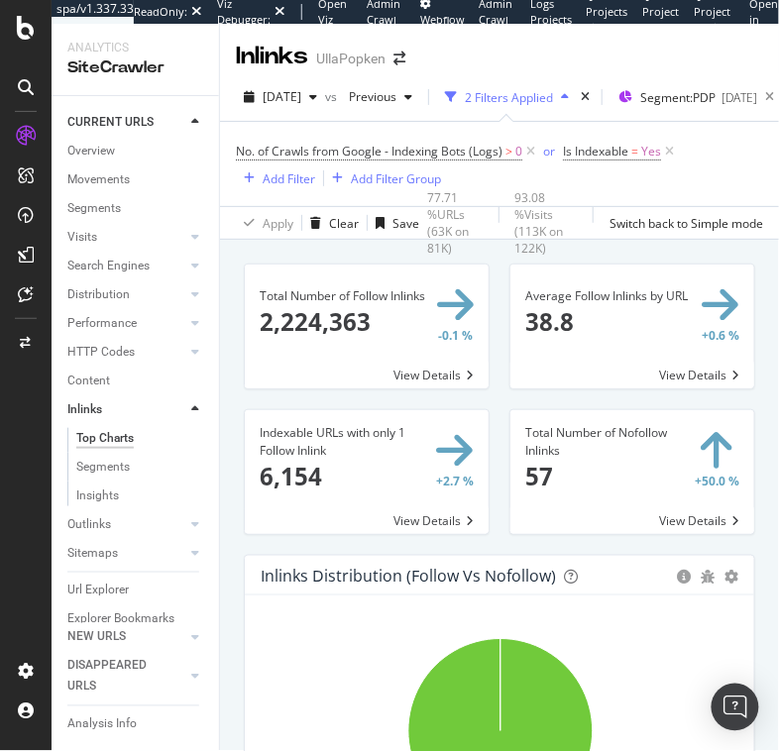
scroll to position [928, 0]
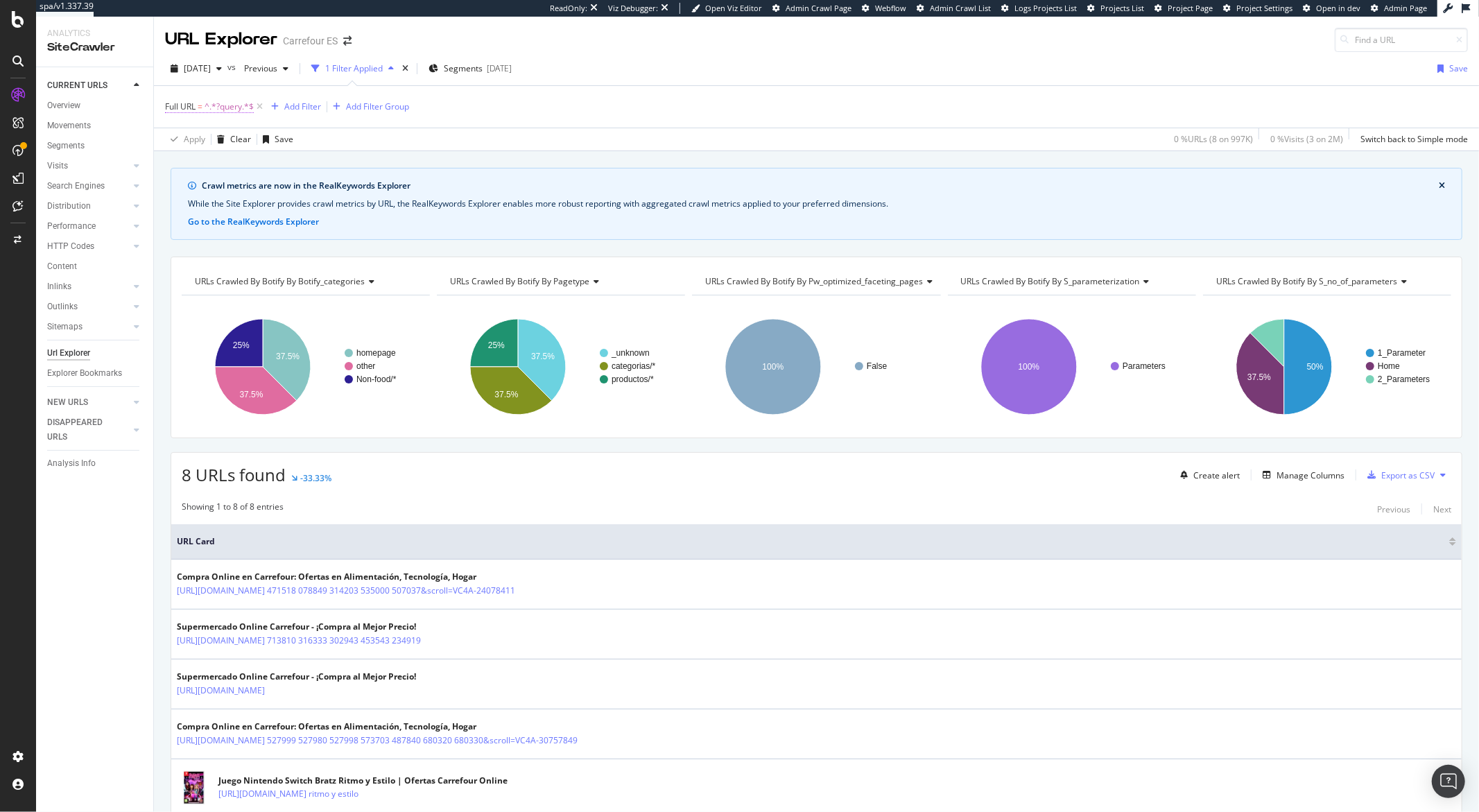
click at [219, 109] on span "^.*?query.*$" at bounding box center [229, 107] width 49 height 20
click at [228, 158] on input "?query" at bounding box center [243, 165] width 131 height 22
click at [225, 164] on input "?query" at bounding box center [243, 165] width 131 height 22
drag, startPoint x: 225, startPoint y: 164, endPoint x: 192, endPoint y: 166, distance: 33.1
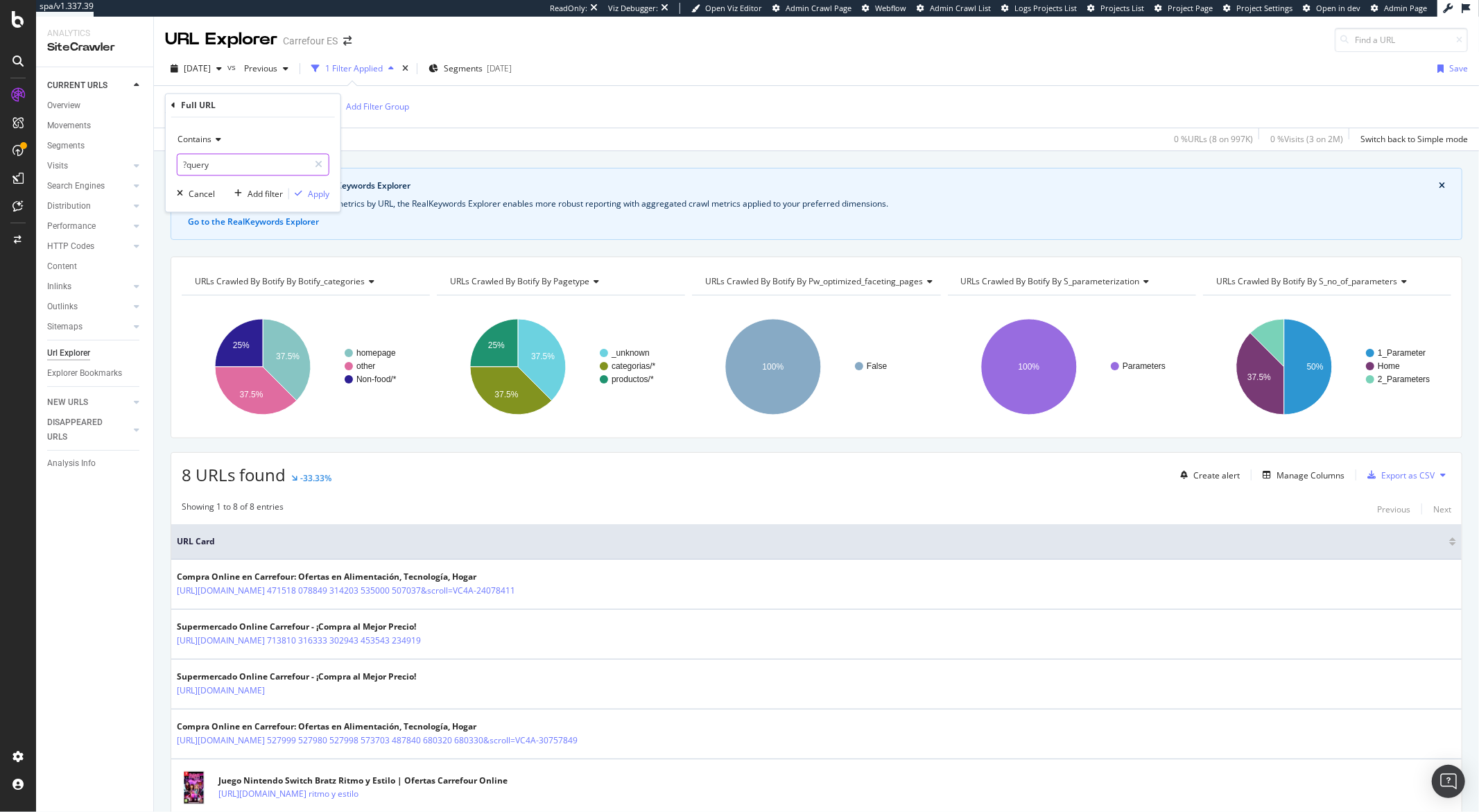
click at [192, 166] on input "?query" at bounding box center [243, 165] width 131 height 22
type input "?tcm"
click at [306, 197] on div "button" at bounding box center [298, 194] width 19 height 8
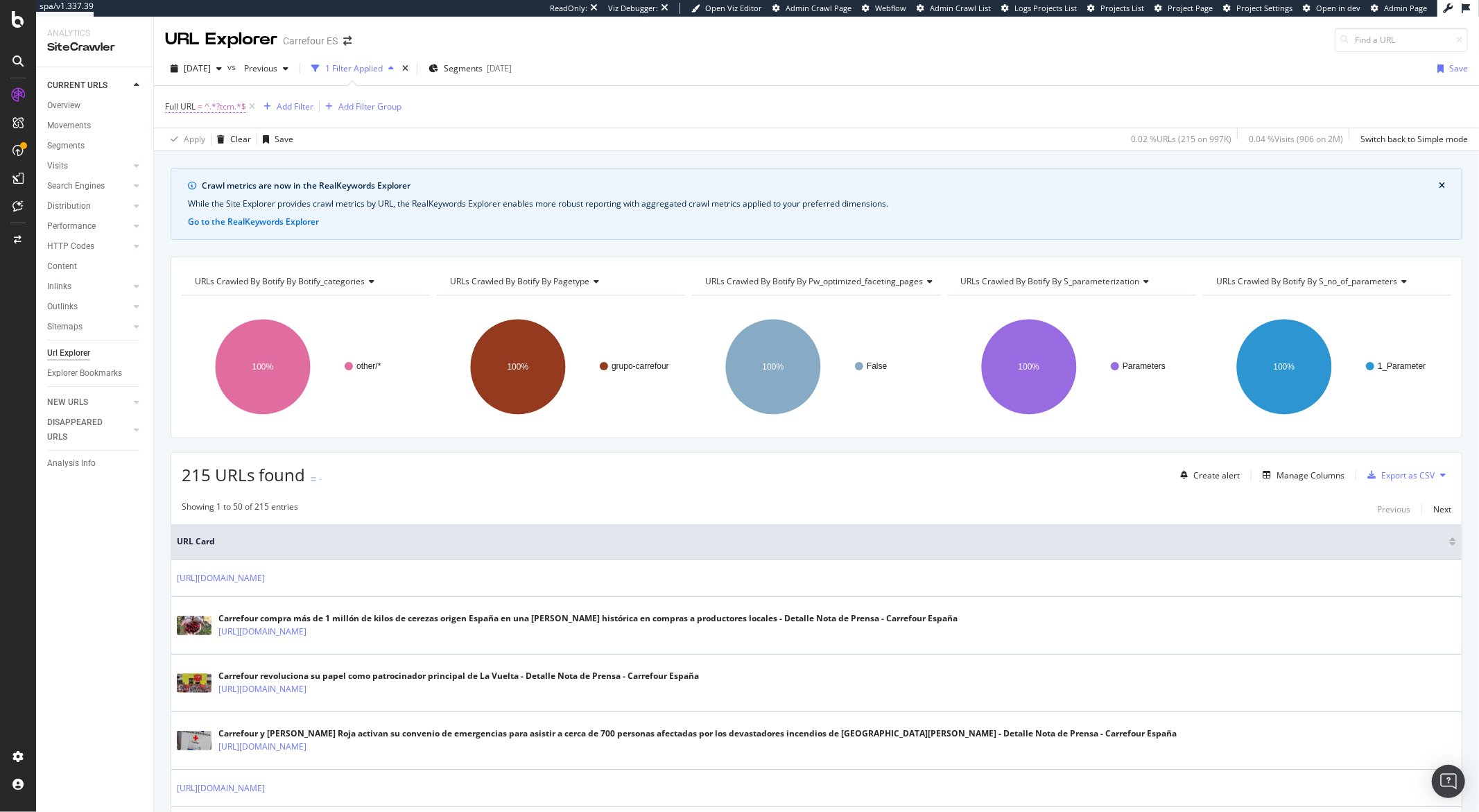
click at [211, 105] on span "^.*?tcm.*$" at bounding box center [225, 107] width 41 height 20
click at [220, 159] on input "?tcm" at bounding box center [243, 165] width 131 height 22
click at [227, 162] on input "?tcm" at bounding box center [243, 165] width 131 height 22
click at [206, 157] on input "?tcm" at bounding box center [243, 165] width 131 height 22
click at [206, 162] on input "?tcm" at bounding box center [243, 165] width 131 height 22
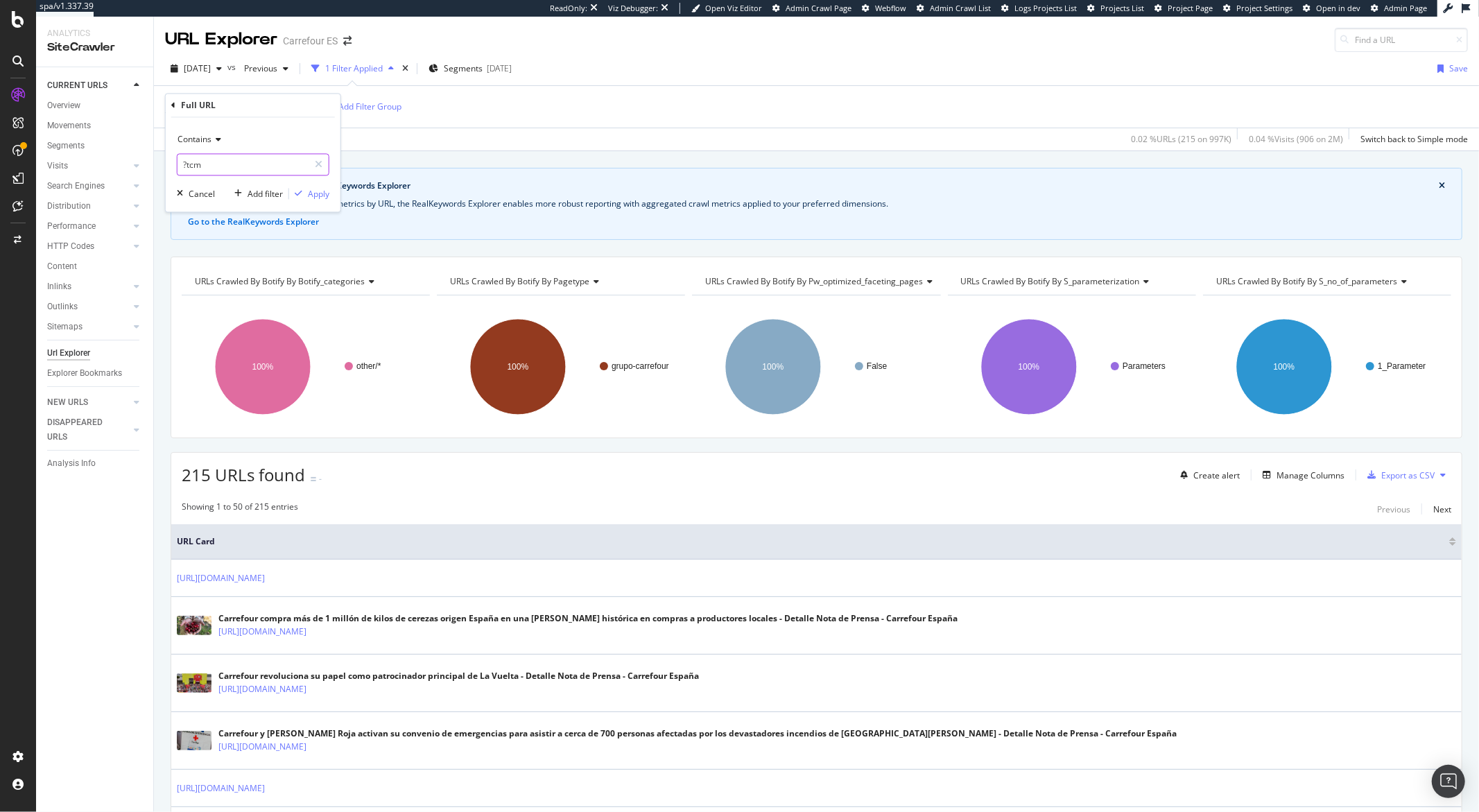
drag, startPoint x: 206, startPoint y: 162, endPoint x: 187, endPoint y: 163, distance: 19.0
click at [187, 163] on input "?tcm" at bounding box center [243, 165] width 131 height 22
type input "?offset"
click at [313, 197] on div "Apply" at bounding box center [318, 194] width 22 height 12
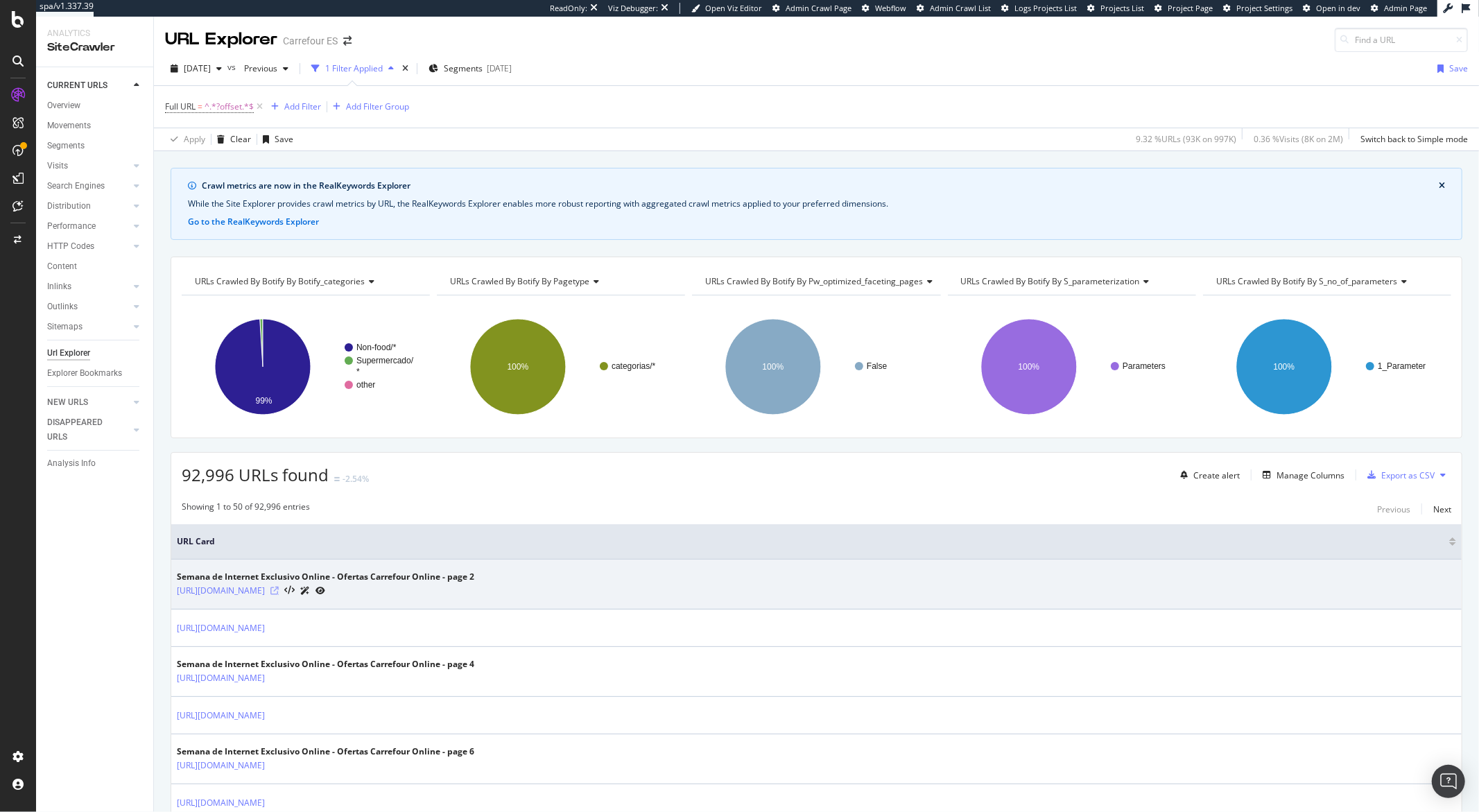
click at [279, 592] on icon at bounding box center [275, 591] width 8 height 8
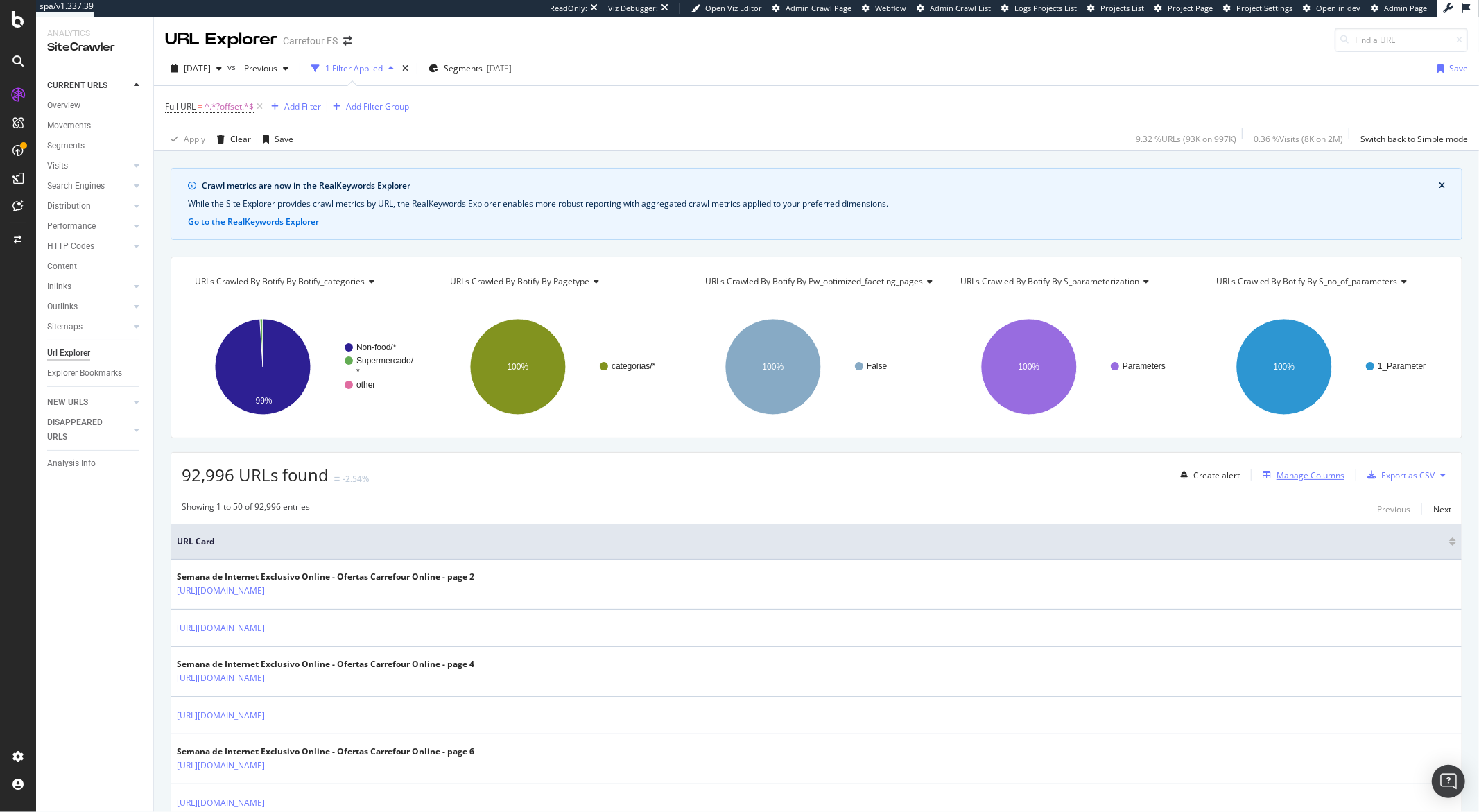
click at [1306, 476] on div "Manage Columns" at bounding box center [1310, 475] width 68 height 12
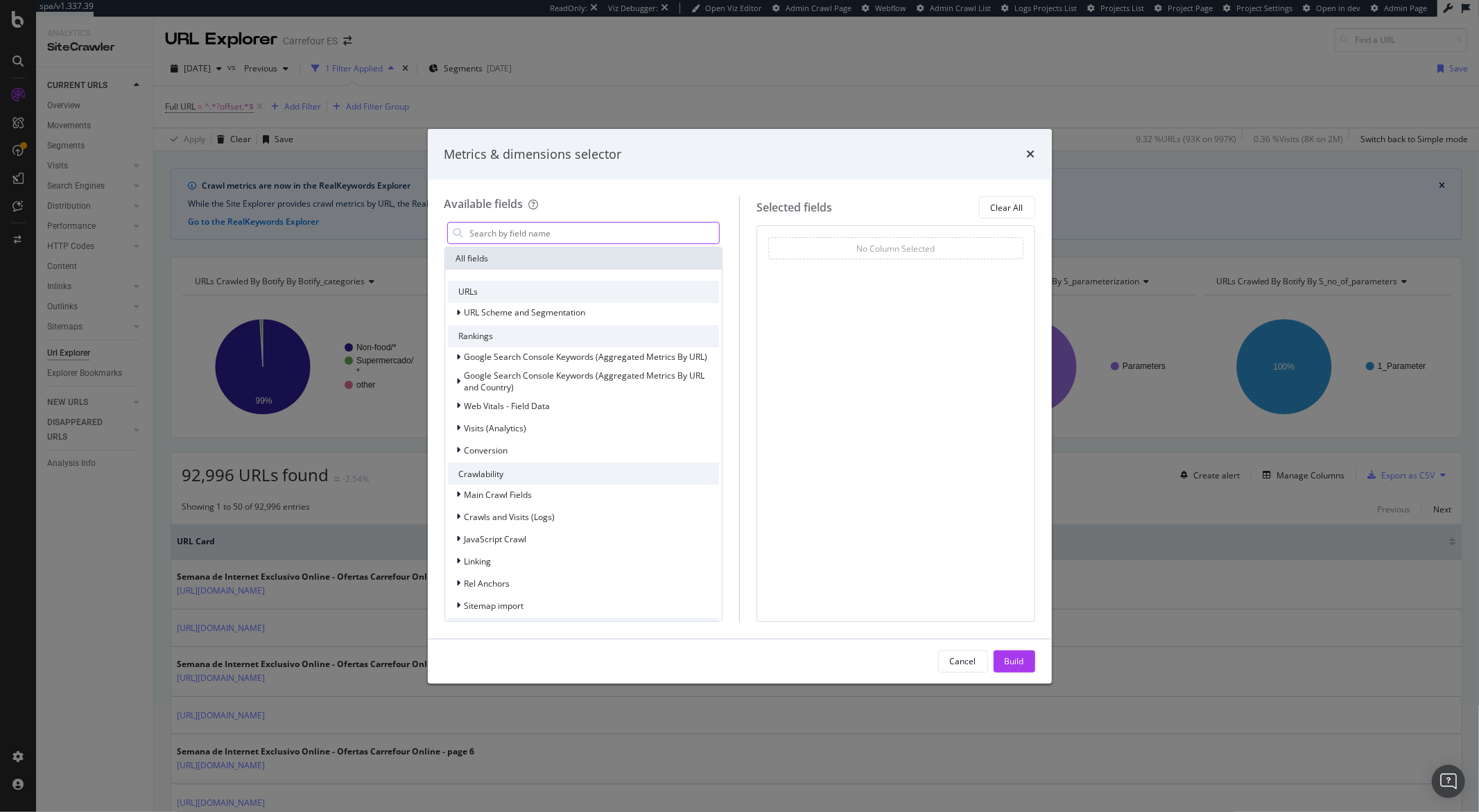
click at [568, 234] on input "modal" at bounding box center [594, 233] width 251 height 21
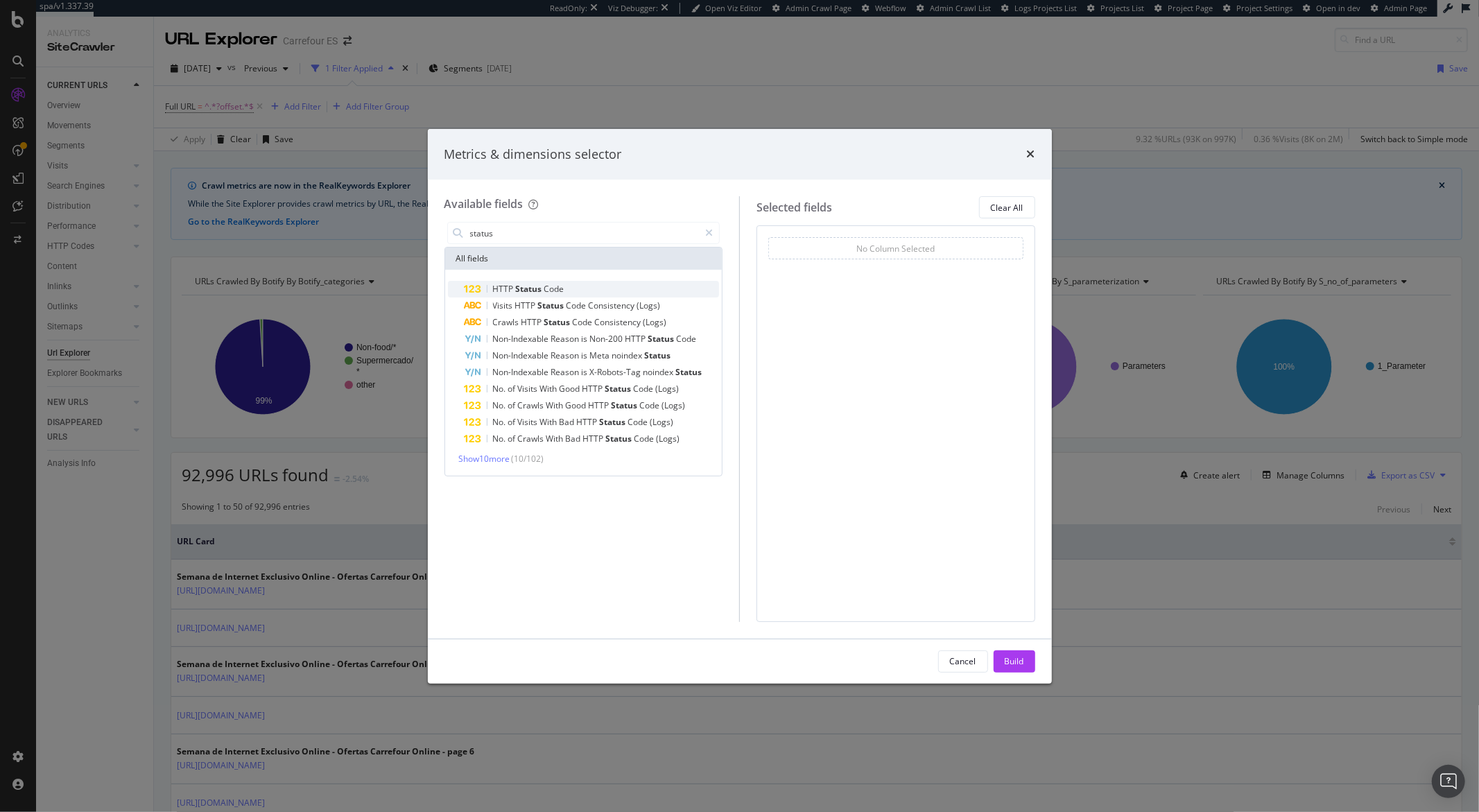
type input "status"
click at [500, 285] on span "HTTP" at bounding box center [504, 288] width 23 height 12
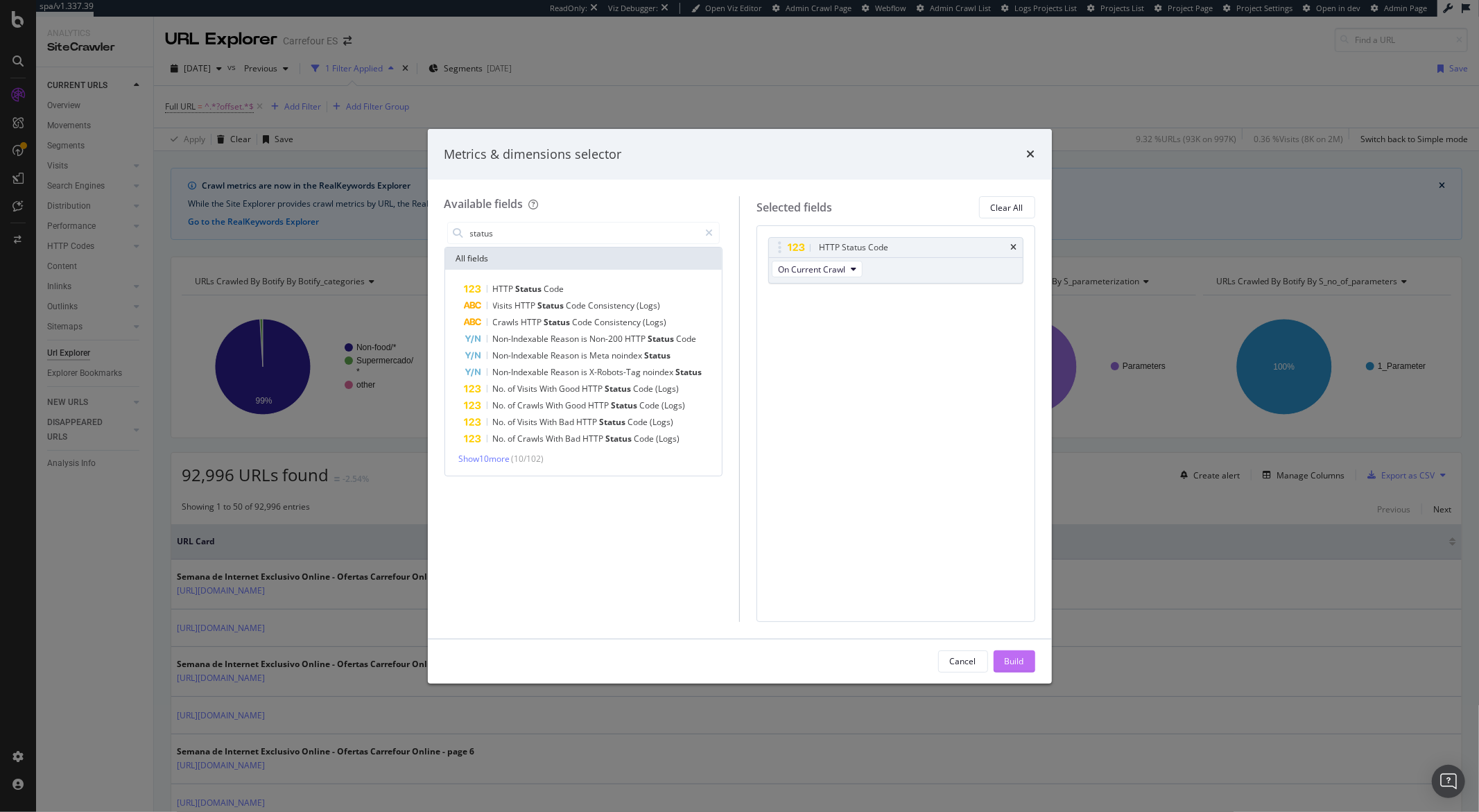
click at [1012, 671] on div "Build" at bounding box center [1014, 662] width 20 height 21
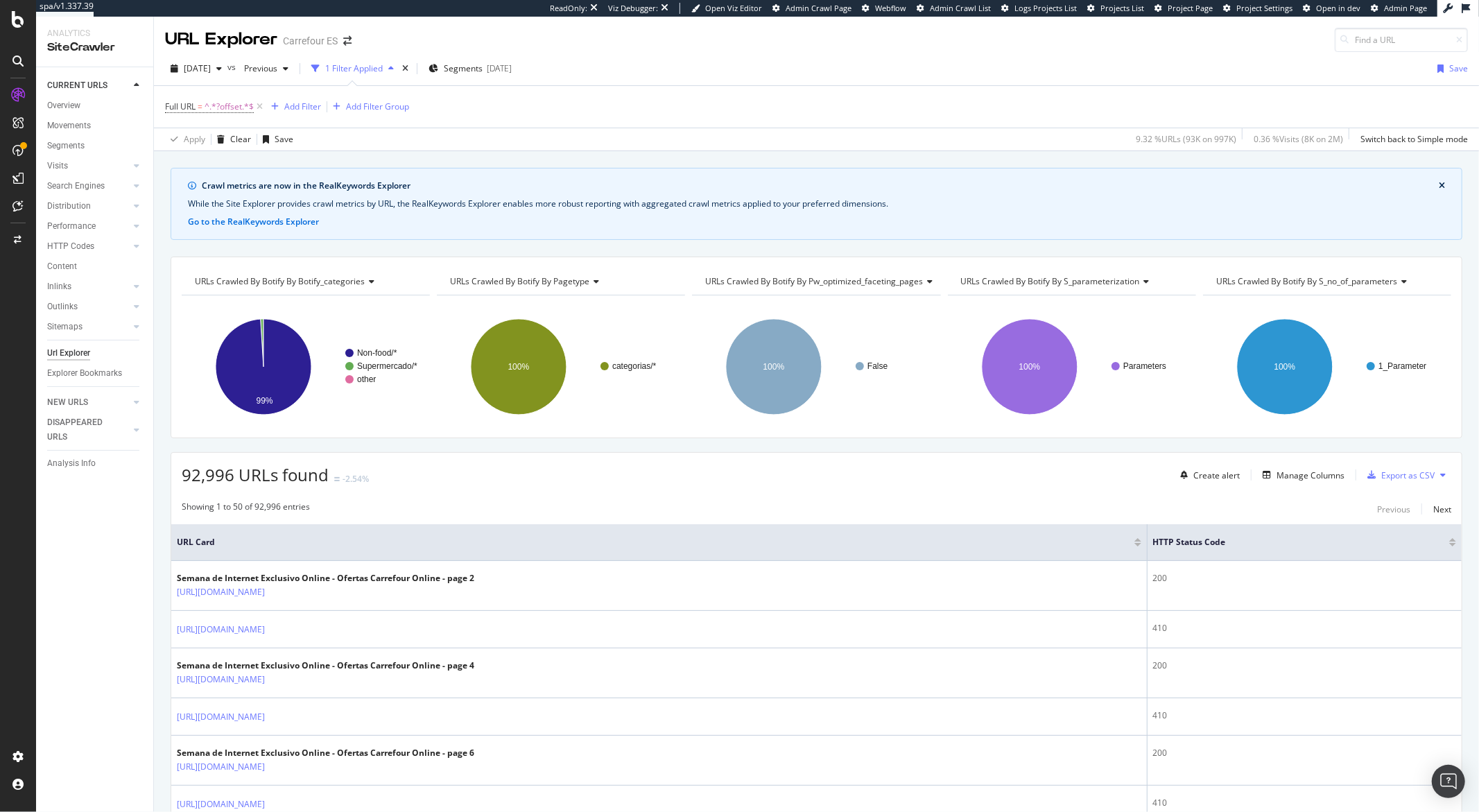
click at [1128, 280] on span "URLs Crawled By Botify By s_parameterization" at bounding box center [1051, 281] width 179 height 12
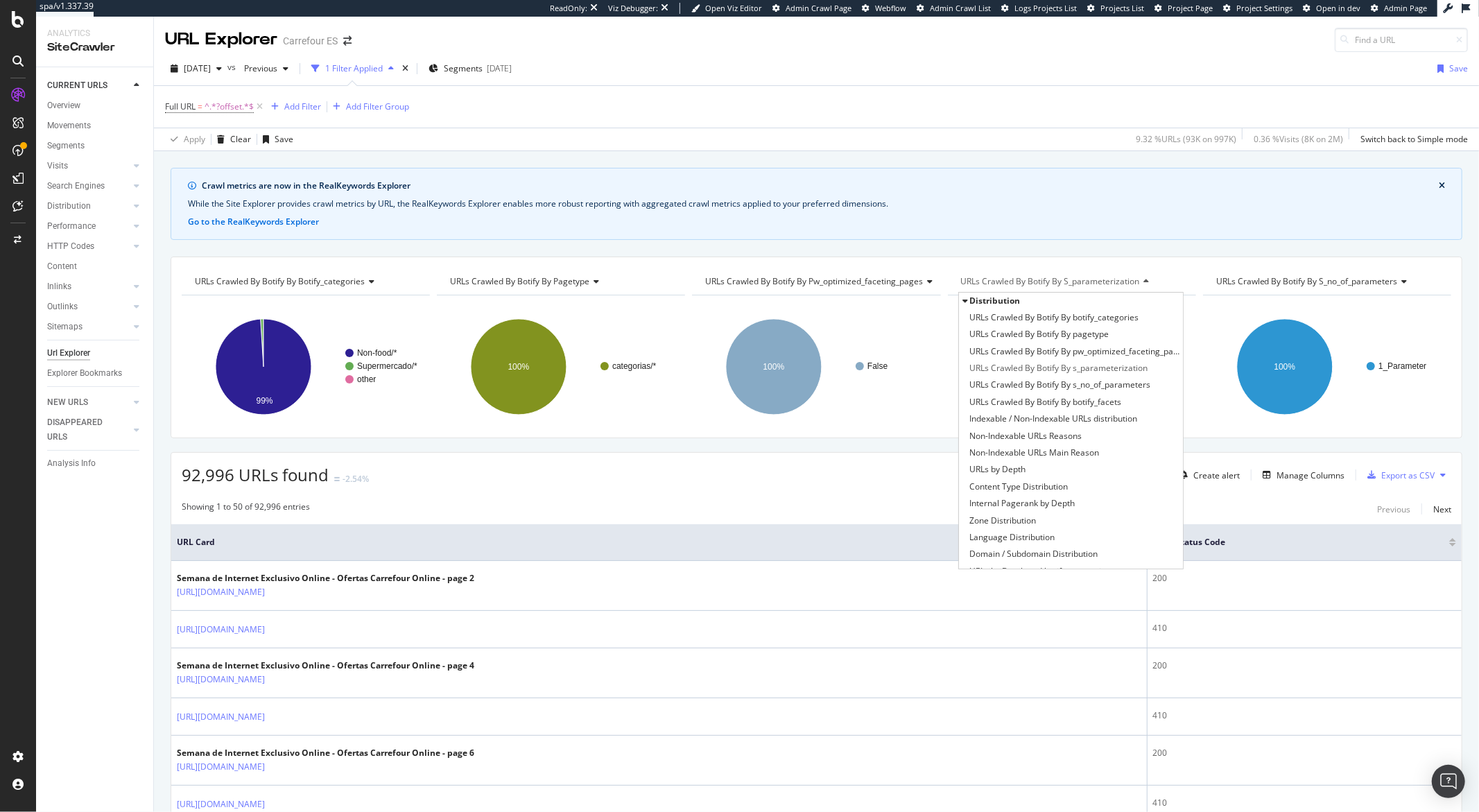
click at [1127, 265] on div "URLs Crawled By Botify By botify_categories Chart (by Value) Table Expand Expor…" at bounding box center [816, 348] width 1292 height 182
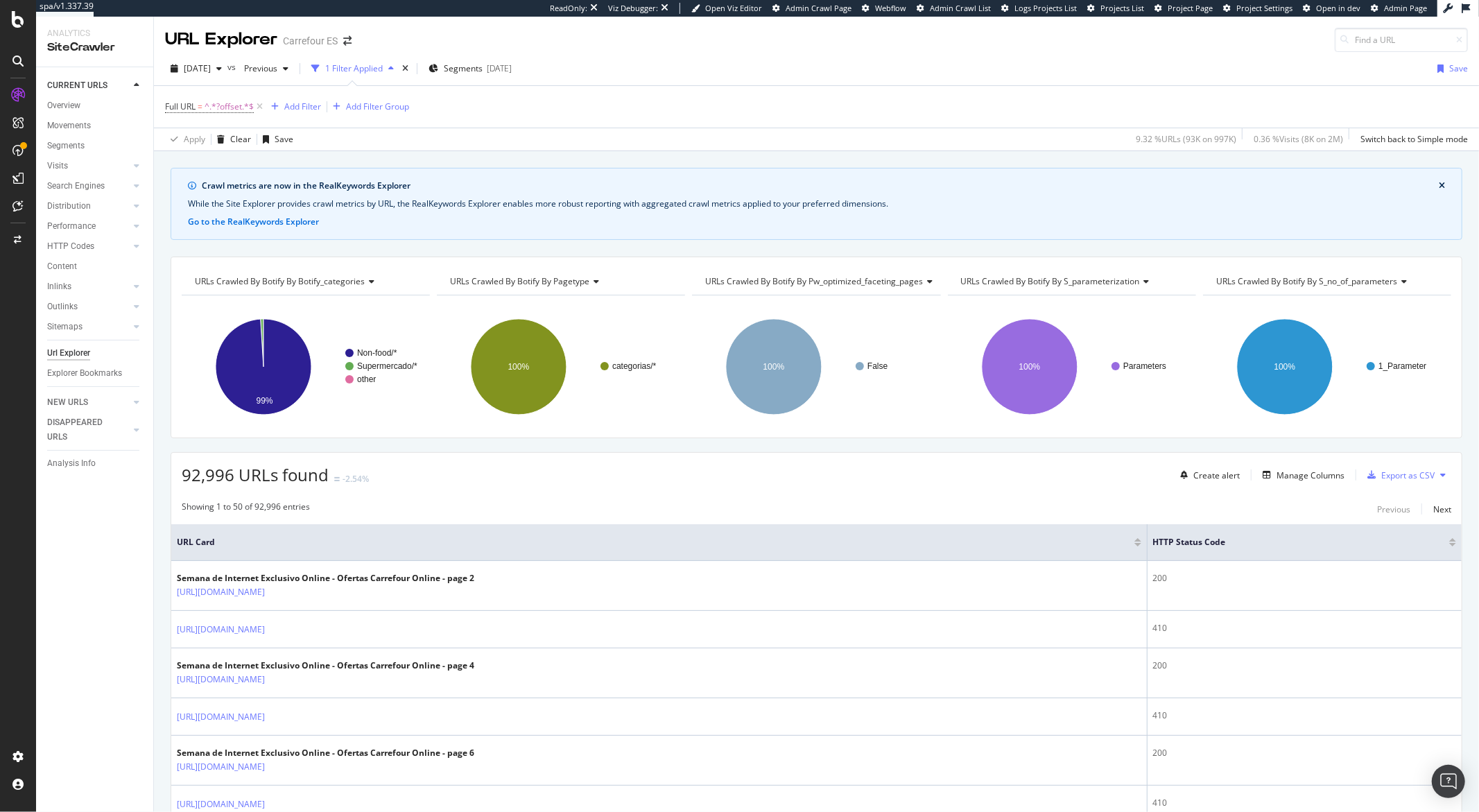
click at [1142, 279] on icon at bounding box center [1145, 282] width 10 height 8
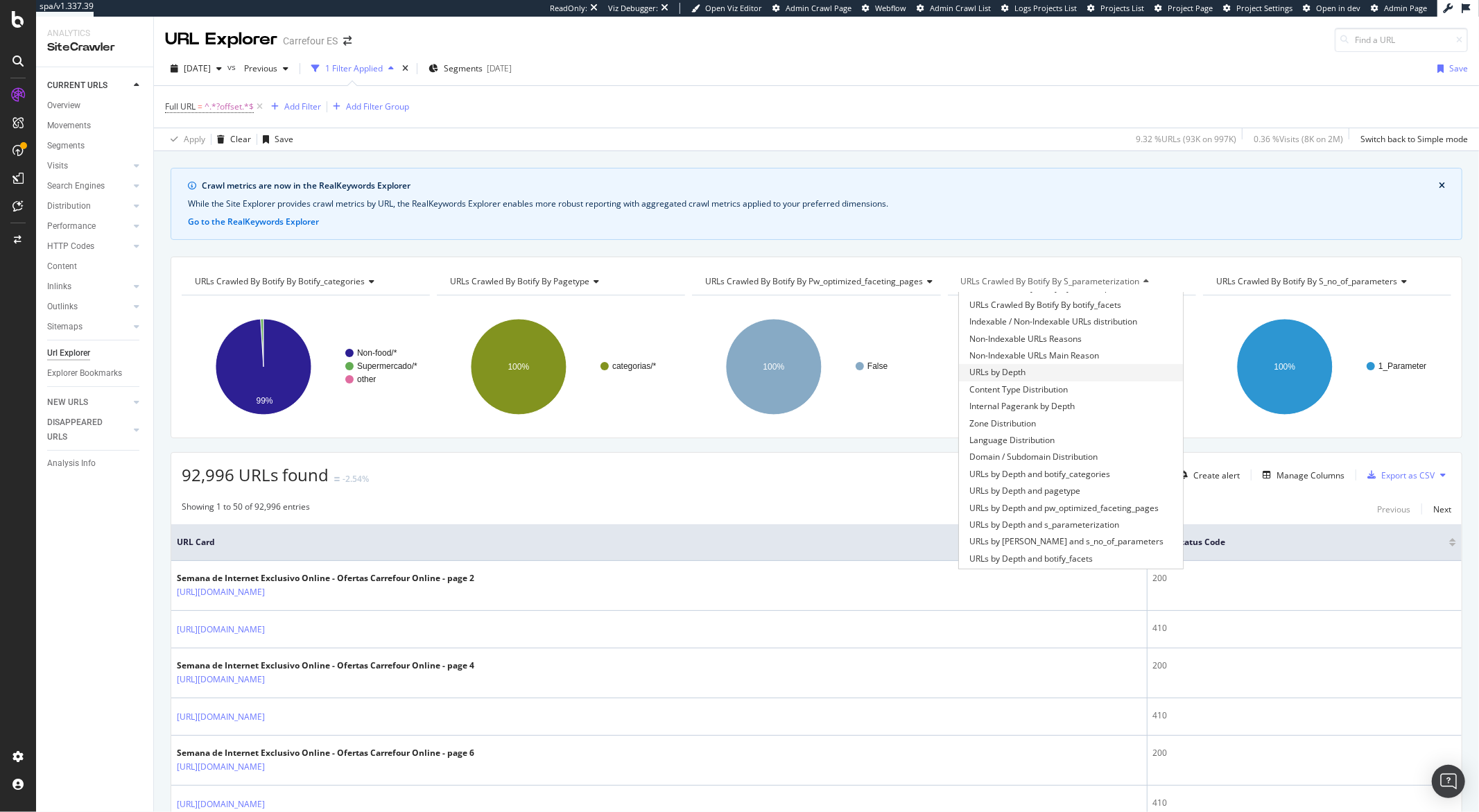
scroll to position [315, 0]
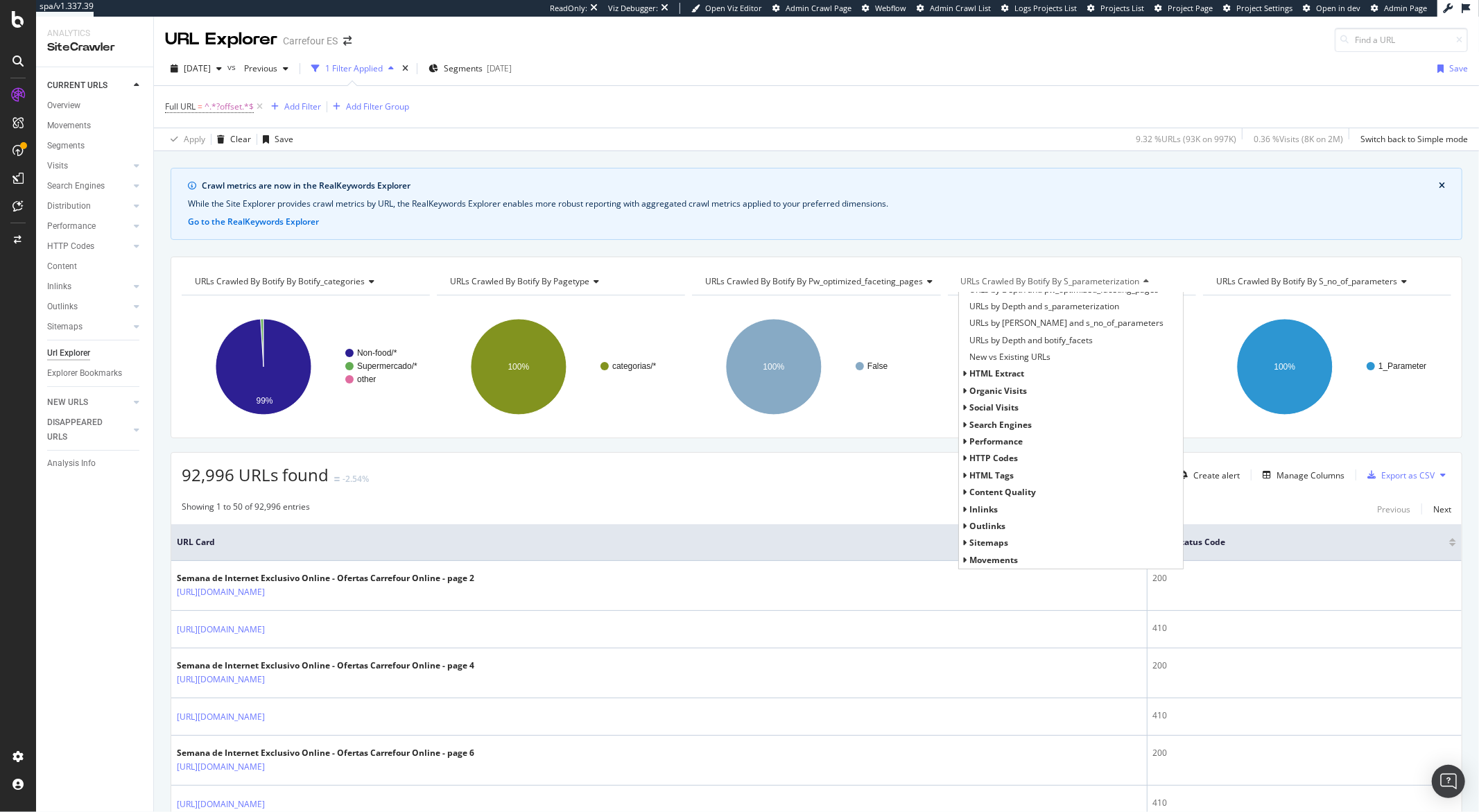
click at [963, 457] on icon at bounding box center [965, 458] width 5 height 8
click at [982, 476] on span "HTTP Status Codes Distribution" at bounding box center [1030, 476] width 120 height 14
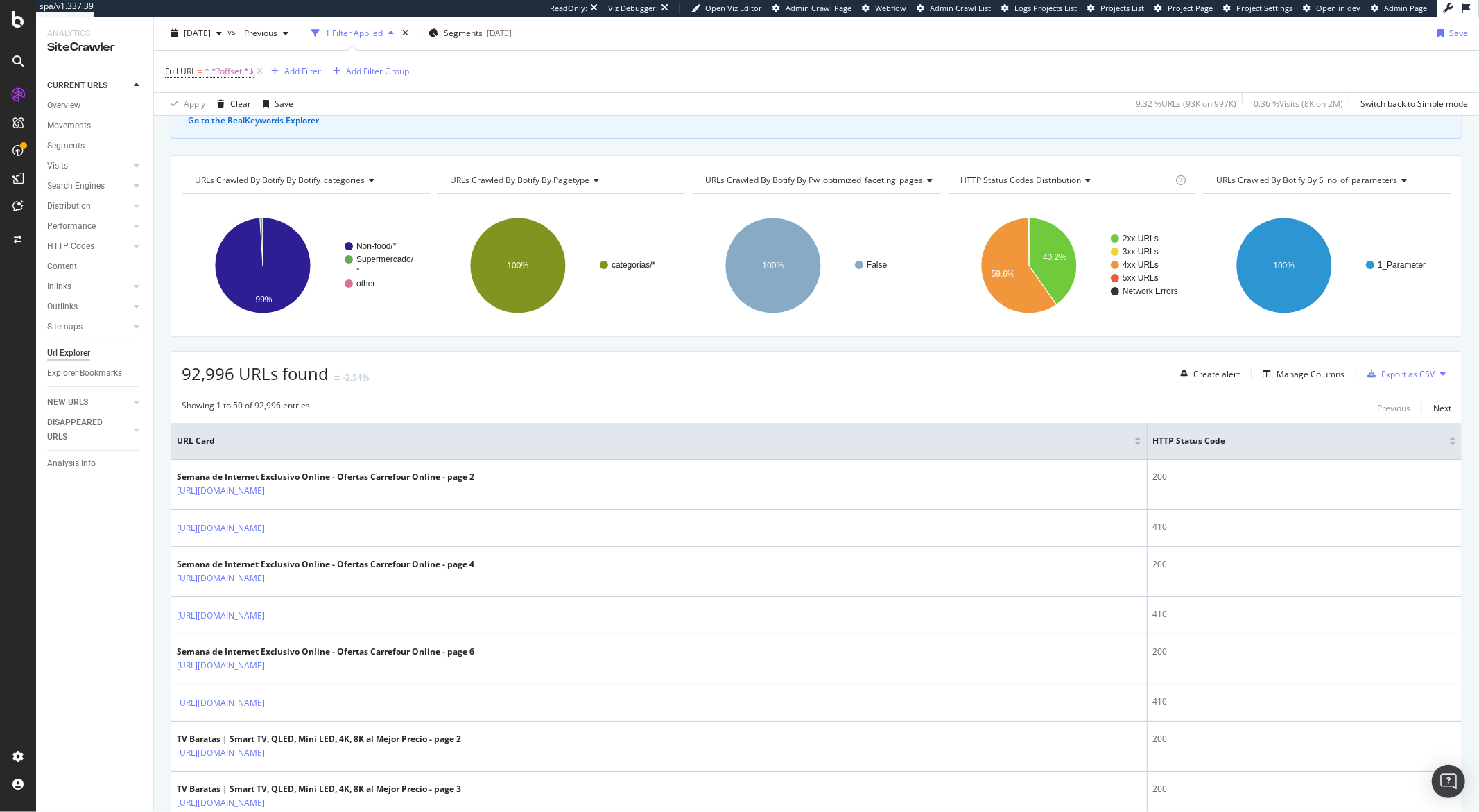
scroll to position [434, 0]
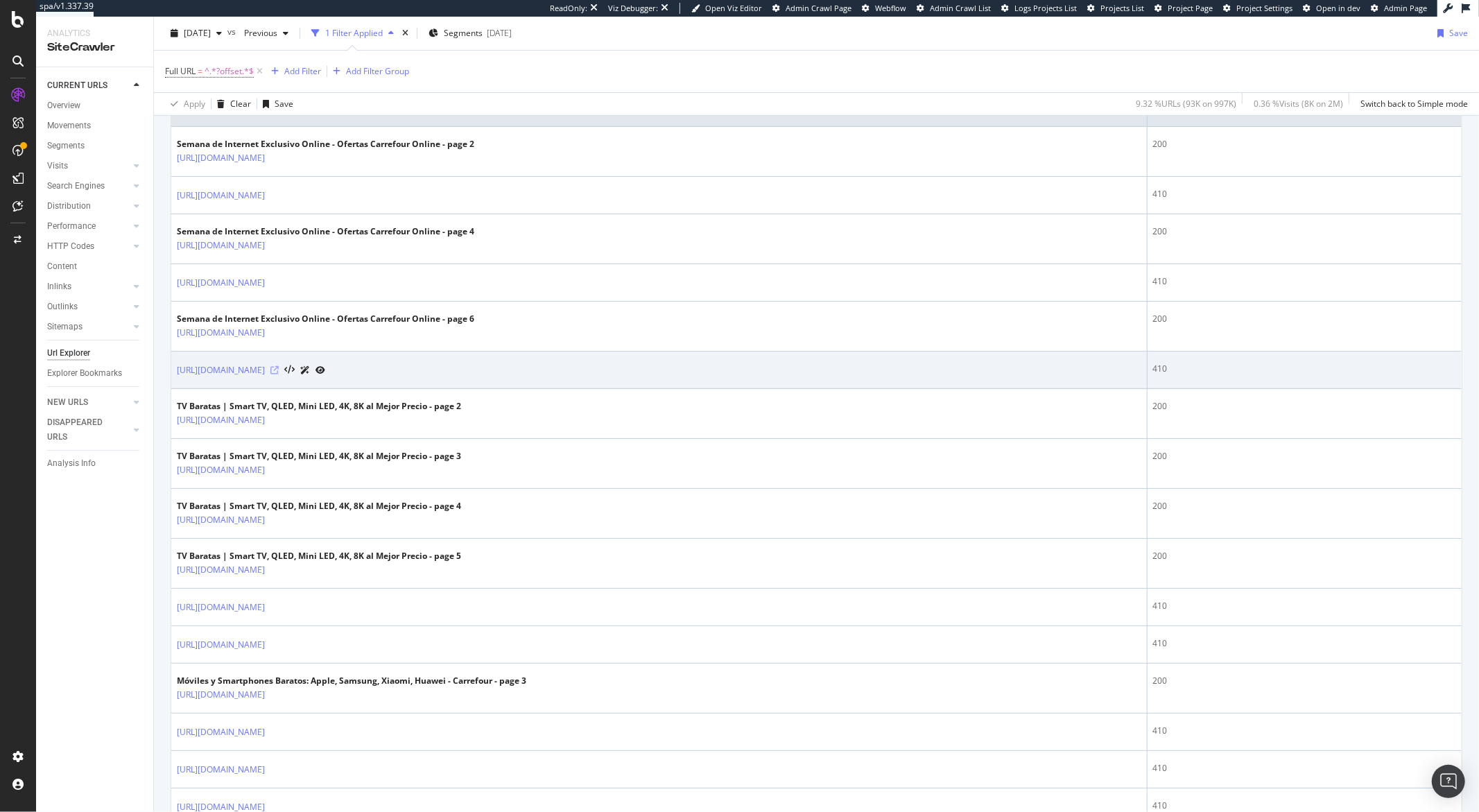
click at [279, 373] on icon at bounding box center [275, 370] width 8 height 8
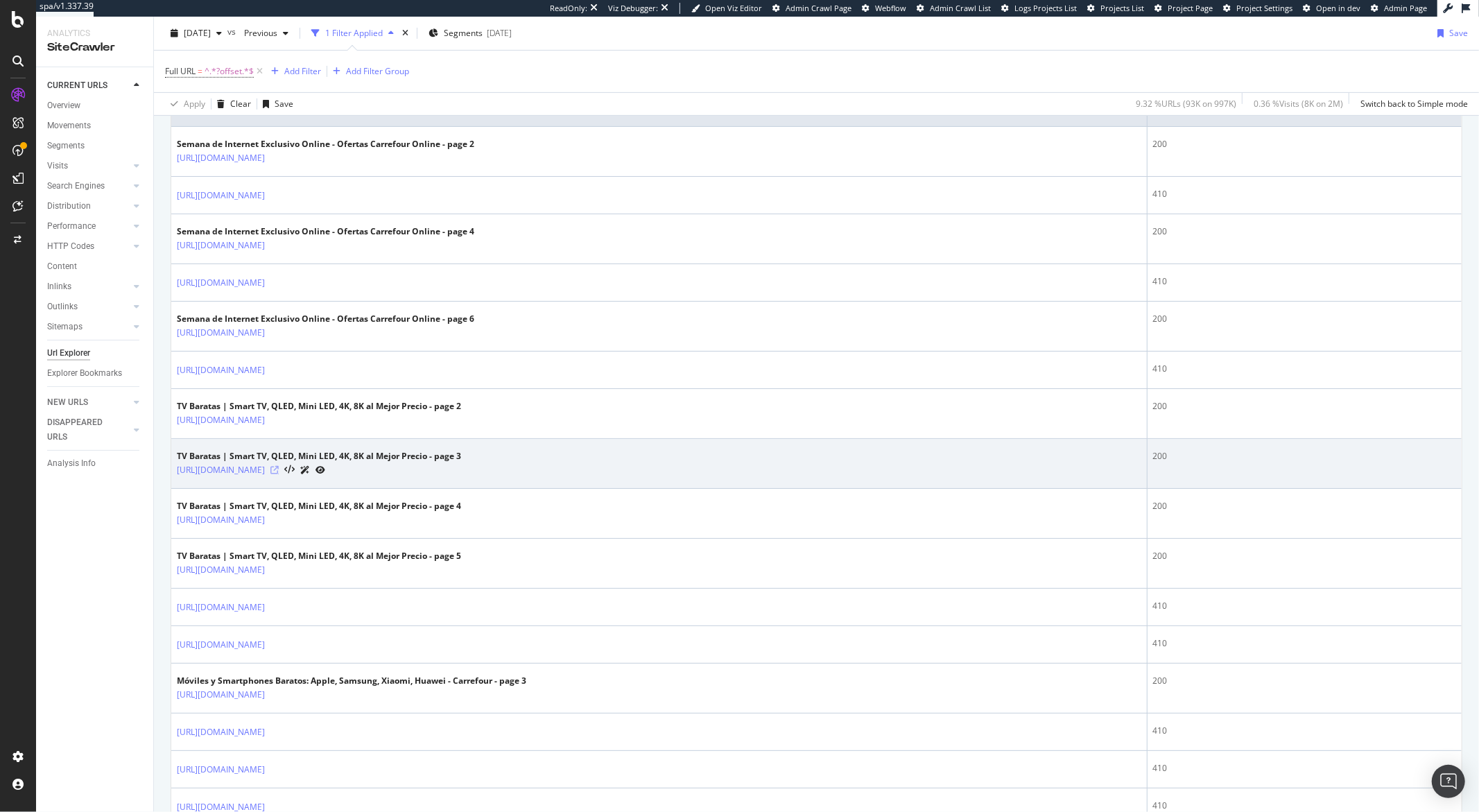
click at [279, 470] on icon at bounding box center [275, 470] width 8 height 8
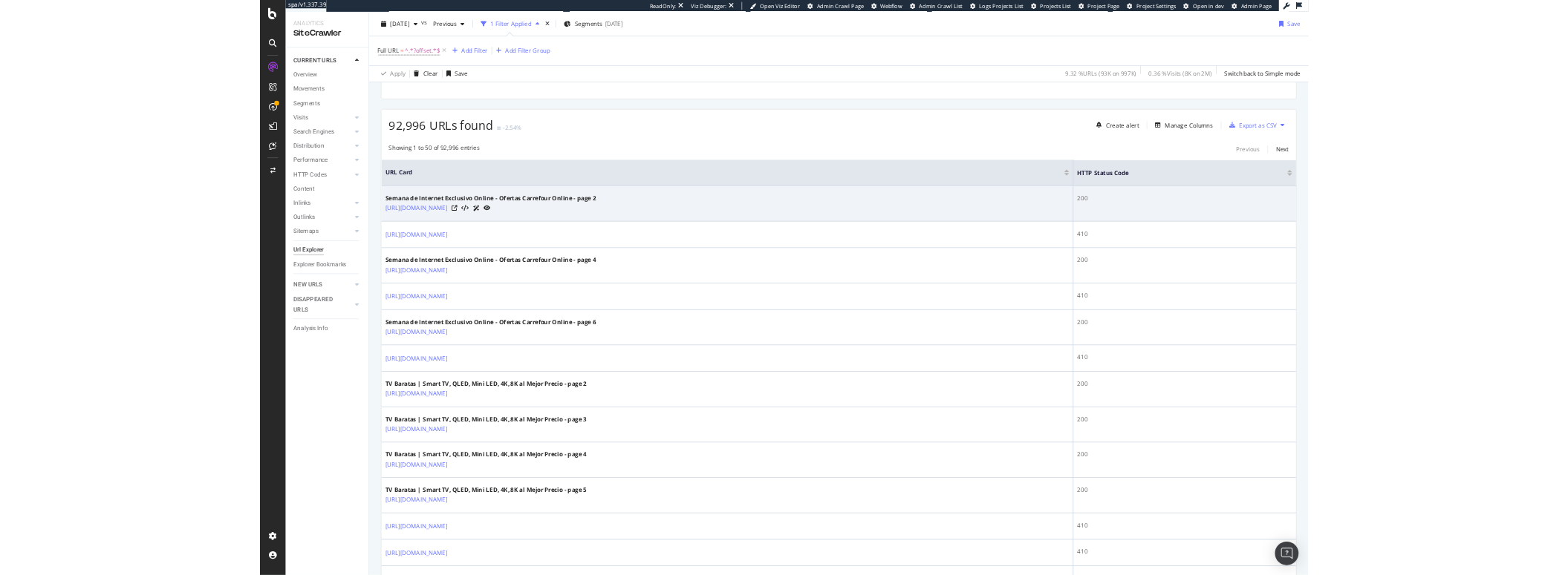
scroll to position [106, 0]
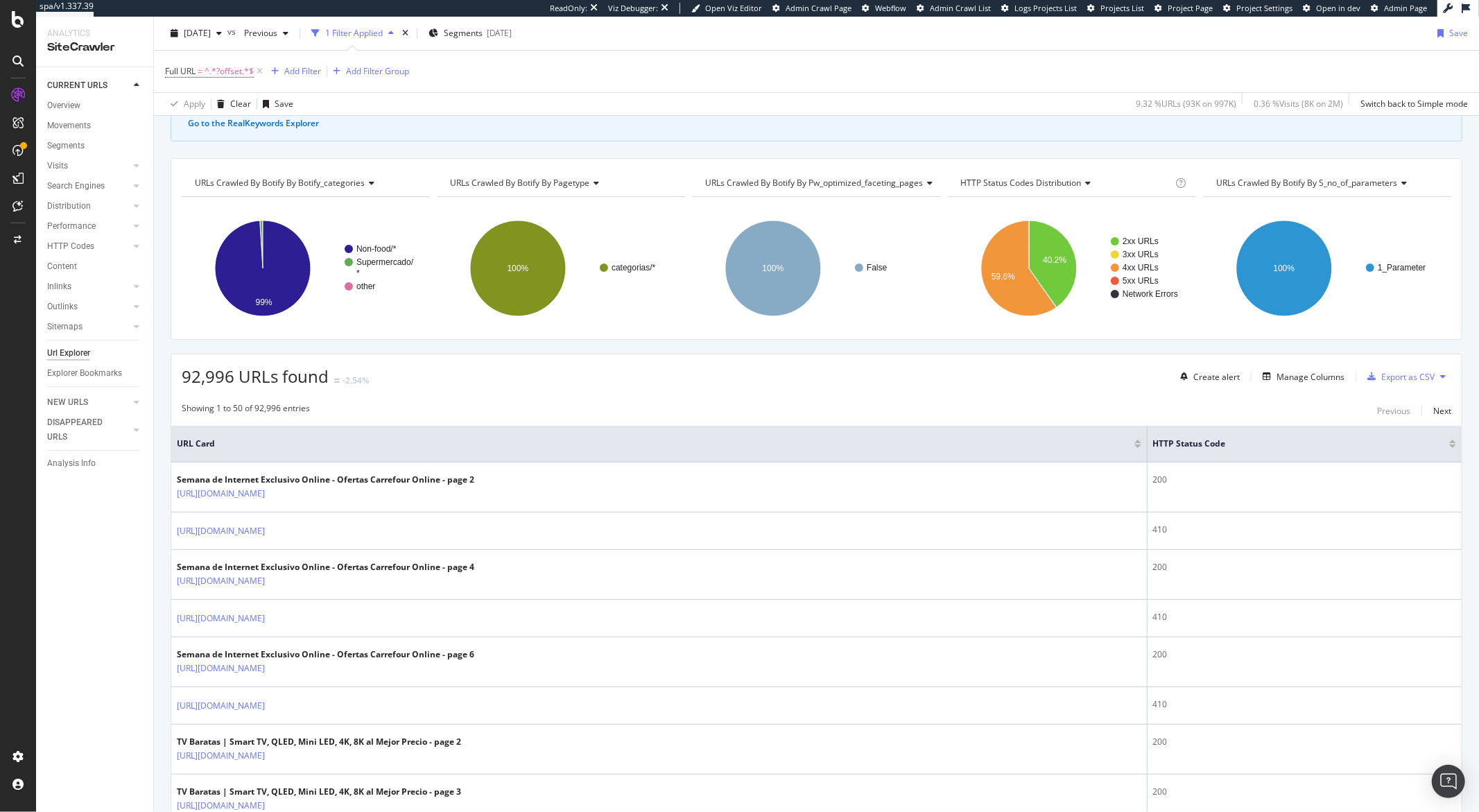
click at [1258, 177] on span "URLs Crawled By Botify By s_no_of_parameters" at bounding box center [1308, 183] width 182 height 12
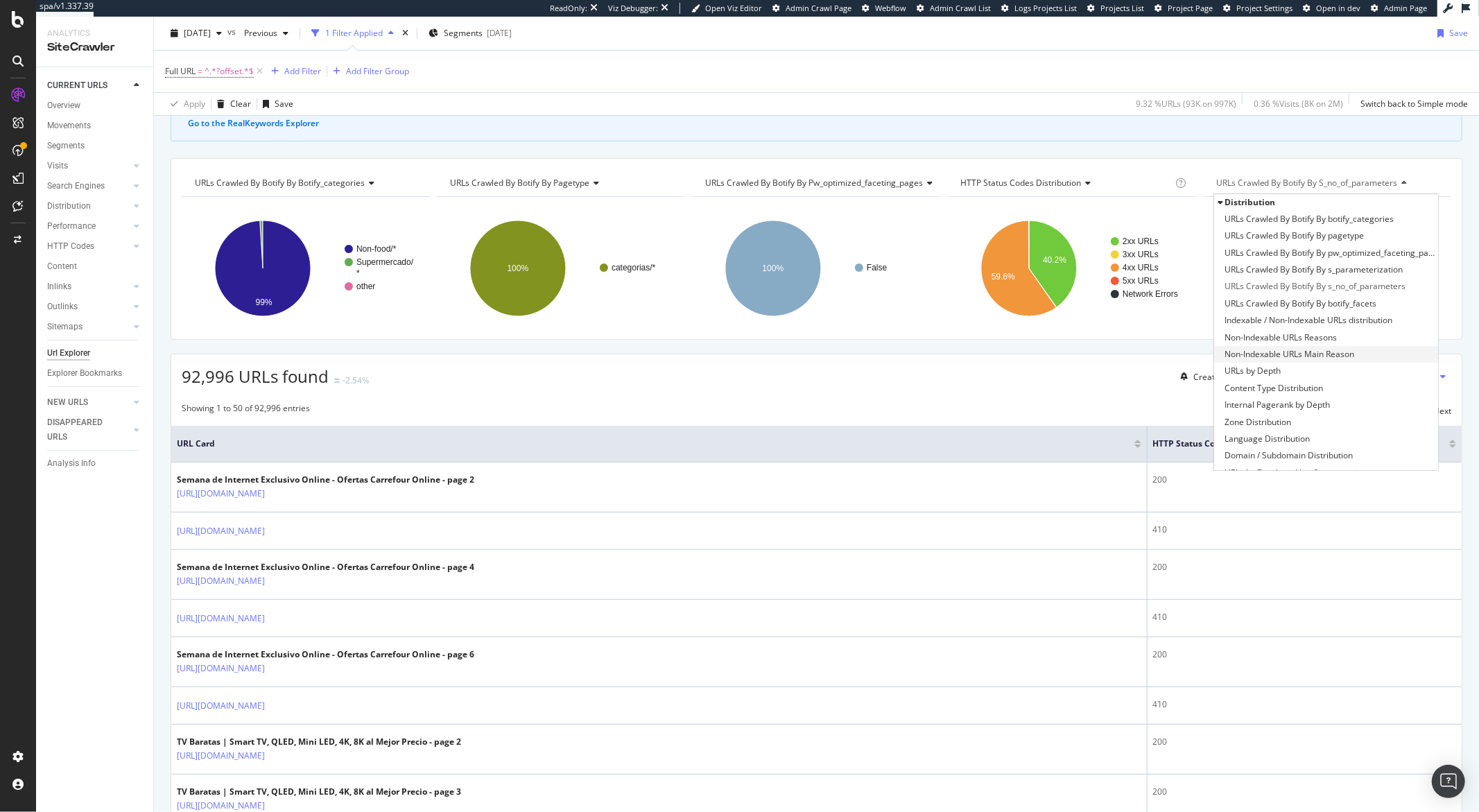
click at [1259, 355] on span "Non-Indexable URLs Main Reason" at bounding box center [1289, 355] width 129 height 14
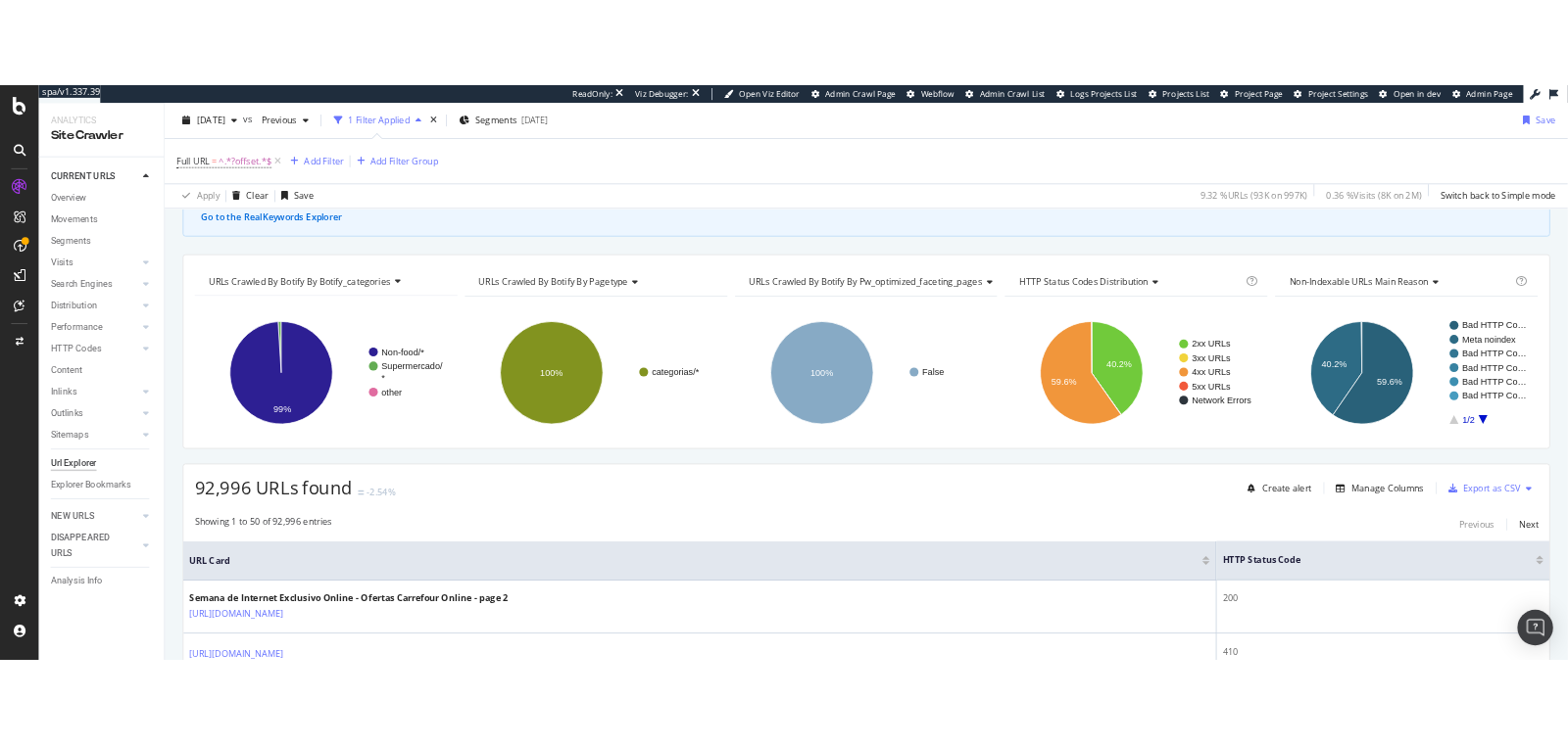
scroll to position [138, 0]
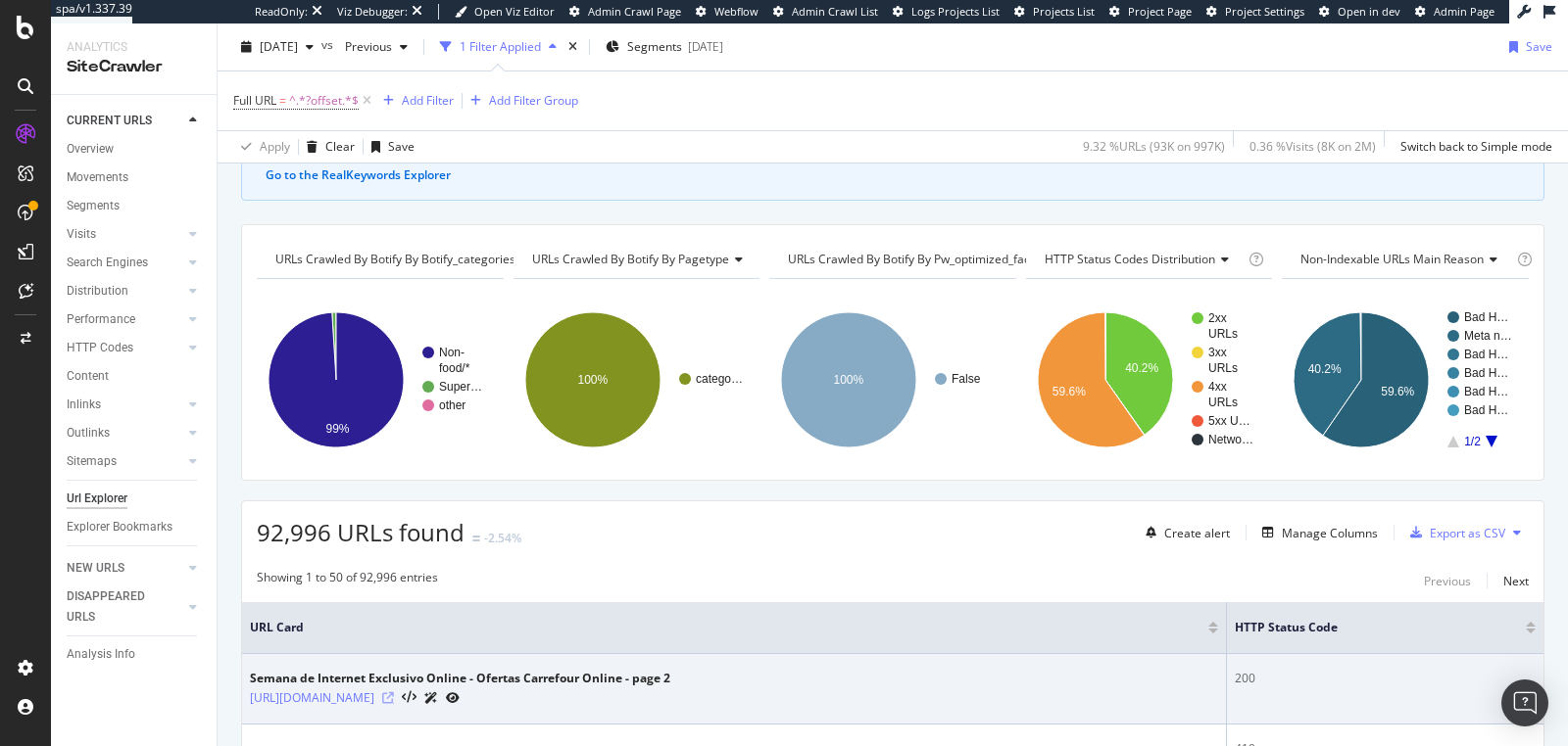
click at [394, 693] on icon at bounding box center [389, 699] width 12 height 12
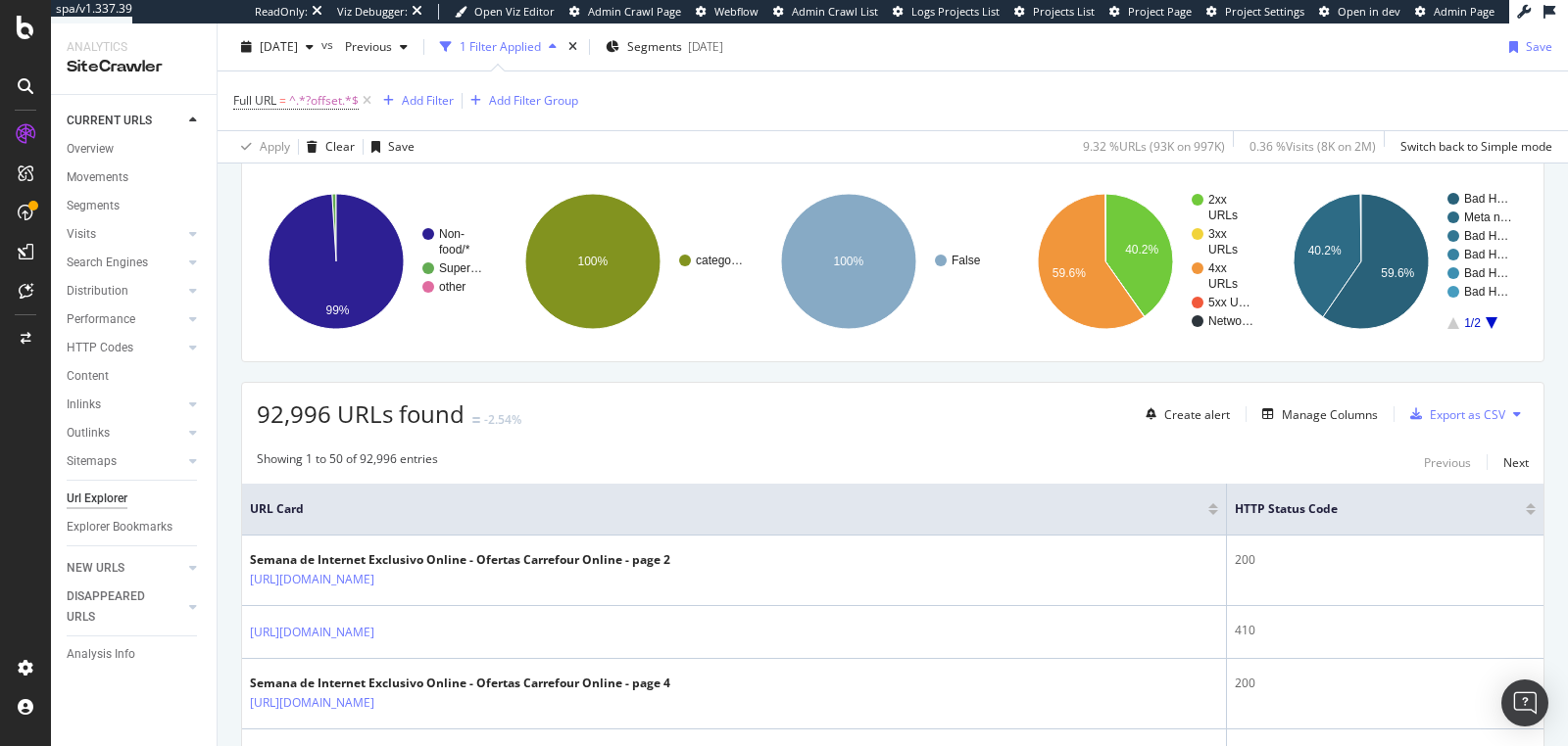
scroll to position [247, 0]
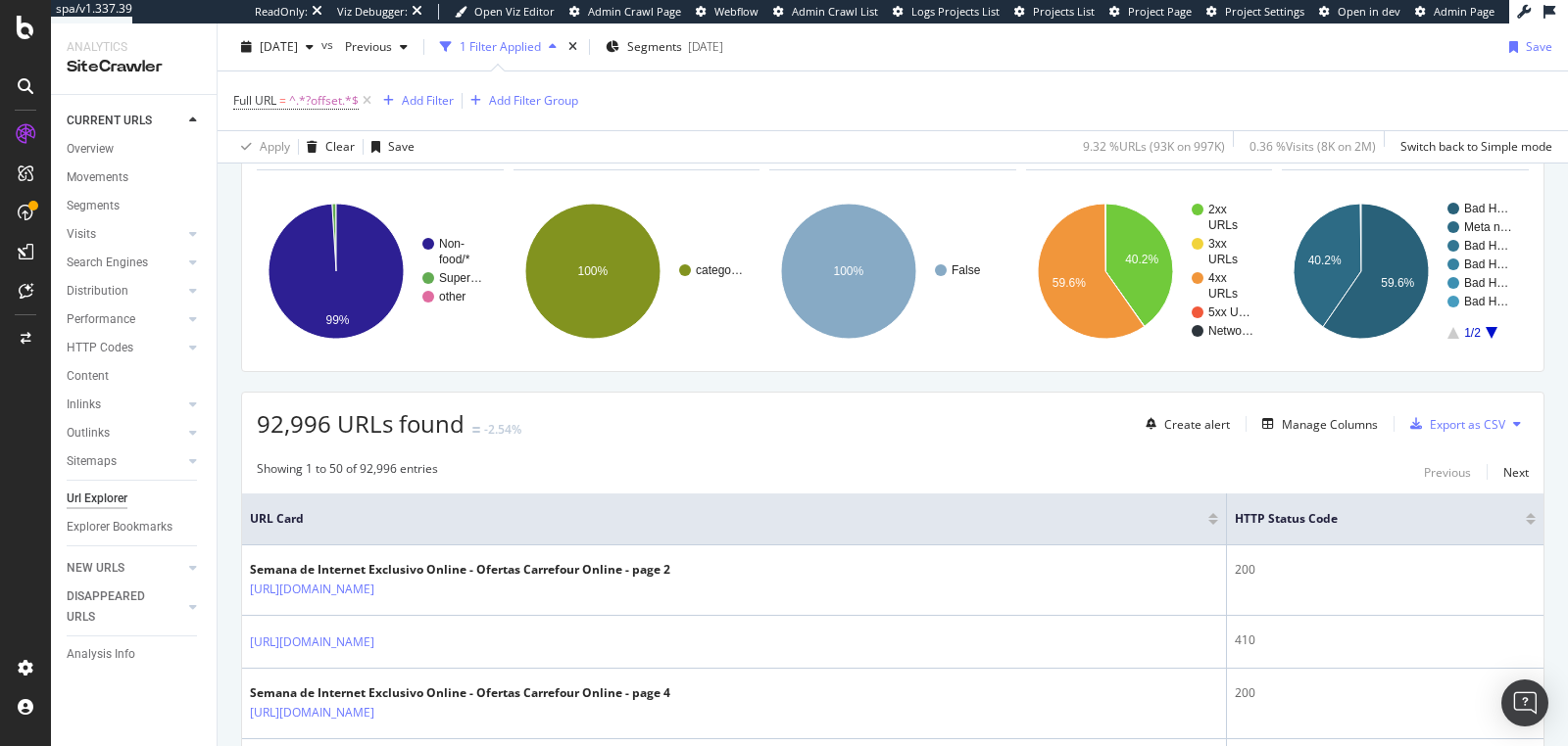
click at [1388, 346] on rect "A chart." at bounding box center [1404, 271] width 243 height 170
click at [1391, 343] on rect "A chart." at bounding box center [1404, 271] width 243 height 170
click at [1265, 99] on div "Full URL = ^.*?offset.*$ Add Filter Add Filter Group" at bounding box center [893, 100] width 1319 height 58
click at [1416, 355] on div "URLs Crawled By Botify By botify_categories Chart (by Value) Table Expand Expor…" at bounding box center [893, 244] width 1303 height 257
drag, startPoint x: 1391, startPoint y: 343, endPoint x: 1304, endPoint y: 204, distance: 164.0
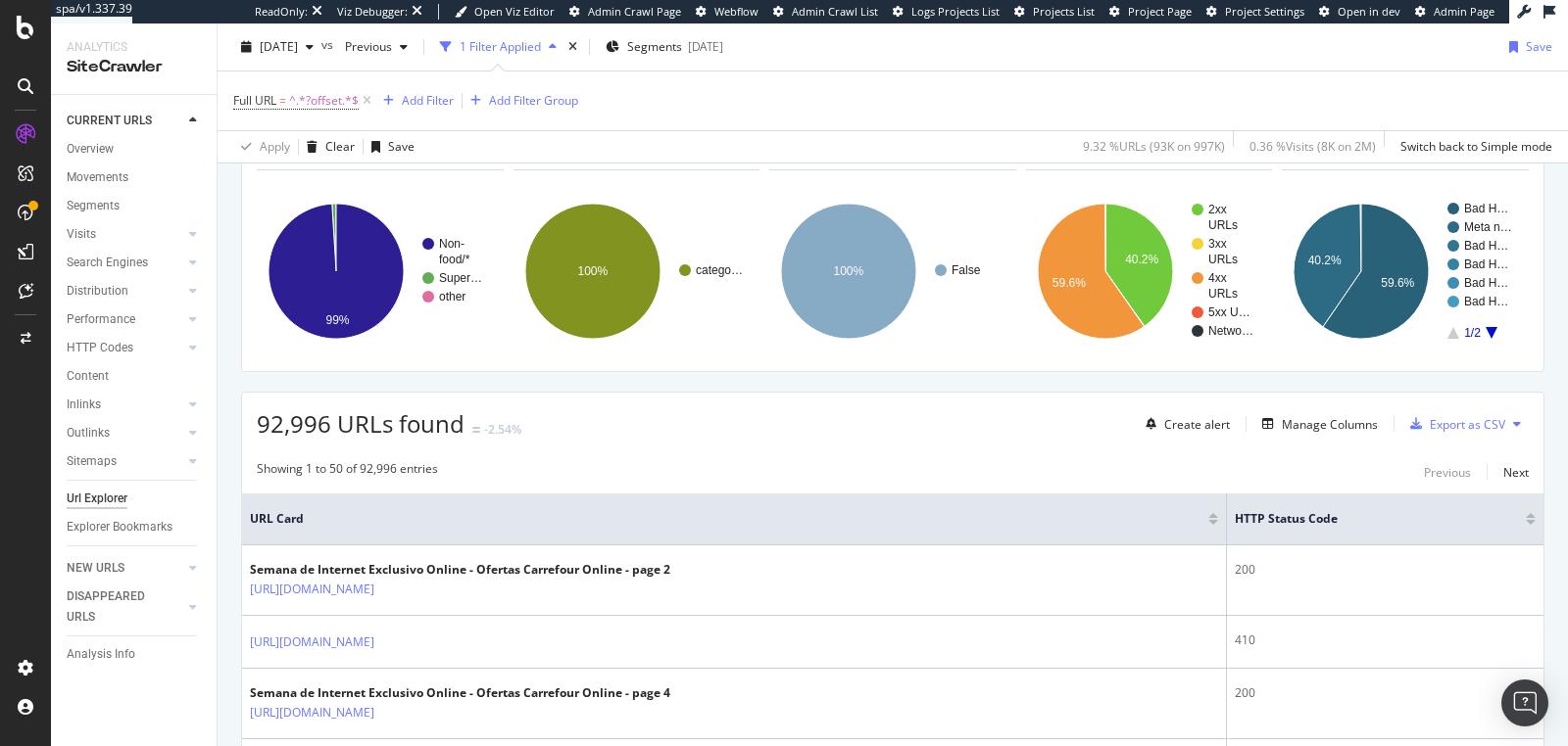
click at [1304, 204] on rect "A chart." at bounding box center [1404, 271] width 243 height 170
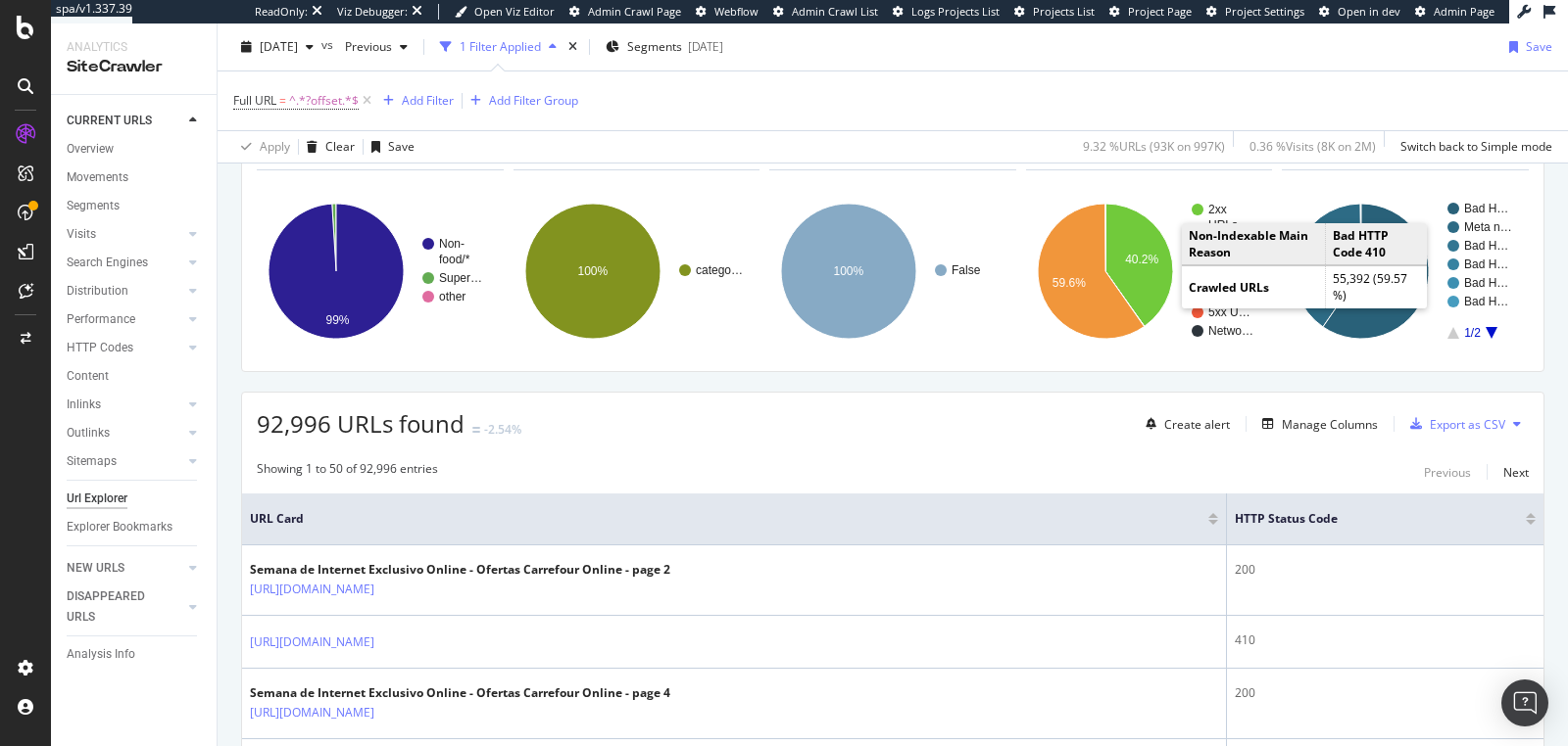
drag, startPoint x: 1304, startPoint y: 204, endPoint x: 1393, endPoint y: 372, distance: 190.1
click at [951, 97] on div "Full URL = ^.*?offset.*$ Add Filter Add Filter Group" at bounding box center [893, 100] width 1319 height 58
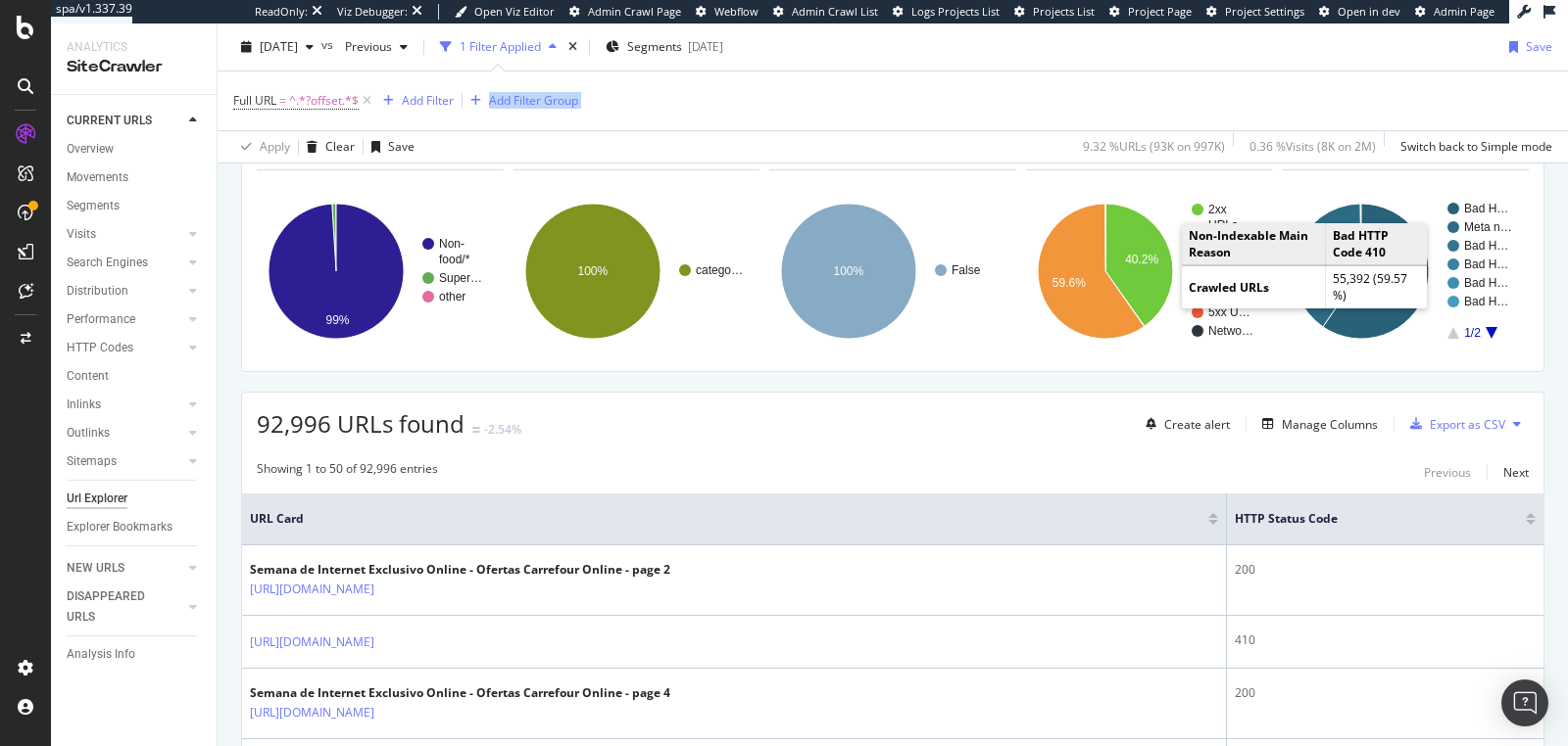
click at [951, 97] on div "Full URL = ^.*?offset.*$ Add Filter Add Filter Group" at bounding box center [893, 100] width 1319 height 58
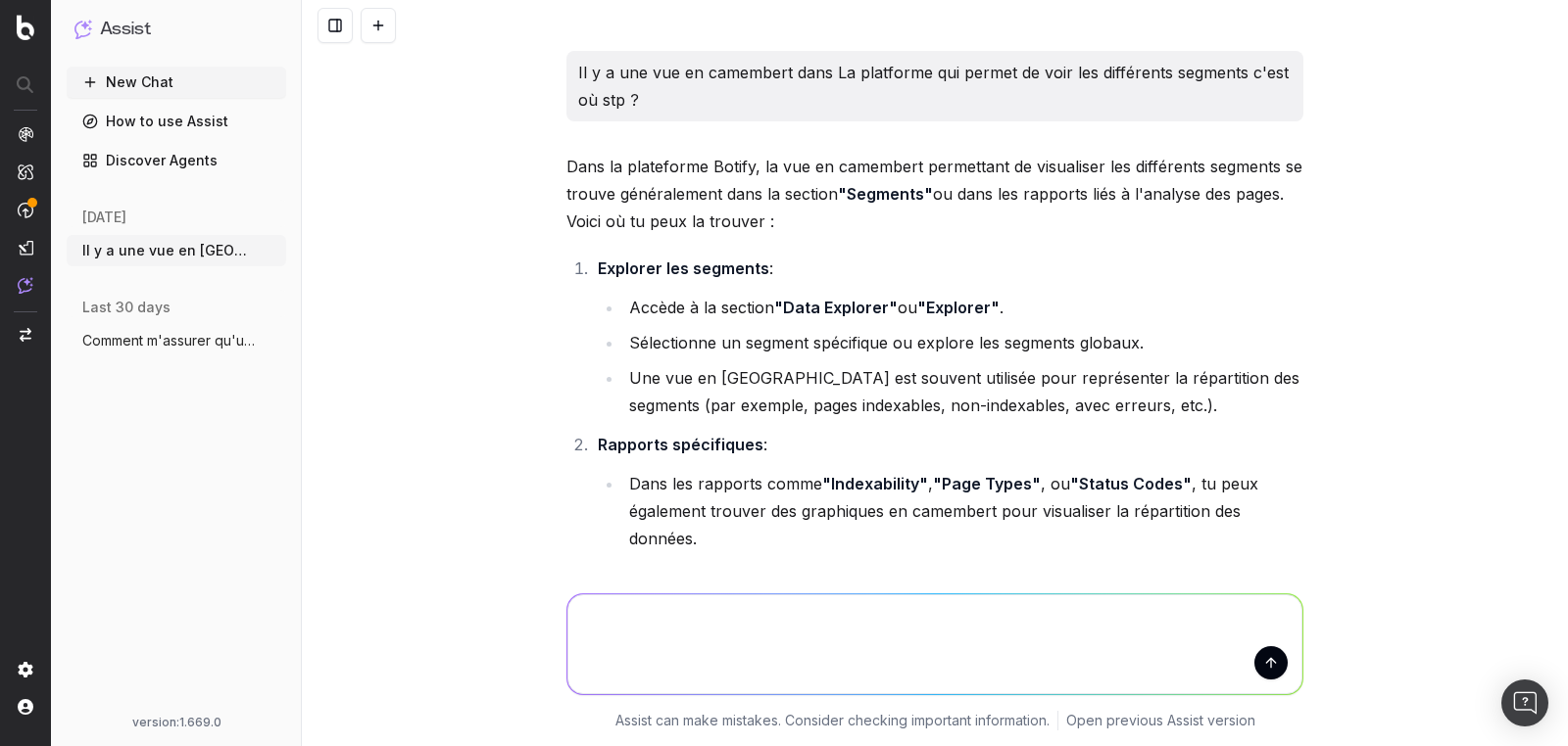
scroll to position [663, 0]
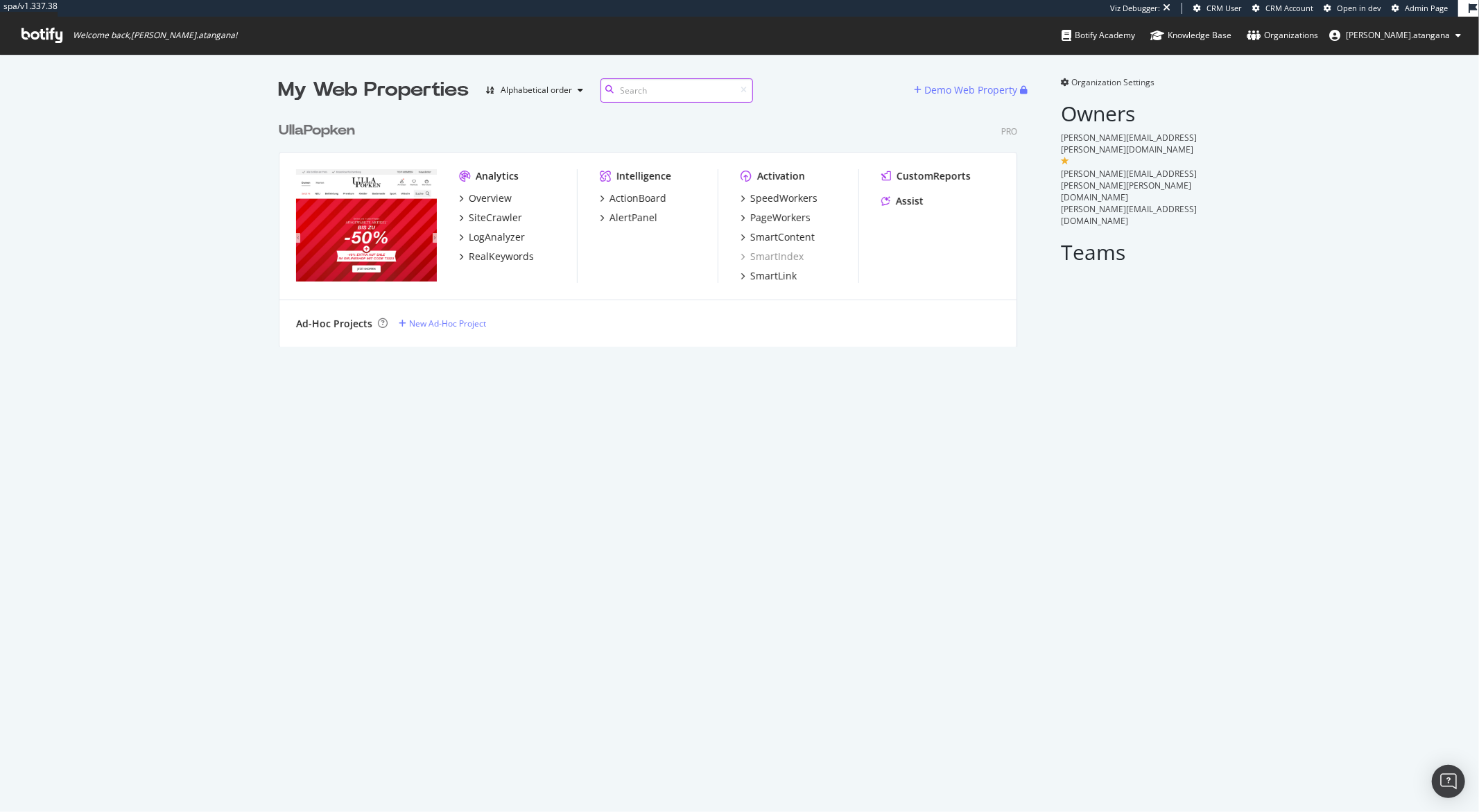
scroll to position [800, 1457]
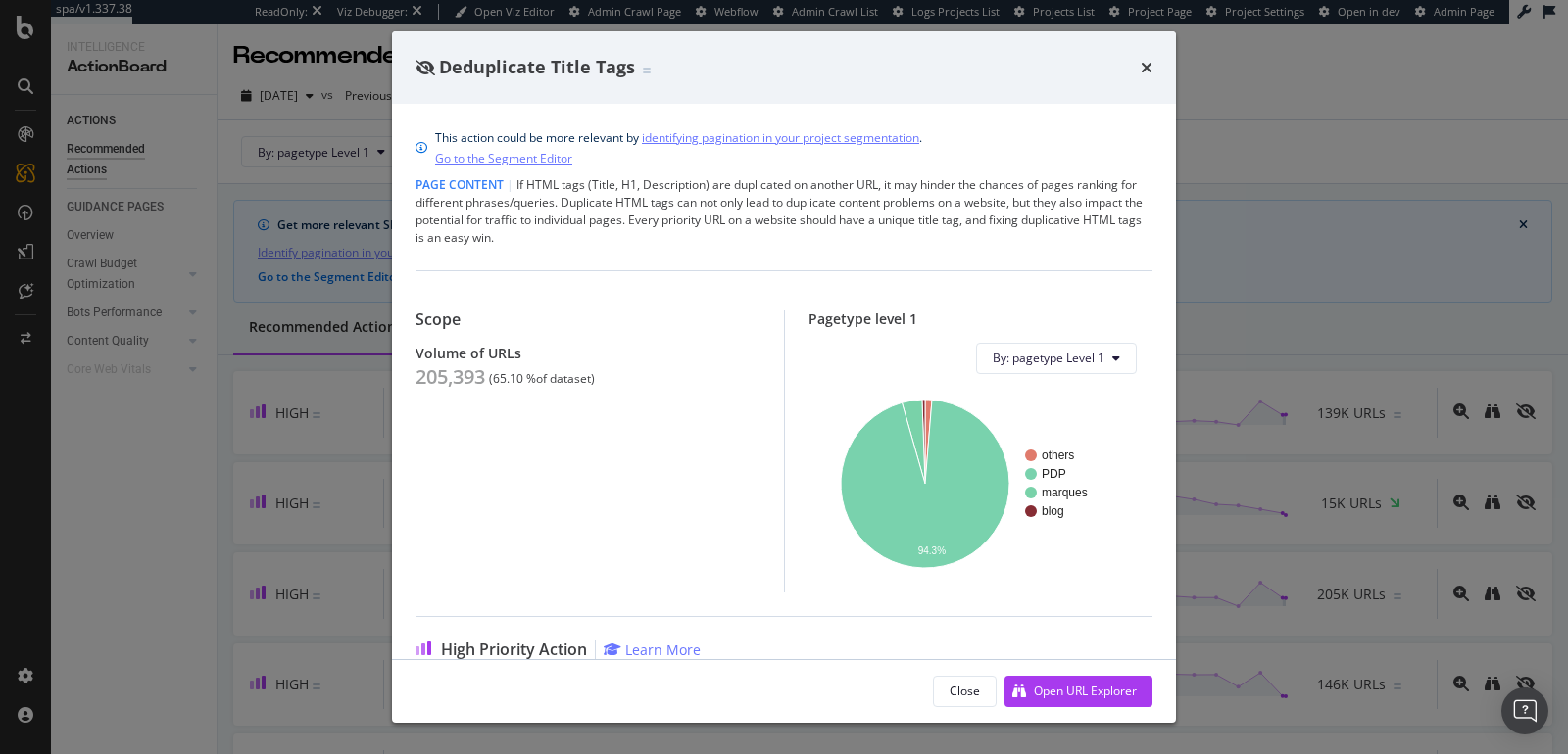
scroll to position [4, 0]
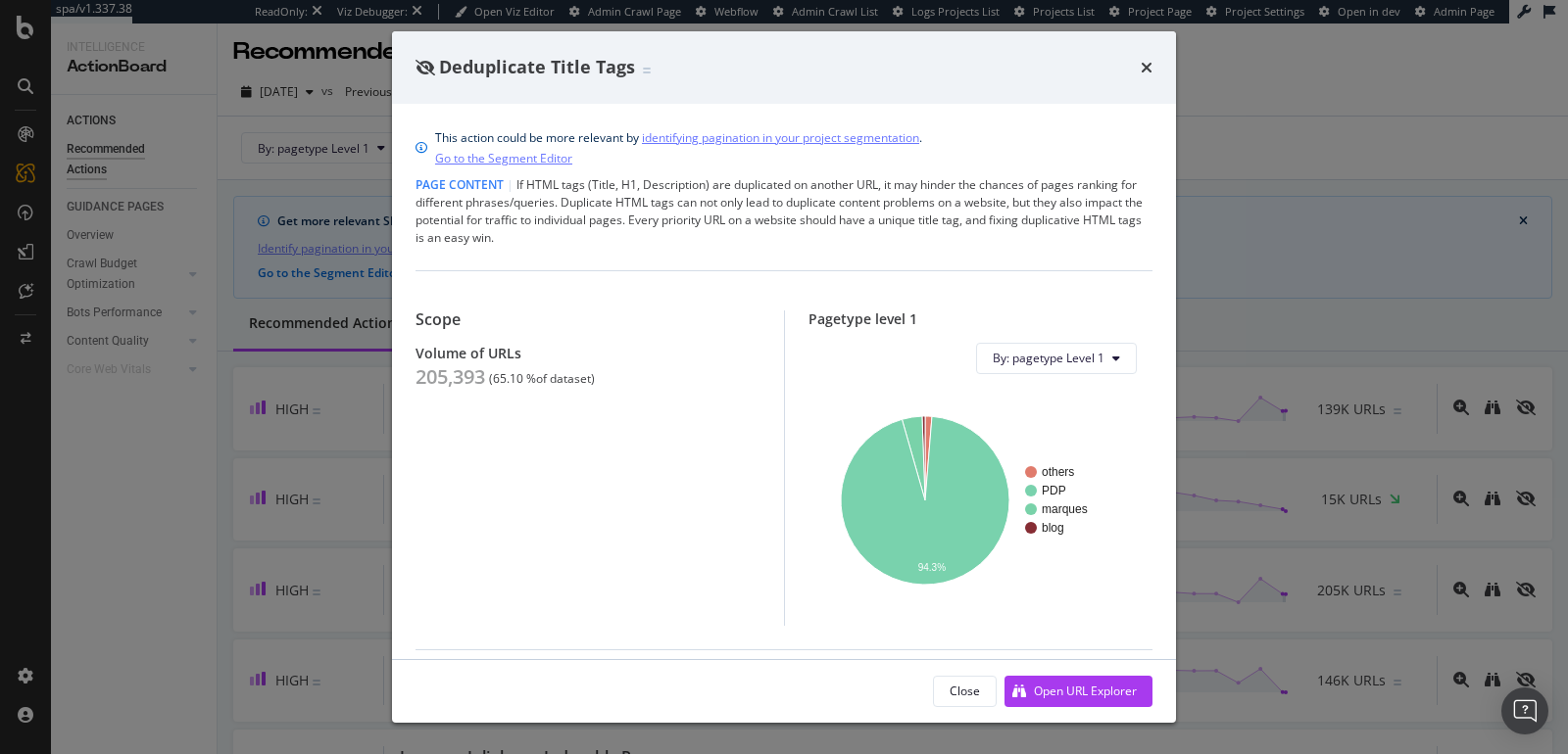
click at [131, 464] on div "Deduplicate Title Tags This action could be more relevant by identifying pagina…" at bounding box center [784, 377] width 1568 height 754
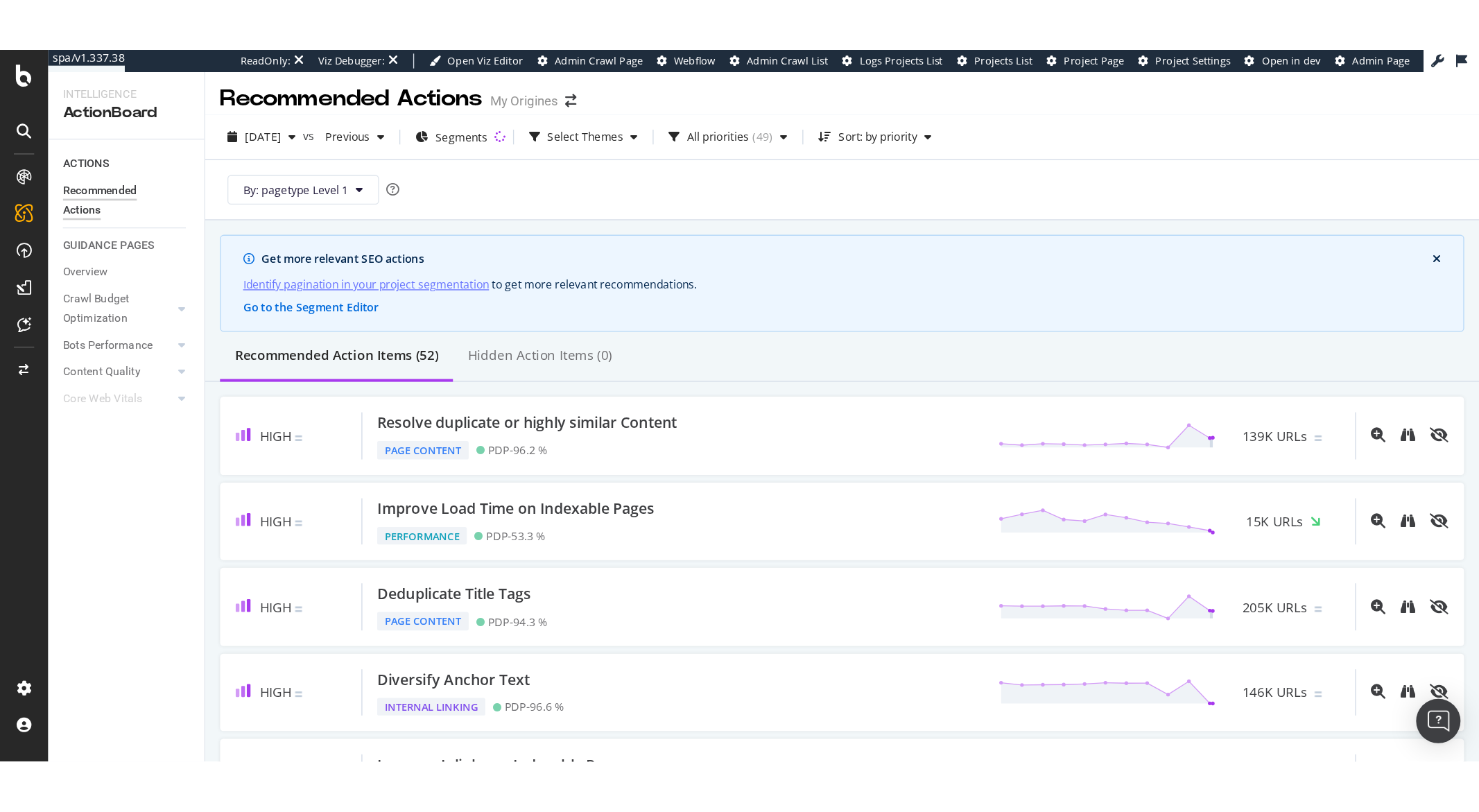
scroll to position [3, 0]
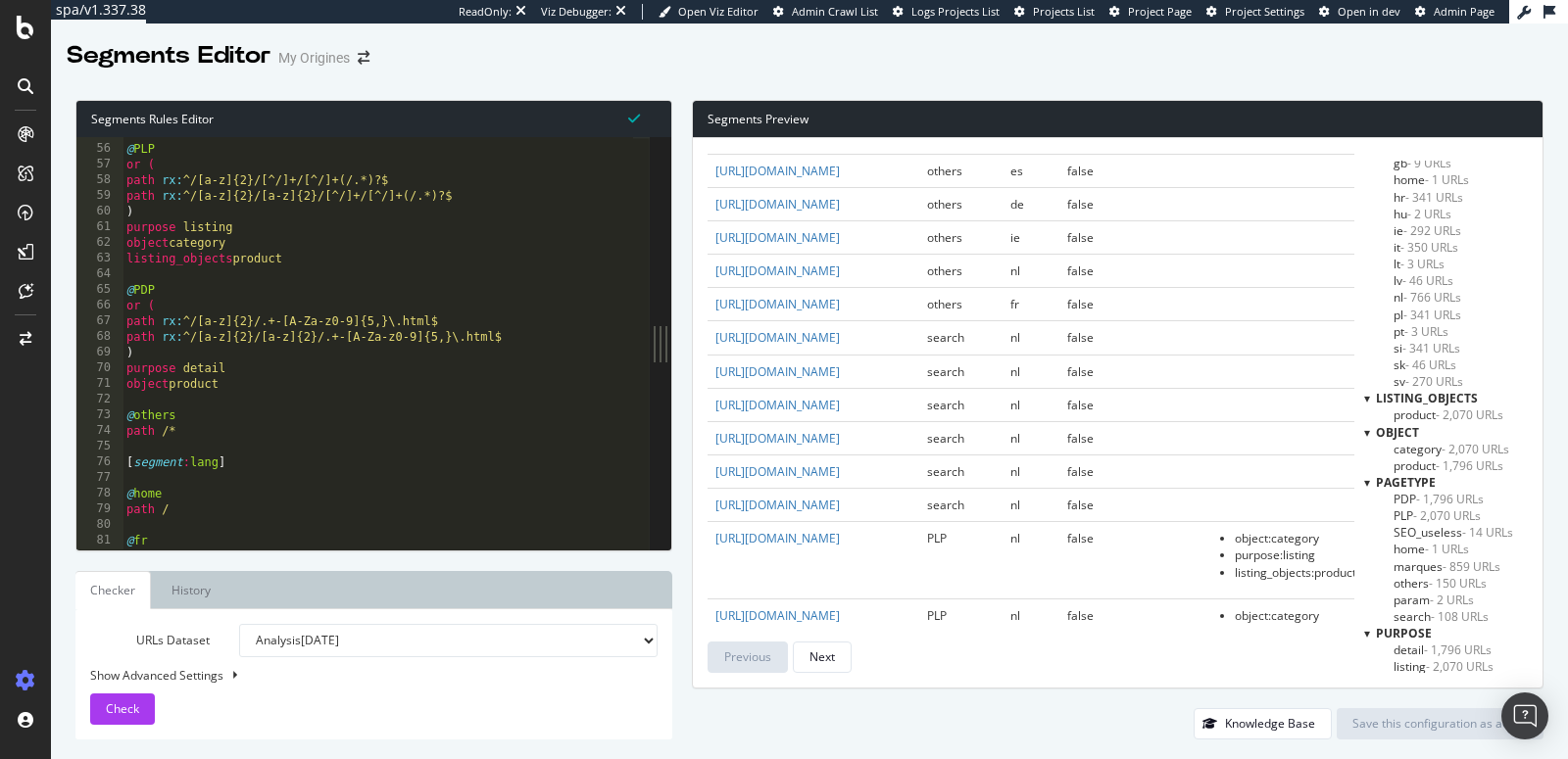
scroll to position [857, 0]
drag, startPoint x: 197, startPoint y: 427, endPoint x: 118, endPoint y: 412, distance: 80.4
click at [118, 412] on div "path /* 55 56 57 58 59 60 61 62 63 64 65 66 67 68 69 70 71 72 73 74 75 76 77 78…" at bounding box center [363, 343] width 573 height 412
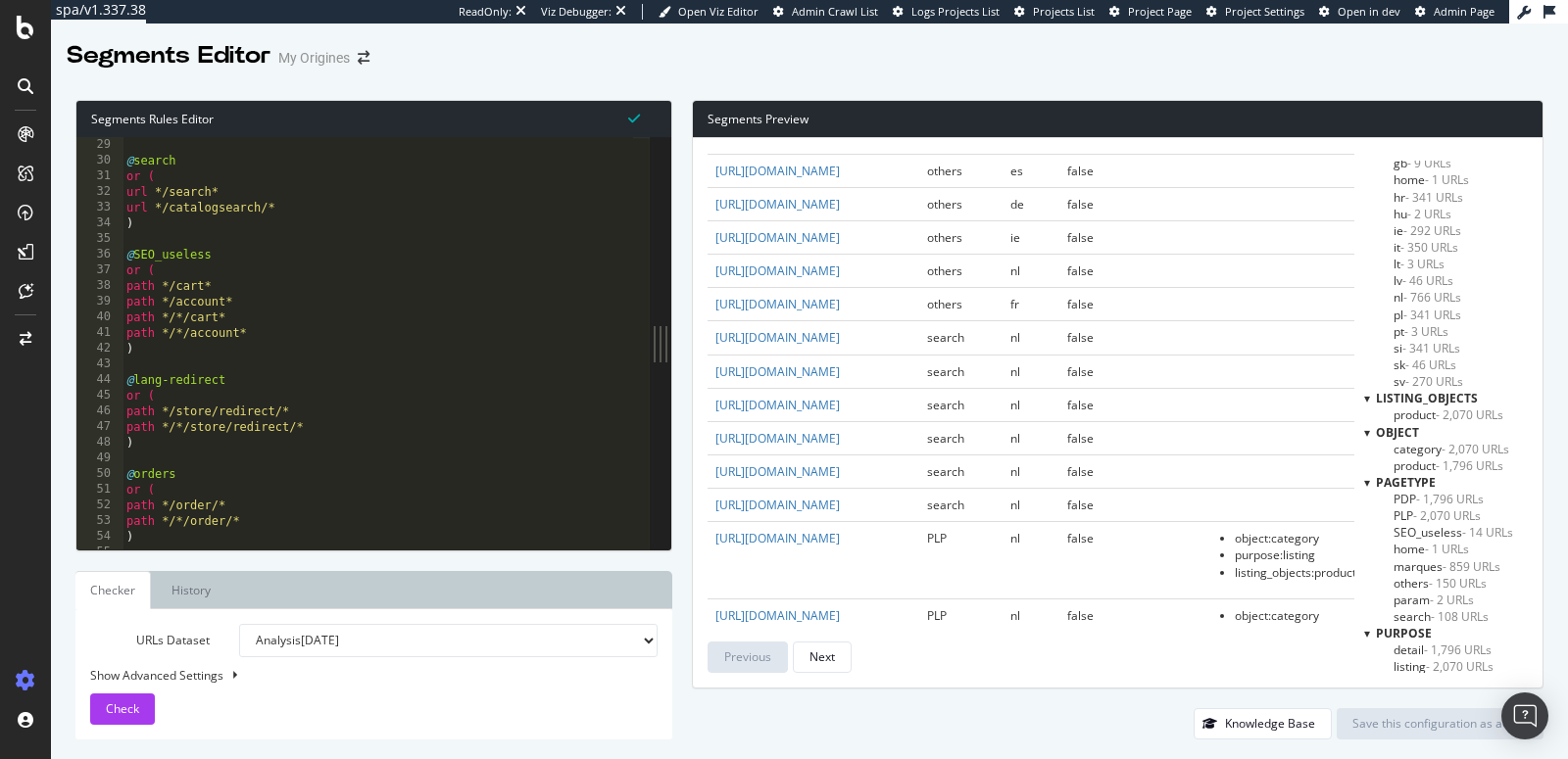
scroll to position [438, 0]
click at [257, 317] on div ") @ search or ( url */search* url */catalogsearch/* ) @ SEO_useless or ( path *…" at bounding box center [378, 345] width 510 height 447
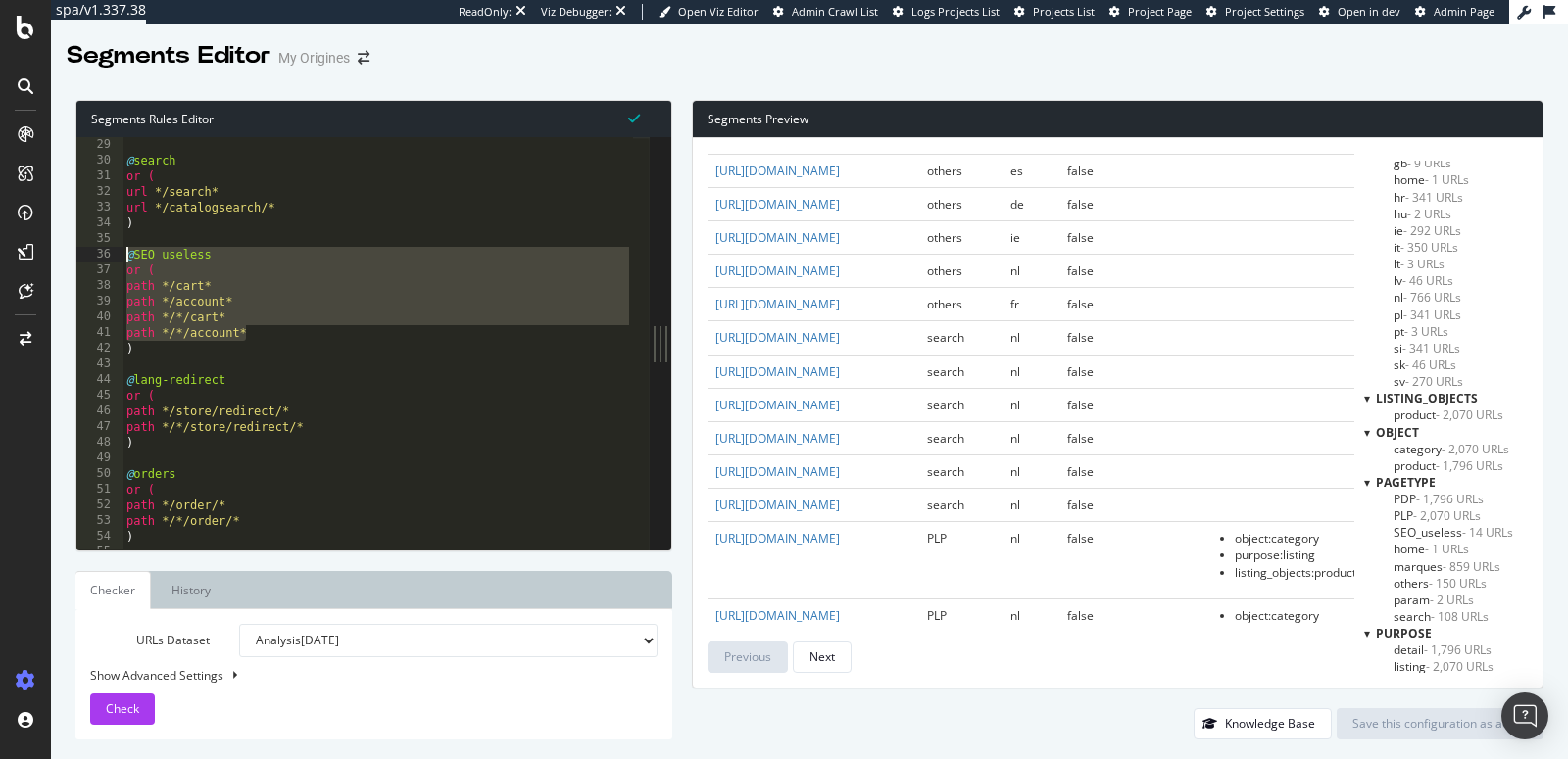
drag, startPoint x: 253, startPoint y: 334, endPoint x: 112, endPoint y: 249, distance: 164.6
click at [115, 255] on div "path */*/cart* 28 29 30 31 32 33 34 35 36 37 38 39 40 41 42 43 44 45 46 47 48 4…" at bounding box center [363, 343] width 573 height 412
type textarea "@SEO_useless or ("
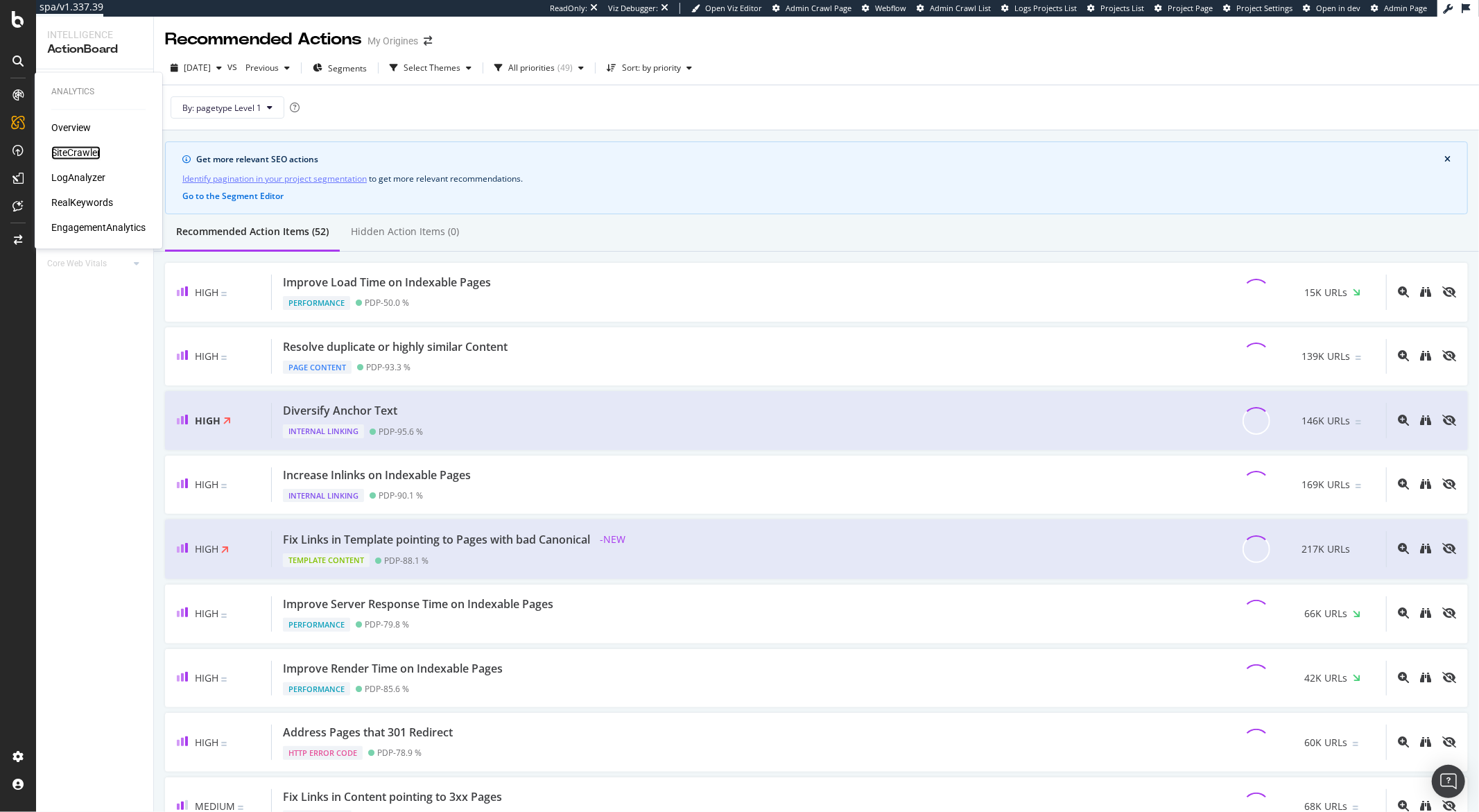
click at [72, 151] on div "SiteCrawler" at bounding box center [76, 153] width 49 height 14
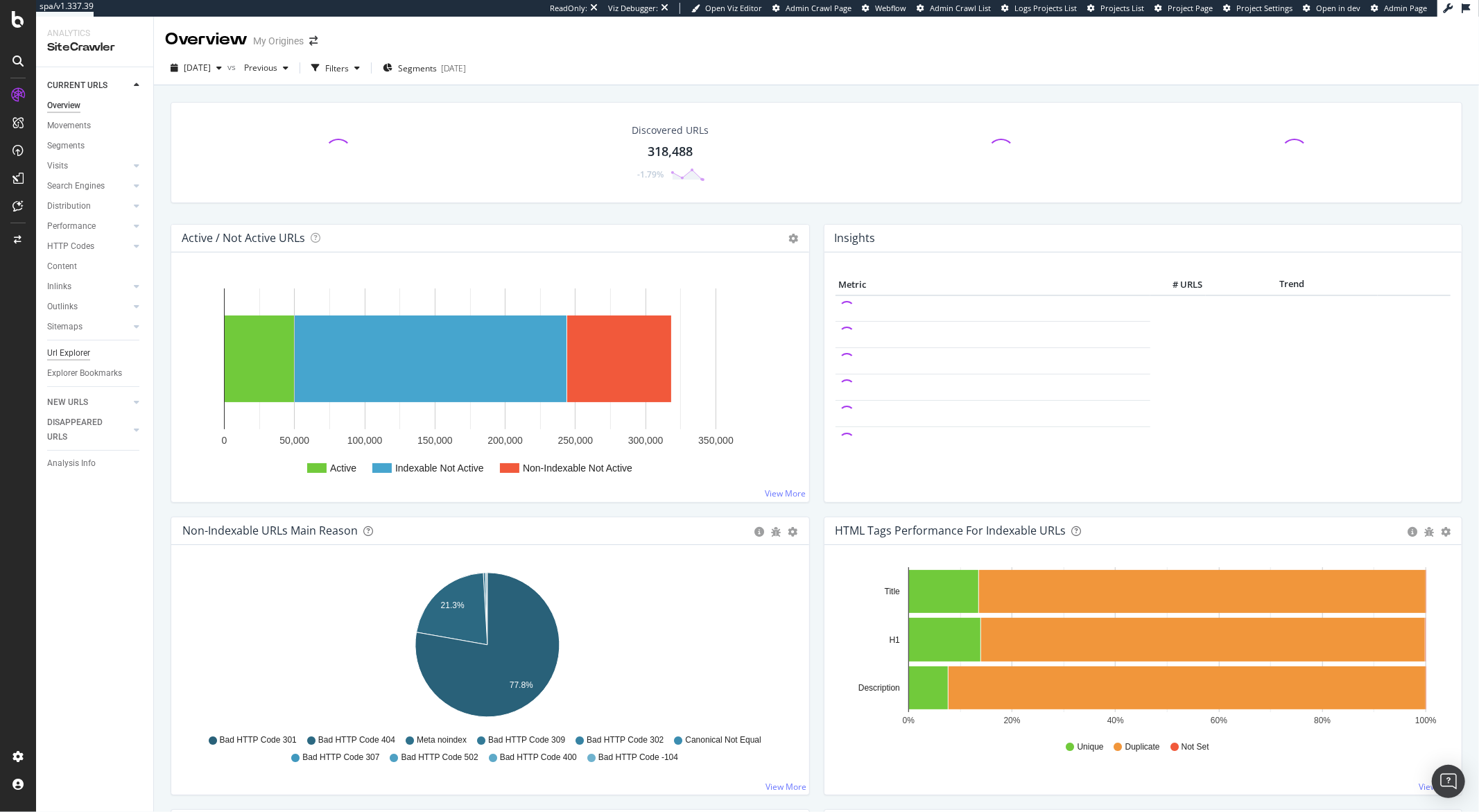
click at [87, 357] on div "Url Explorer" at bounding box center [68, 353] width 43 height 15
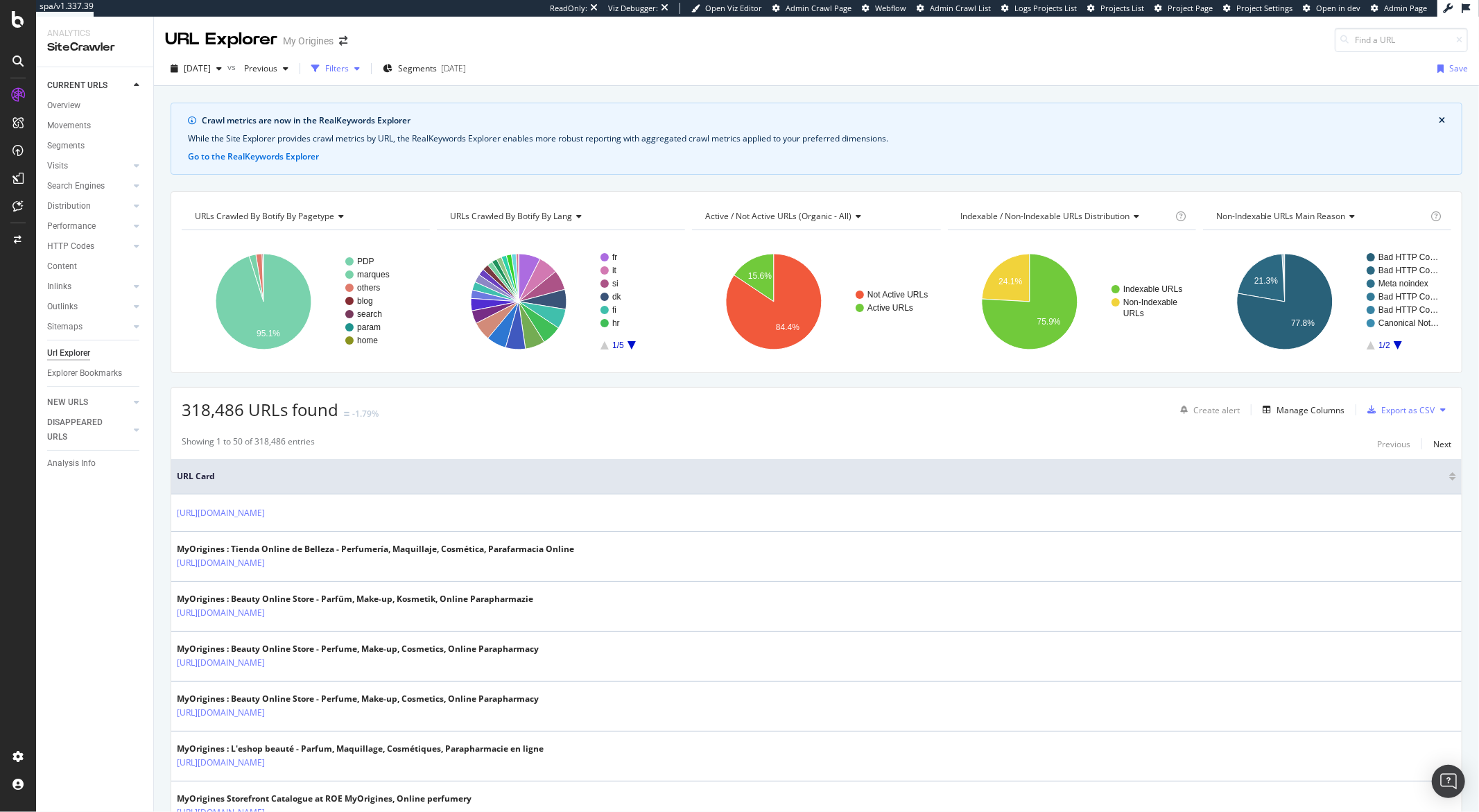
click at [349, 71] on div "Filters" at bounding box center [337, 68] width 24 height 12
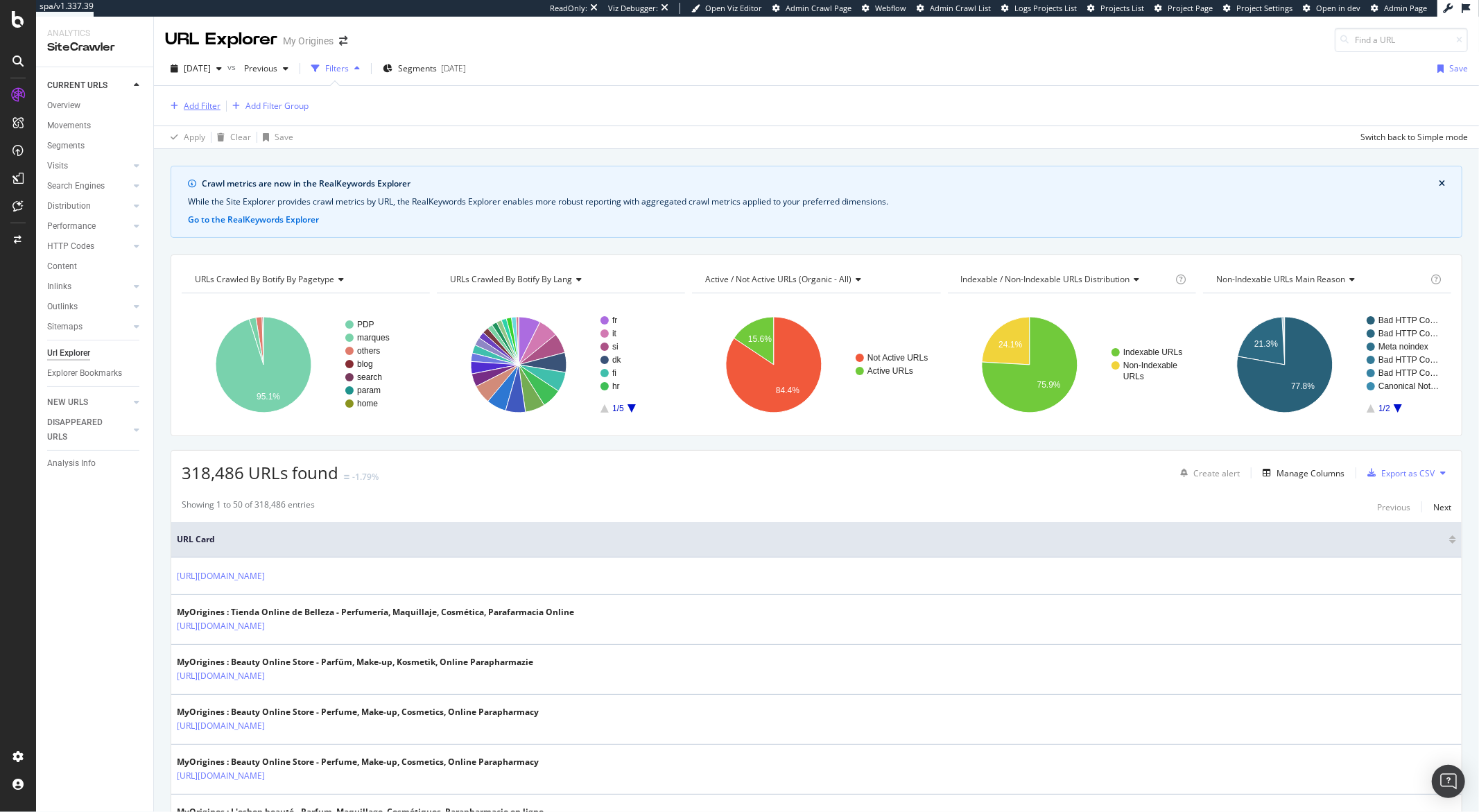
click at [208, 107] on div "Add Filter" at bounding box center [202, 106] width 37 height 12
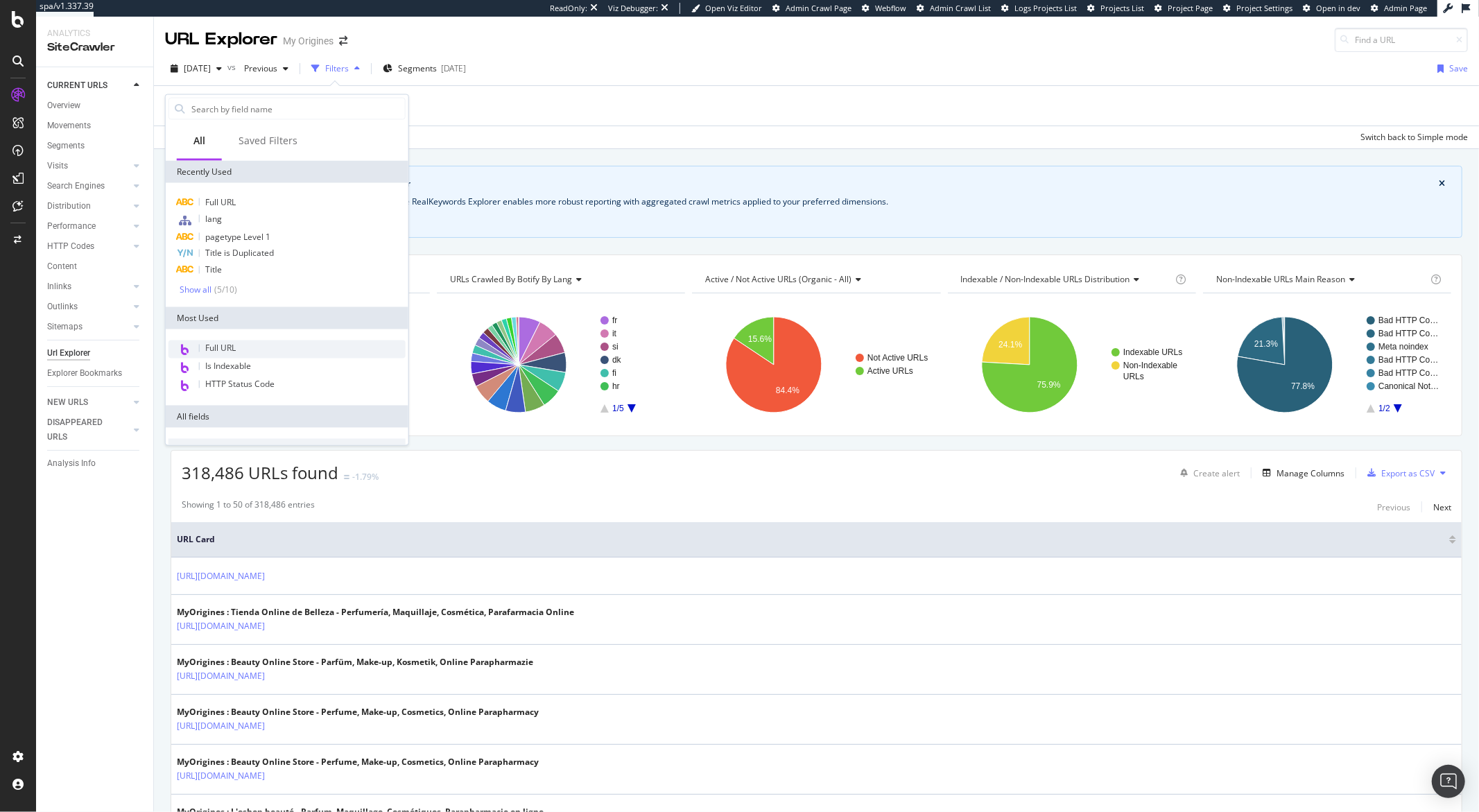
click at [248, 348] on div "Full URL" at bounding box center [287, 350] width 237 height 18
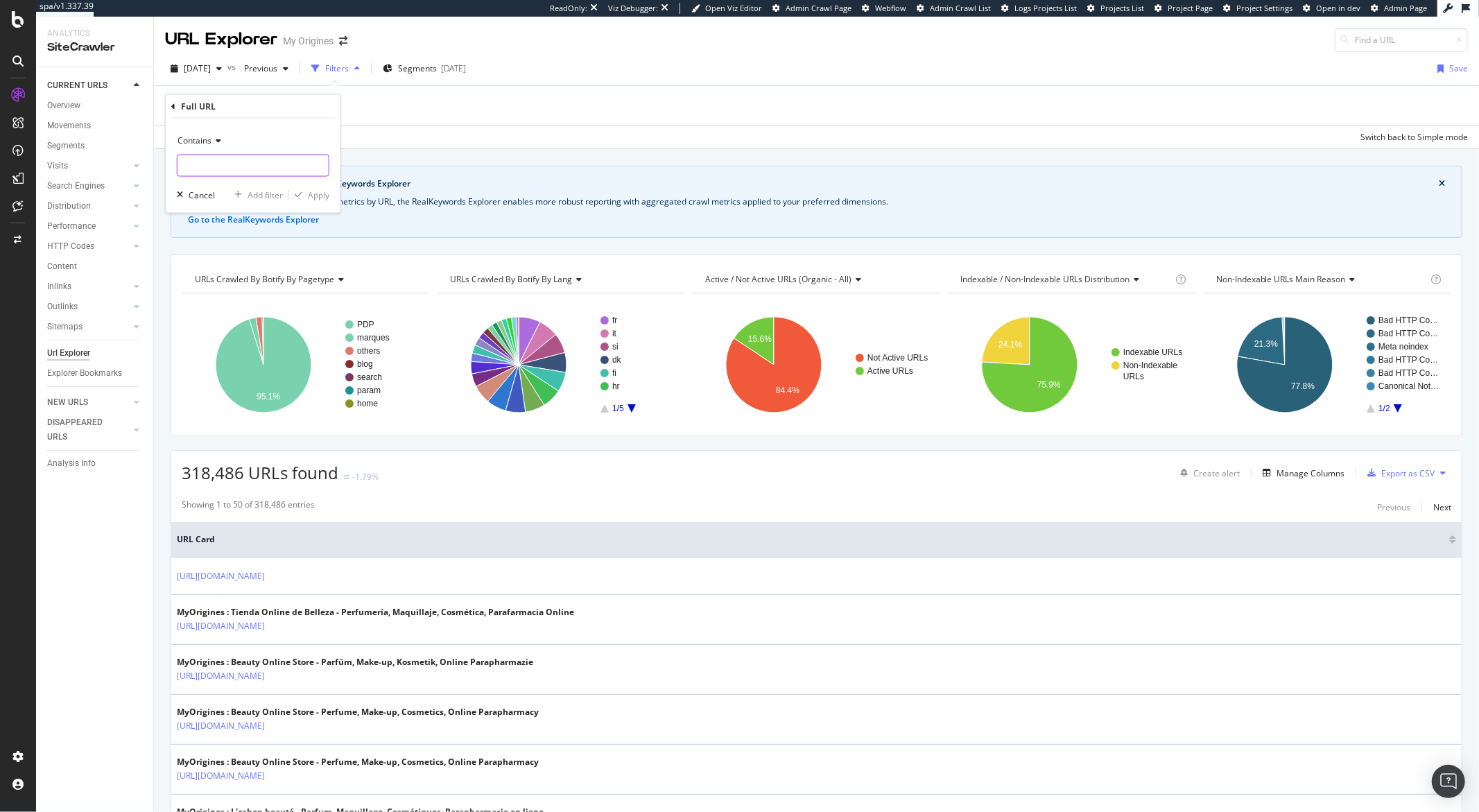
click at [239, 162] on input "text" at bounding box center [253, 166] width 151 height 22
type input "commitment"
click at [302, 193] on div "button" at bounding box center [298, 195] width 19 height 8
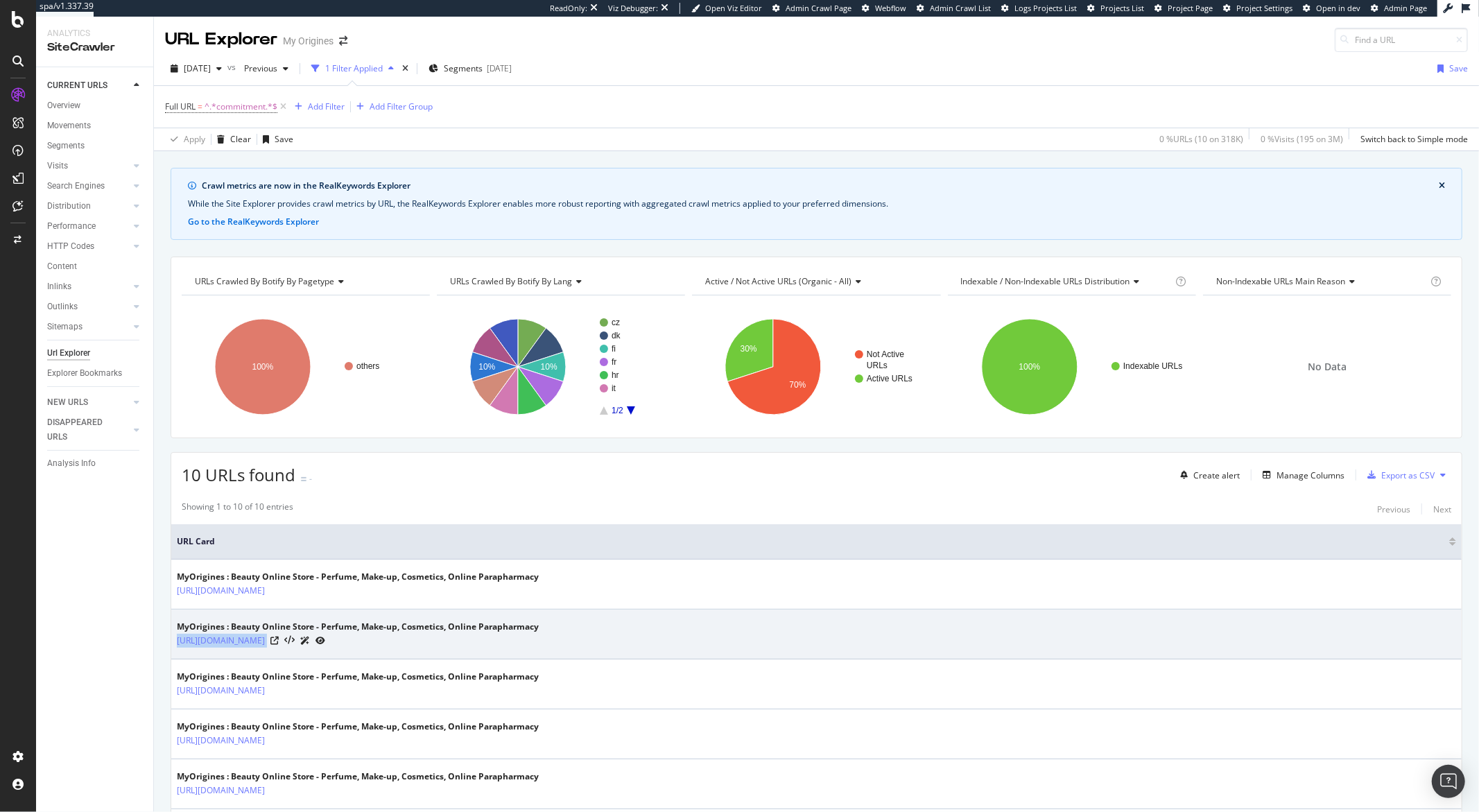
drag, startPoint x: 378, startPoint y: 648, endPoint x: 174, endPoint y: 644, distance: 204.0
click at [174, 644] on td "MyOrigines : Beauty Online Store - Perfume, Make-up, Cosmetics, Online Paraphar…" at bounding box center [816, 634] width 1291 height 50
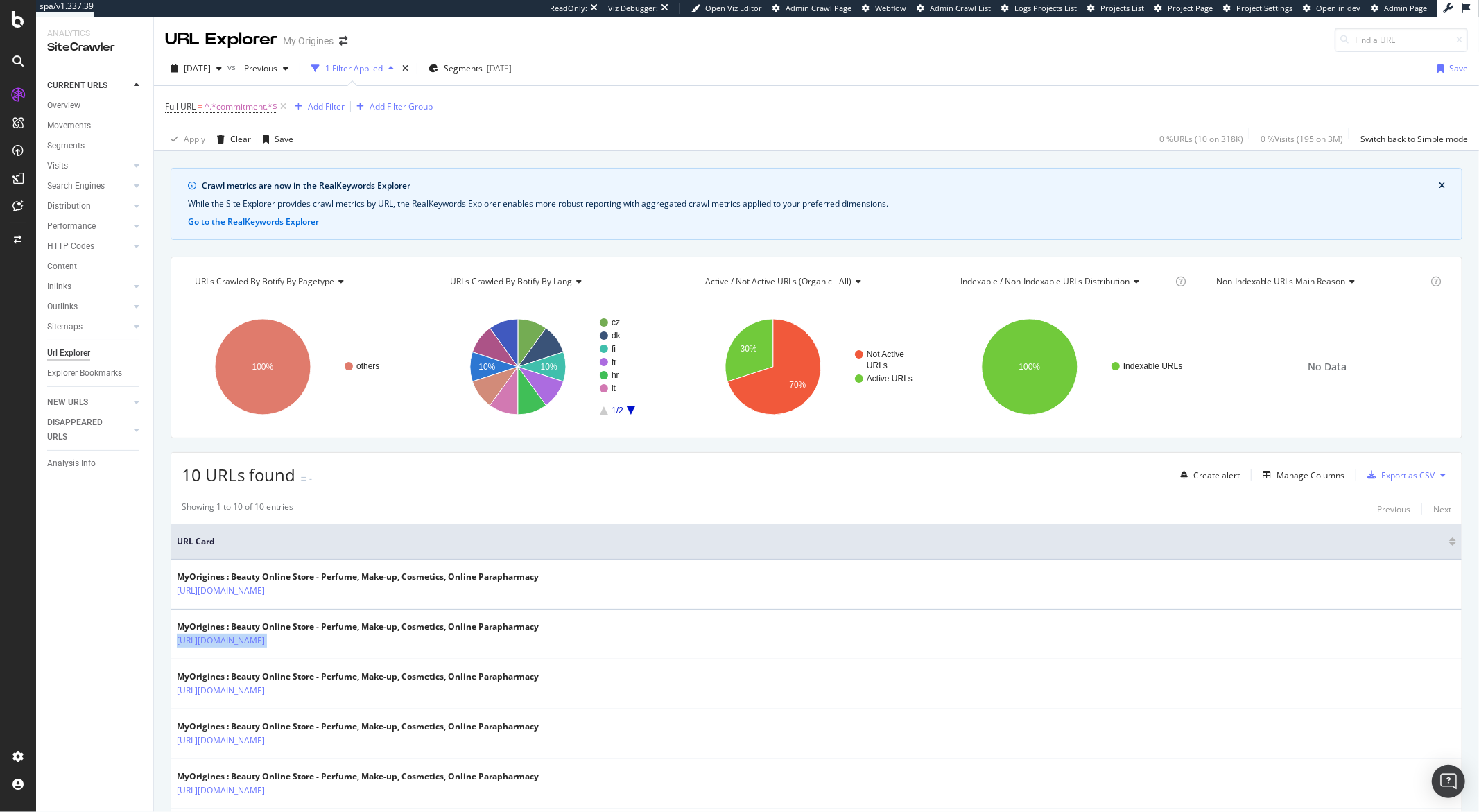
copy tbody "https://www.my-origines.com/hr/commitment.html"
click at [330, 106] on div "Add Filter" at bounding box center [326, 106] width 37 height 12
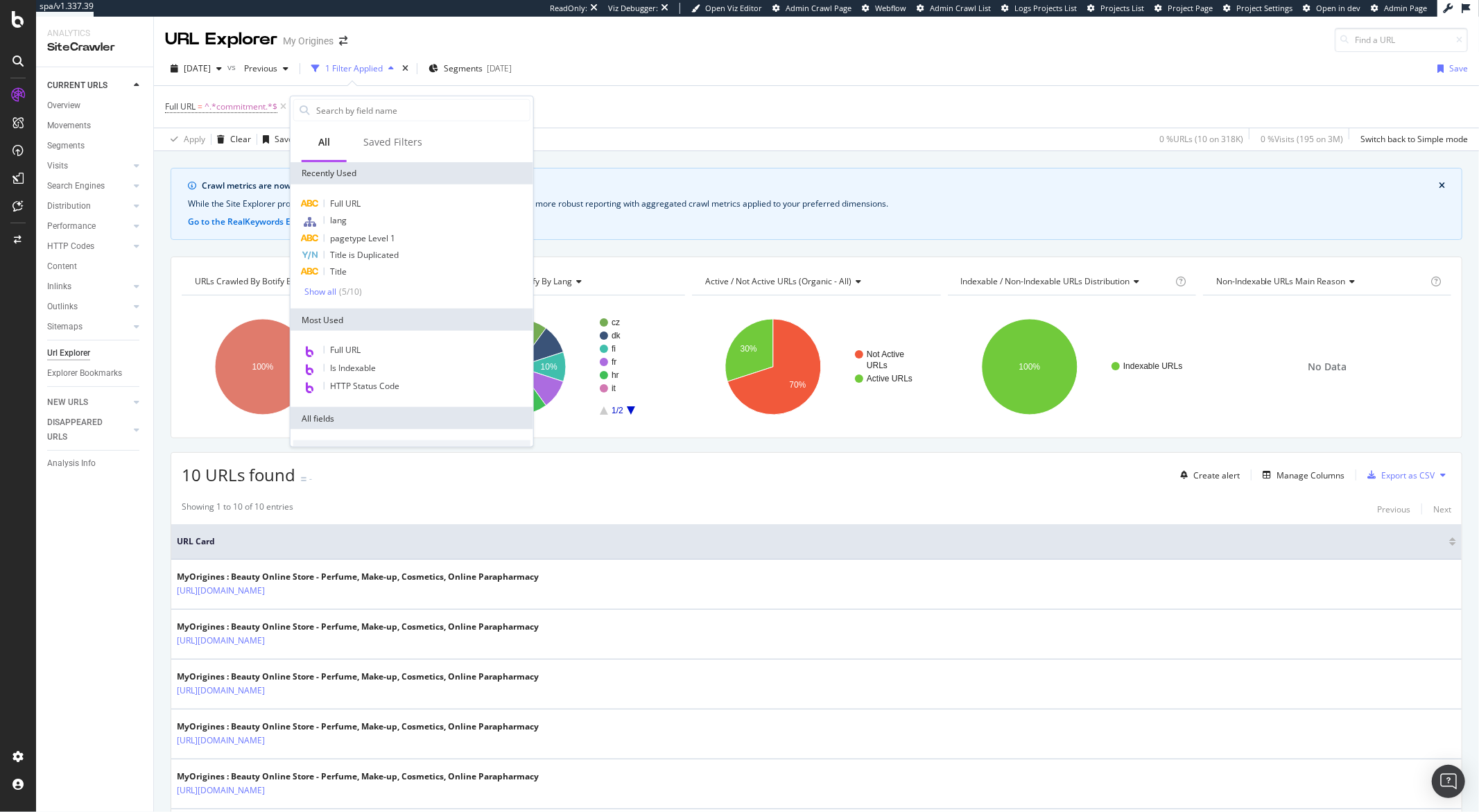
click at [344, 349] on span "Full URL" at bounding box center [346, 350] width 31 height 12
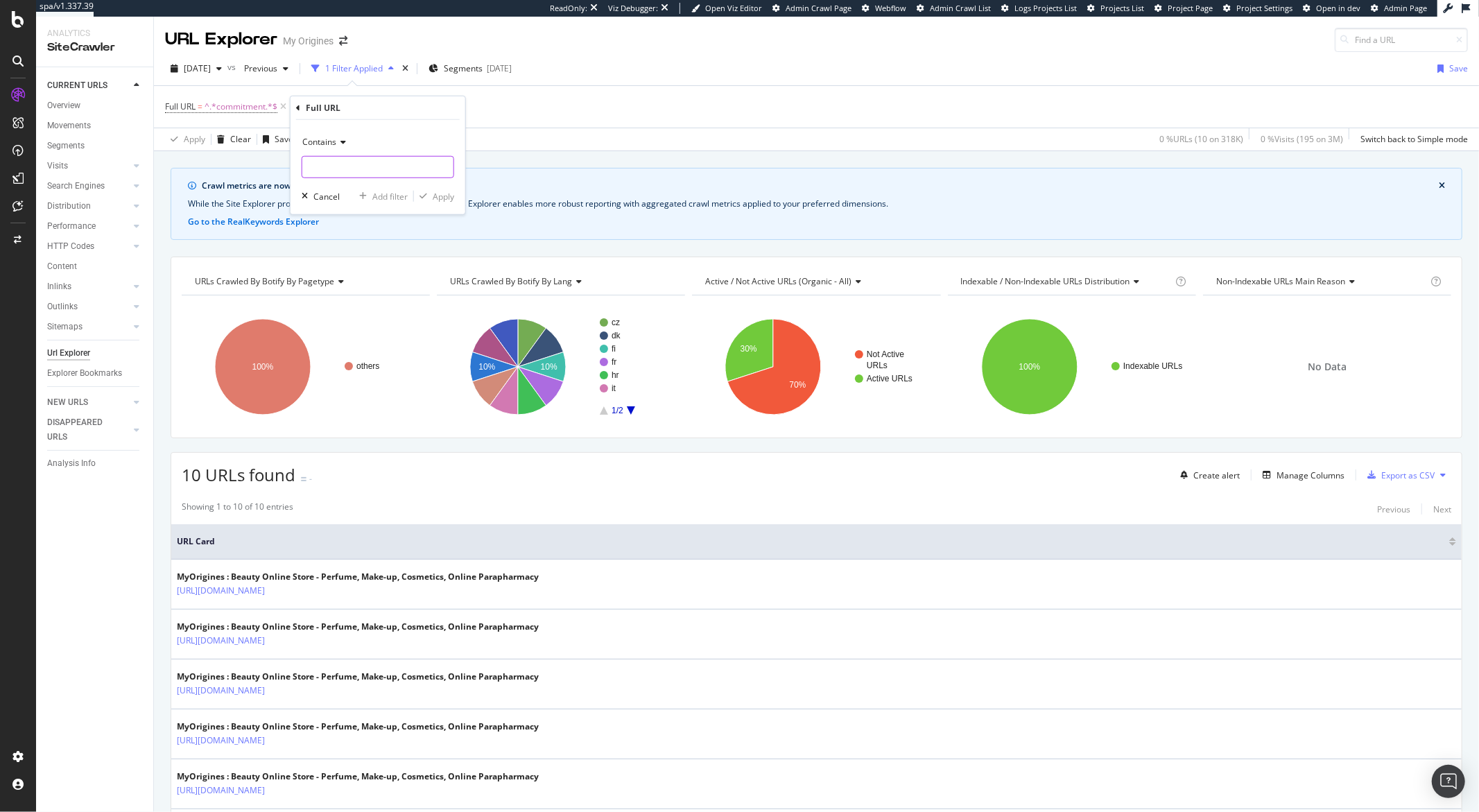
click at [344, 168] on input "text" at bounding box center [378, 167] width 151 height 22
type input "contact"
click at [428, 194] on div "button" at bounding box center [423, 197] width 19 height 8
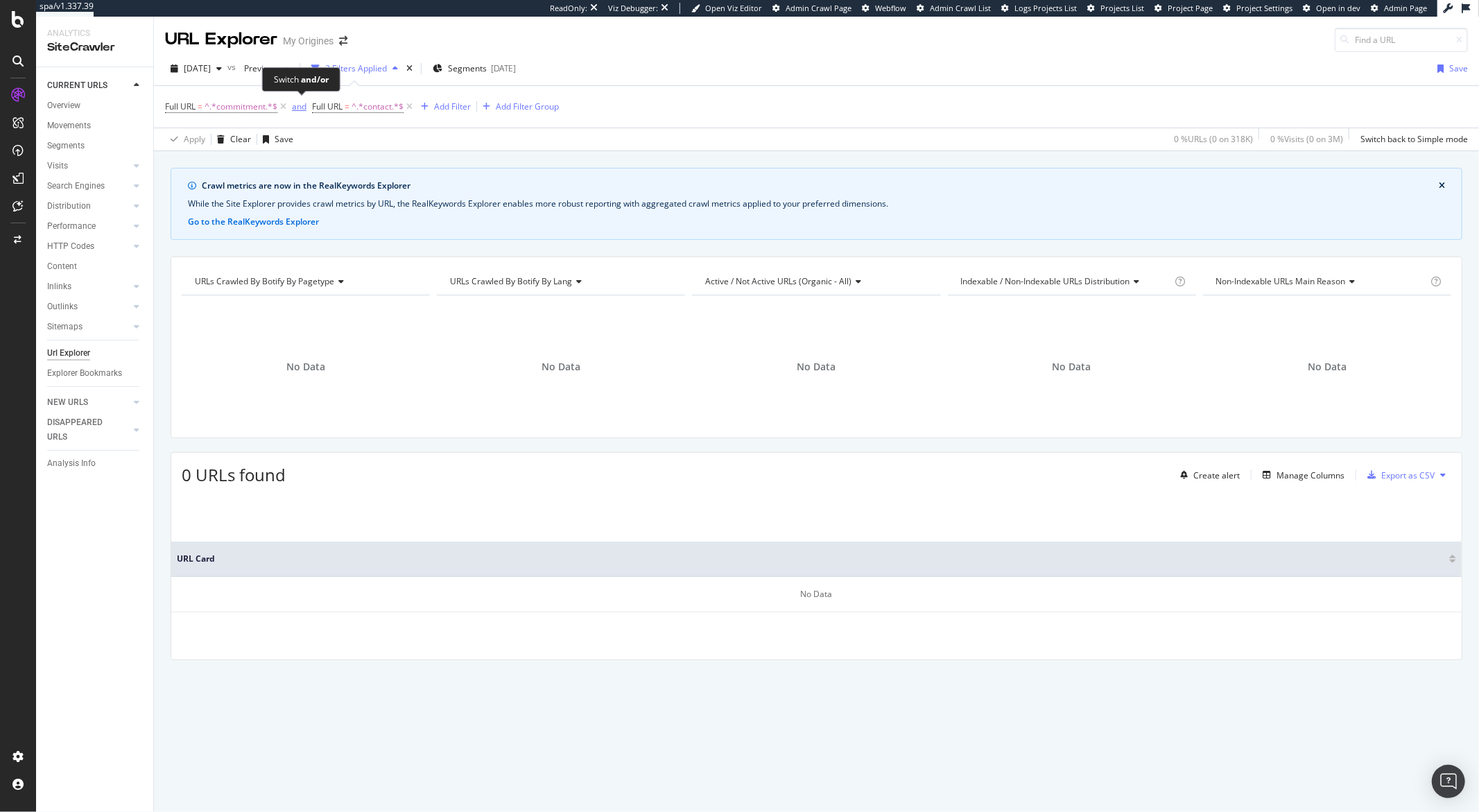
click at [302, 108] on div "and" at bounding box center [299, 106] width 15 height 12
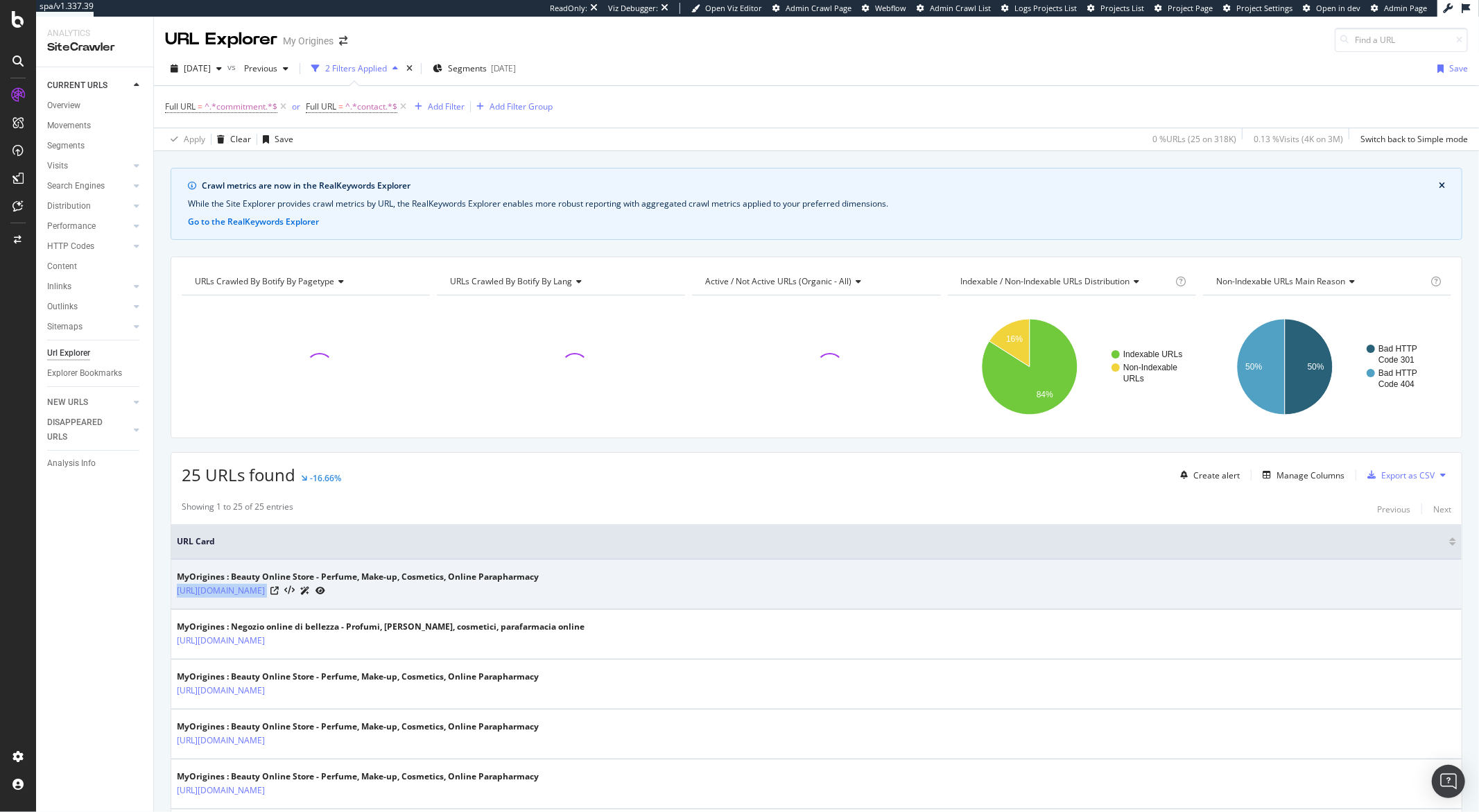
drag, startPoint x: 358, startPoint y: 594, endPoint x: 172, endPoint y: 595, distance: 186.0
click at [172, 595] on td "MyOrigines : Beauty Online Store - Perfume, Make-up, Cosmetics, Online Paraphar…" at bounding box center [816, 584] width 1291 height 50
copy tbody "https://www.my-origines.com/dk/contact.html"
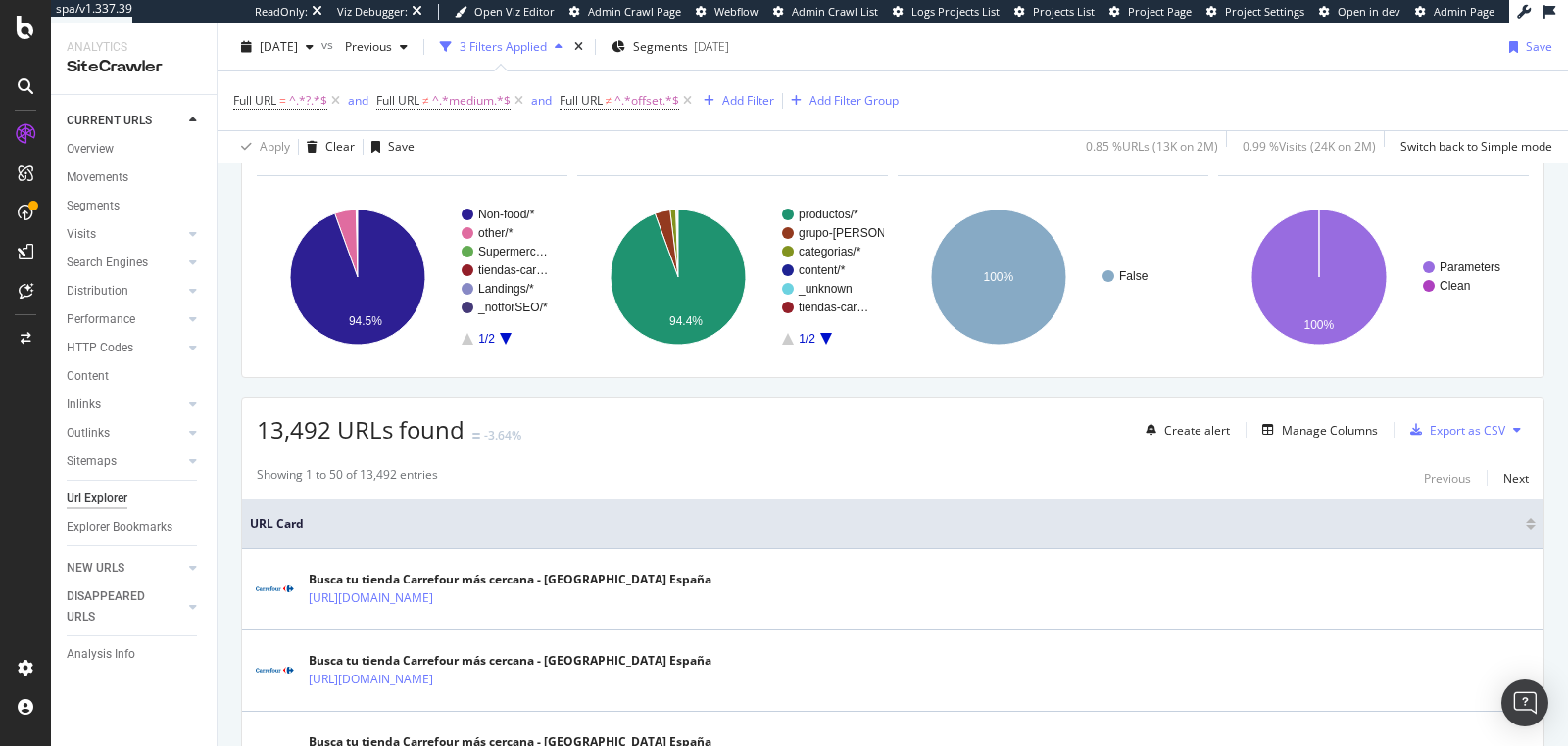
scroll to position [240, 0]
click at [457, 97] on span "^.*medium.*$" at bounding box center [471, 101] width 78 height 28
click at [986, 59] on div "2025 Aug. 18th vs Previous 3 Filters Applied Segments 2025-05-07 Save" at bounding box center [893, 51] width 1350 height 40
click at [438, 92] on span "^.*medium.*$" at bounding box center [471, 101] width 78 height 28
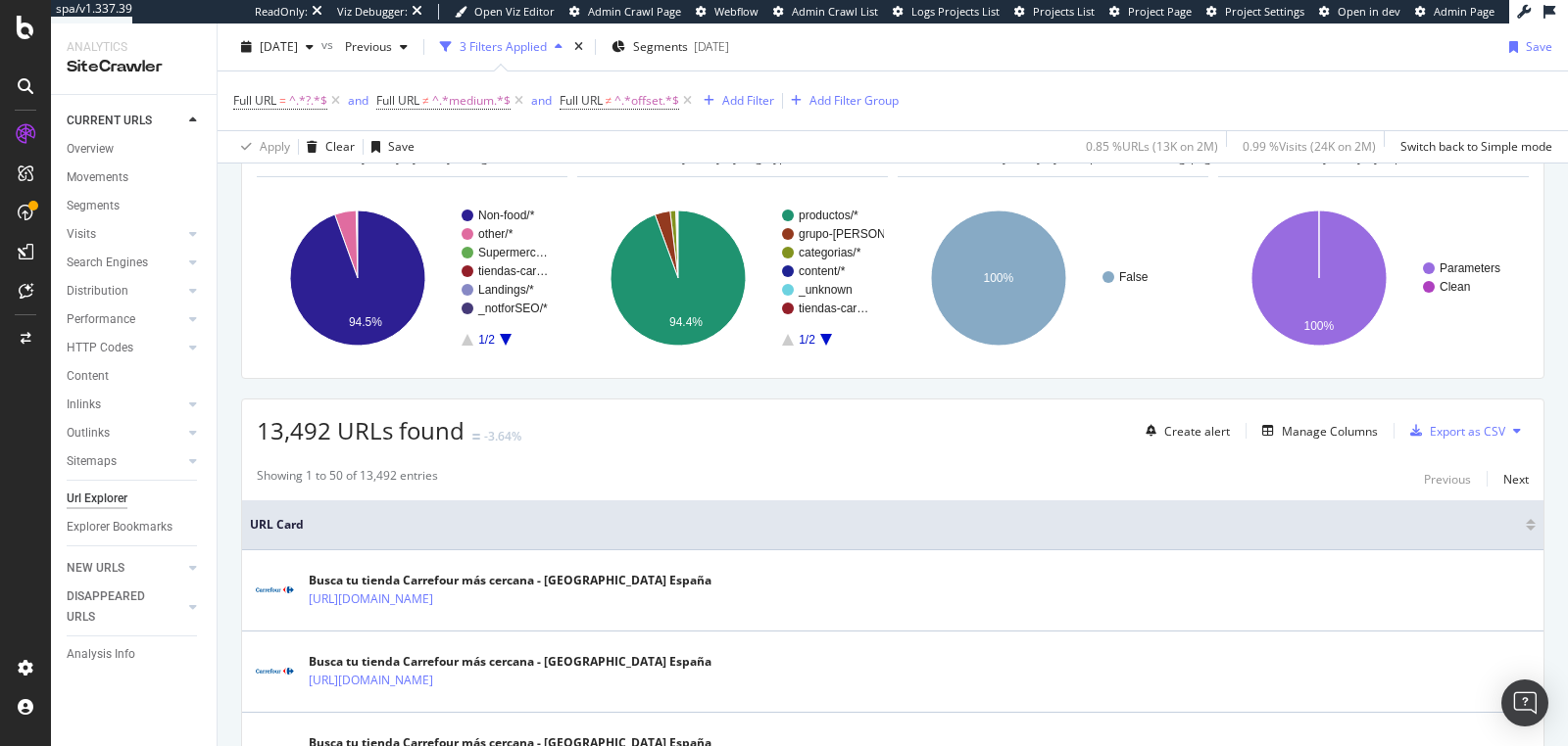
click at [883, 60] on div "2025 Aug. 18th vs Previous 3 Filters Applied Segments 2025-05-07 Save" at bounding box center [893, 51] width 1350 height 40
click at [1070, 186] on div "False 100% PW_optimized_faceting_pages Crawled URLs False 13,492 False" at bounding box center [1053, 270] width 310 height 186
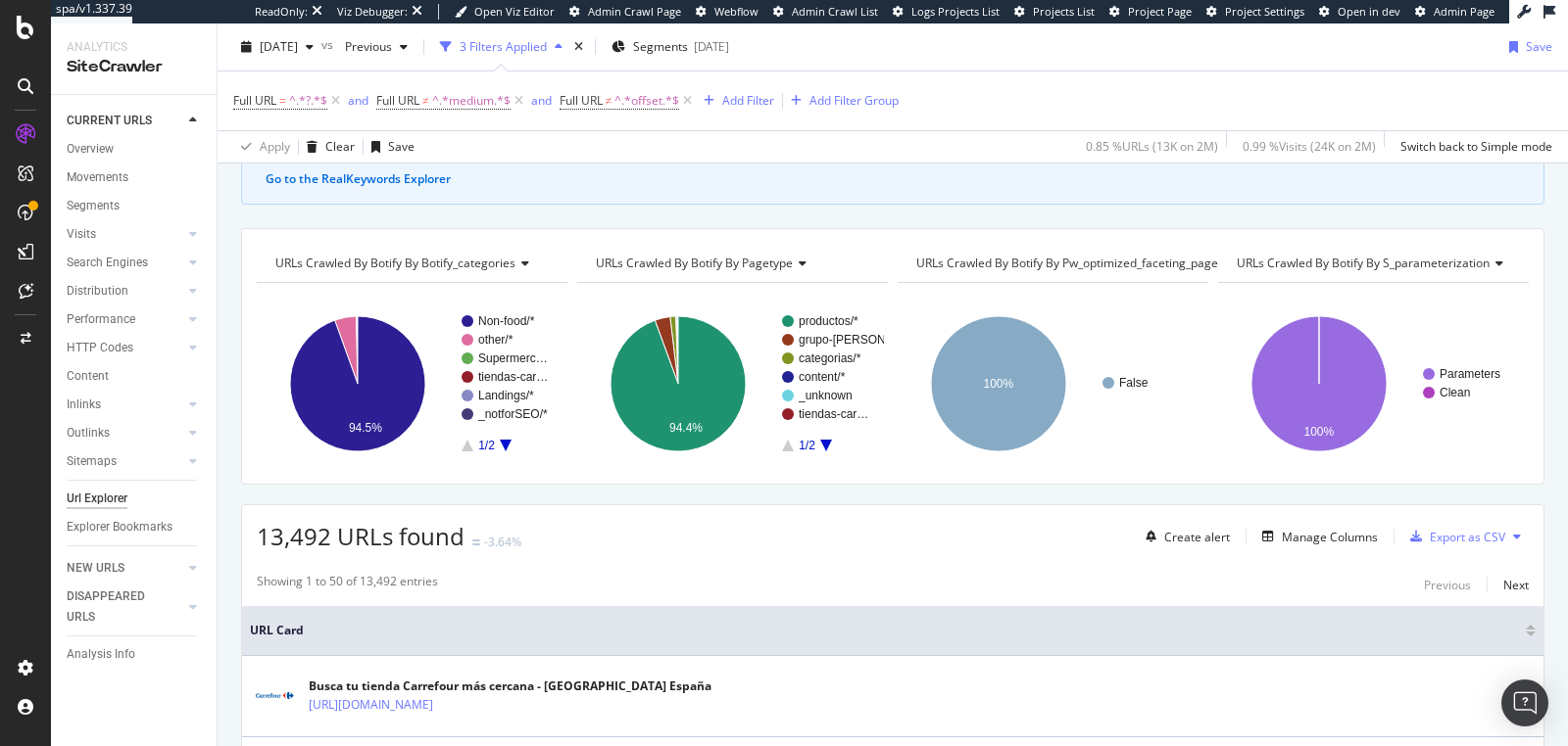
scroll to position [140, 0]
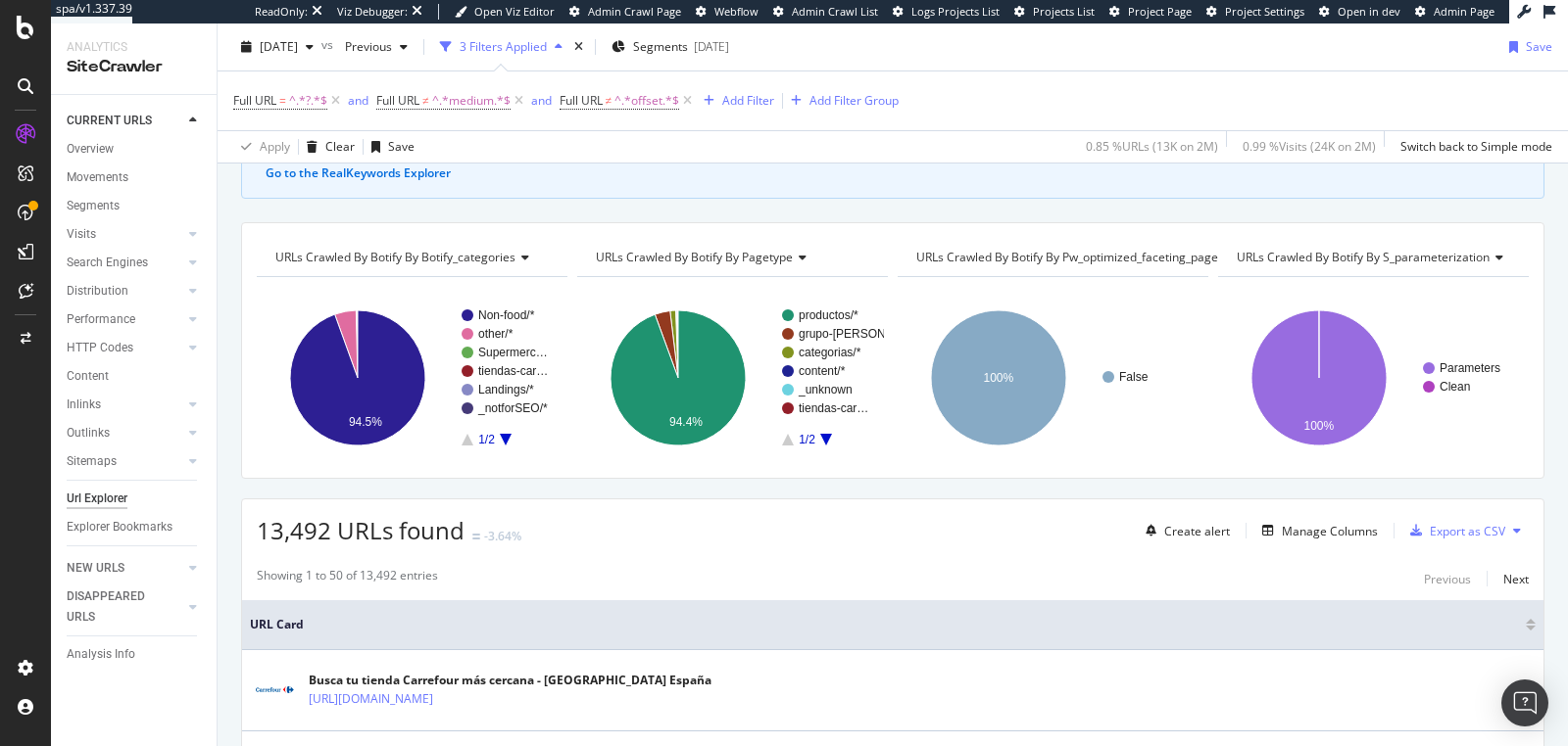
click at [1169, 256] on span "URLs Crawled By Botify By pw_optimized_faceting_pages" at bounding box center [1070, 257] width 307 height 17
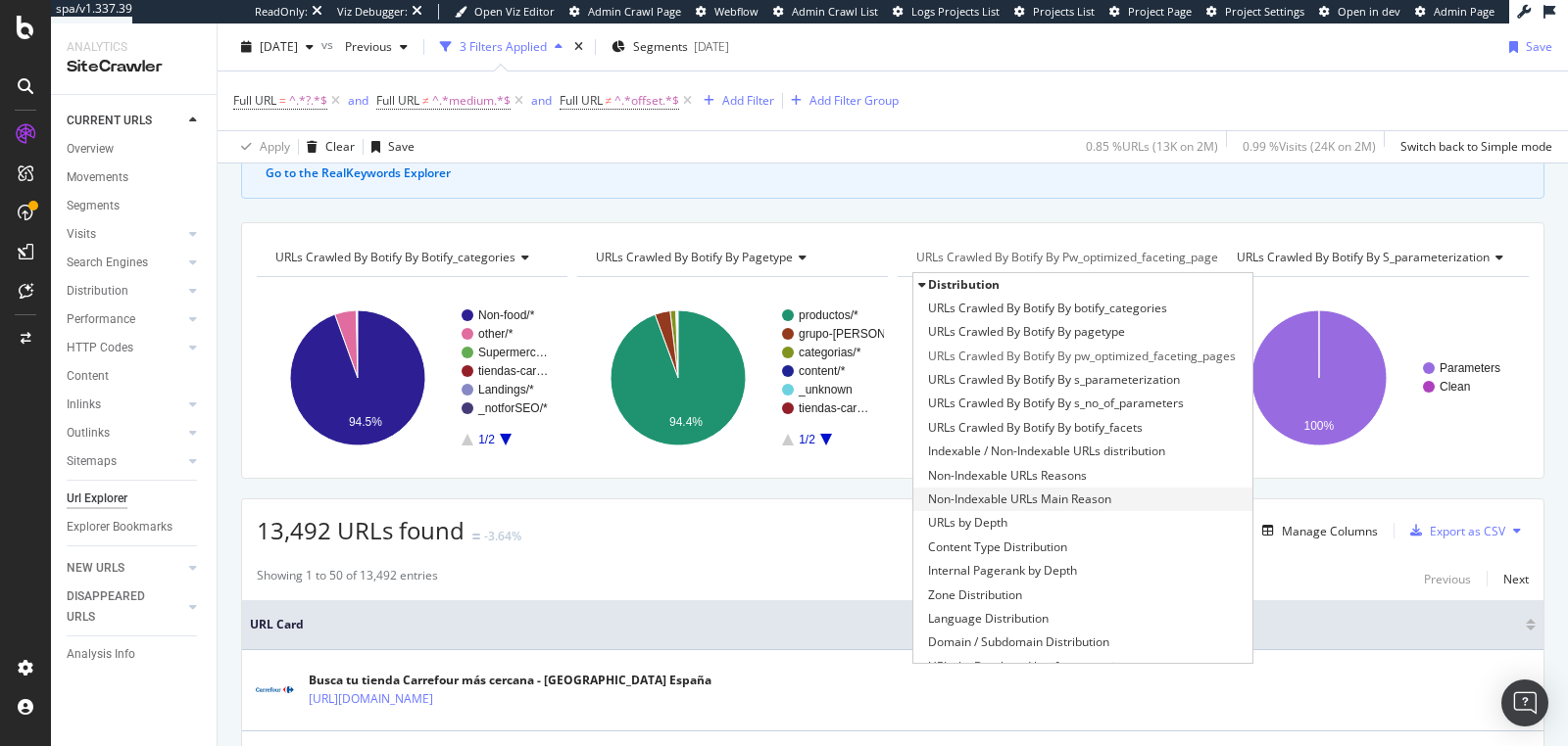
scroll to position [445, 0]
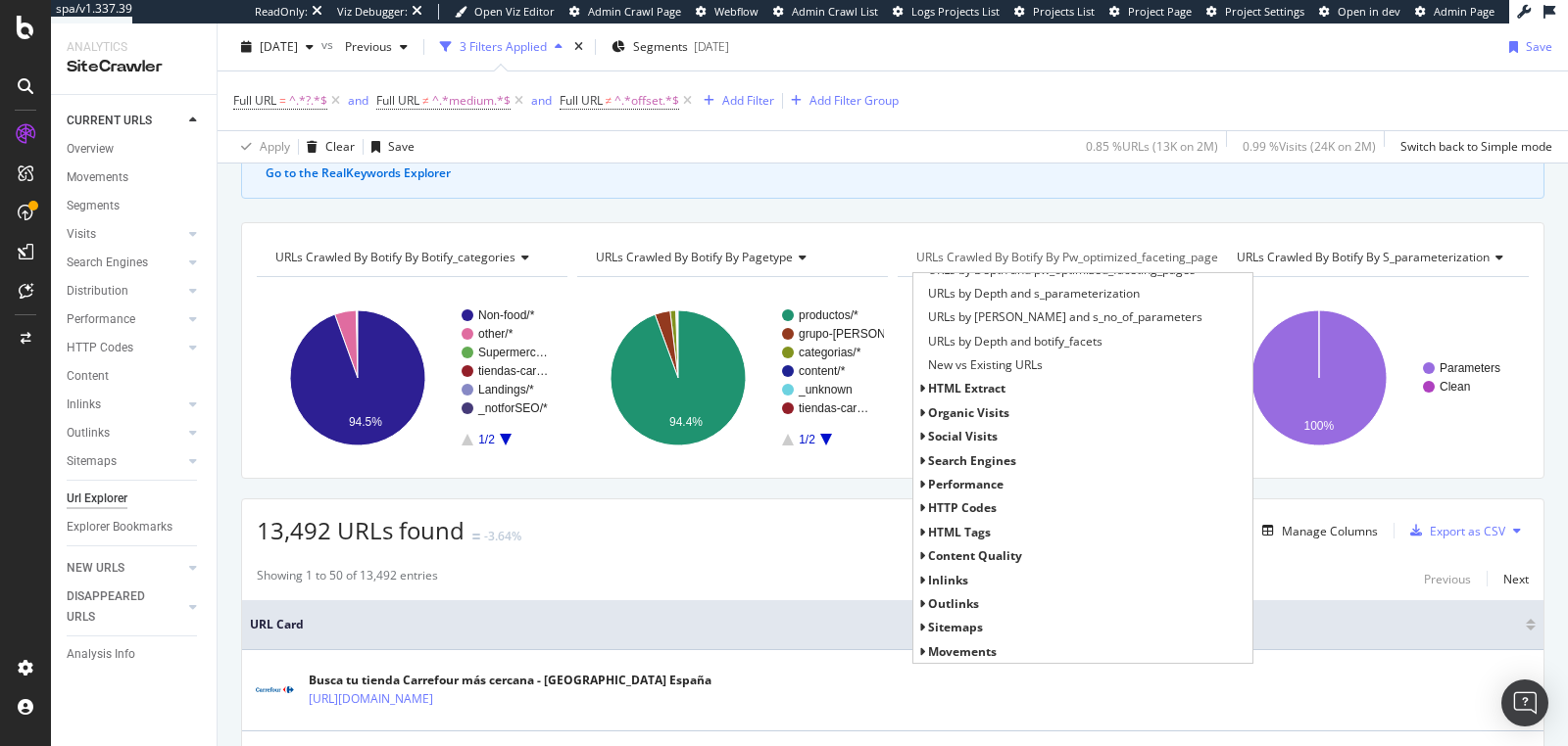
click at [917, 505] on div "HTTP Codes" at bounding box center [1083, 509] width 339 height 24
click at [918, 505] on icon at bounding box center [921, 509] width 7 height 12
click at [937, 528] on span "HTTP Status Codes Distribution" at bounding box center [1013, 533] width 170 height 20
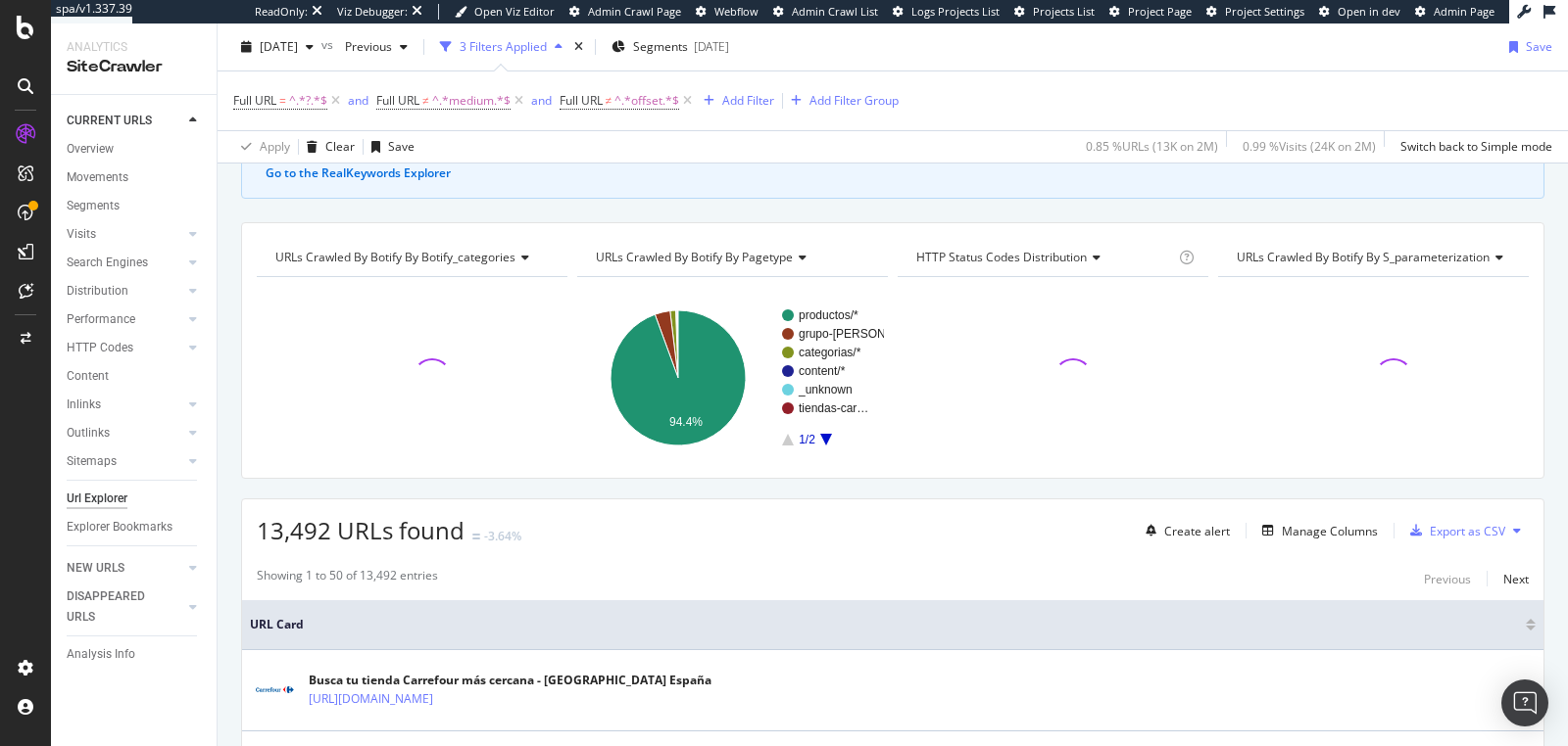
click at [1490, 254] on icon at bounding box center [1497, 258] width 14 height 12
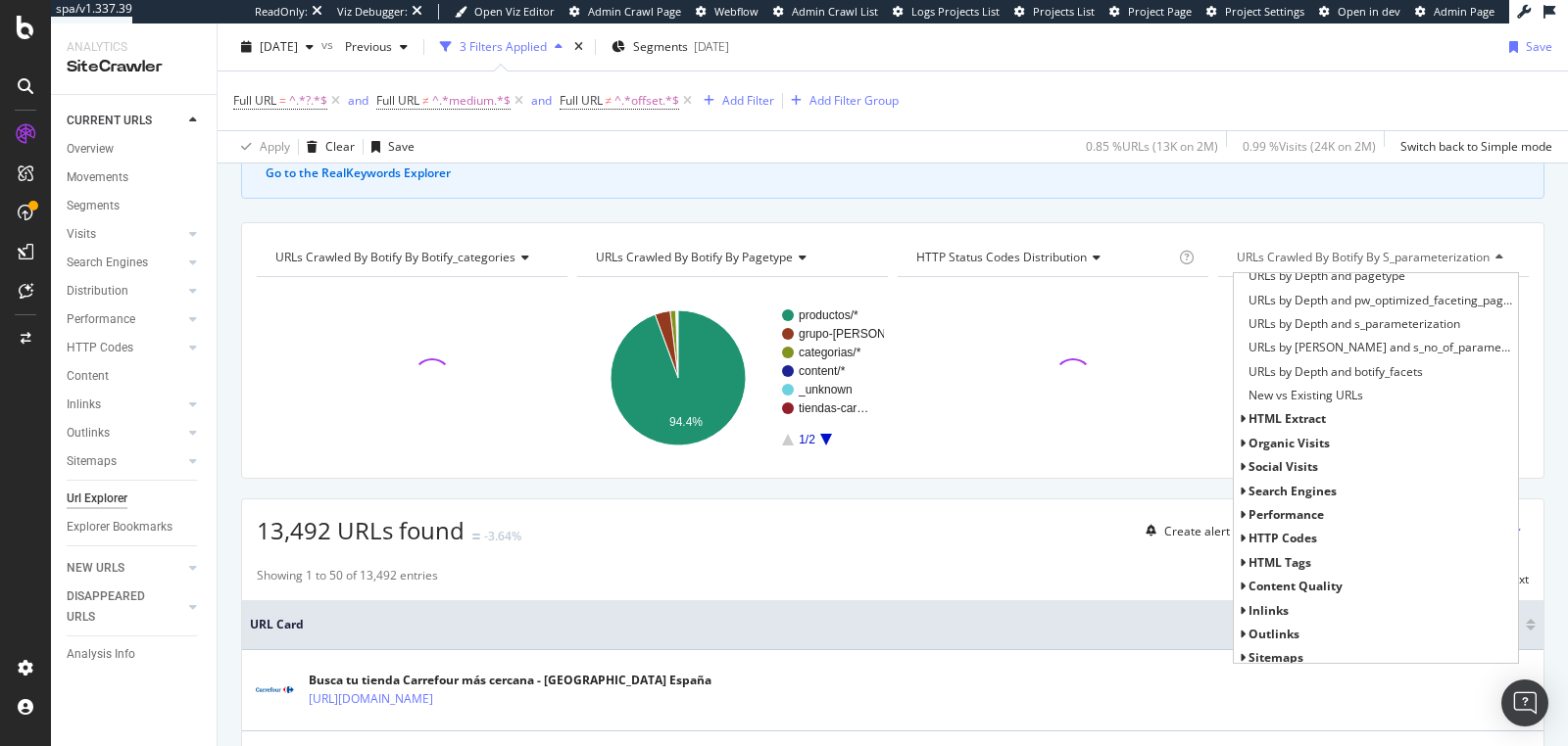
scroll to position [418, 0]
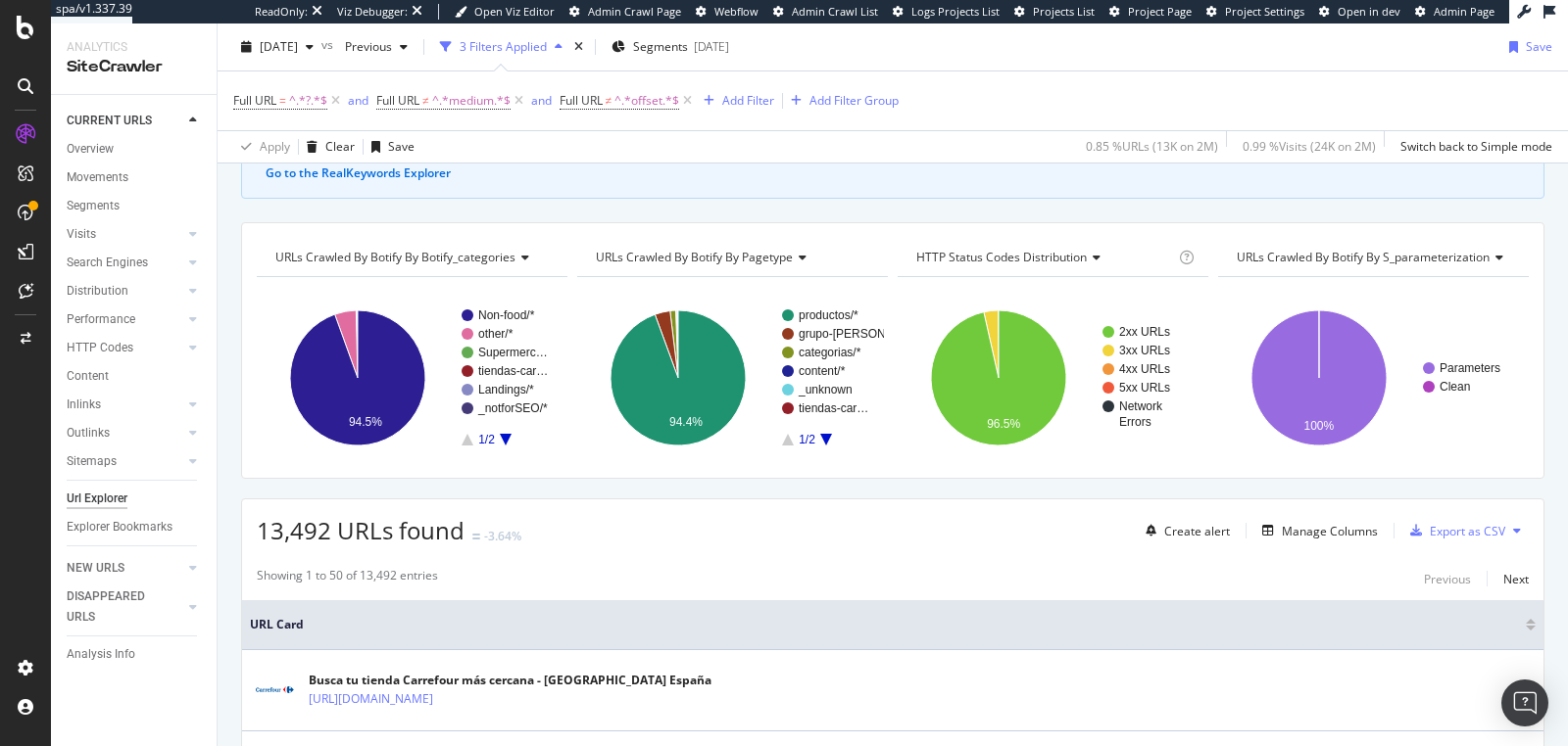
click at [1490, 257] on icon at bounding box center [1497, 258] width 14 height 12
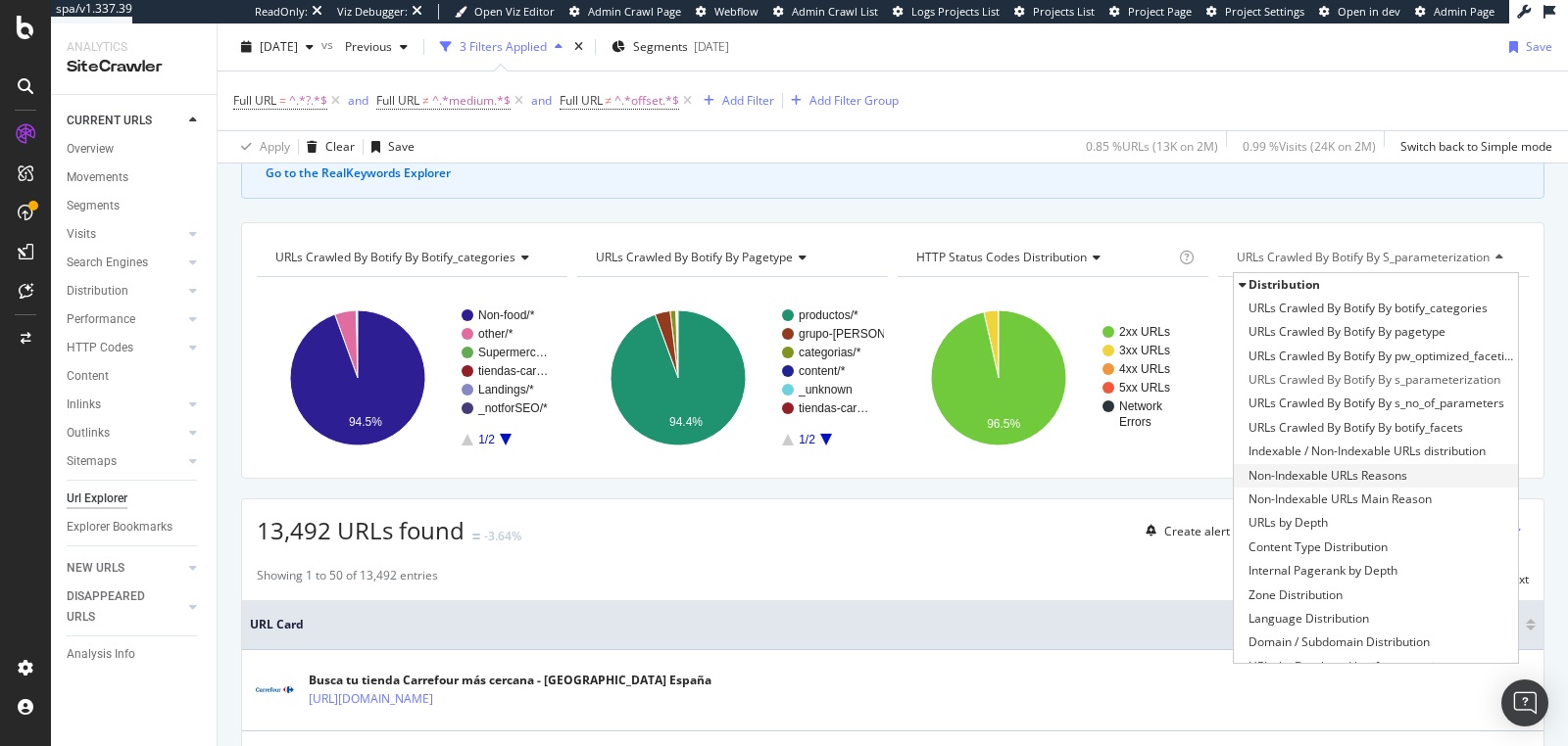
click at [1328, 471] on span "Non-Indexable URLs Reasons" at bounding box center [1328, 476] width 159 height 20
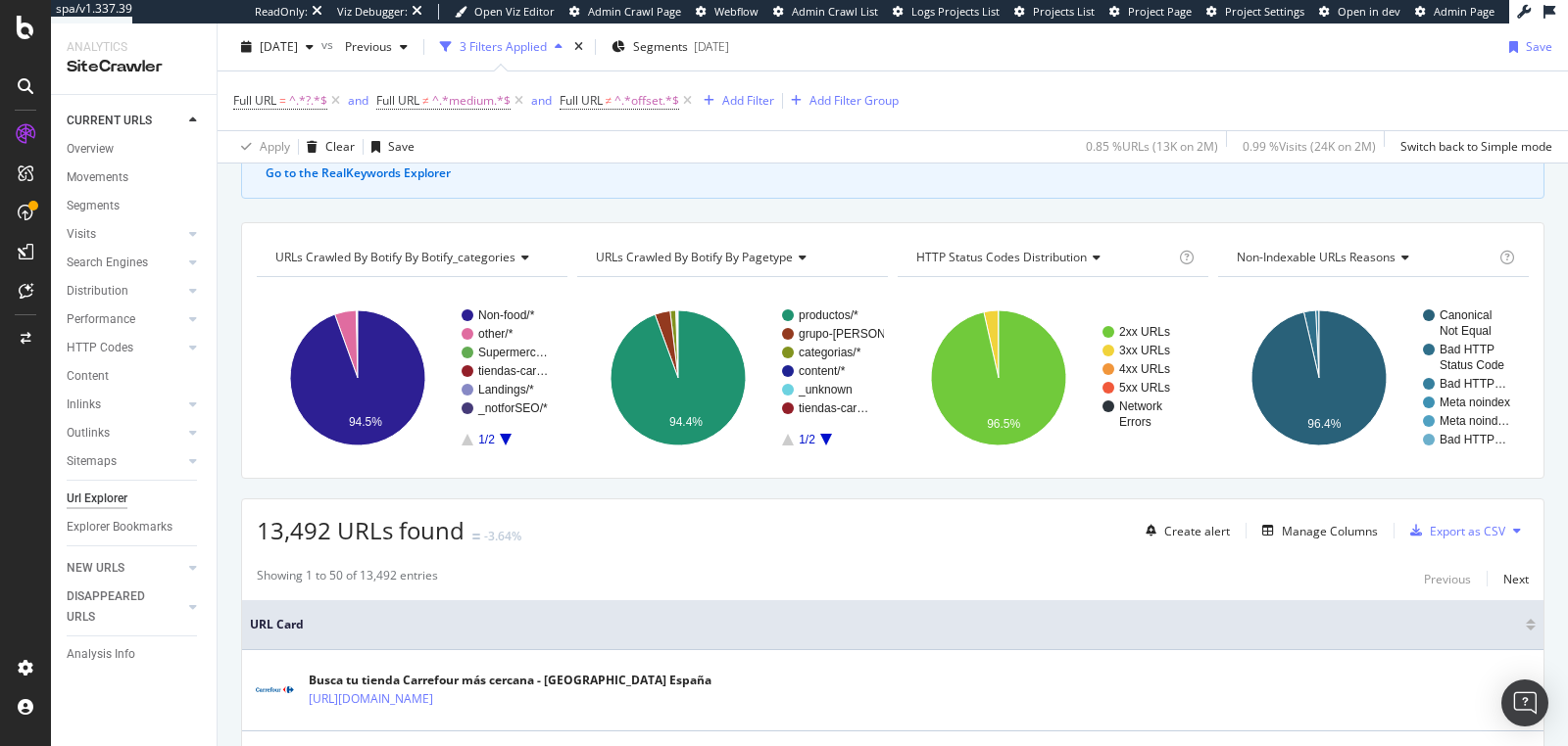
click at [1396, 256] on icon at bounding box center [1403, 258] width 14 height 12
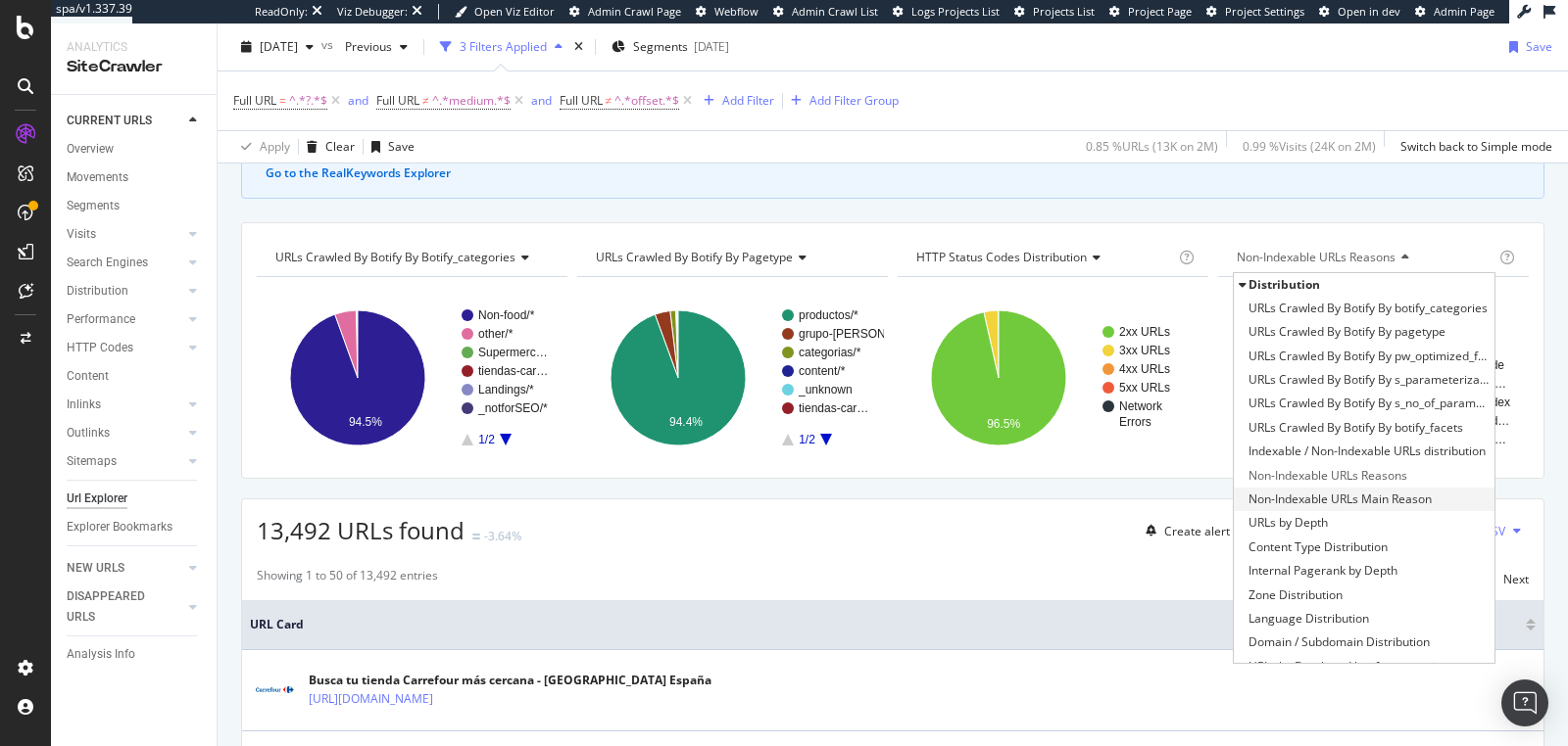
click at [1347, 490] on span "Non-Indexable URLs Main Reason" at bounding box center [1340, 500] width 183 height 20
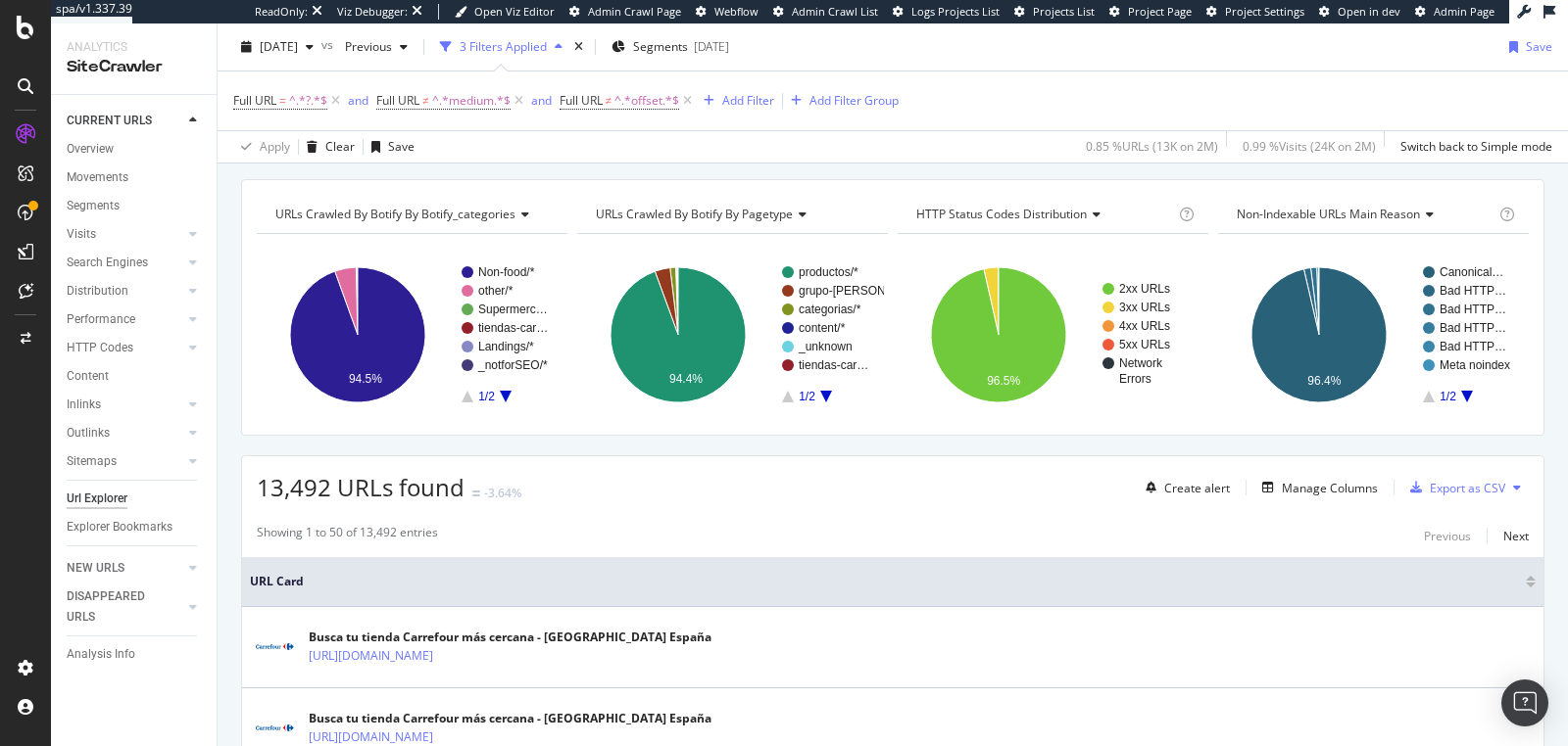
scroll to position [169, 0]
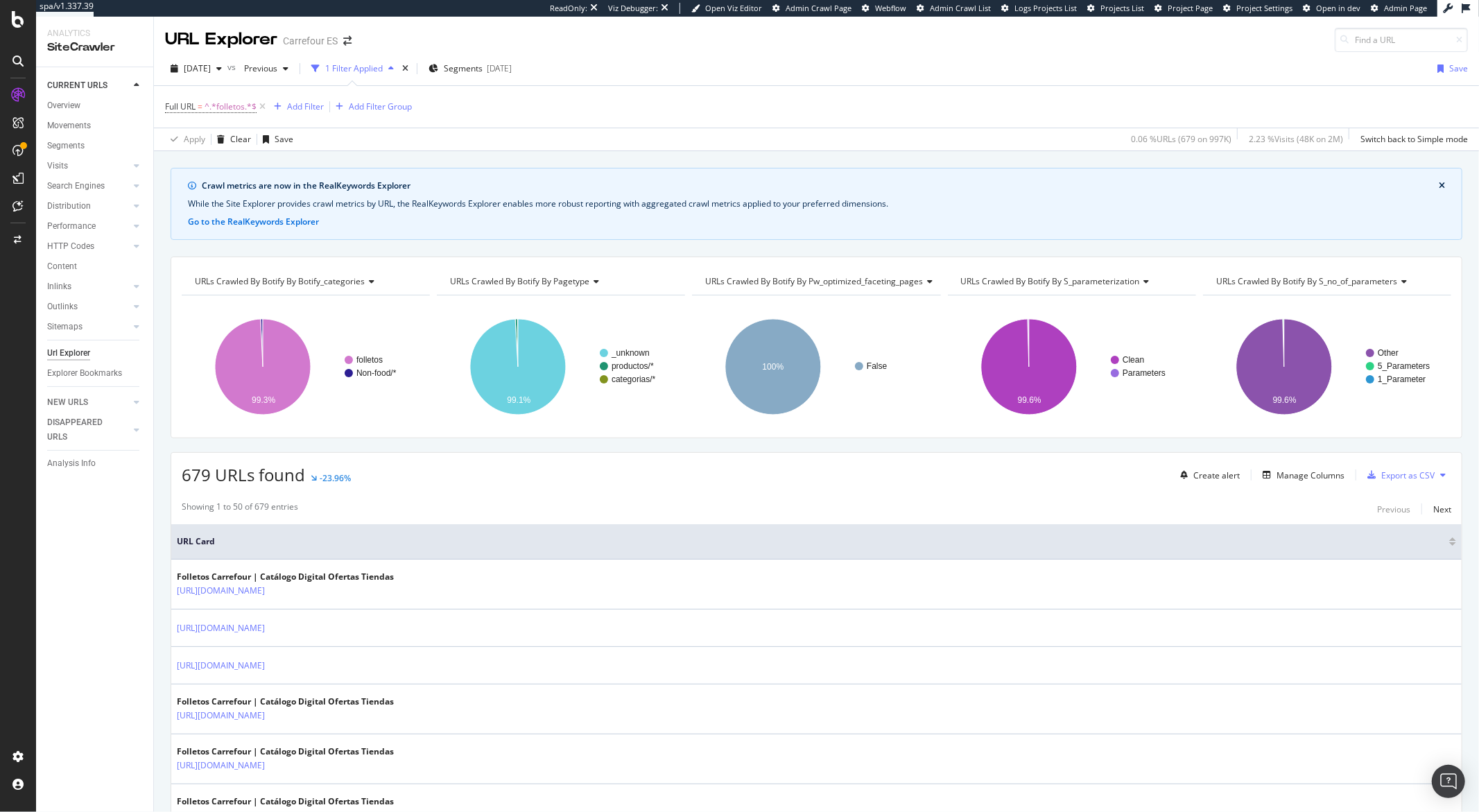
scroll to position [399, 0]
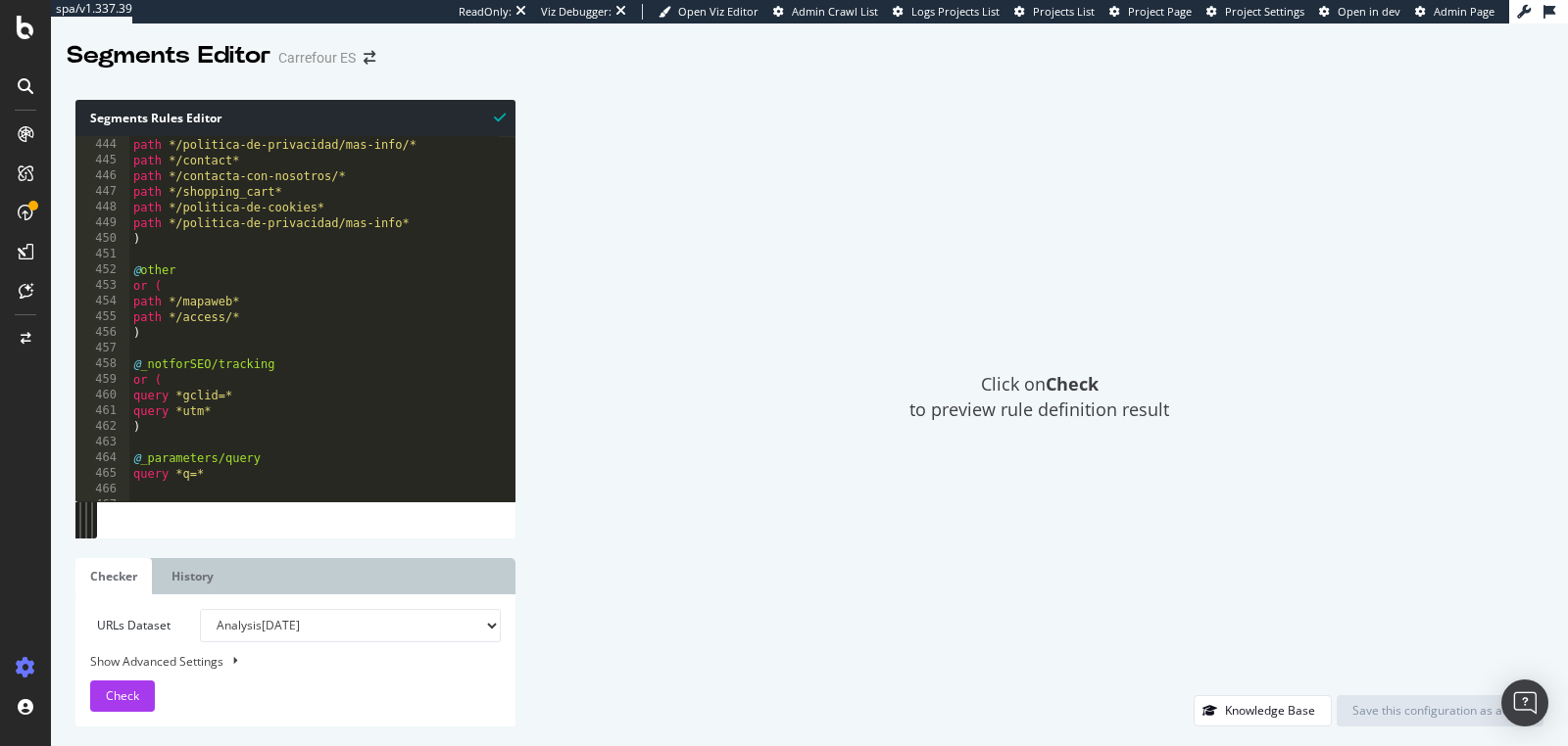
scroll to position [6940, 0]
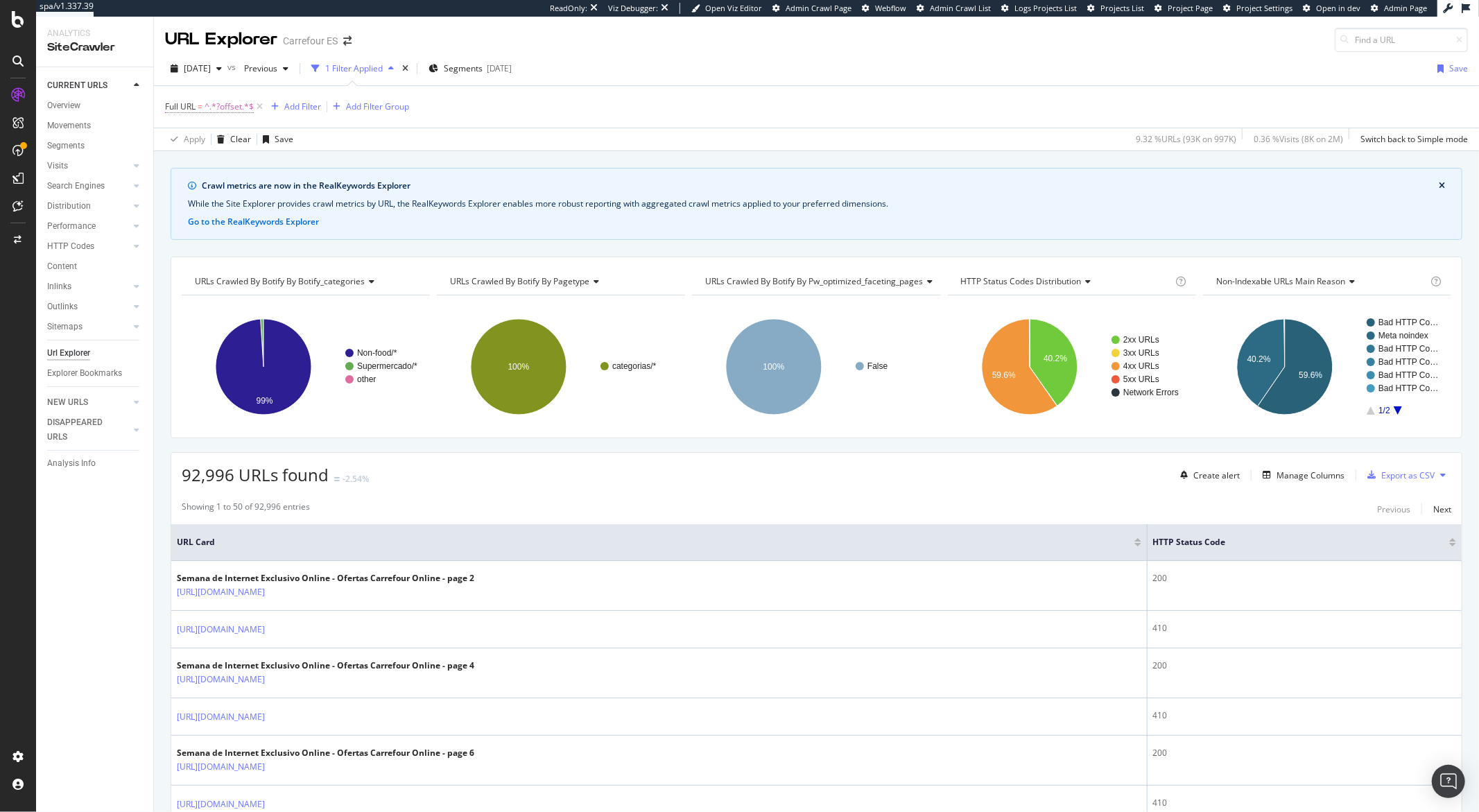
click at [244, 107] on span "^.*?offset.*$" at bounding box center [229, 107] width 49 height 20
click at [220, 166] on input "?offset" at bounding box center [243, 165] width 131 height 22
drag, startPoint x: 220, startPoint y: 166, endPoint x: 188, endPoint y: 166, distance: 32.0
click at [188, 166] on input "?offset" at bounding box center [243, 165] width 131 height 22
type input "?"
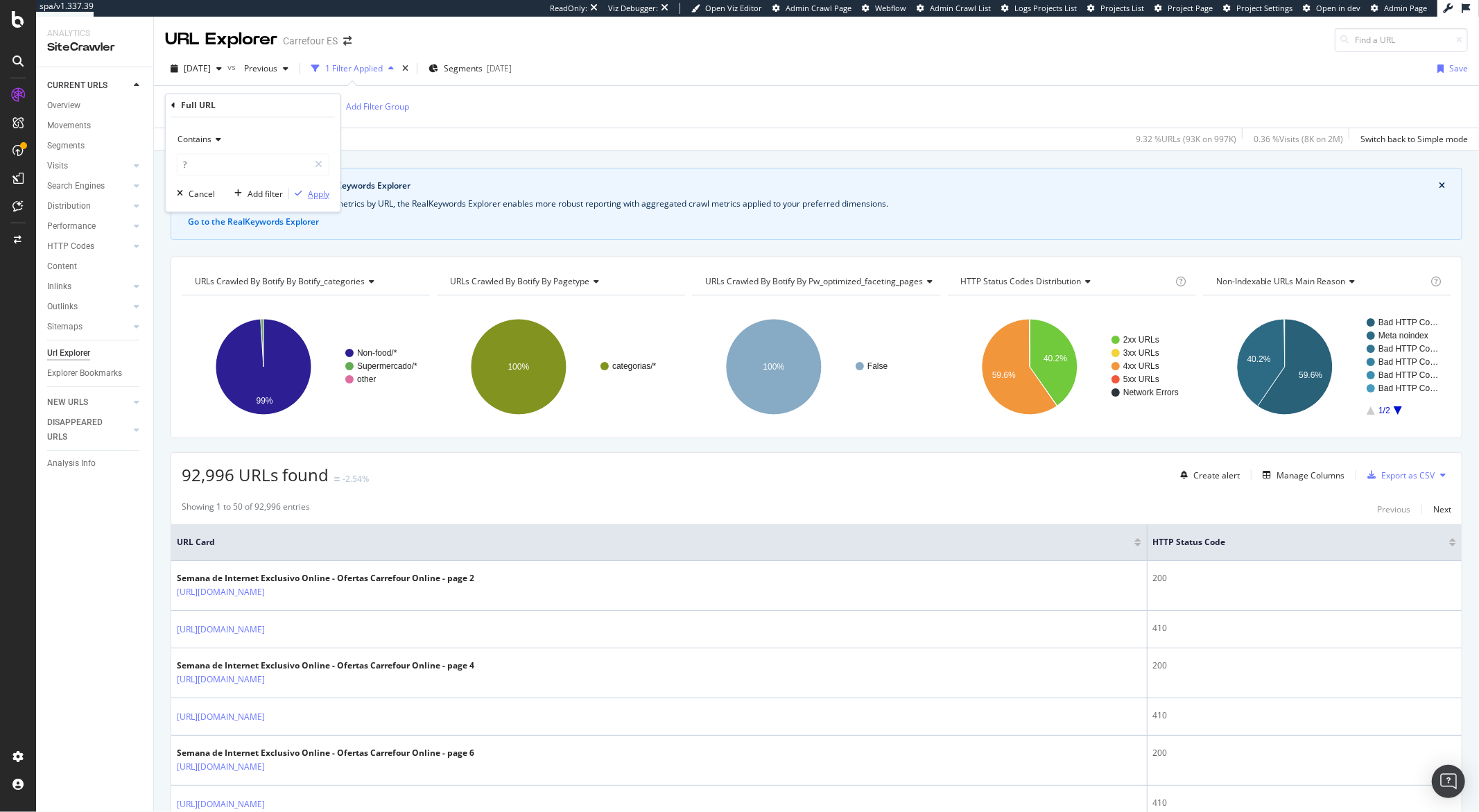
click at [308, 194] on div "Apply" at bounding box center [318, 194] width 22 height 12
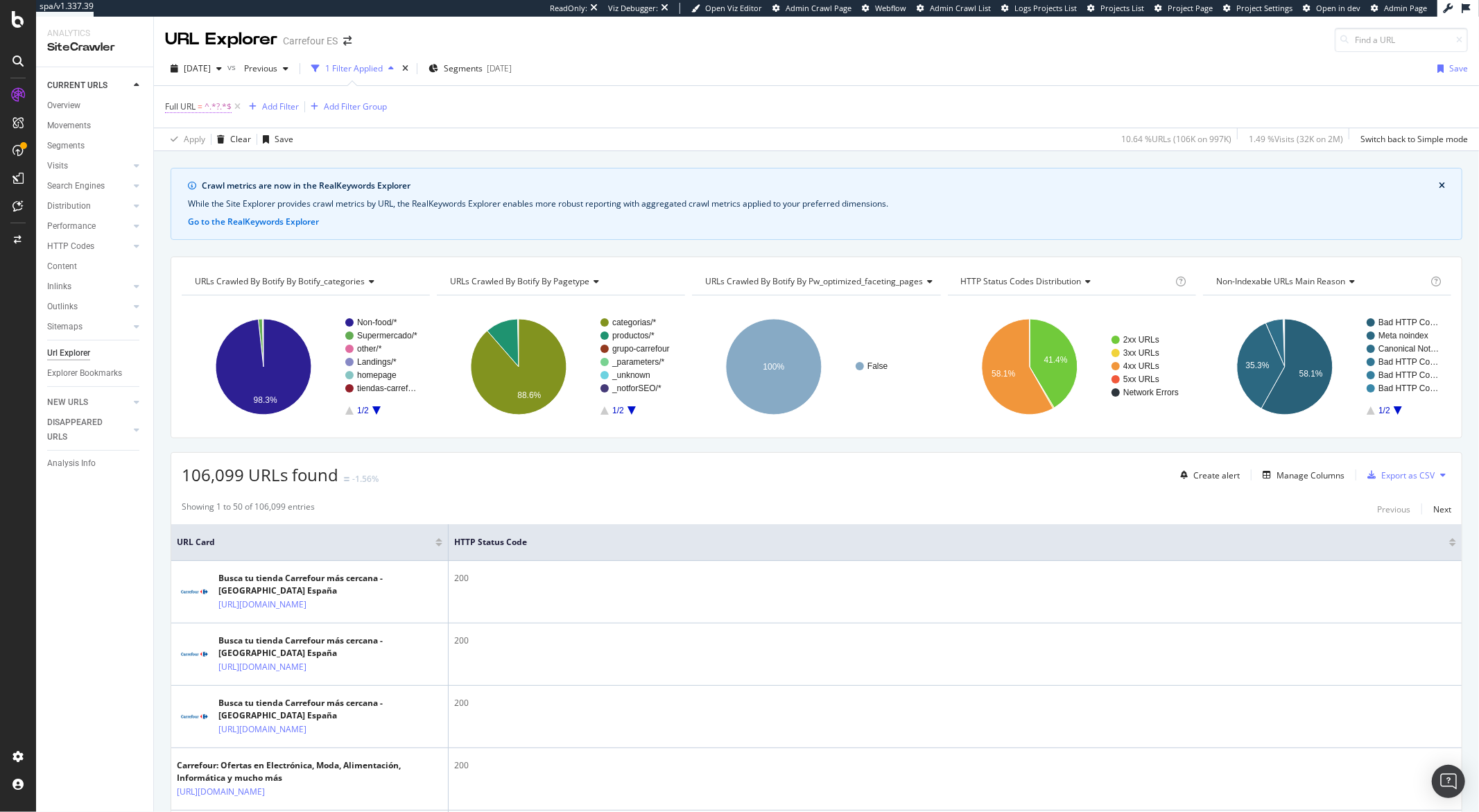
click at [213, 104] on span "^.*?.*$" at bounding box center [218, 107] width 27 height 20
click at [129, 598] on div "CURRENT URLS Overview Movements Segments Visits Analysis Orphan URLs Search Eng…" at bounding box center [95, 439] width 118 height 745
click at [1217, 239] on div "Crawl metrics are now in the RealKeywords Explorer While the Site Explorer prov…" at bounding box center [816, 204] width 1292 height 72
click at [1255, 376] on icon "A chart." at bounding box center [1261, 366] width 48 height 85
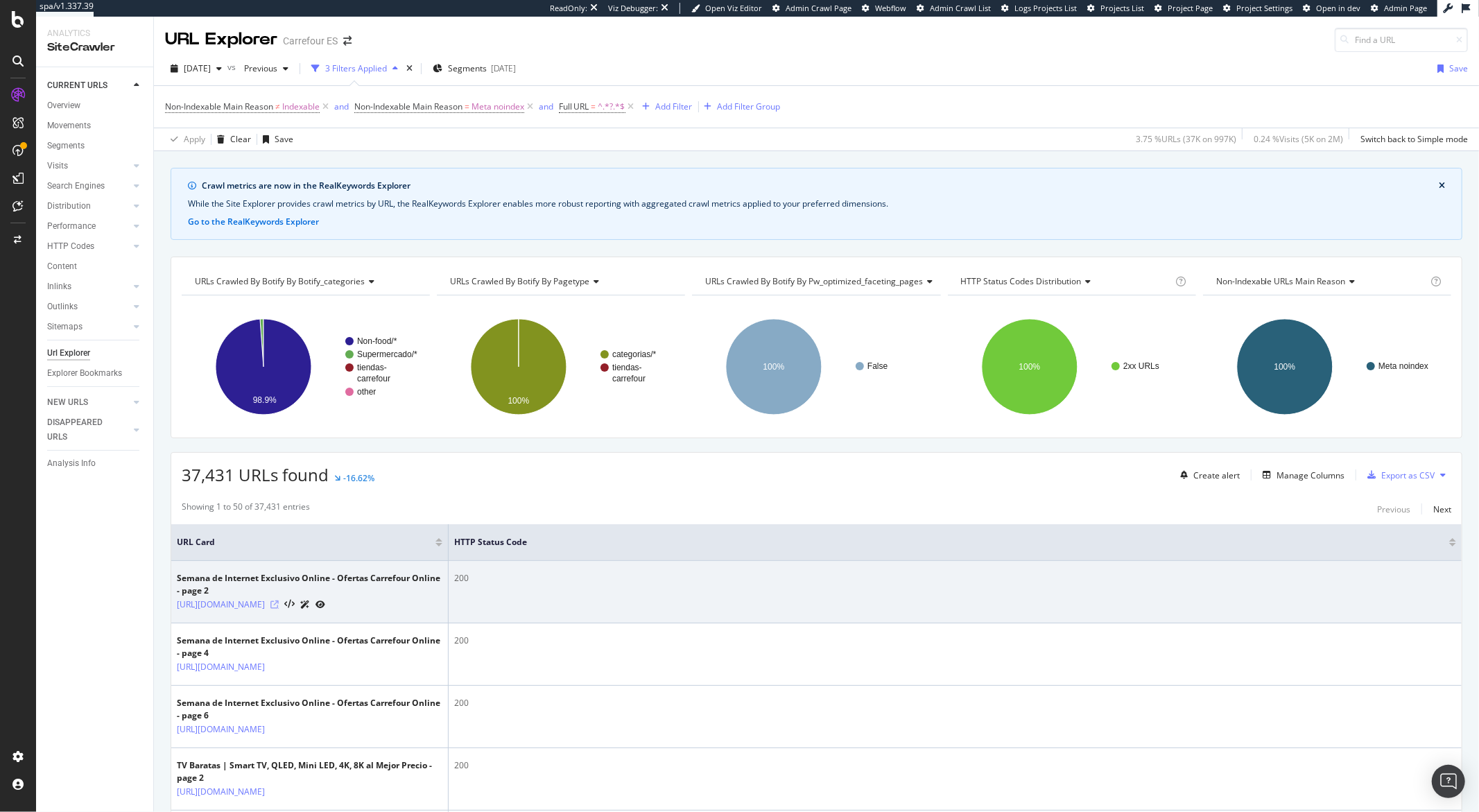
click at [279, 608] on icon at bounding box center [275, 604] width 8 height 8
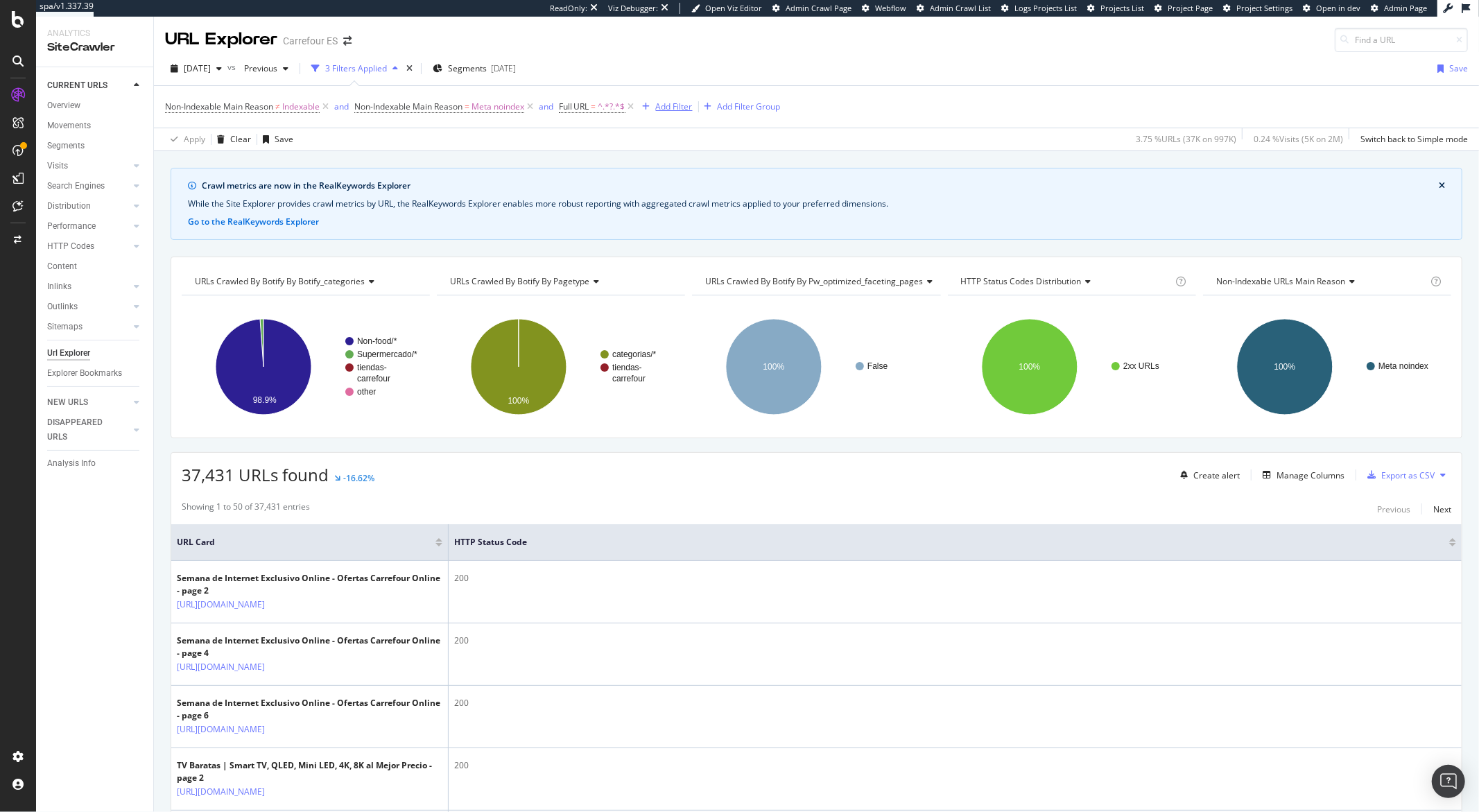
click at [683, 106] on div "Add Filter" at bounding box center [674, 106] width 37 height 12
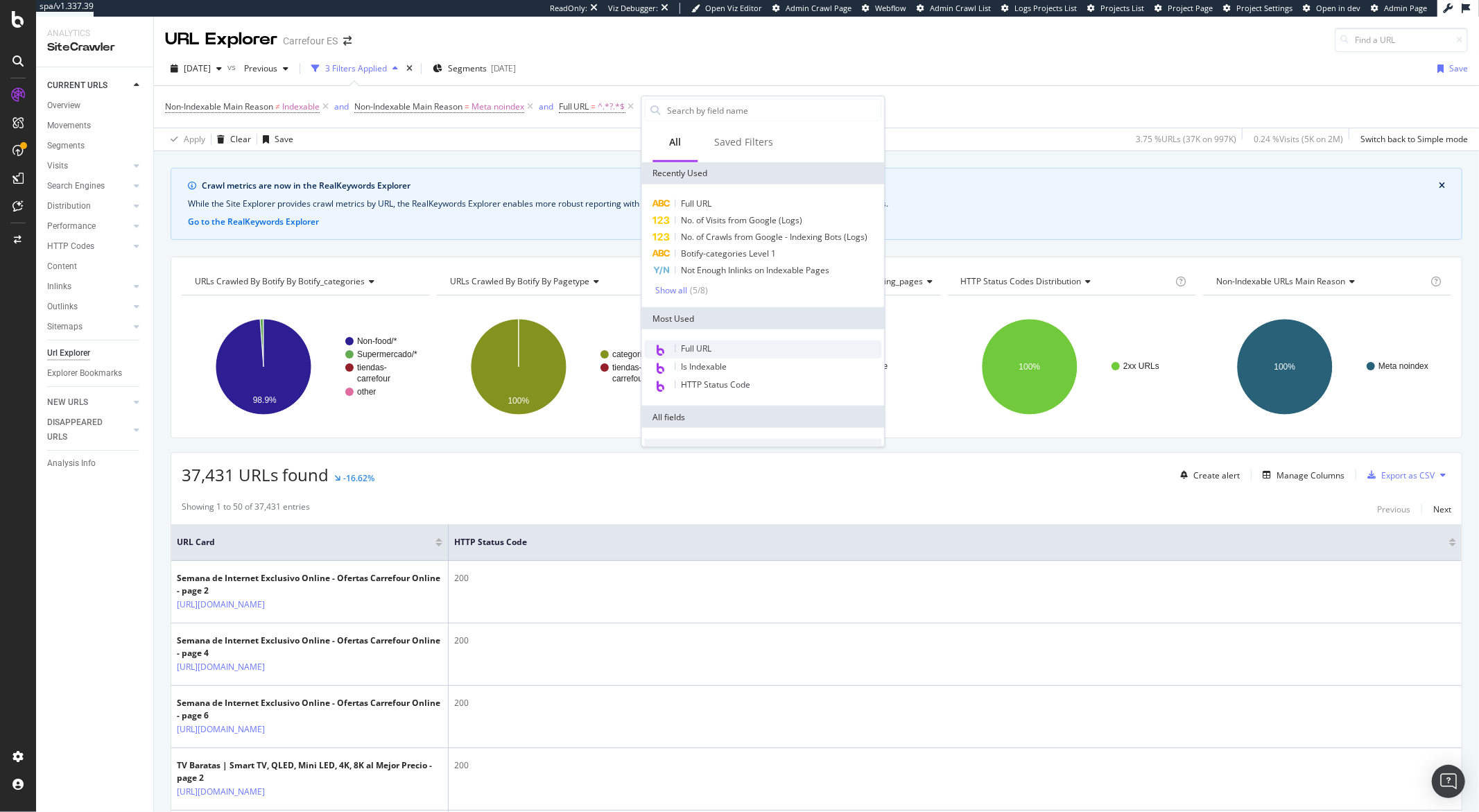
click at [700, 351] on span "Full URL" at bounding box center [696, 348] width 31 height 12
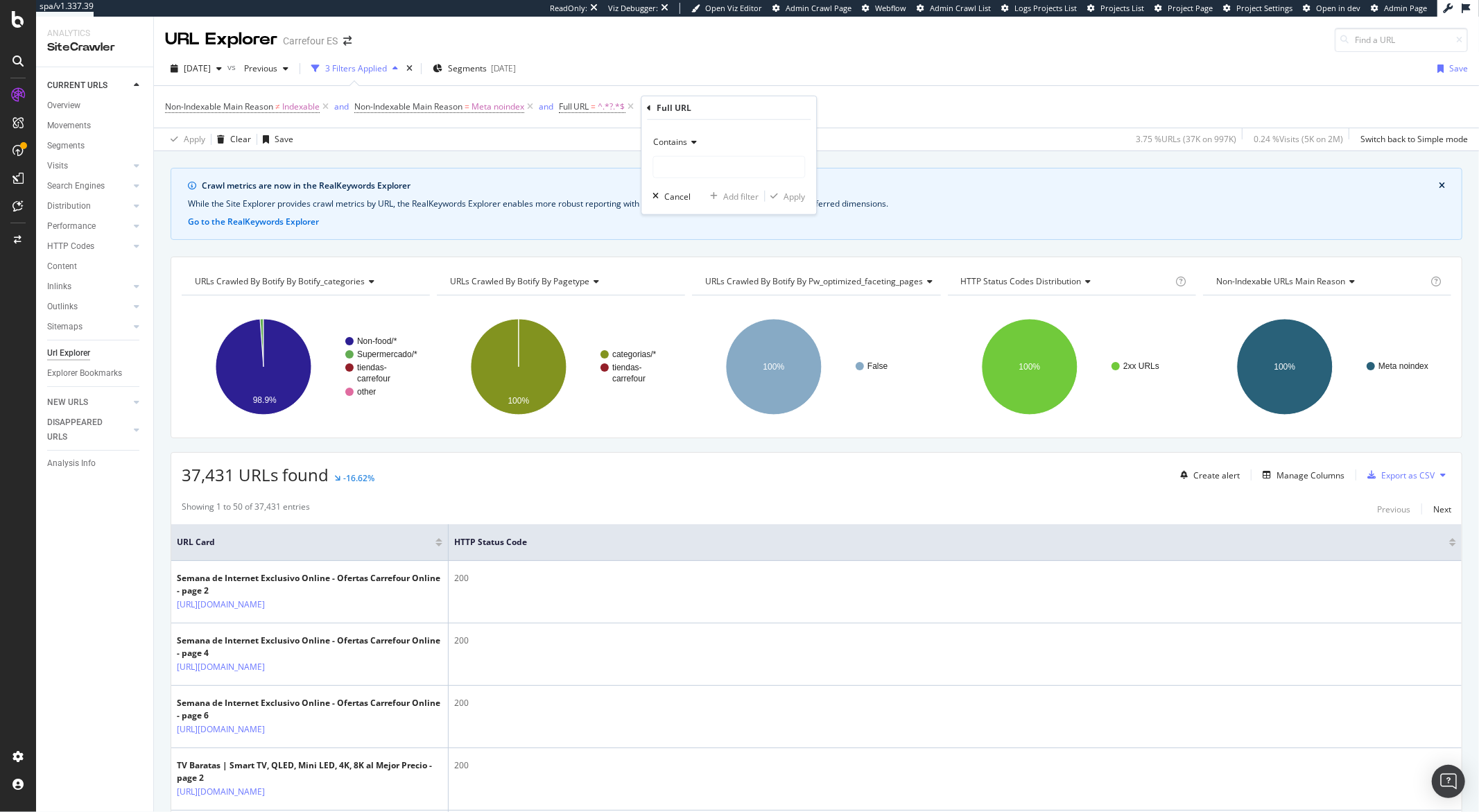
click at [696, 141] on icon at bounding box center [692, 142] width 10 height 8
click at [688, 280] on span "Contains" at bounding box center [678, 278] width 37 height 12
click at [686, 166] on input "text" at bounding box center [729, 167] width 151 height 22
type input "offset"
click at [781, 194] on div "button" at bounding box center [774, 197] width 19 height 8
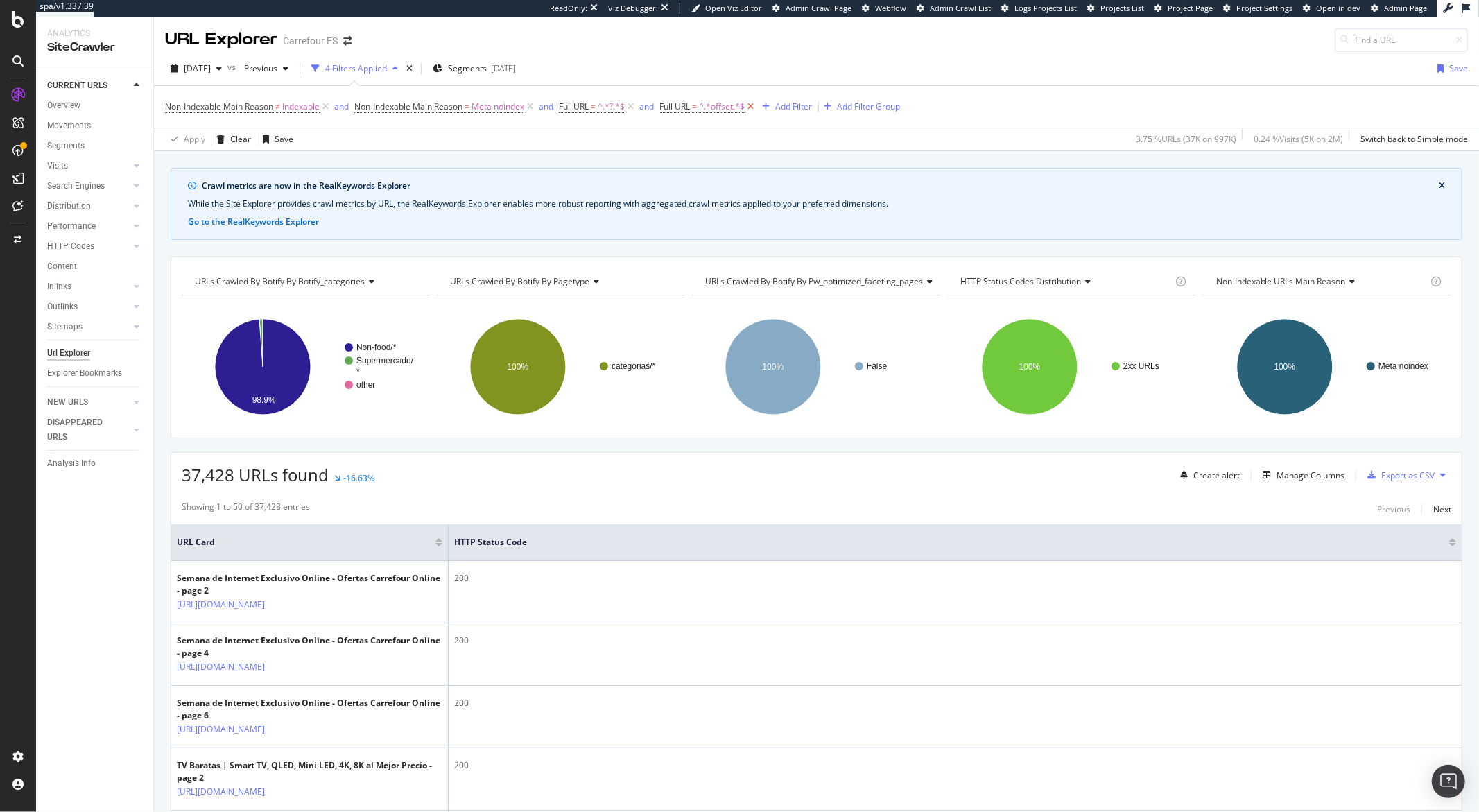
click at [756, 106] on icon at bounding box center [751, 107] width 12 height 14
click at [693, 110] on div "Add Filter" at bounding box center [674, 106] width 37 height 12
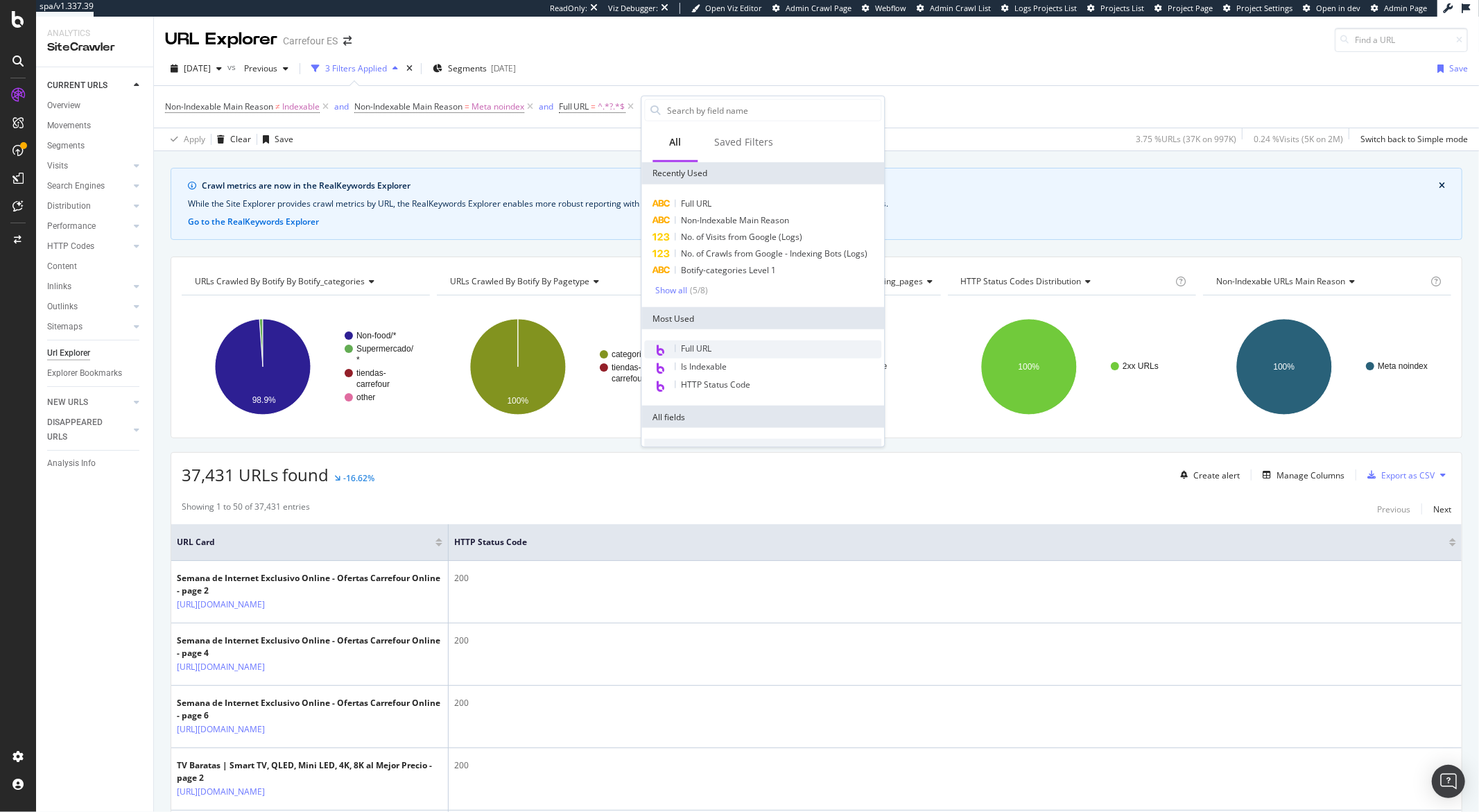
click at [694, 345] on span "Full URL" at bounding box center [696, 348] width 31 height 12
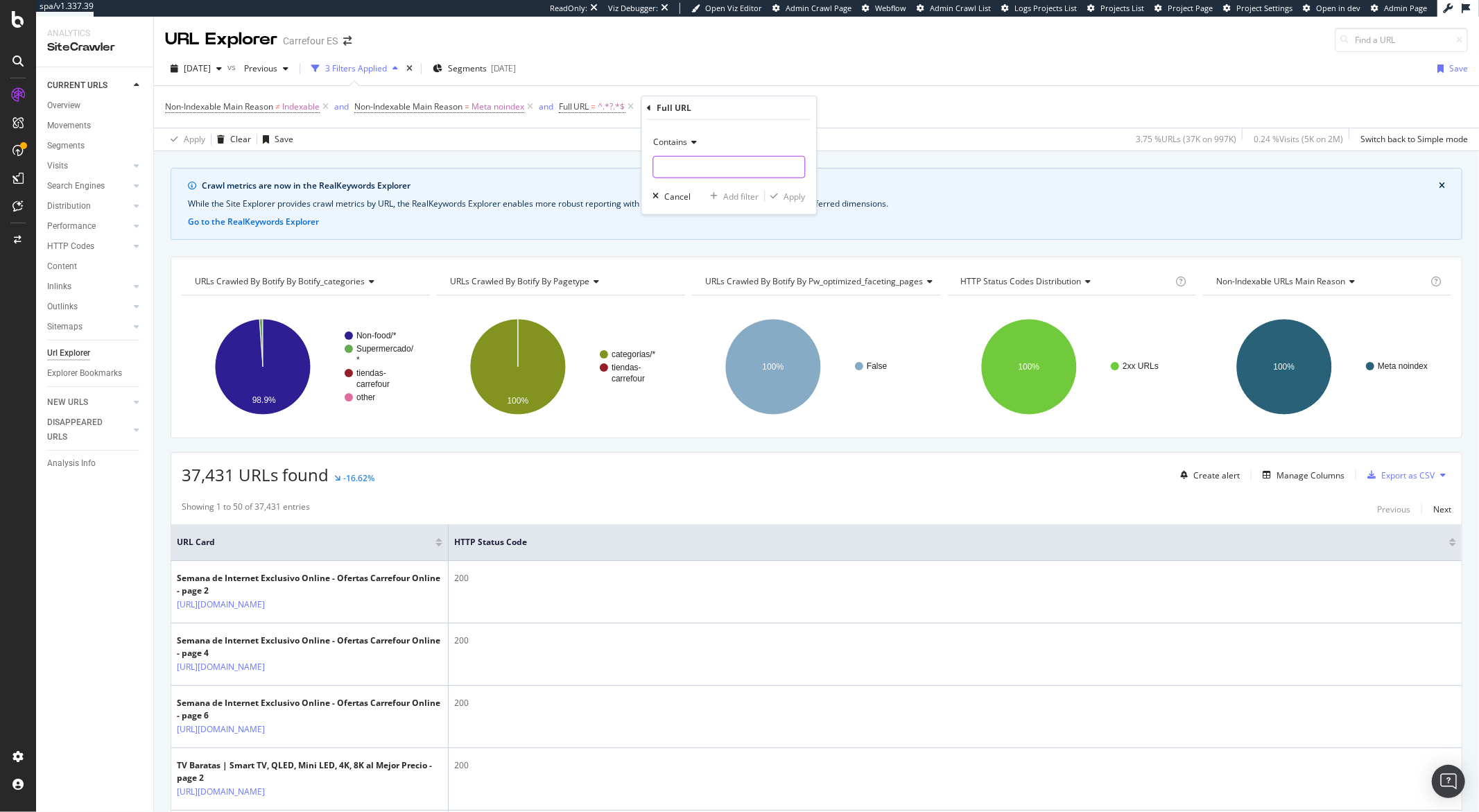
click at [680, 163] on input "text" at bounding box center [729, 167] width 151 height 22
type input "offset"
click at [668, 145] on span "Contains" at bounding box center [670, 141] width 34 height 12
click at [688, 300] on span "Doesn't contain" at bounding box center [690, 296] width 60 height 12
click at [774, 198] on icon "button" at bounding box center [774, 197] width 8 height 8
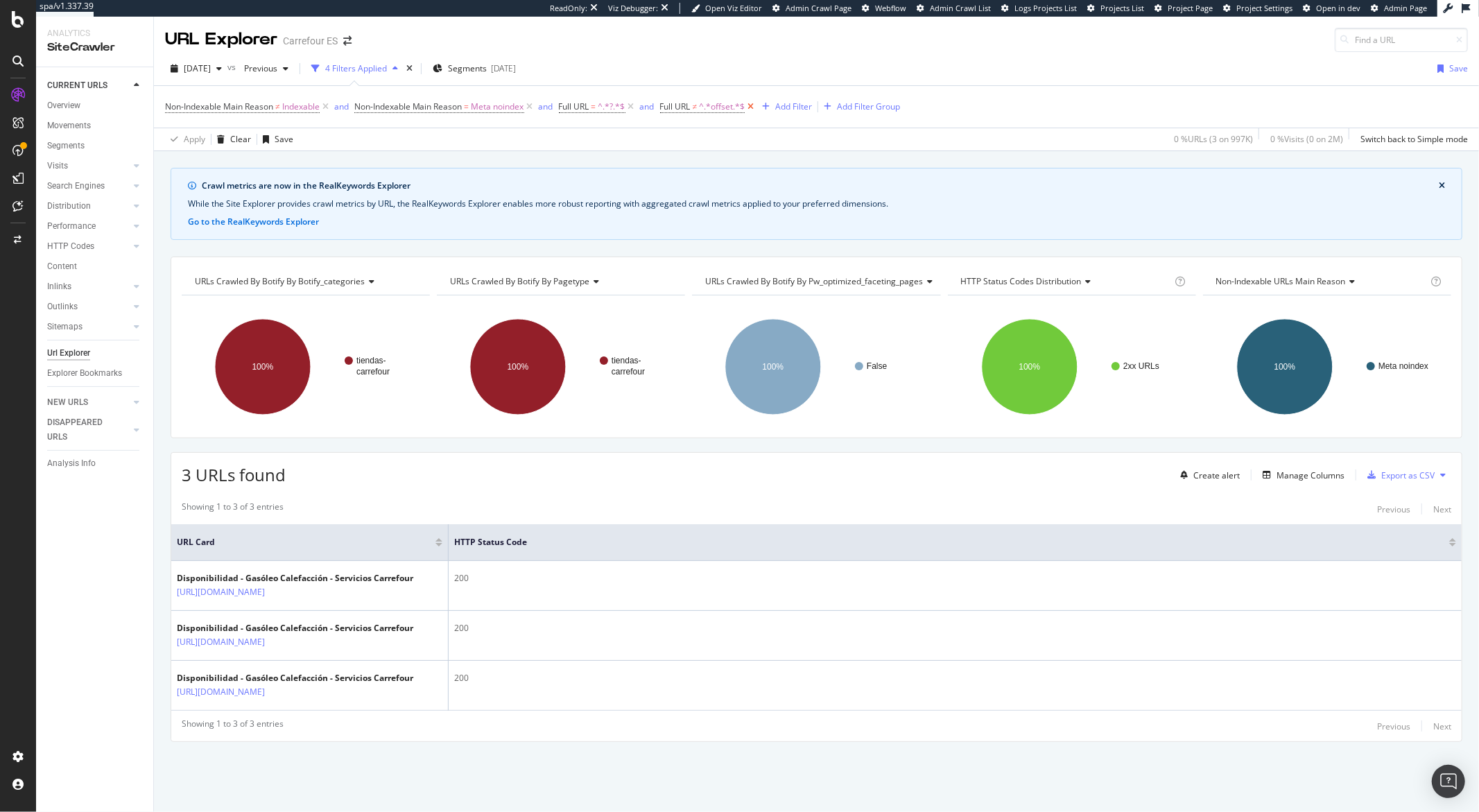
click at [757, 104] on icon at bounding box center [751, 107] width 12 height 14
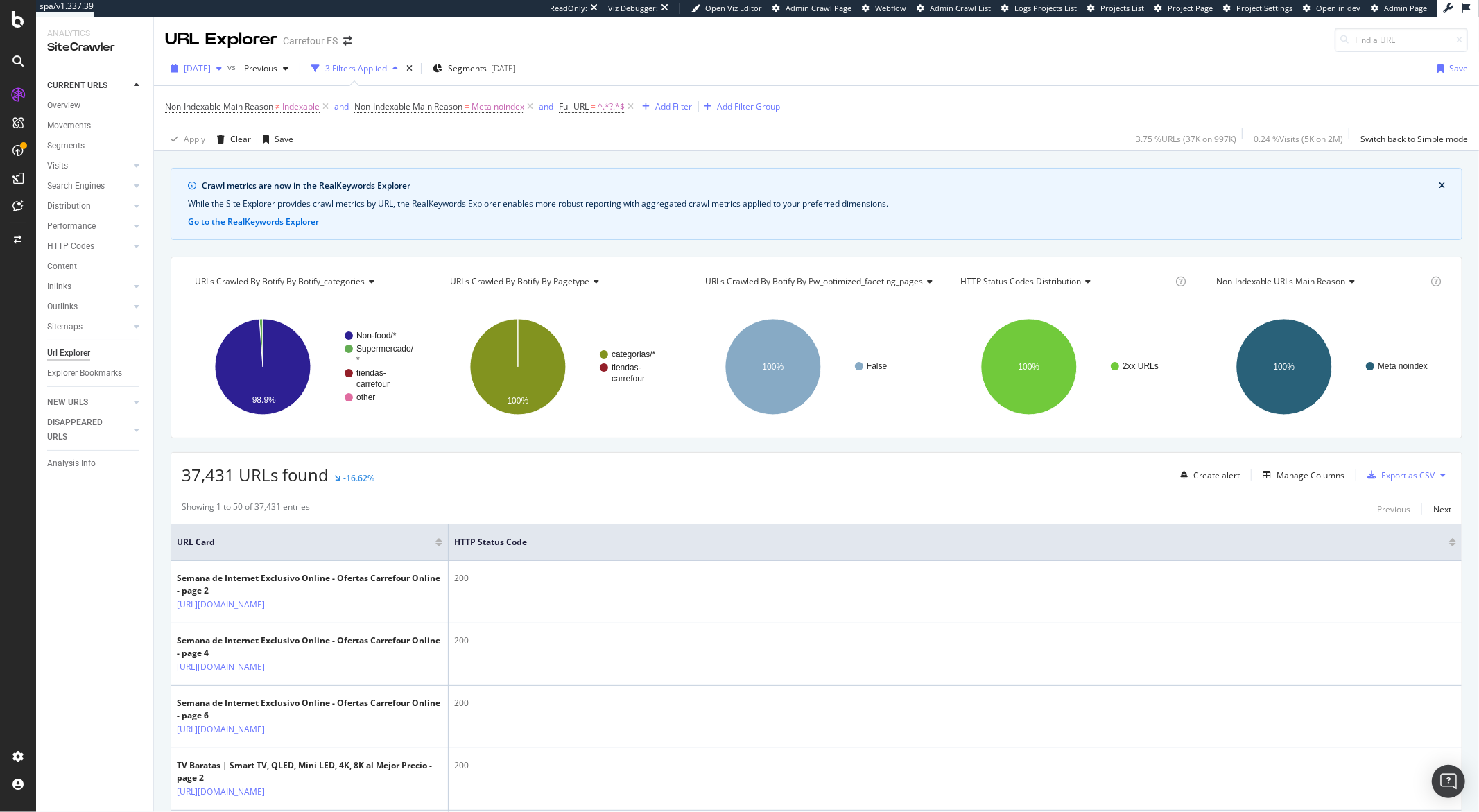
click at [222, 67] on icon "button" at bounding box center [219, 69] width 6 height 8
click at [227, 69] on div "button" at bounding box center [219, 69] width 17 height 8
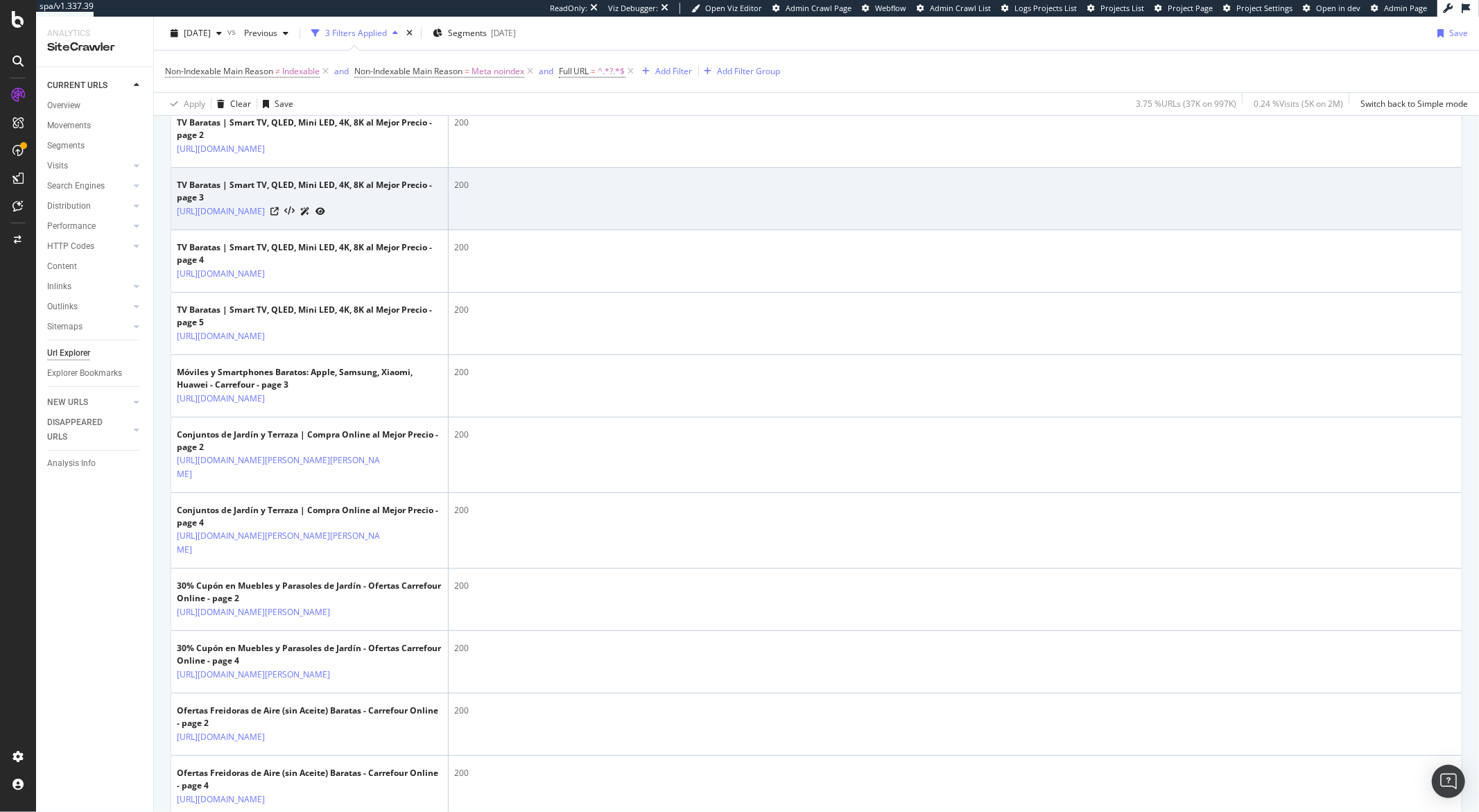
scroll to position [760, 0]
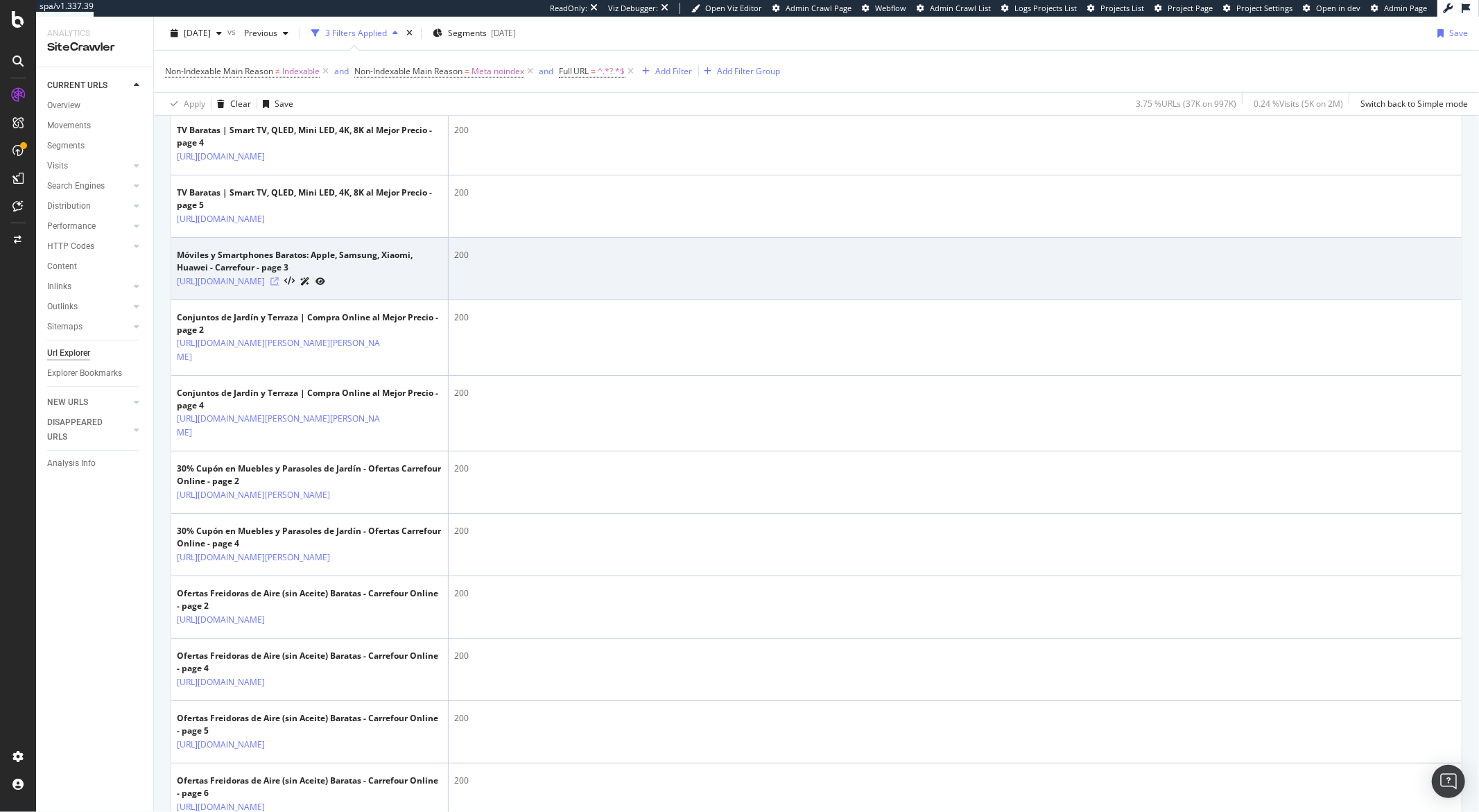
click at [279, 285] on icon at bounding box center [275, 282] width 8 height 8
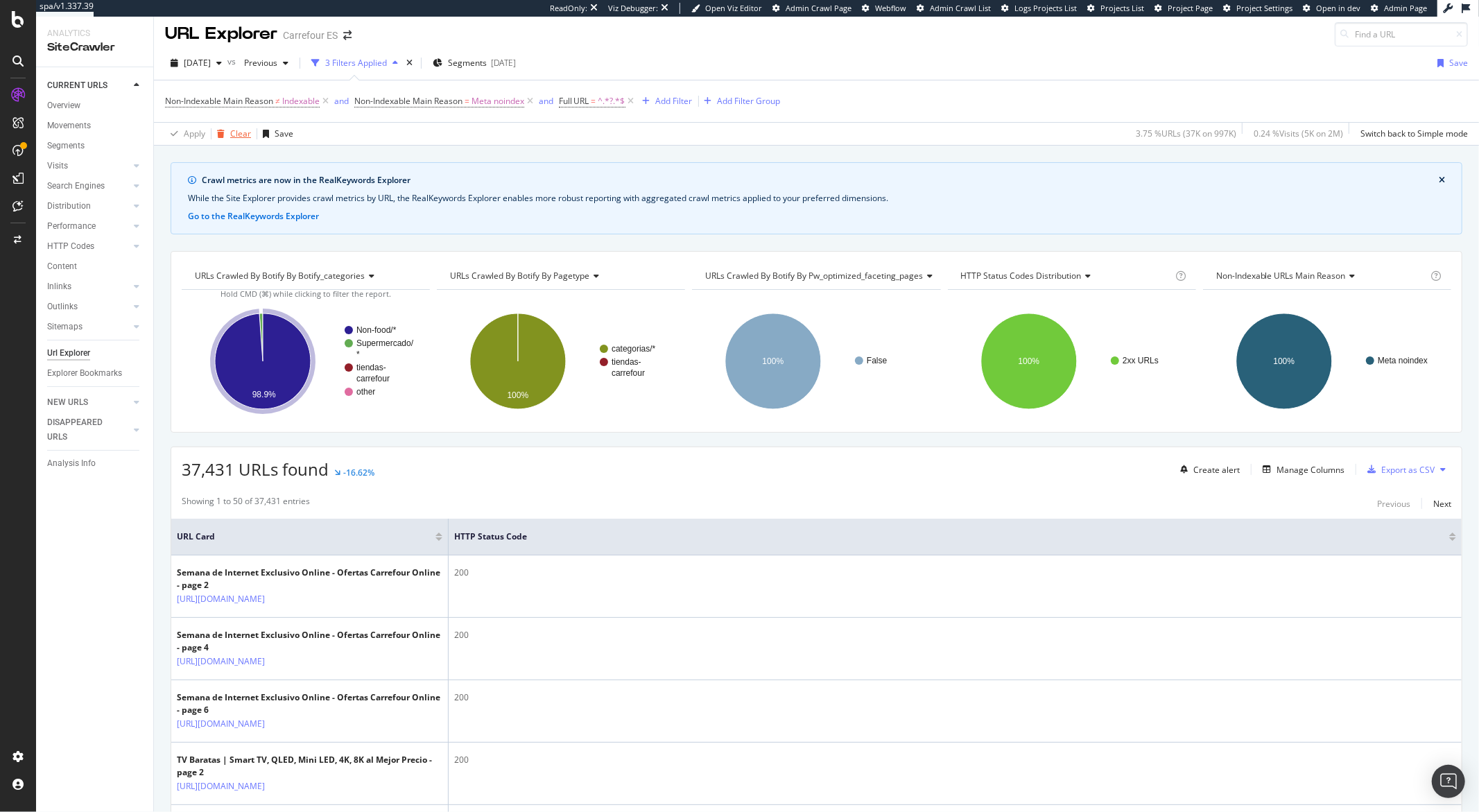
scroll to position [0, 0]
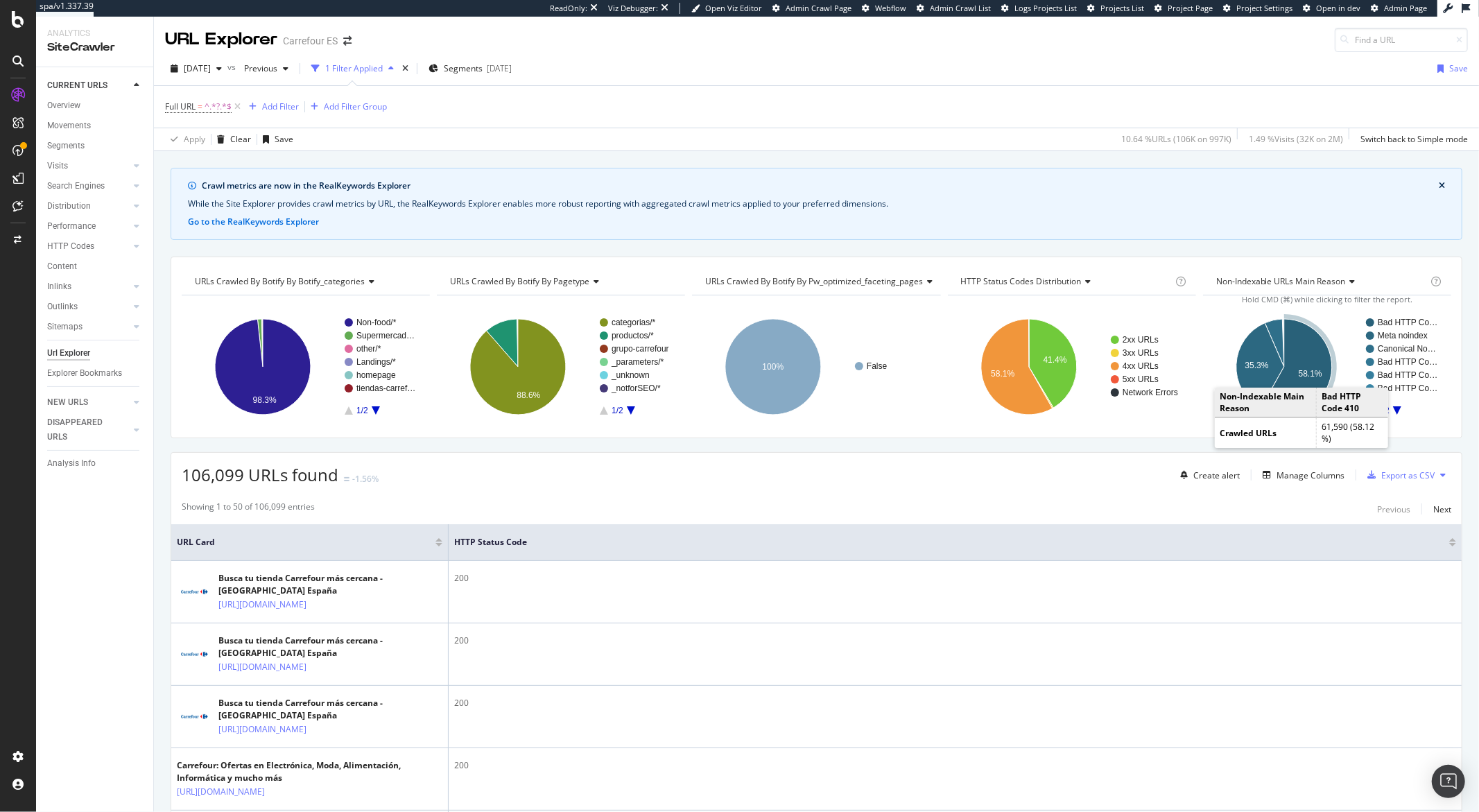
click at [1300, 371] on text "58.1%" at bounding box center [1311, 373] width 24 height 10
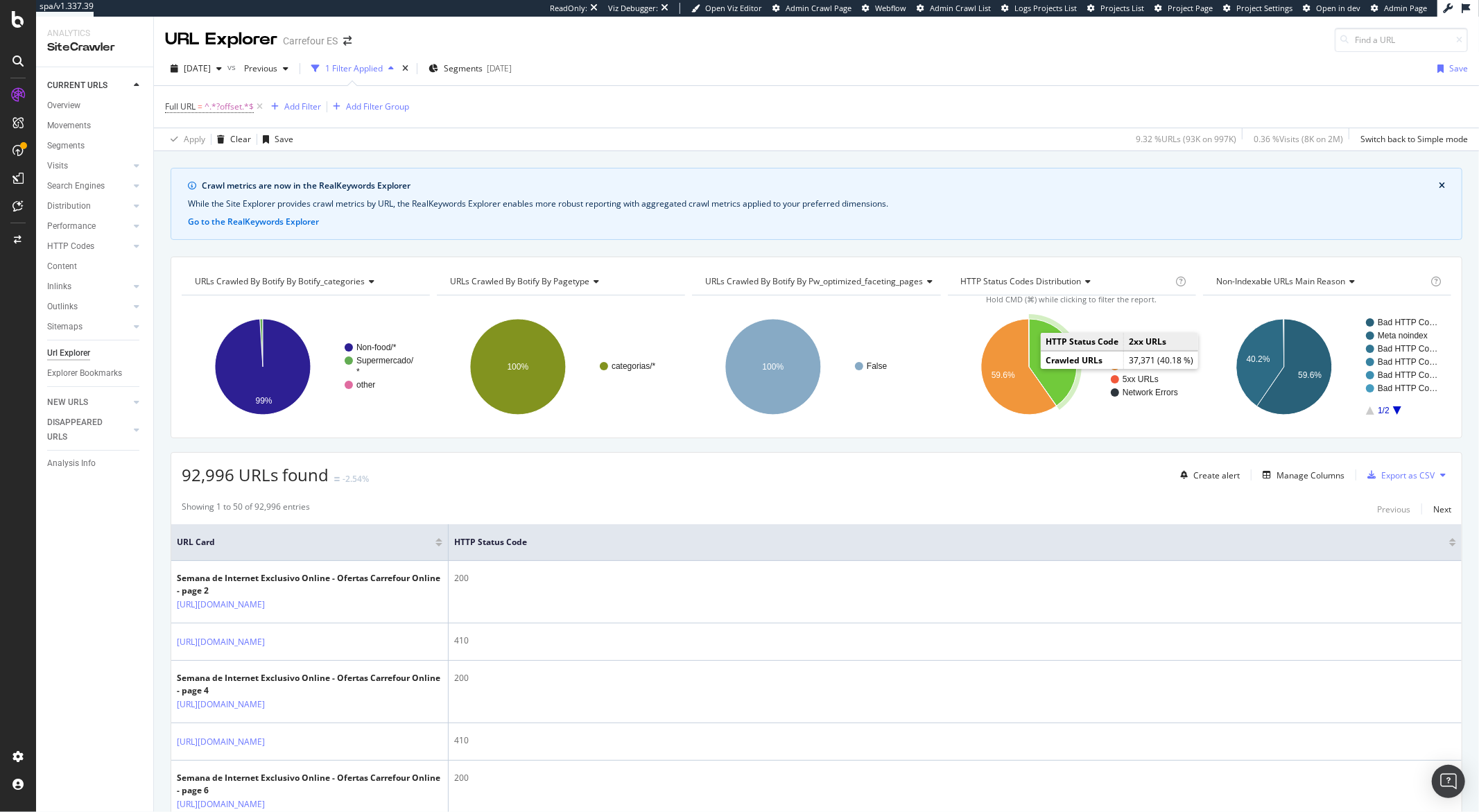
click at [1043, 363] on text "40.2%" at bounding box center [1055, 359] width 24 height 10
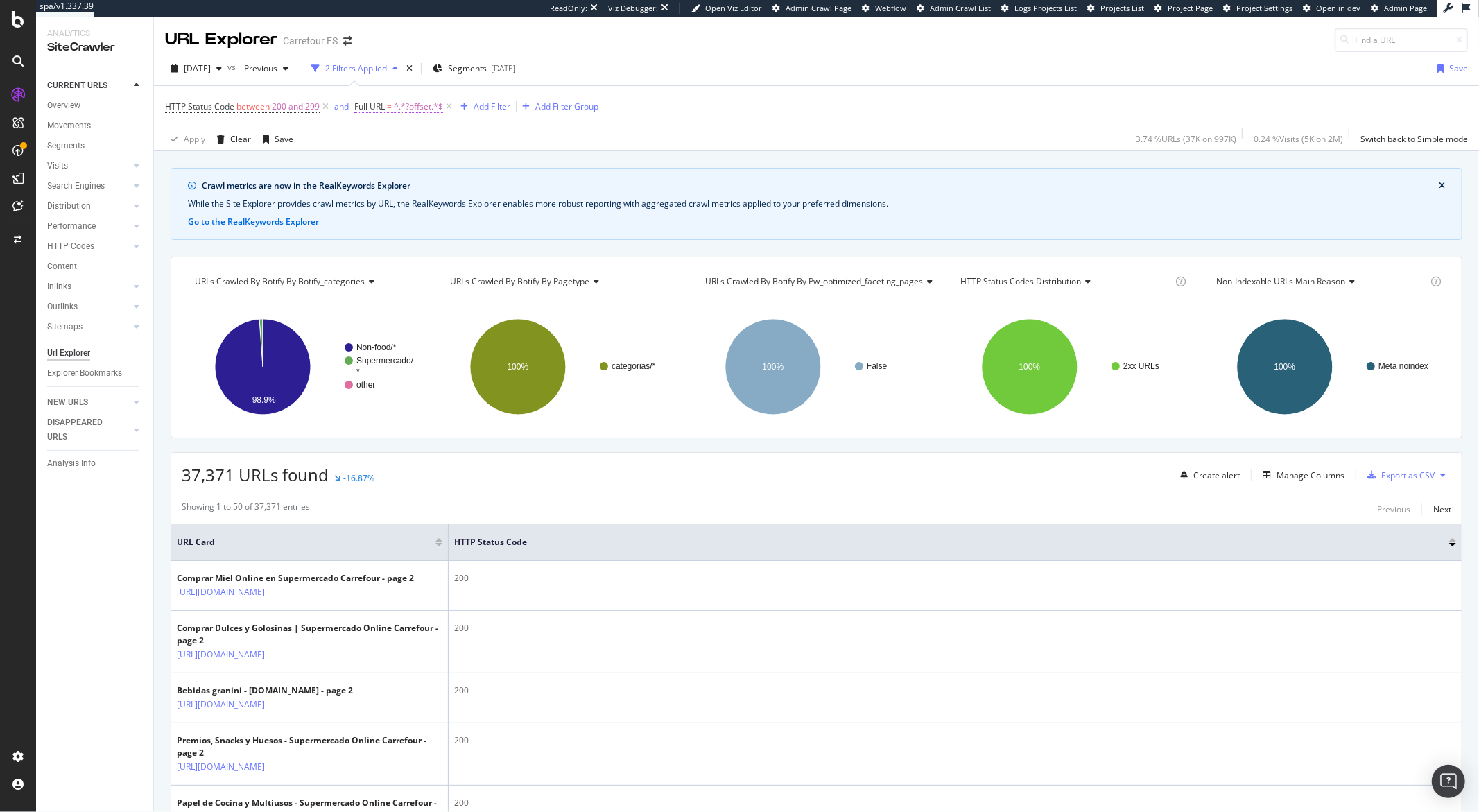
click at [435, 112] on span "^.*?offset.*$" at bounding box center [418, 107] width 49 height 20
drag, startPoint x: 412, startPoint y: 164, endPoint x: 392, endPoint y: 167, distance: 20.2
click at [392, 167] on input "?offset" at bounding box center [432, 165] width 131 height 22
click at [408, 166] on input "?offset" at bounding box center [432, 165] width 131 height 22
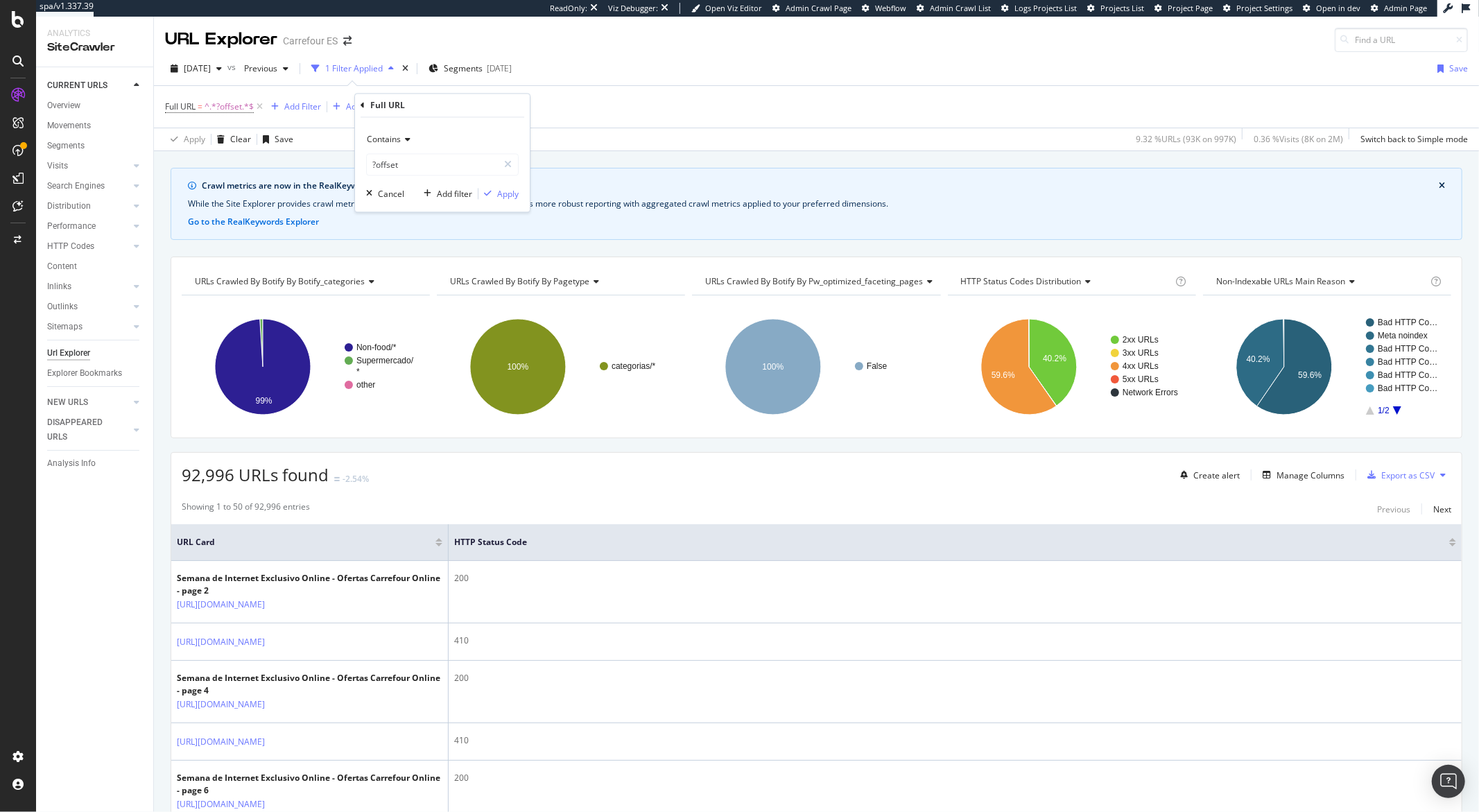
click at [680, 42] on div "URL Explorer Carrefour ES" at bounding box center [816, 34] width 1325 height 36
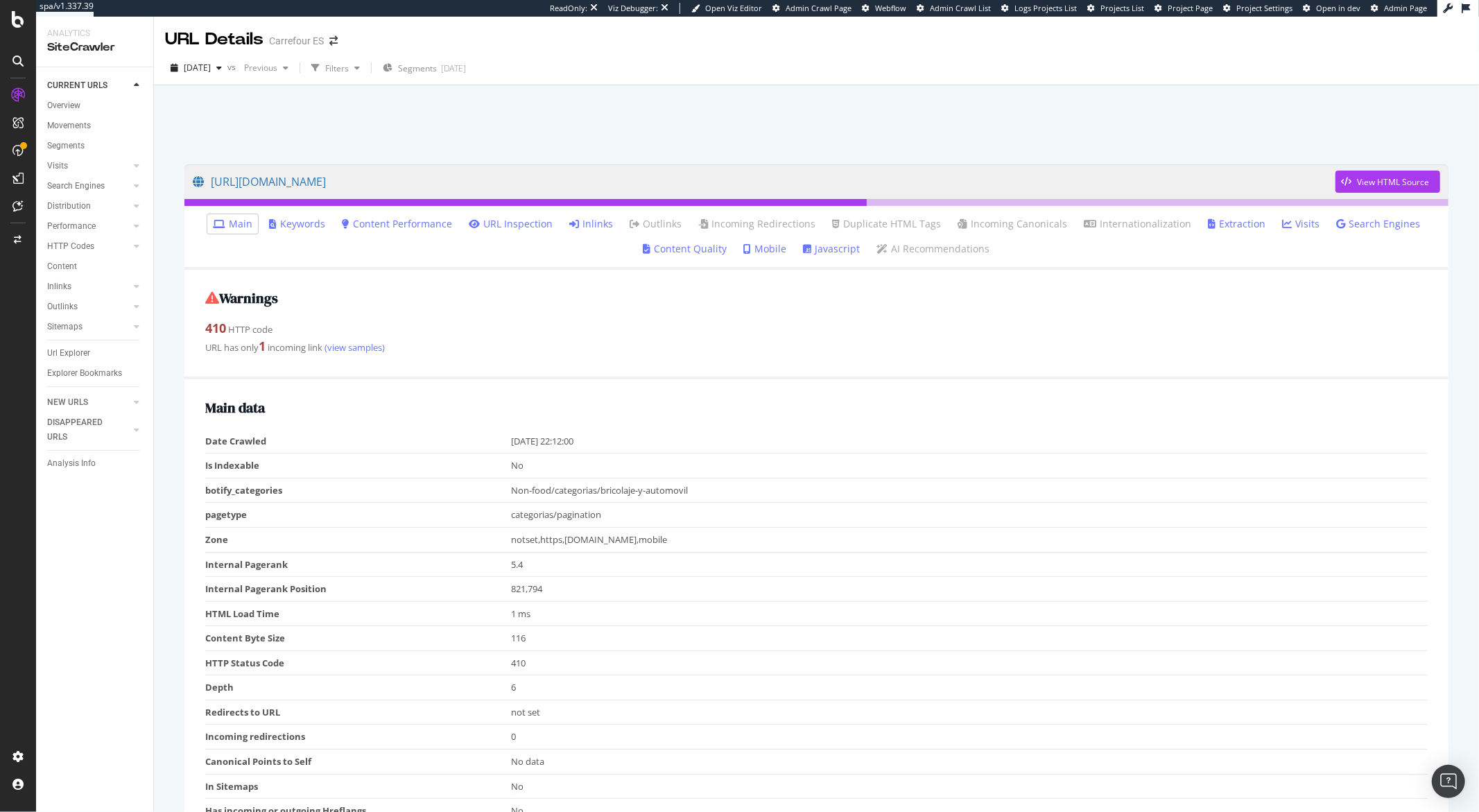
click at [581, 224] on link "Inlinks" at bounding box center [591, 224] width 43 height 14
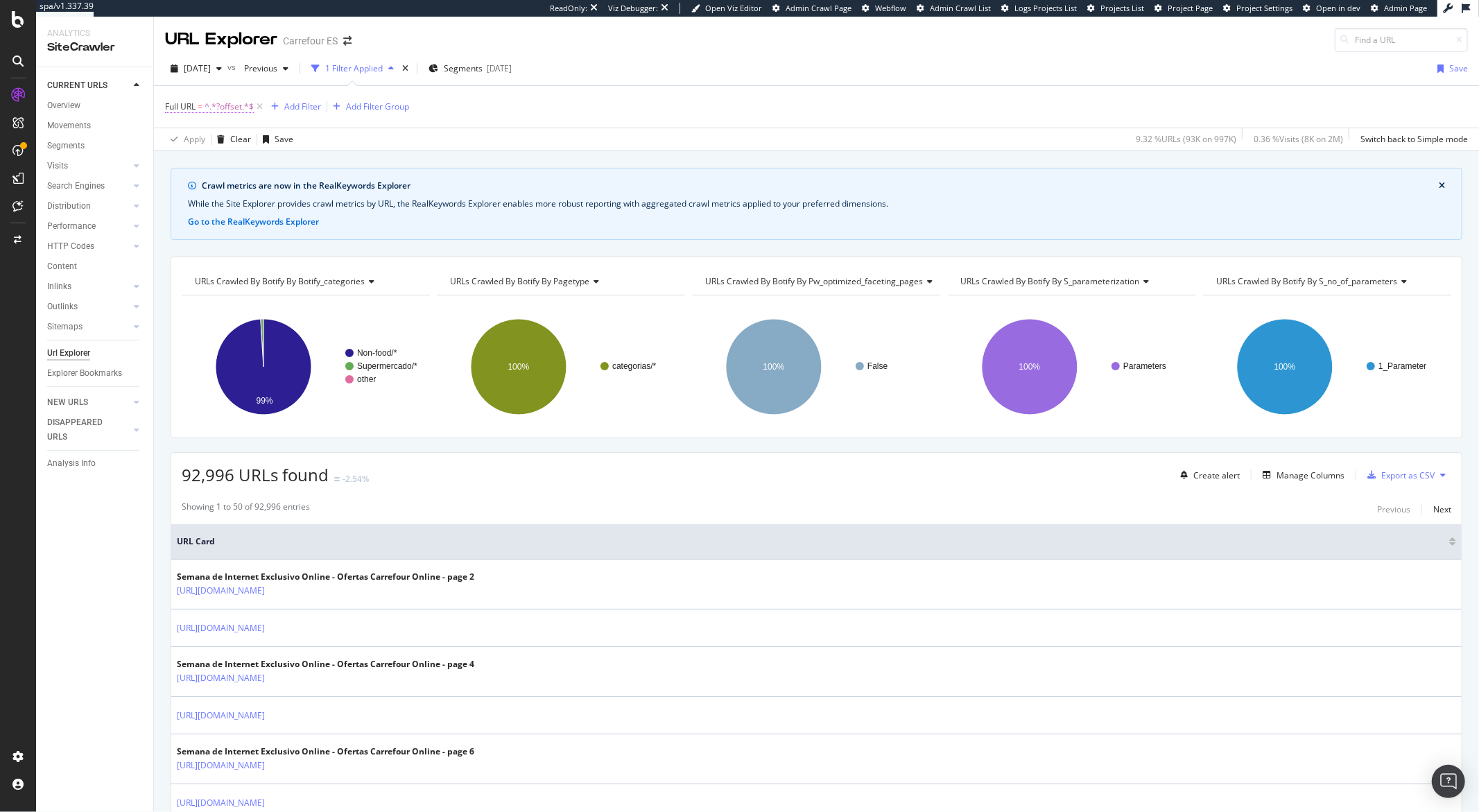
click at [224, 106] on span "^.*?offset.*$" at bounding box center [229, 107] width 49 height 20
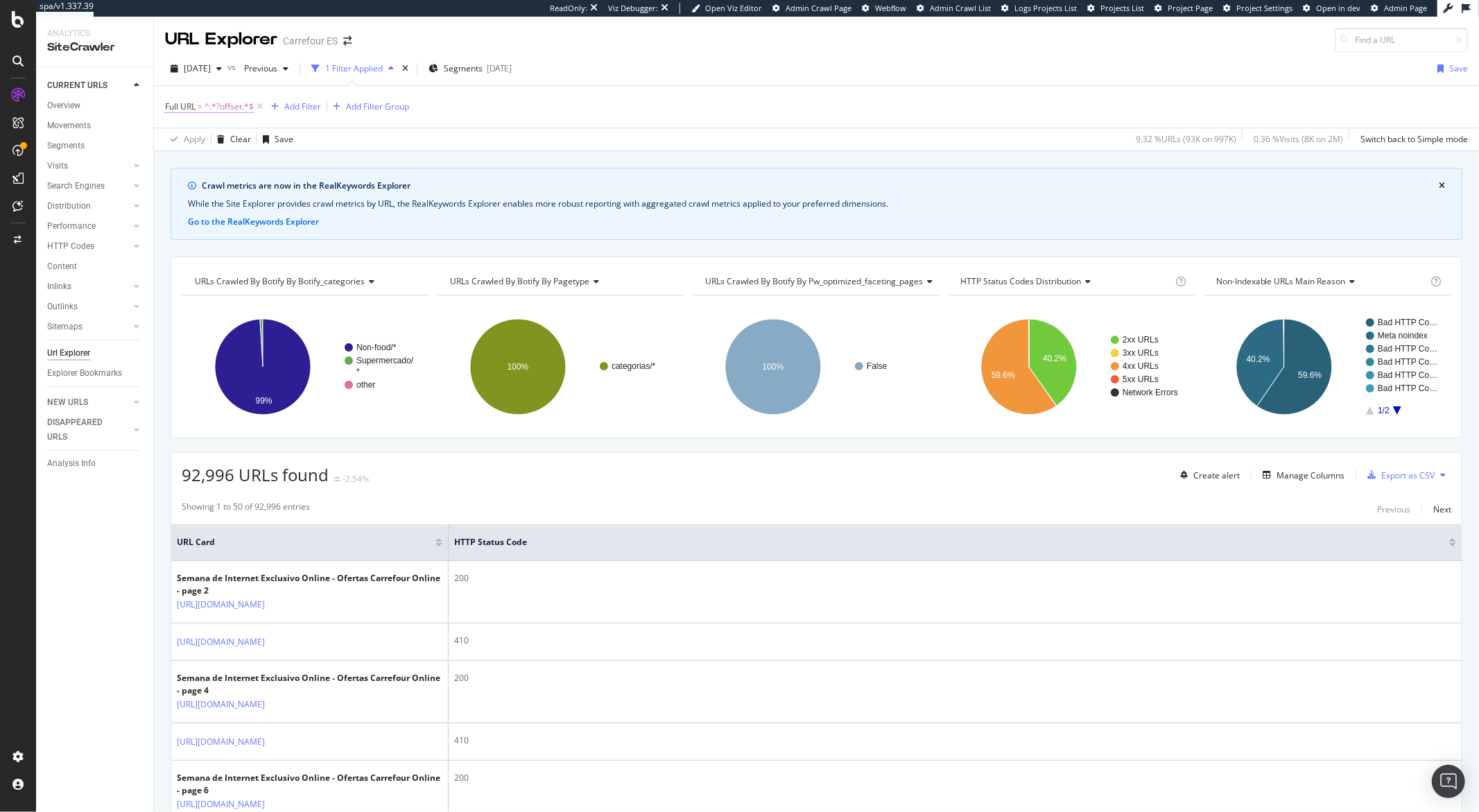
click at [219, 105] on span "^.*?offset.*$" at bounding box center [229, 107] width 49 height 20
click at [223, 162] on input "?offset" at bounding box center [243, 165] width 131 height 22
click at [233, 166] on input "?offset" at bounding box center [243, 165] width 131 height 22
type input "?"
click at [299, 197] on icon "button" at bounding box center [298, 194] width 8 height 8
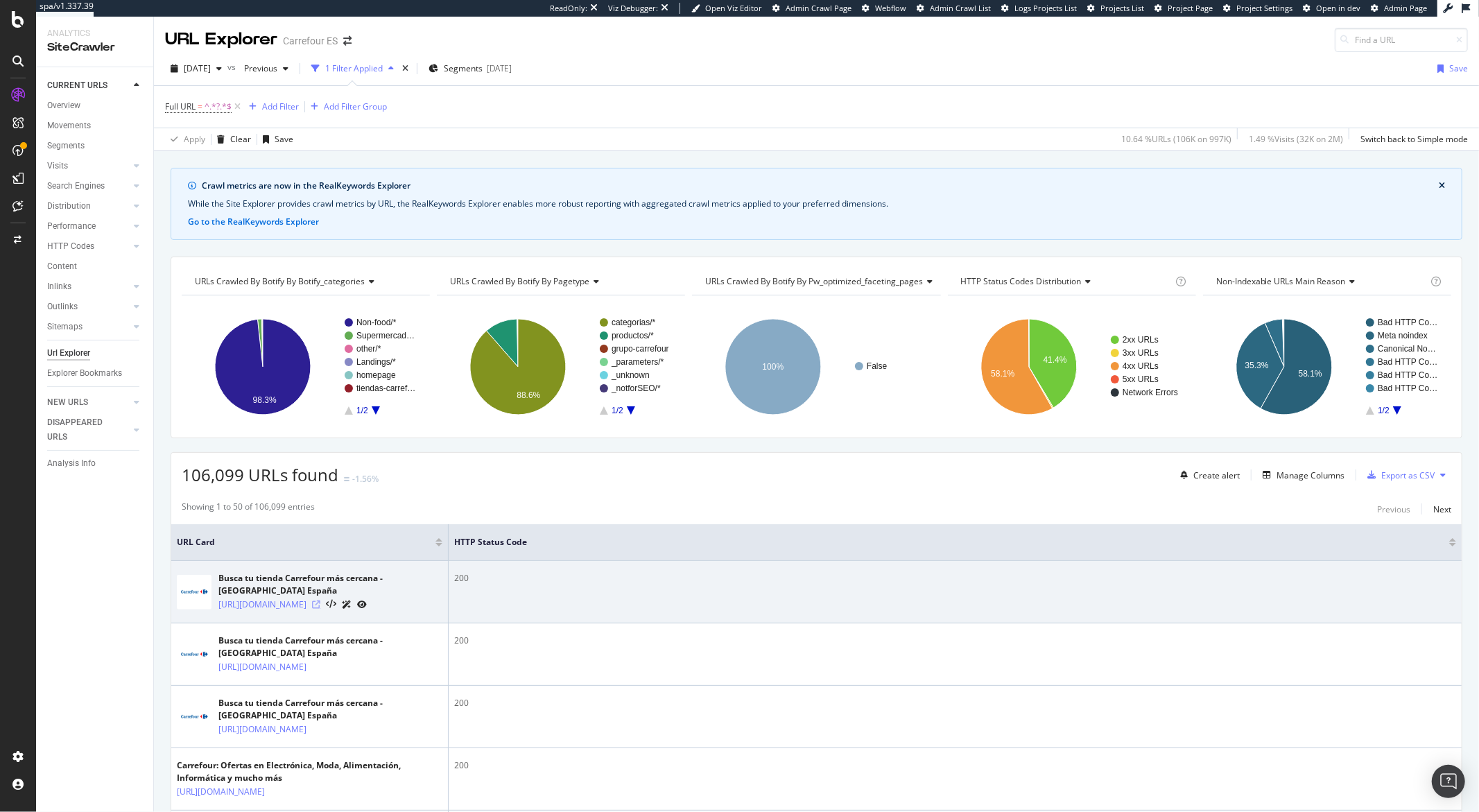
click at [320, 608] on icon at bounding box center [316, 604] width 8 height 8
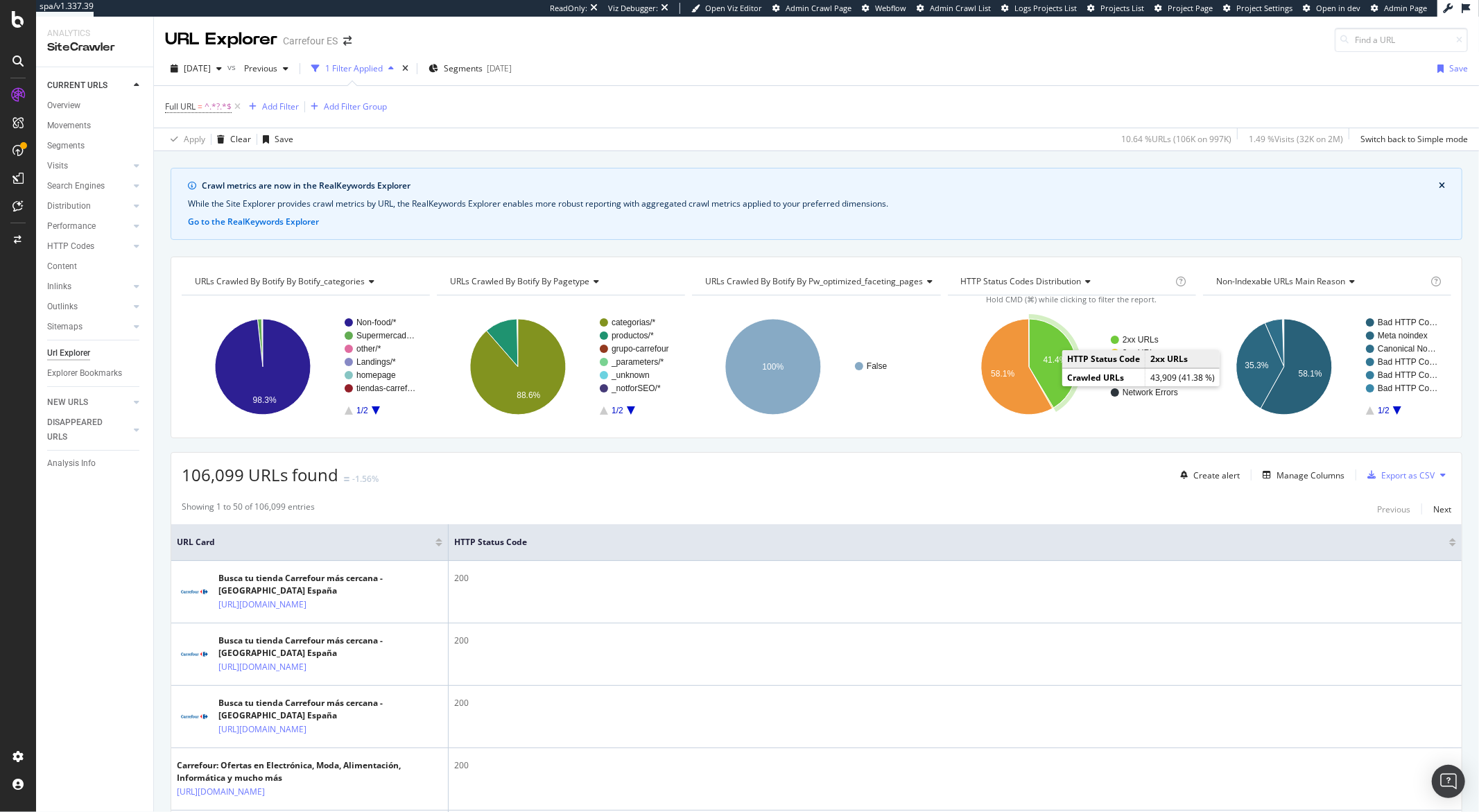
click at [1031, 371] on icon "A chart." at bounding box center [1053, 363] width 48 height 89
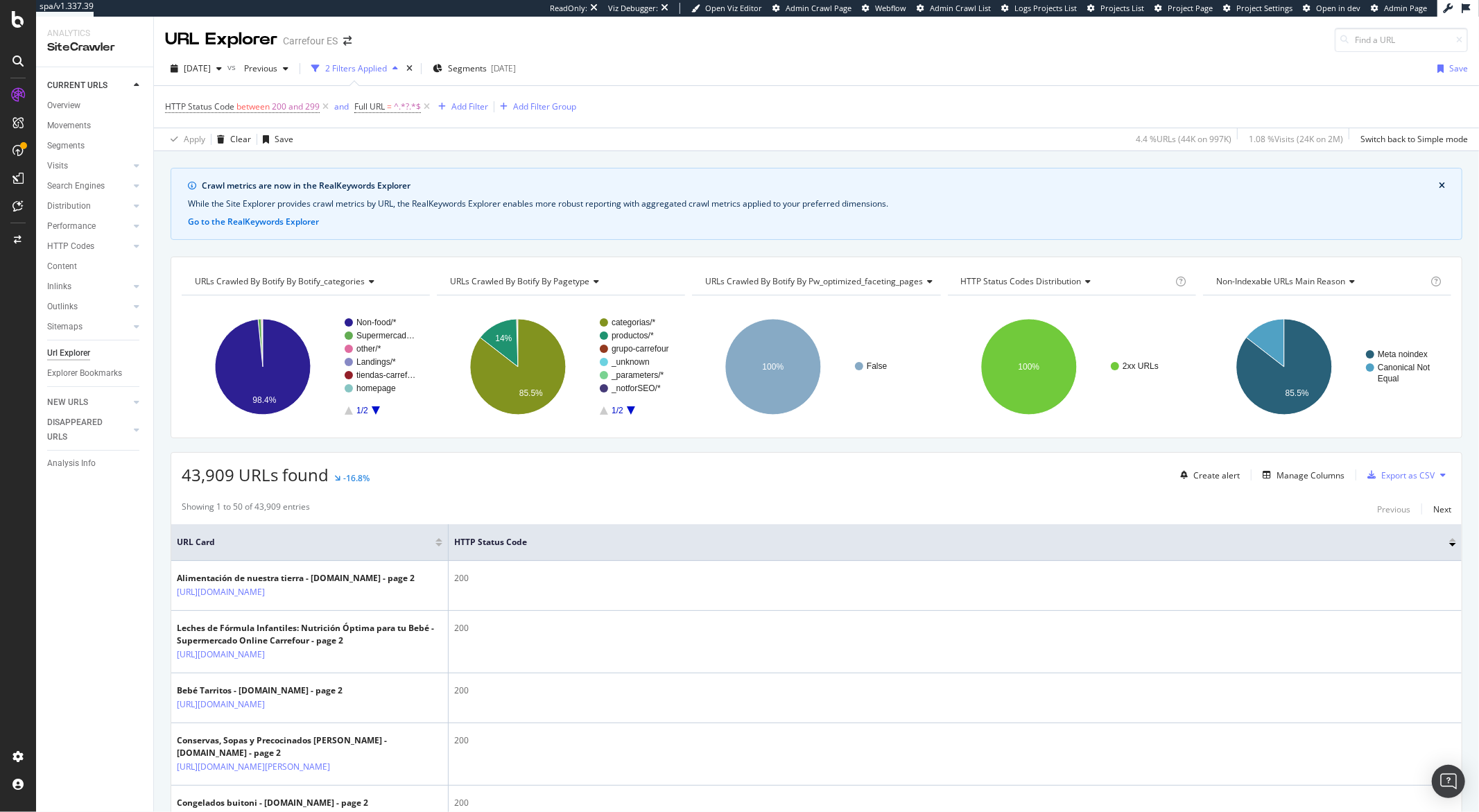
click at [897, 281] on span "URLs Crawled By Botify By pw_optimized_faceting_pages" at bounding box center [814, 281] width 218 height 12
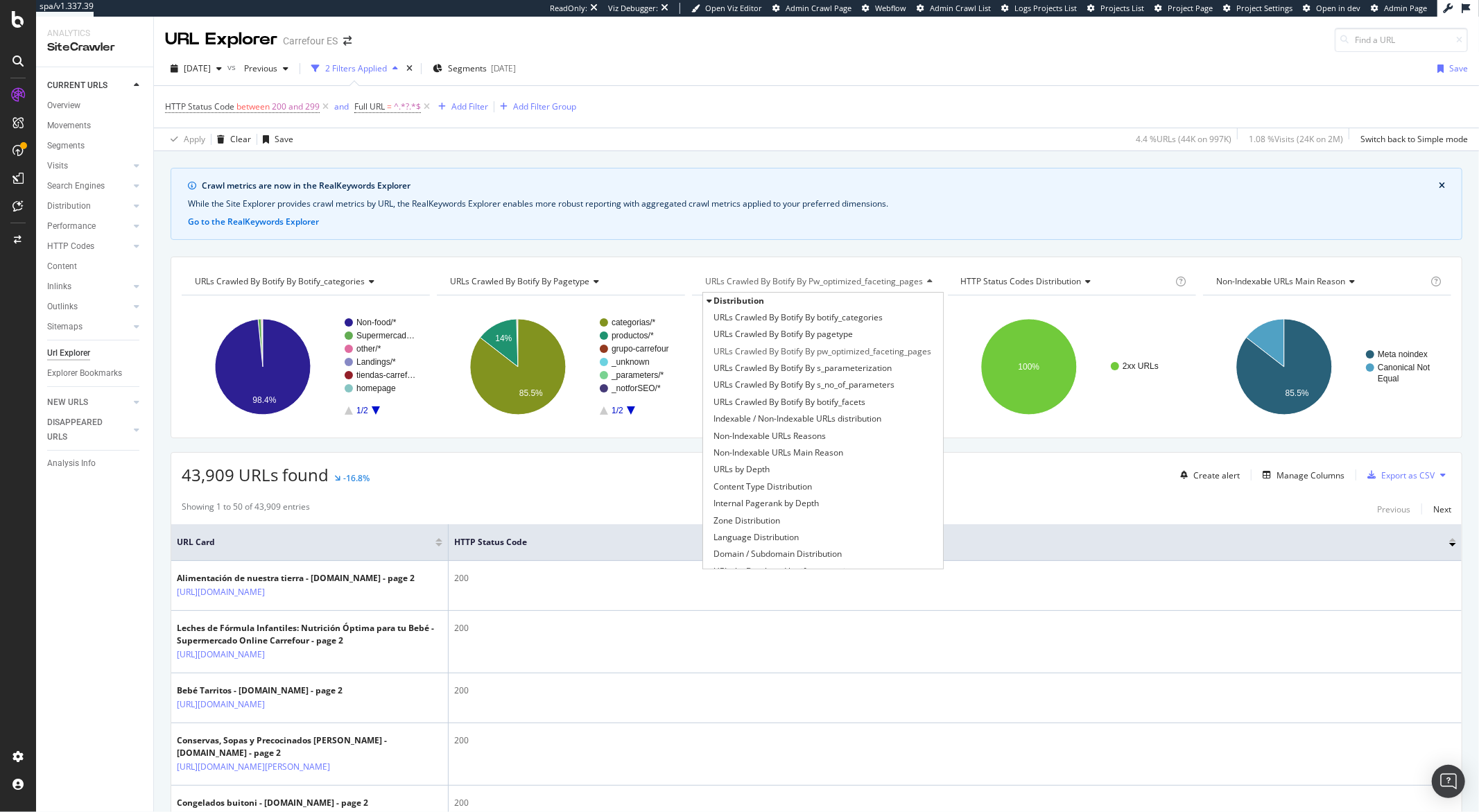
click at [707, 303] on icon at bounding box center [709, 301] width 5 height 8
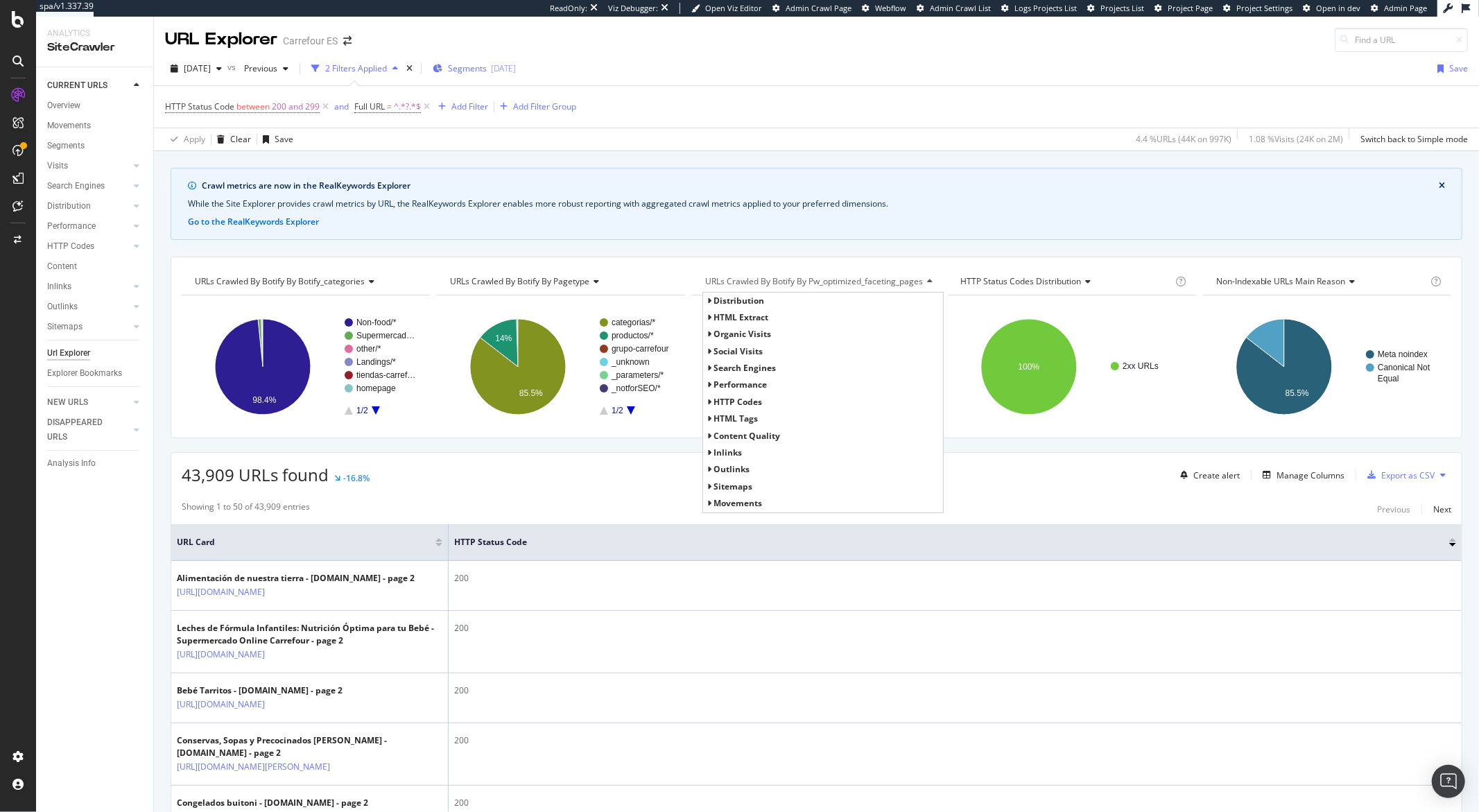
click at [487, 66] on span "Segments" at bounding box center [467, 68] width 39 height 12
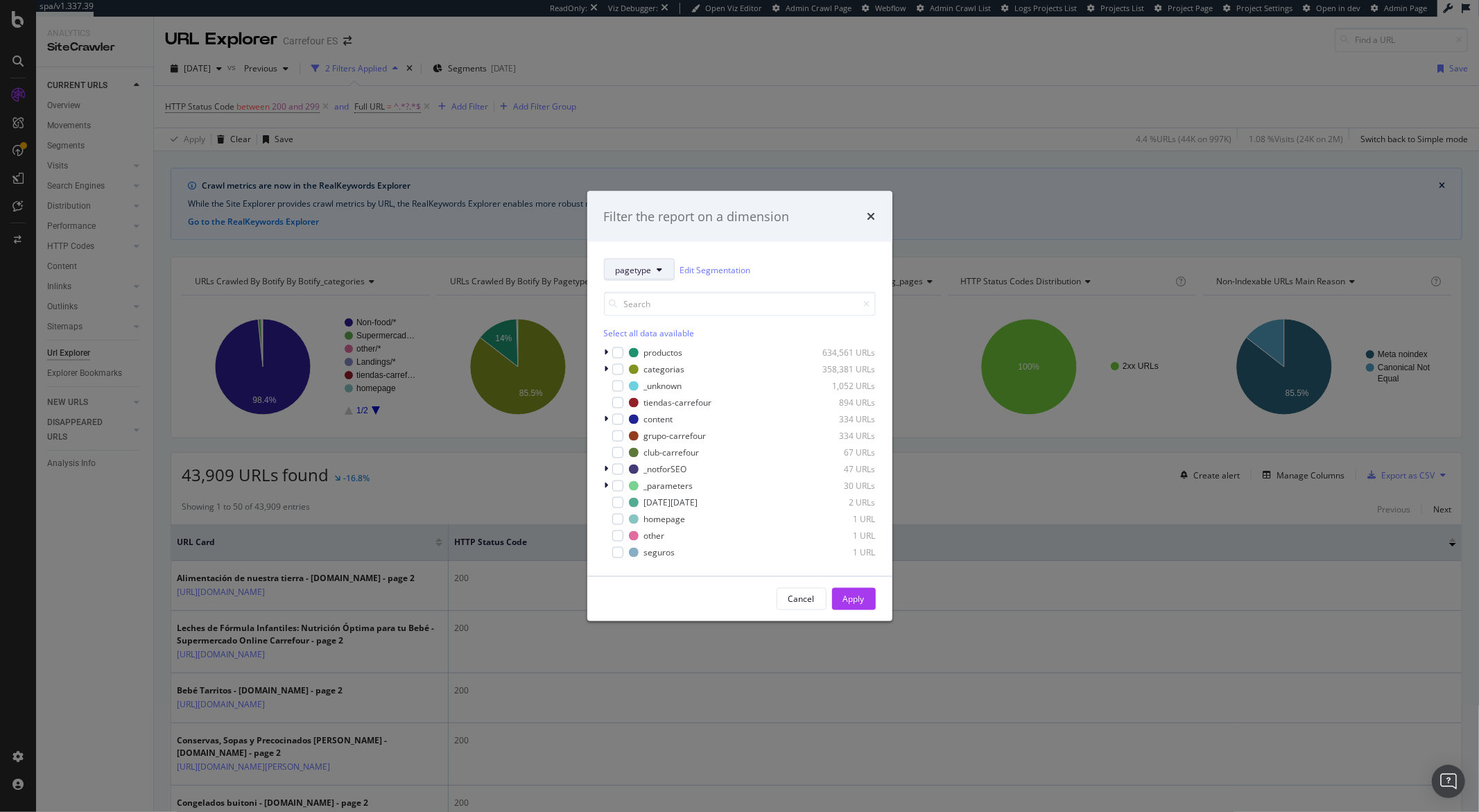
click at [635, 273] on span "pagetype" at bounding box center [634, 269] width 36 height 12
click at [634, 394] on span "s_PARAMETERIZATION" at bounding box center [674, 396] width 116 height 13
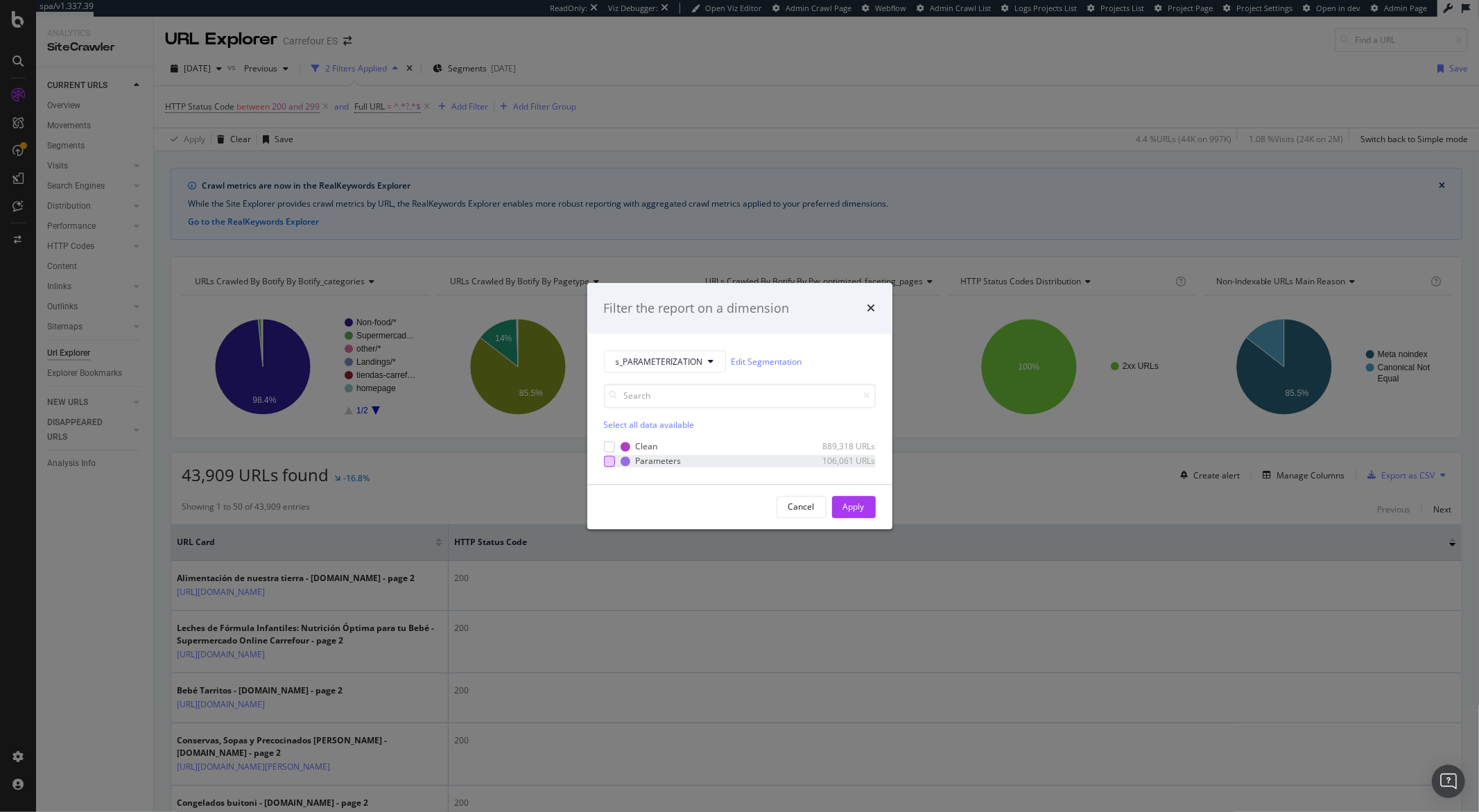
click at [609, 463] on div "modal" at bounding box center [609, 461] width 11 height 11
drag, startPoint x: 853, startPoint y: 500, endPoint x: 615, endPoint y: 476, distance: 239.2
click at [853, 501] on div "Apply" at bounding box center [854, 507] width 22 height 21
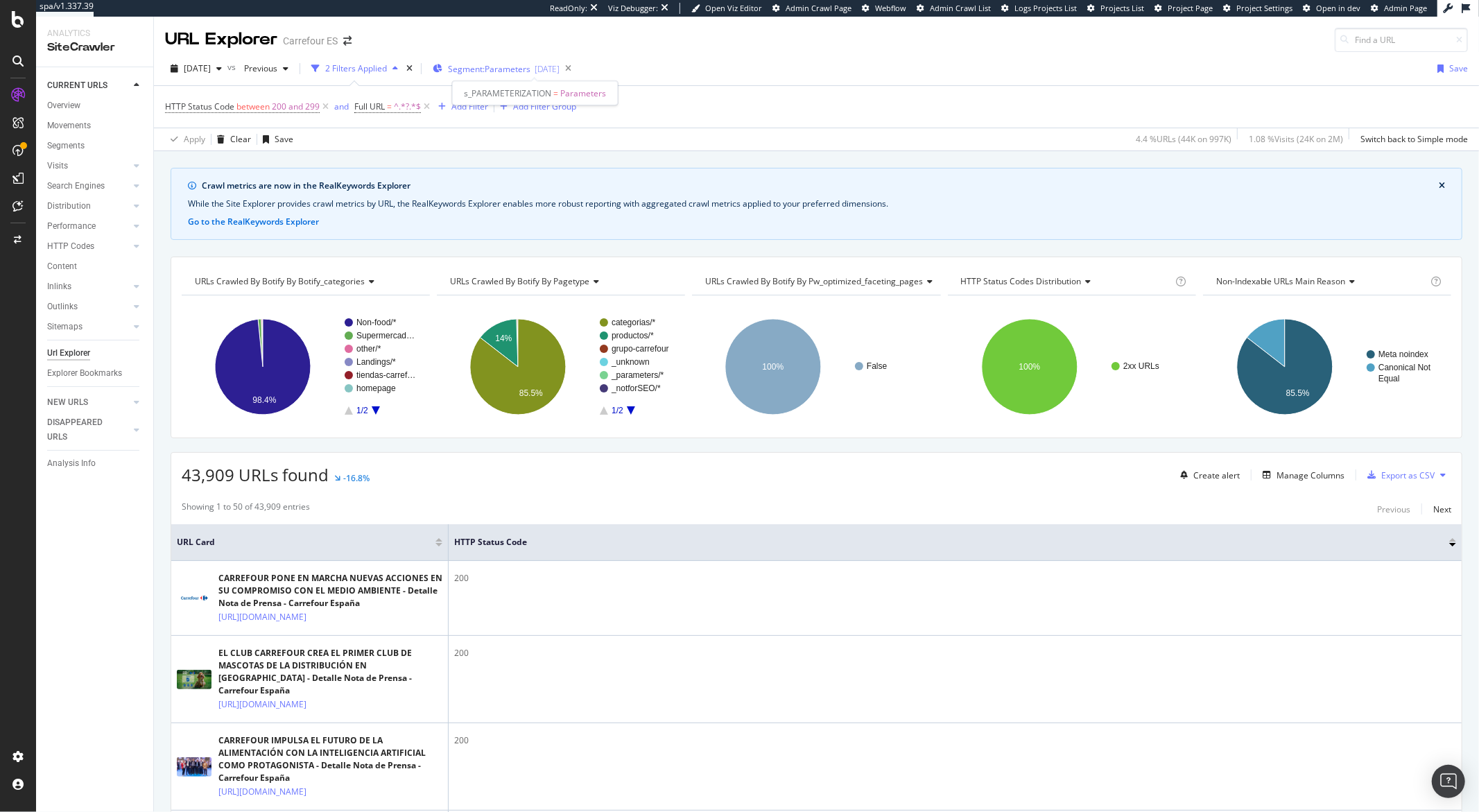
click at [511, 68] on span "Segment: Parameters" at bounding box center [489, 69] width 83 height 12
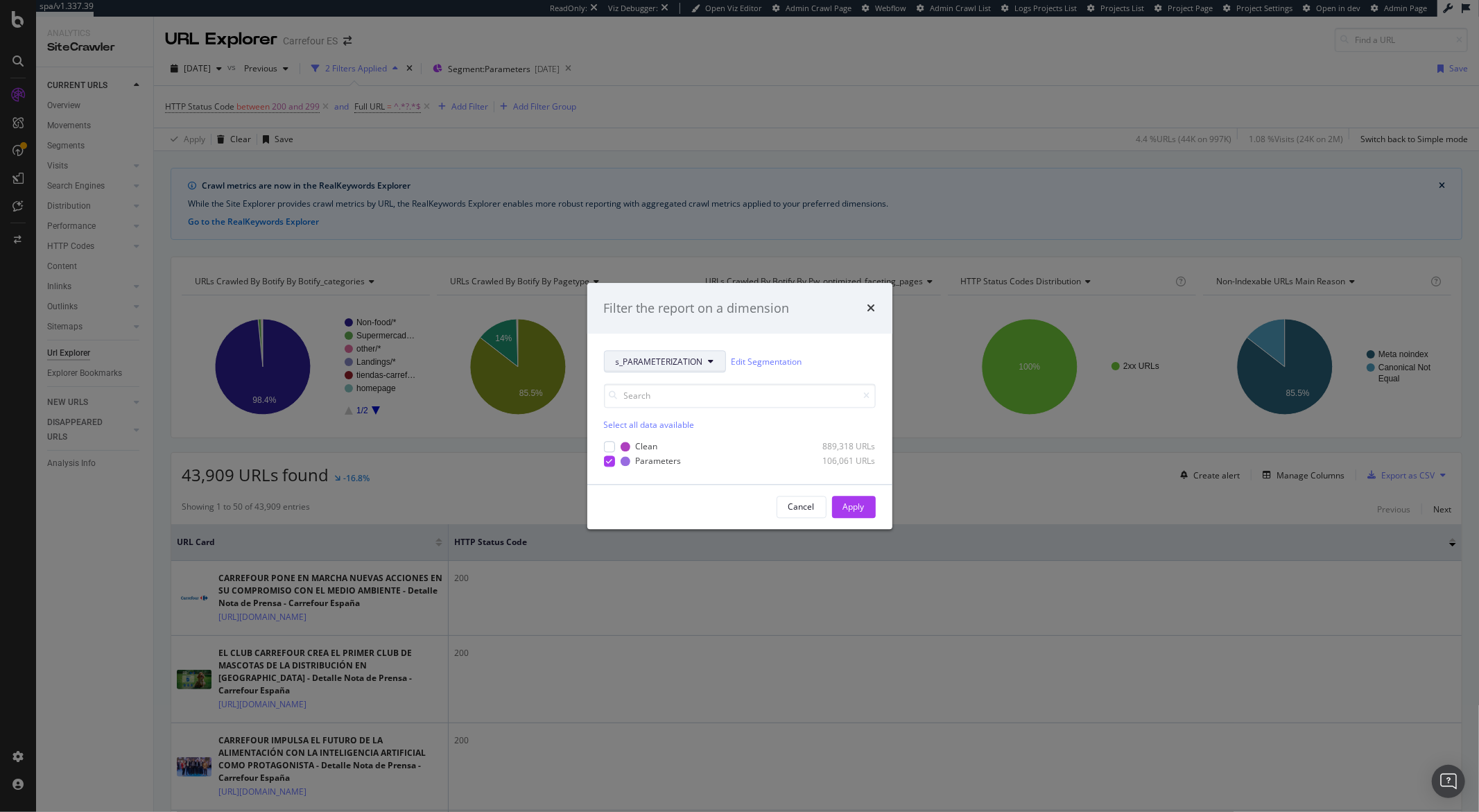
click at [676, 359] on span "s_PARAMETERIZATION" at bounding box center [659, 362] width 87 height 12
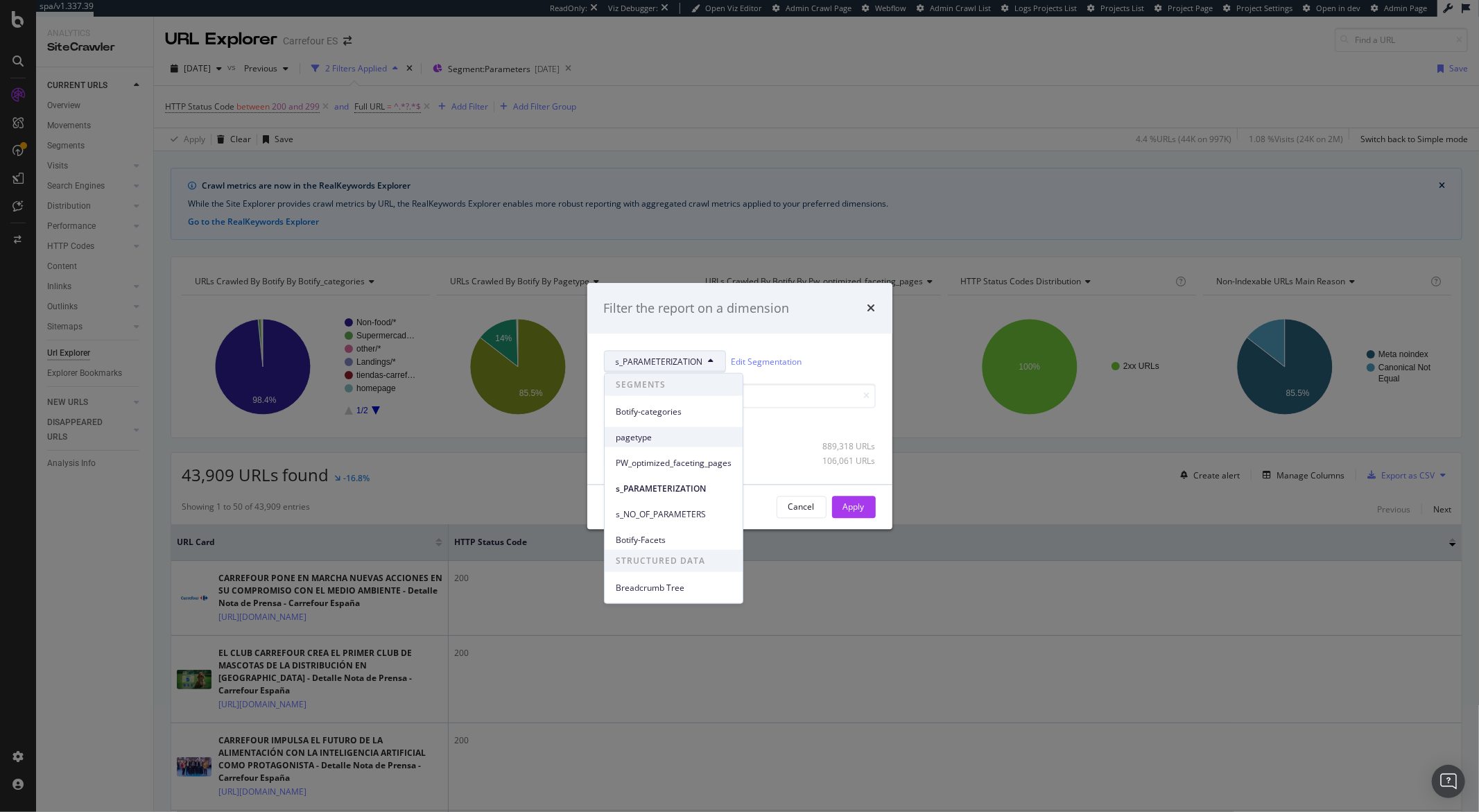
click at [670, 431] on span "pagetype" at bounding box center [674, 437] width 116 height 13
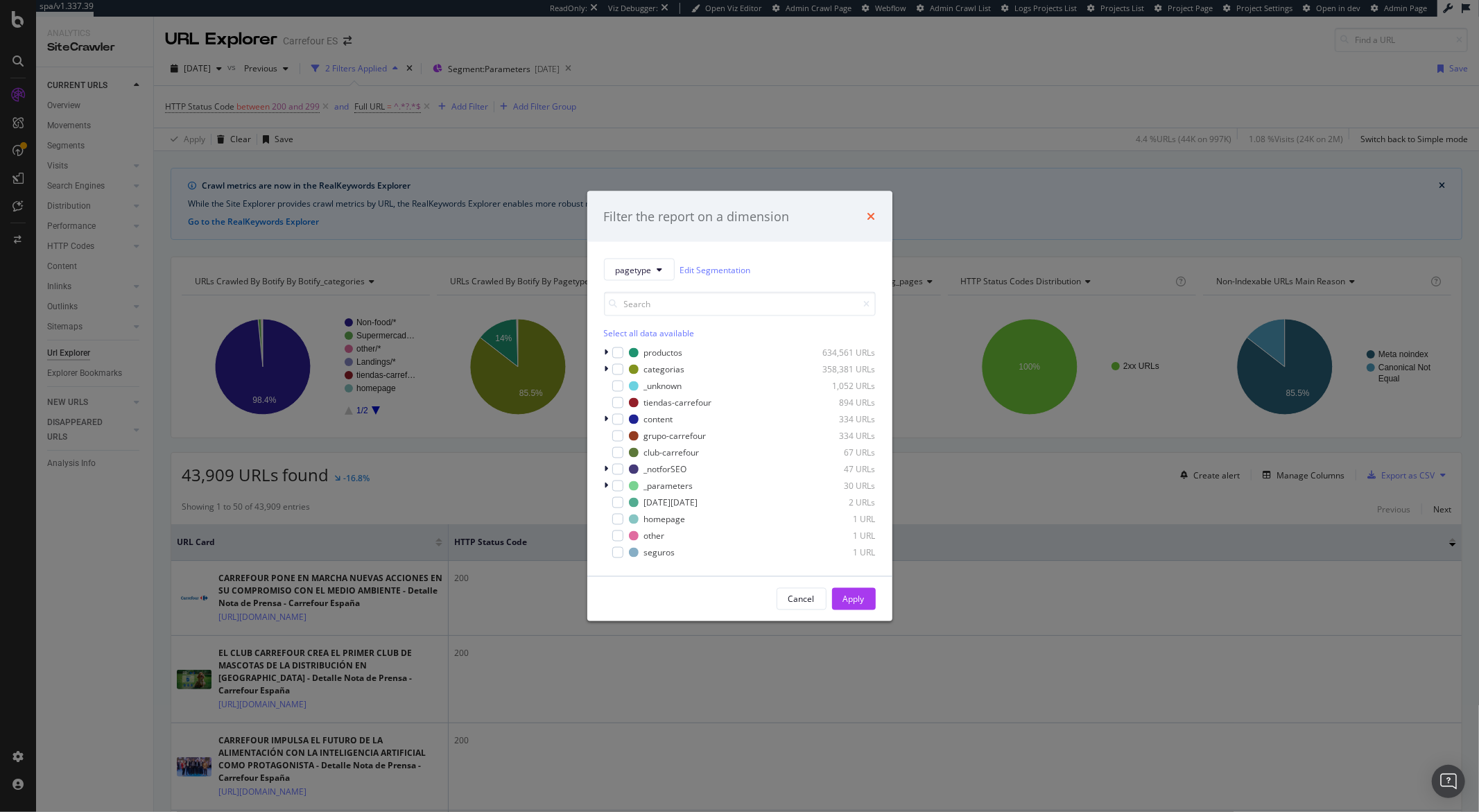
click at [868, 214] on icon "times" at bounding box center [872, 216] width 8 height 11
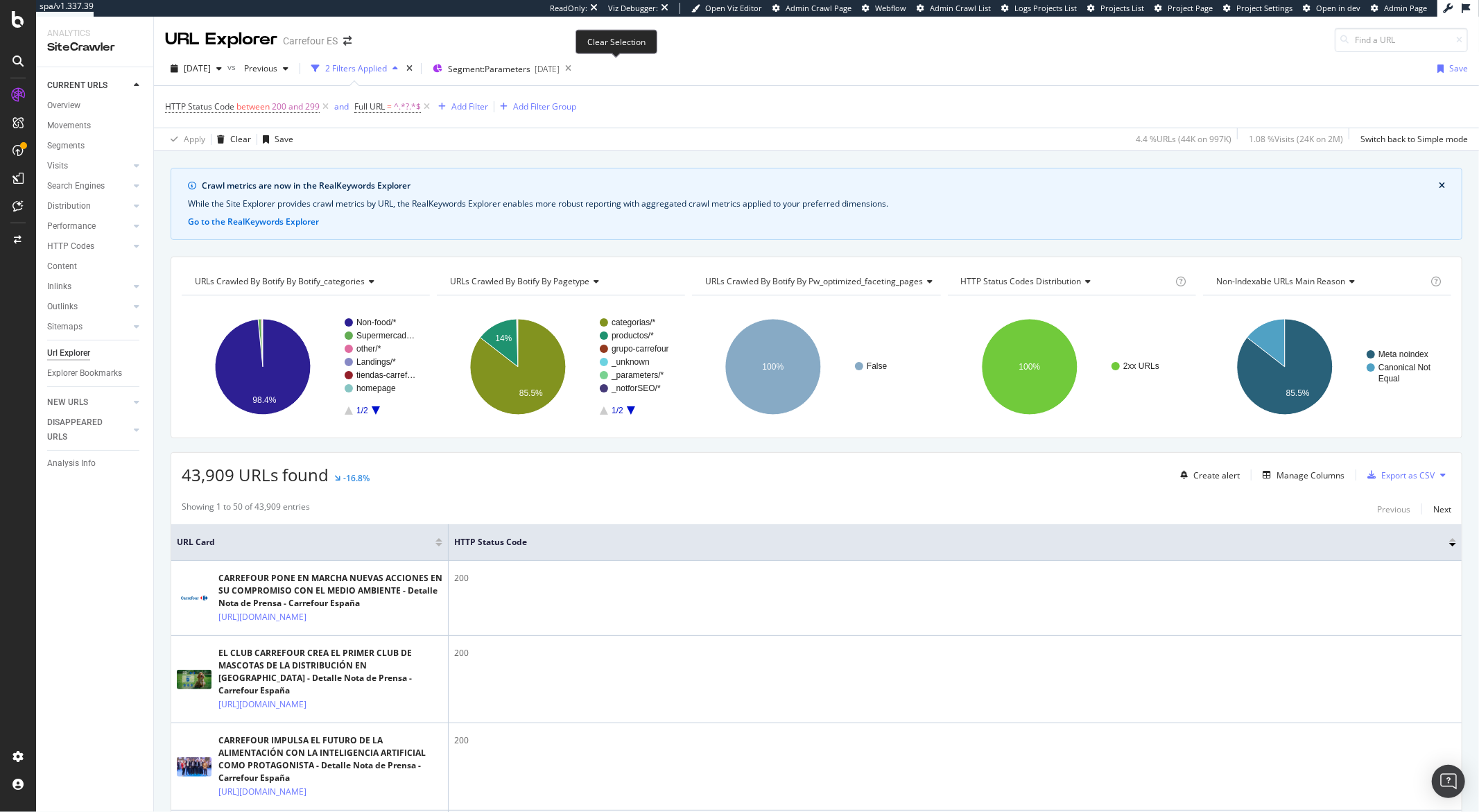
click at [577, 68] on icon at bounding box center [568, 69] width 17 height 20
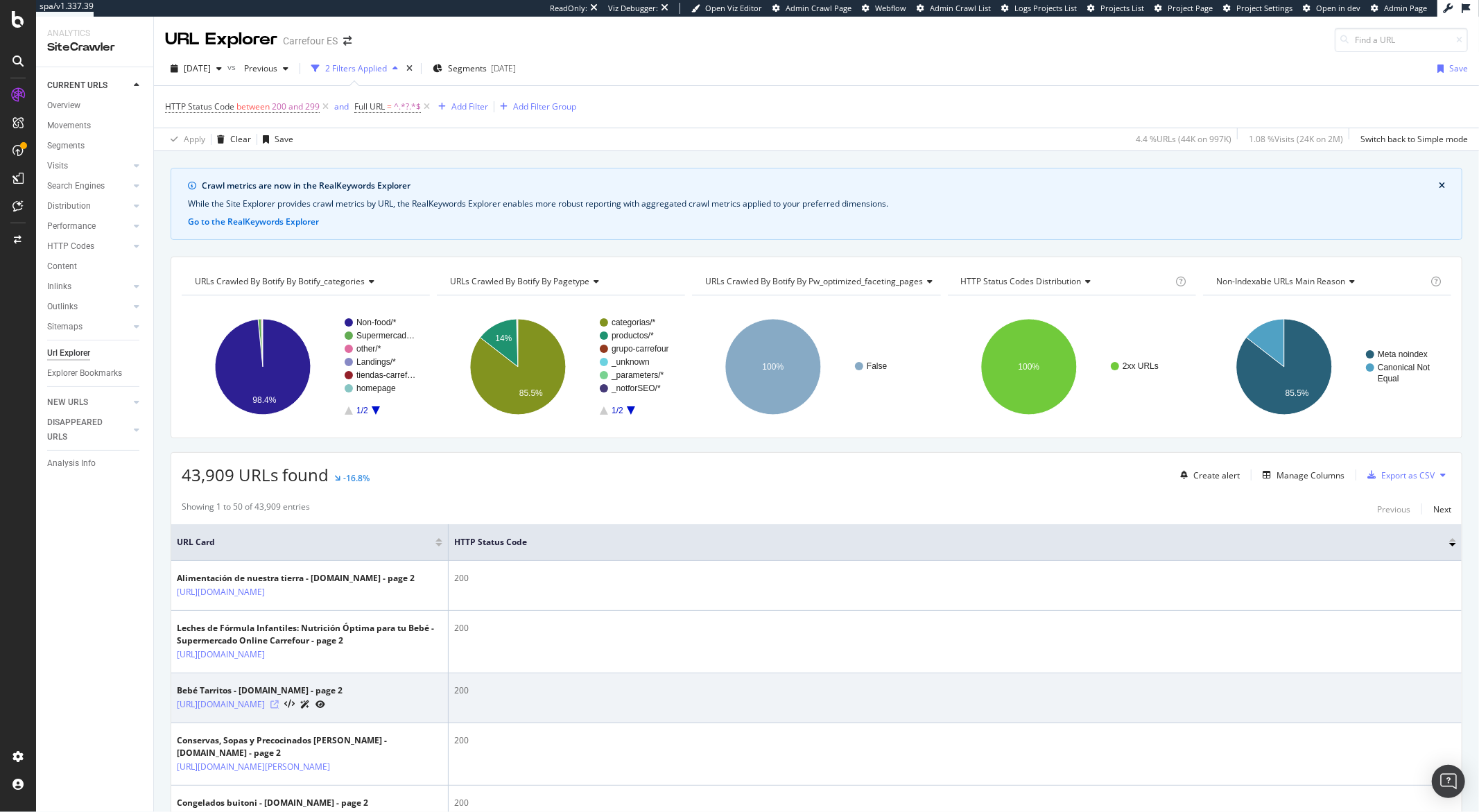
click at [279, 708] on icon at bounding box center [275, 704] width 8 height 8
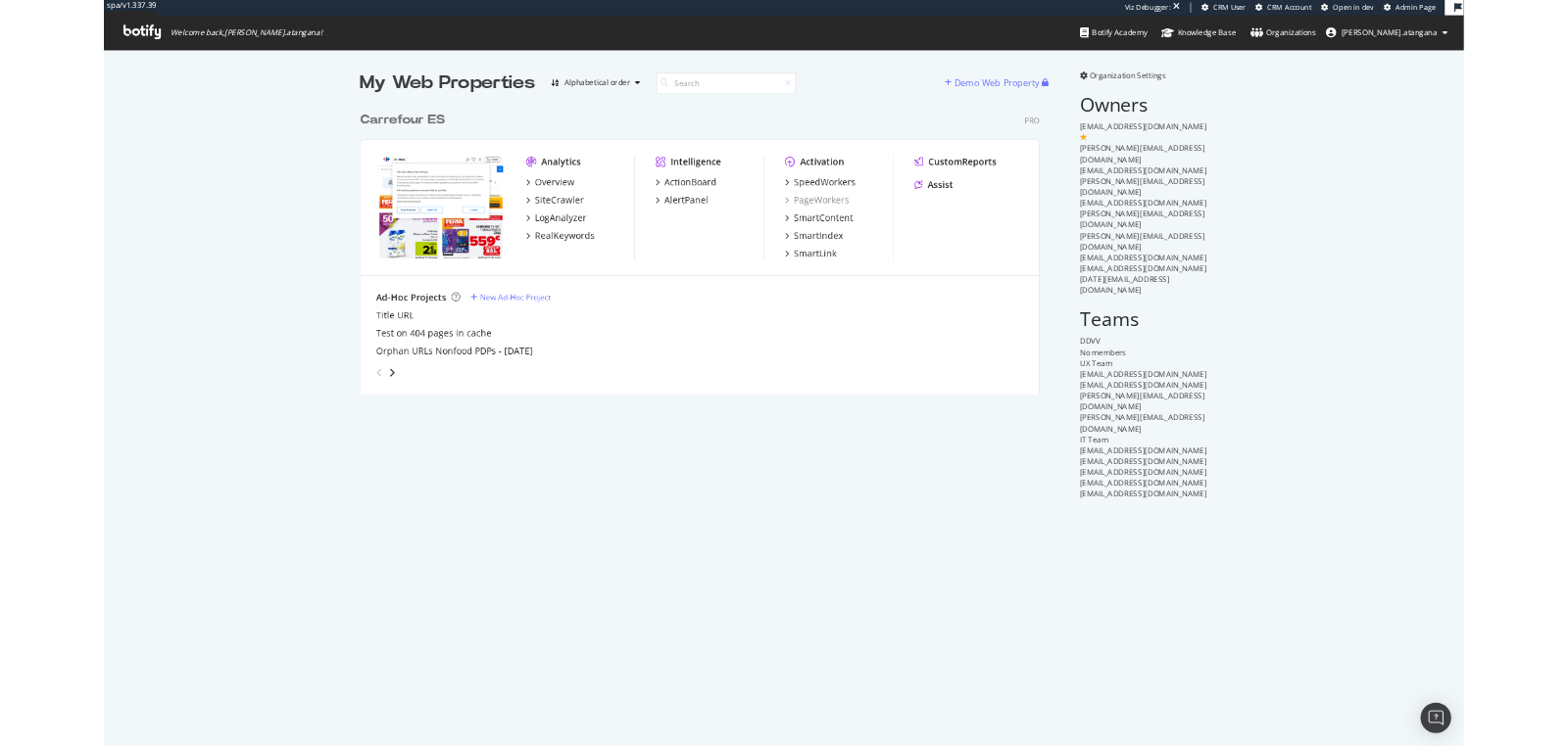
scroll to position [444, 1043]
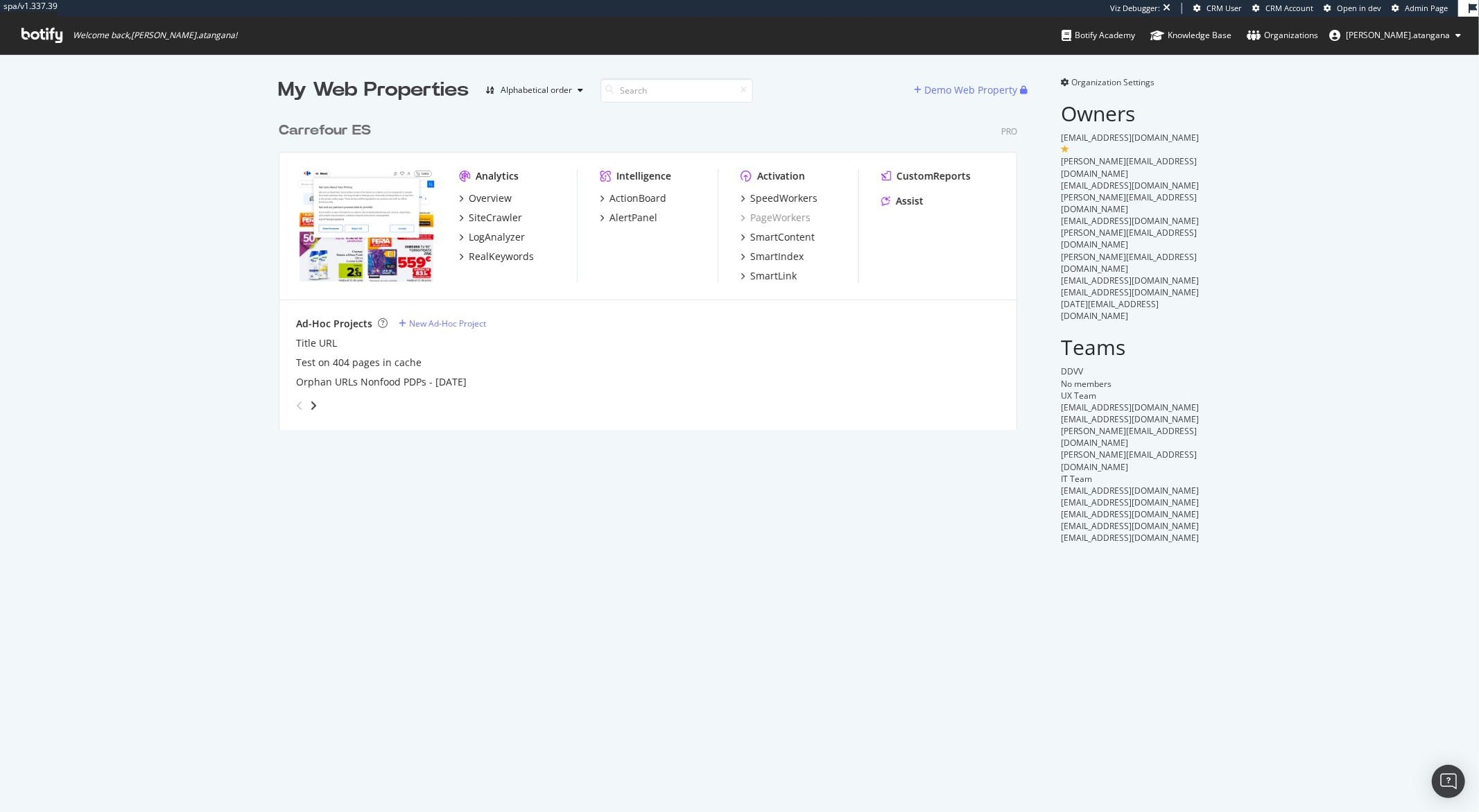
click at [518, 230] on div "LogAnalyzer" at bounding box center [518, 237] width 118 height 14
click at [511, 234] on div "LogAnalyzer" at bounding box center [497, 237] width 56 height 14
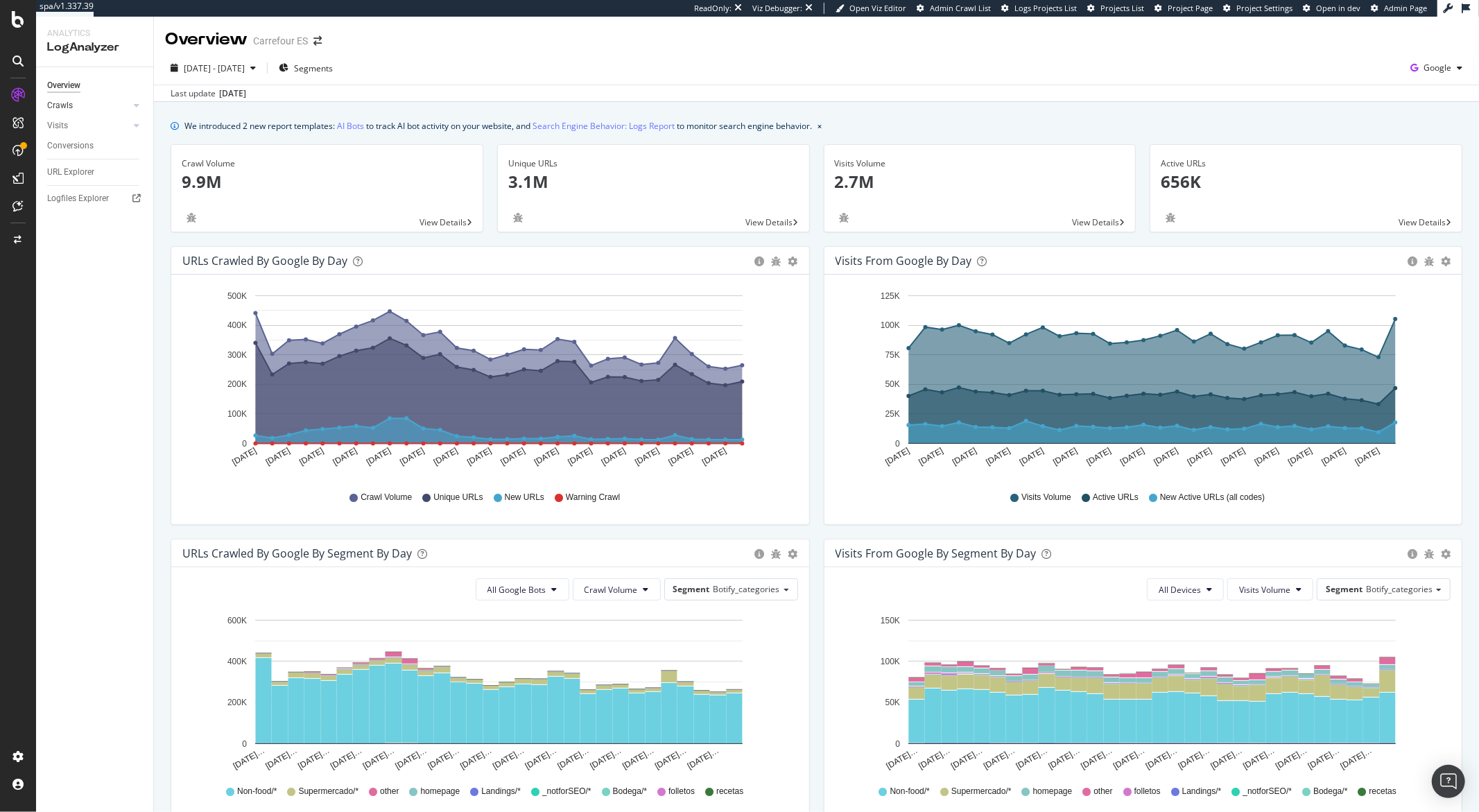
click at [72, 107] on link "Crawls" at bounding box center [88, 106] width 83 height 15
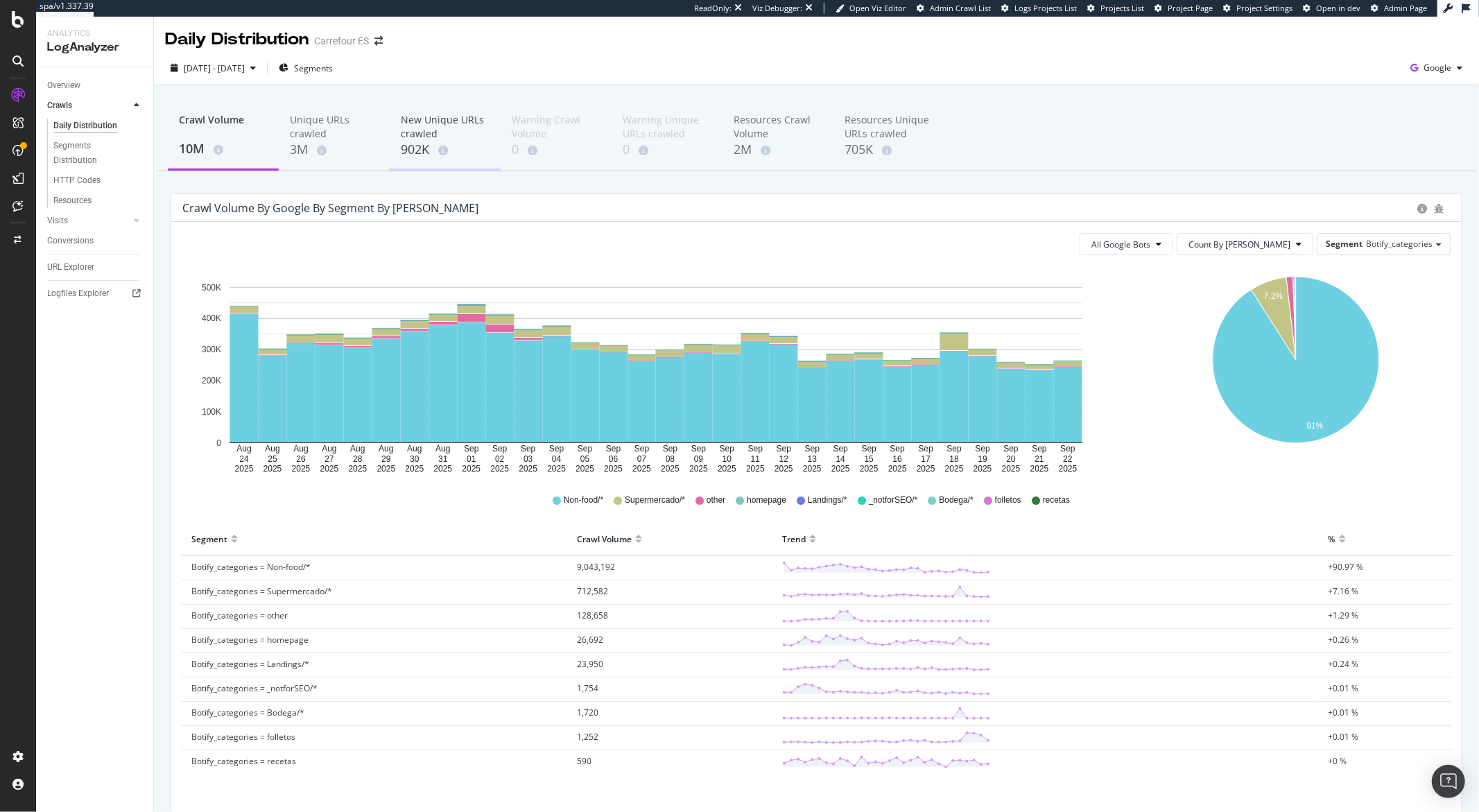
click at [453, 134] on div "New Unique URLs crawled" at bounding box center [445, 127] width 89 height 28
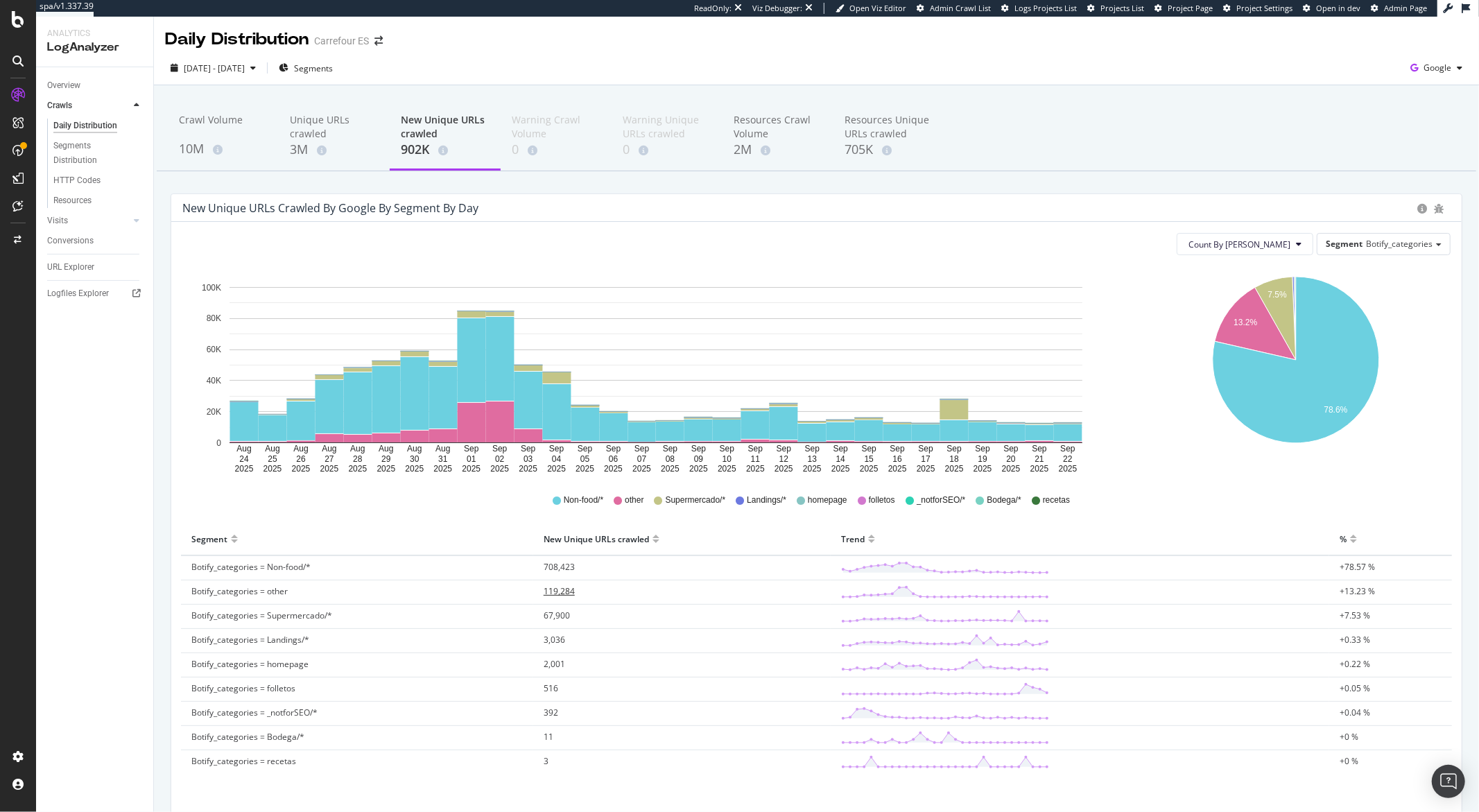
click at [563, 592] on span "119,284" at bounding box center [559, 591] width 31 height 12
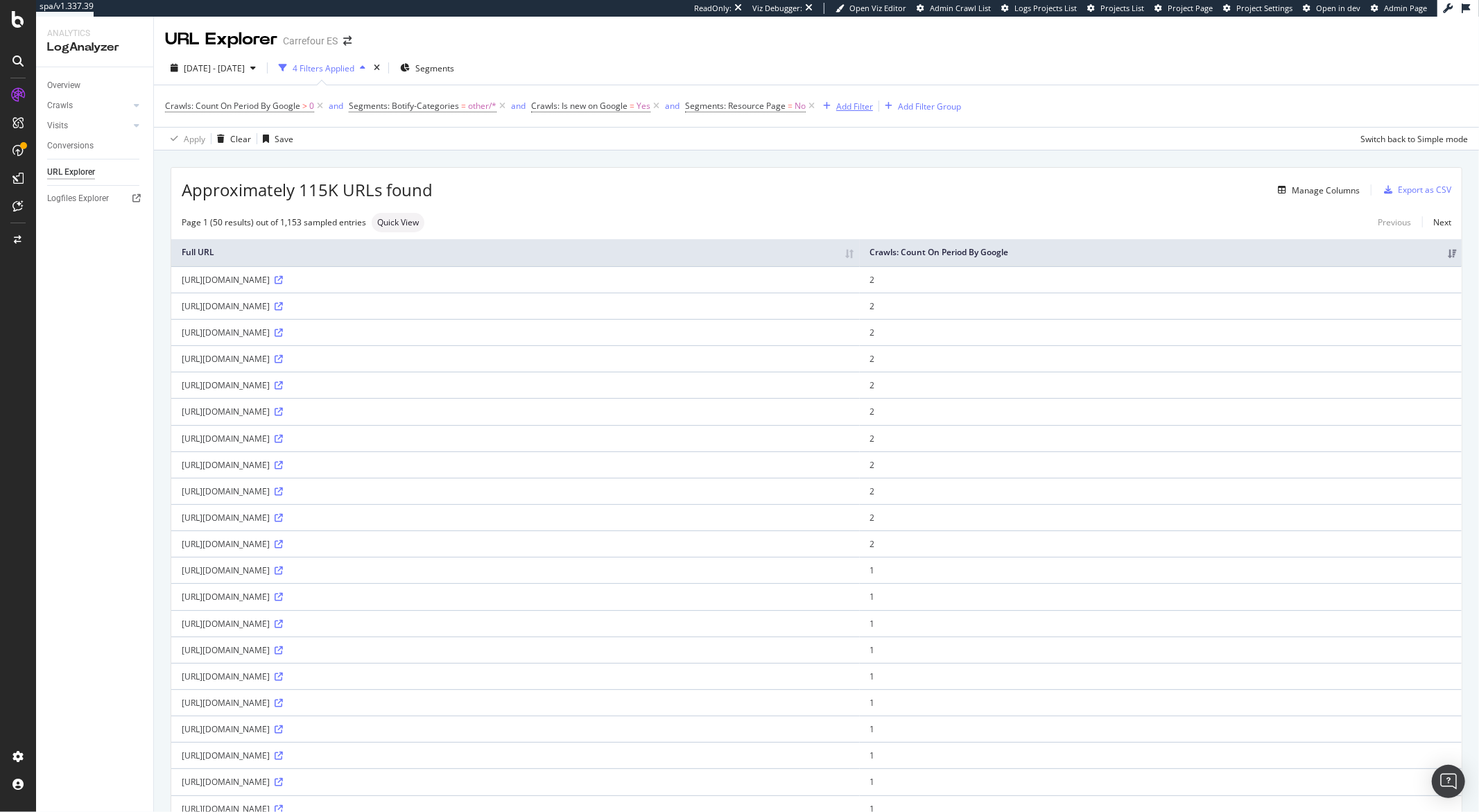
click at [862, 112] on div "Add Filter" at bounding box center [855, 106] width 37 height 12
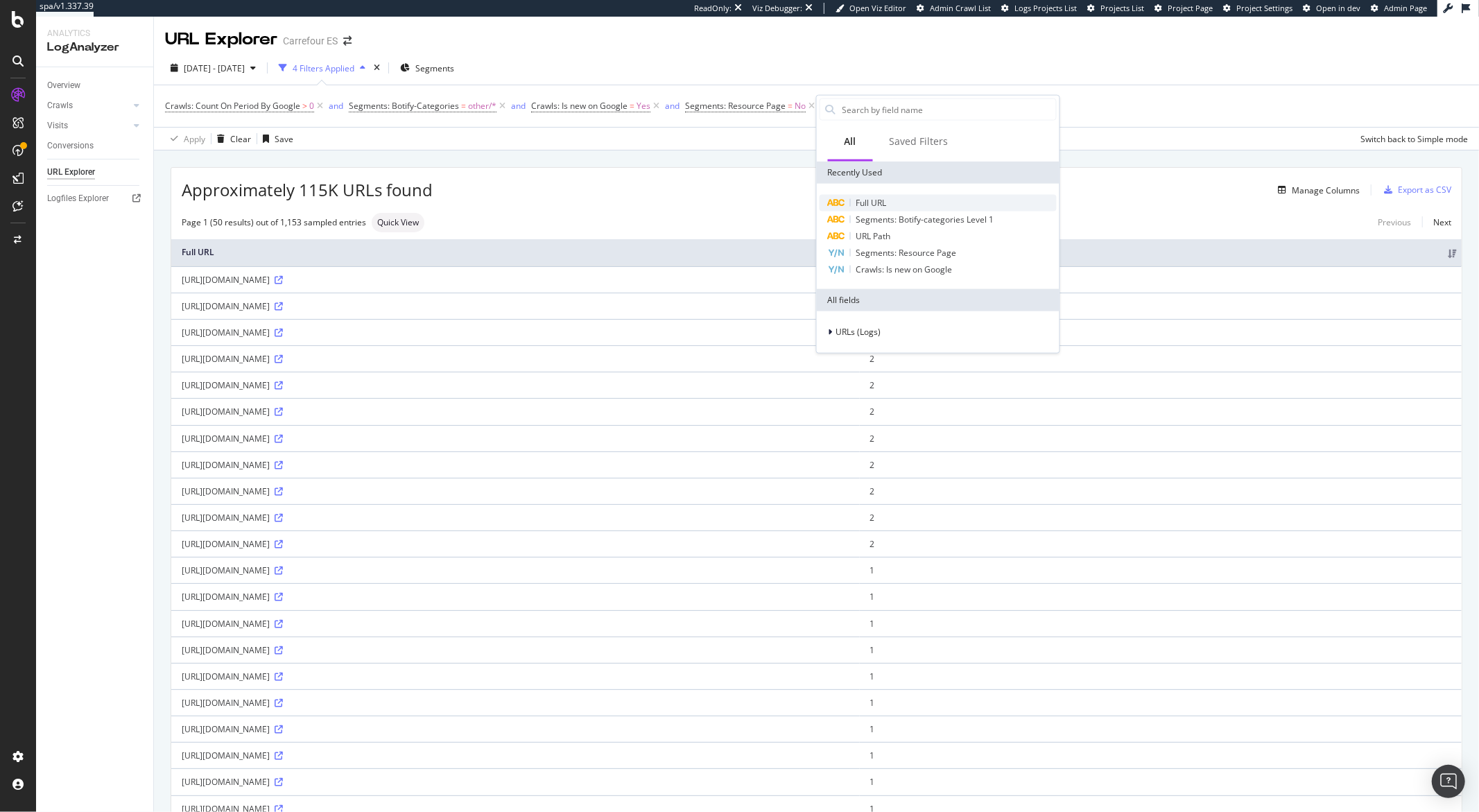
click at [874, 204] on span "Full URL" at bounding box center [872, 203] width 31 height 12
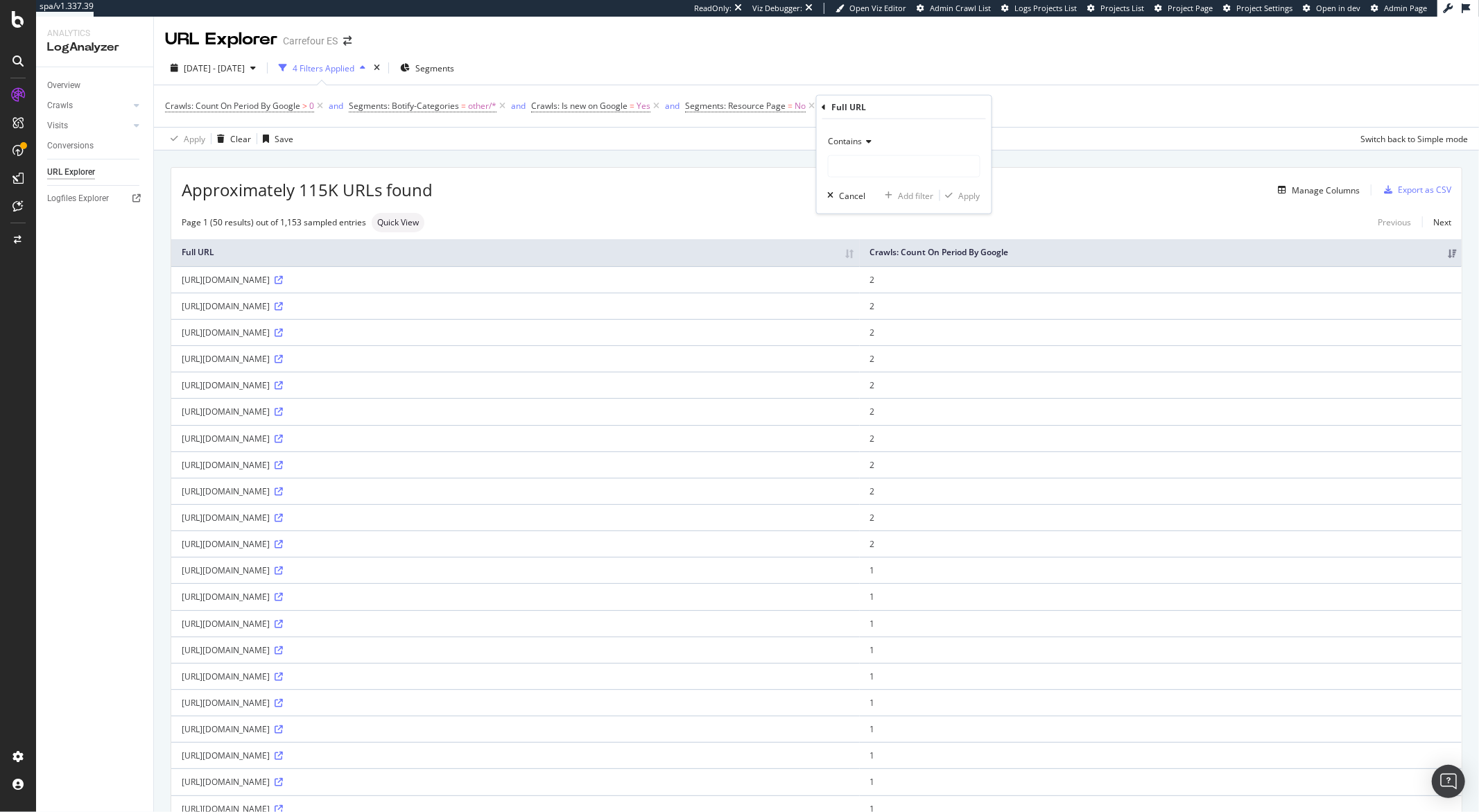
click at [870, 148] on div "Contains" at bounding box center [905, 141] width 153 height 22
click at [869, 298] on span "Doesn't contain" at bounding box center [865, 295] width 60 height 12
click at [868, 166] on input "text" at bounding box center [905, 166] width 151 height 22
type input "gclid"
click at [959, 195] on div "Apply" at bounding box center [970, 195] width 22 height 12
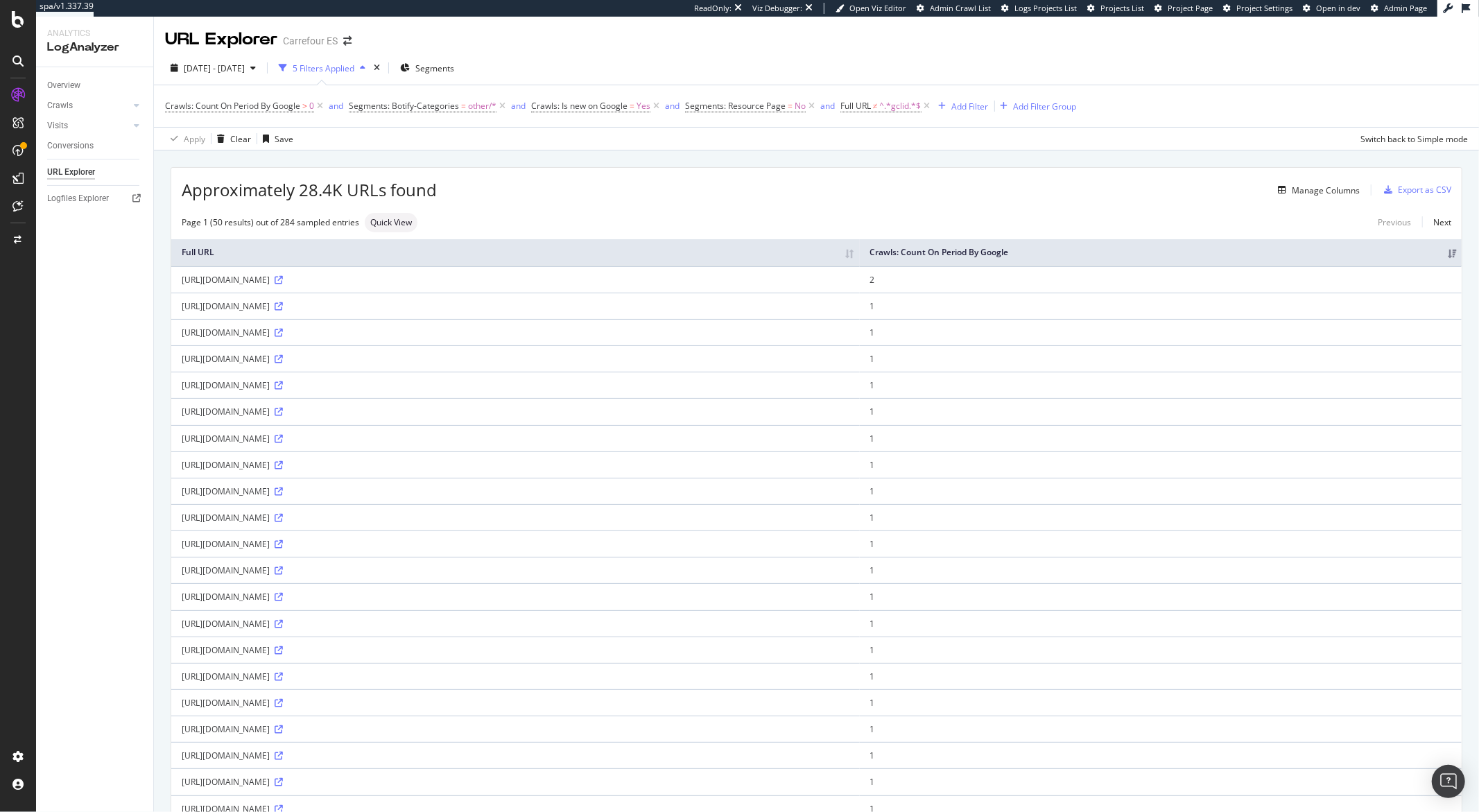
click at [1203, 252] on th "Crawls: Count On Period By Google" at bounding box center [1161, 252] width 602 height 27
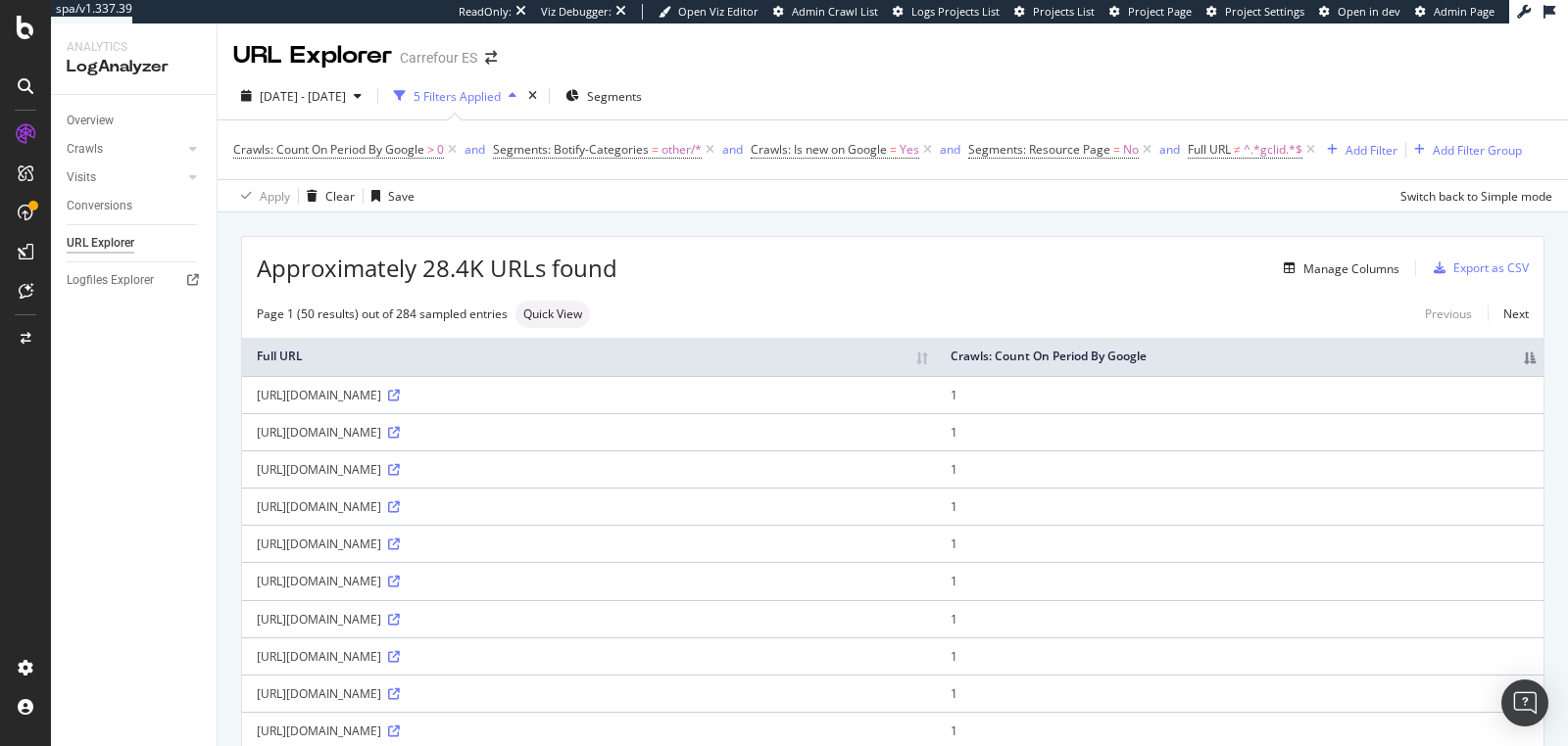
click at [1305, 357] on th "Crawls: Count On Period By Google" at bounding box center [1240, 357] width 608 height 39
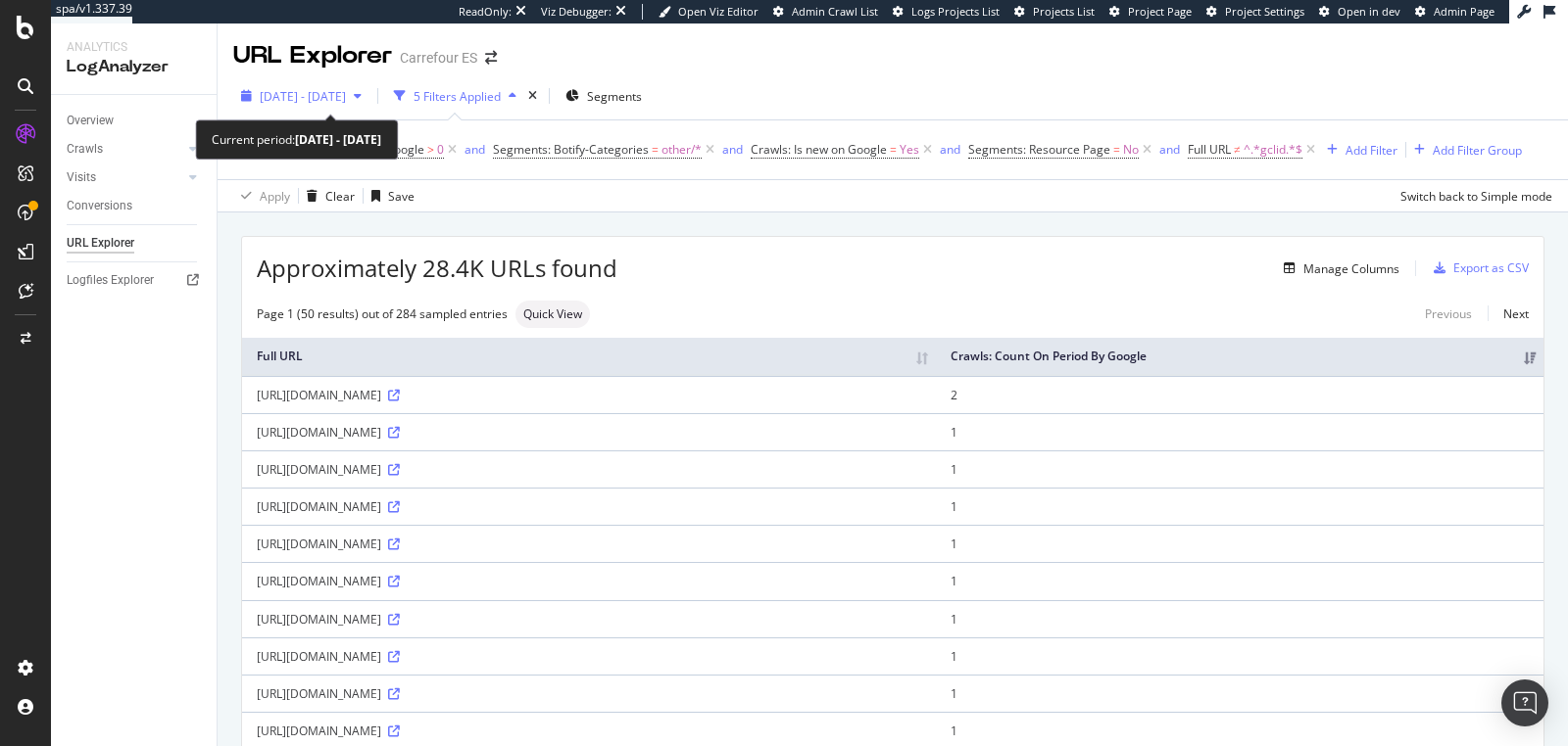
click at [346, 98] on span "[DATE] - [DATE]" at bounding box center [303, 96] width 86 height 17
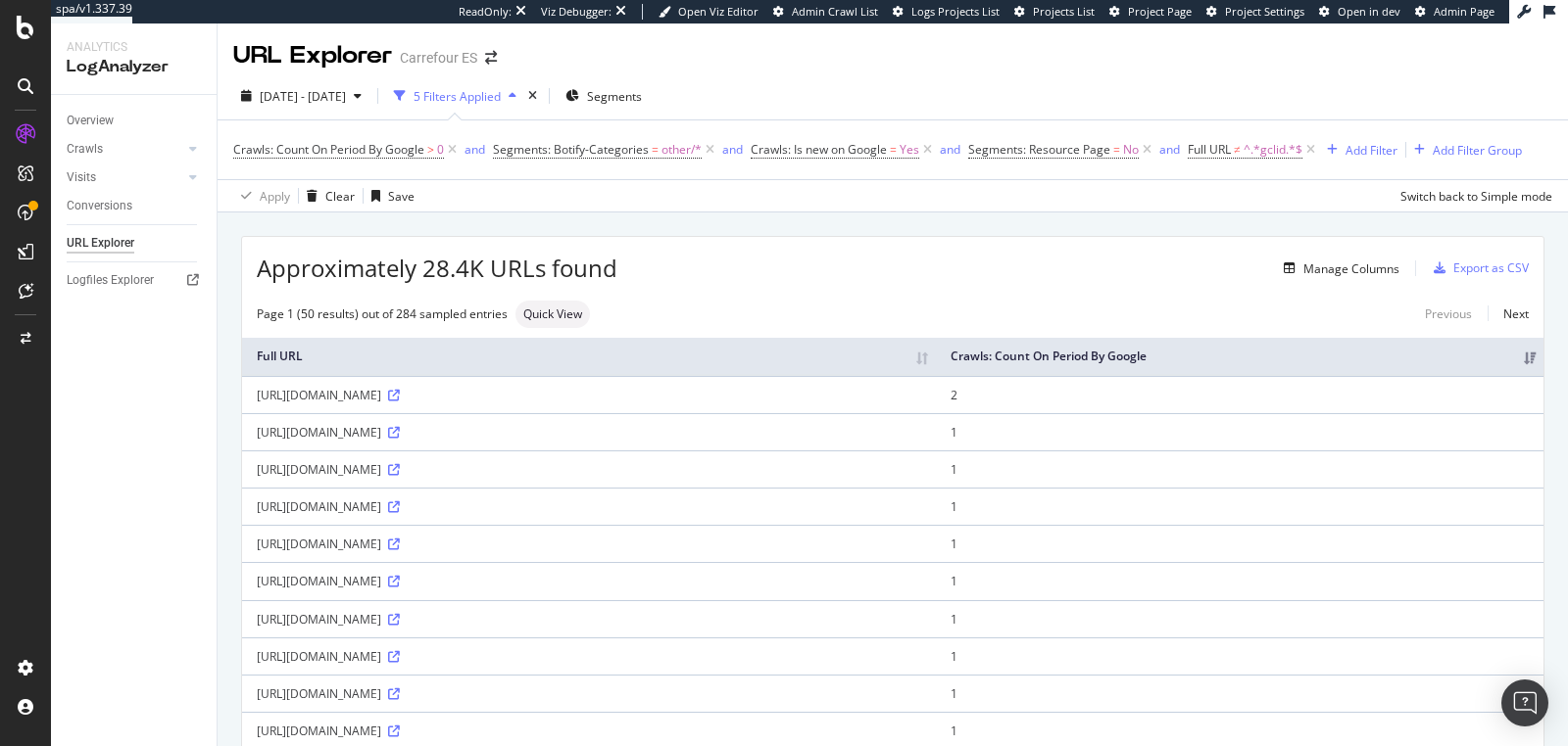
click at [681, 42] on div "URL Explorer Carrefour ES" at bounding box center [893, 48] width 1350 height 49
click at [399, 394] on icon at bounding box center [394, 396] width 12 height 12
click at [399, 427] on icon at bounding box center [394, 433] width 12 height 12
click at [399, 503] on icon at bounding box center [394, 508] width 12 height 12
click at [1357, 154] on div "Add Filter" at bounding box center [1371, 150] width 52 height 17
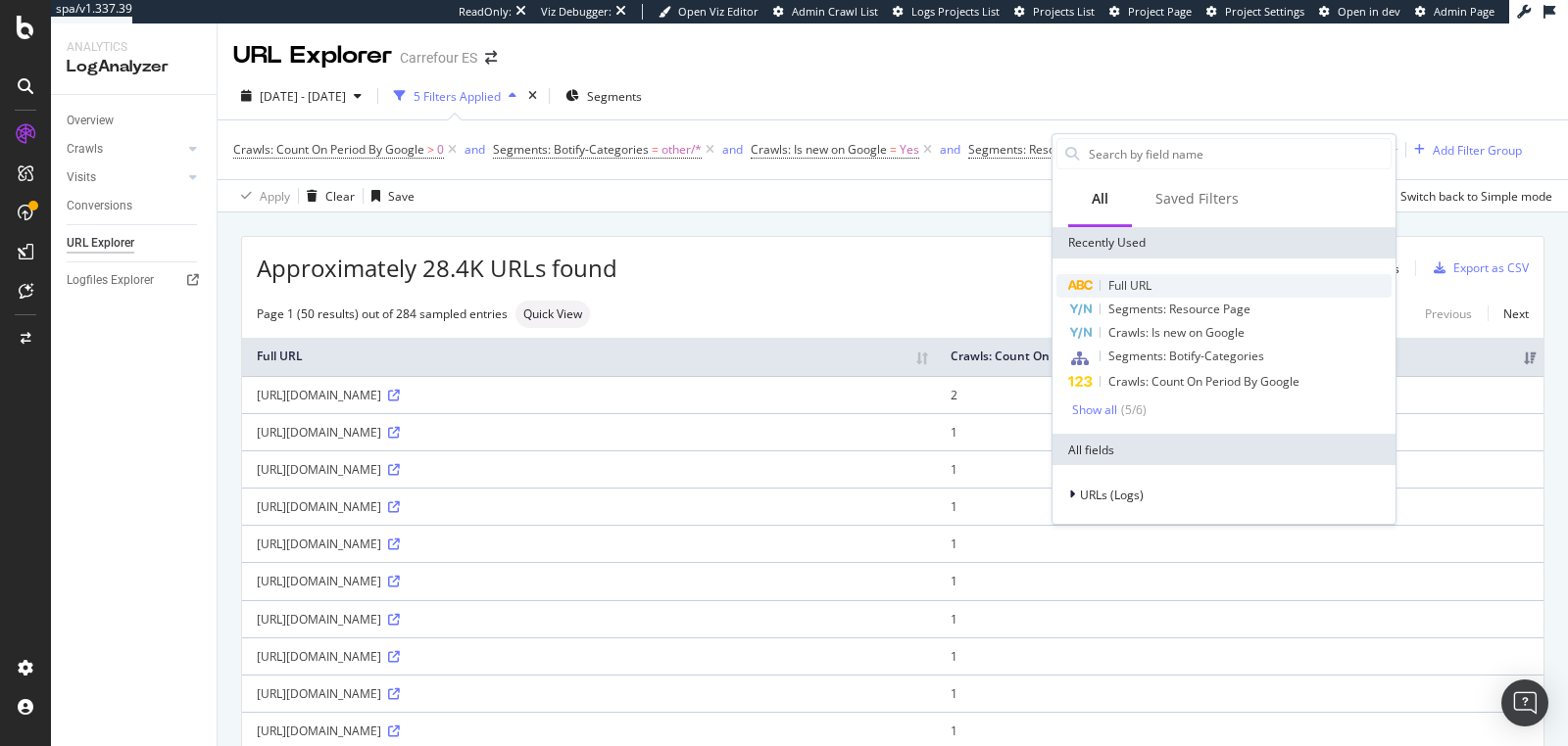
click at [1276, 281] on div "Full URL" at bounding box center [1224, 287] width 335 height 24
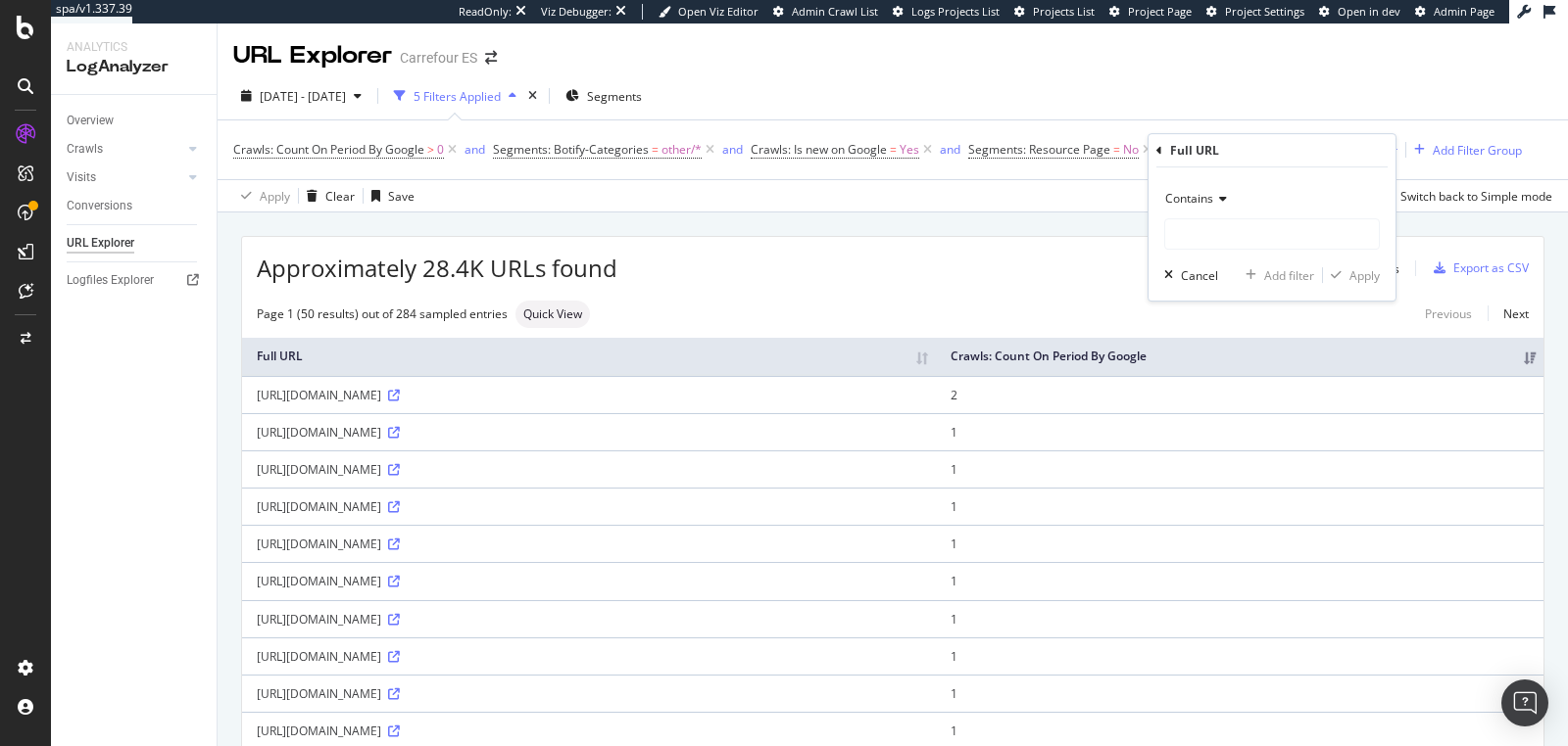
click at [1206, 206] on div "Contains" at bounding box center [1272, 199] width 216 height 32
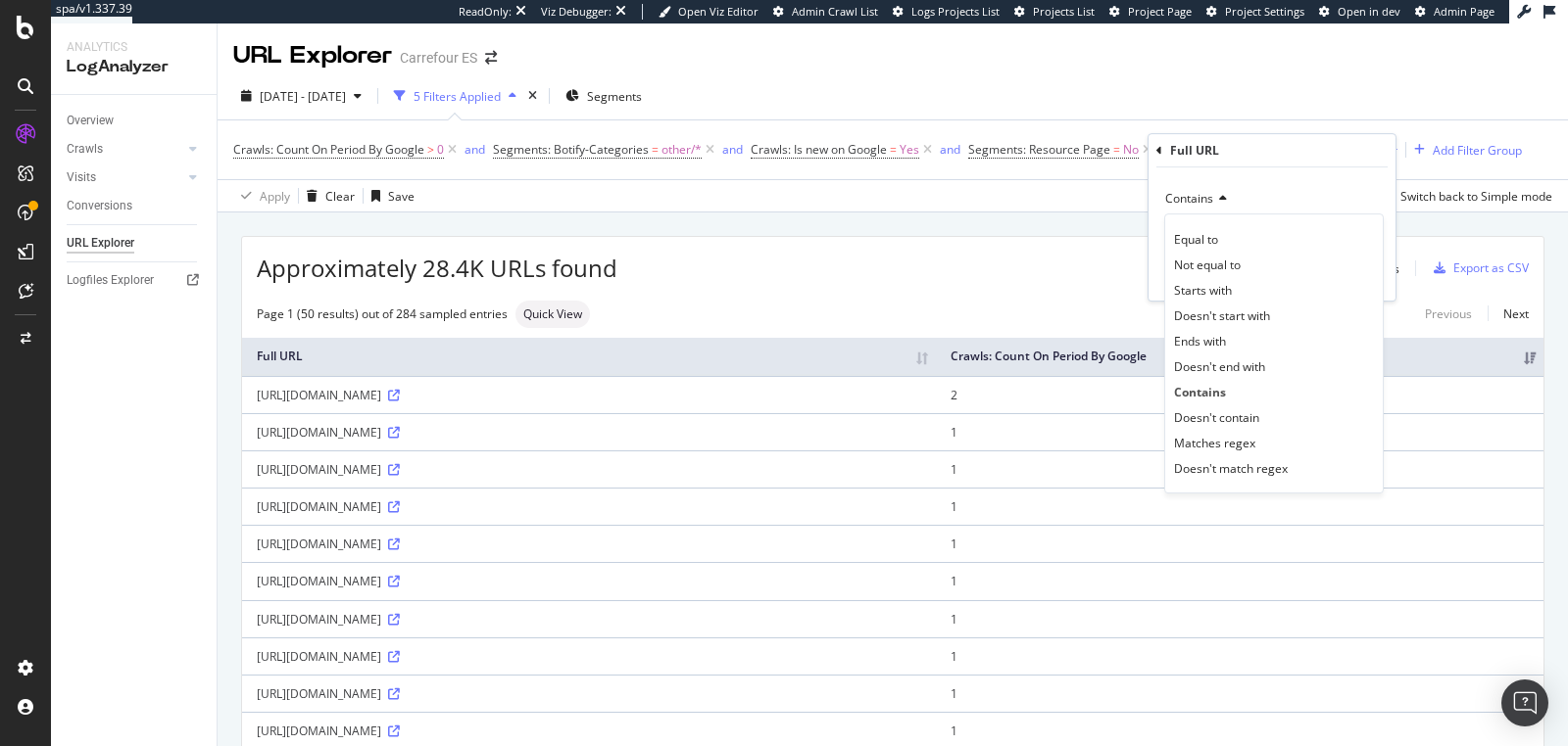
click at [1230, 413] on span "Doesn't contain" at bounding box center [1217, 417] width 85 height 17
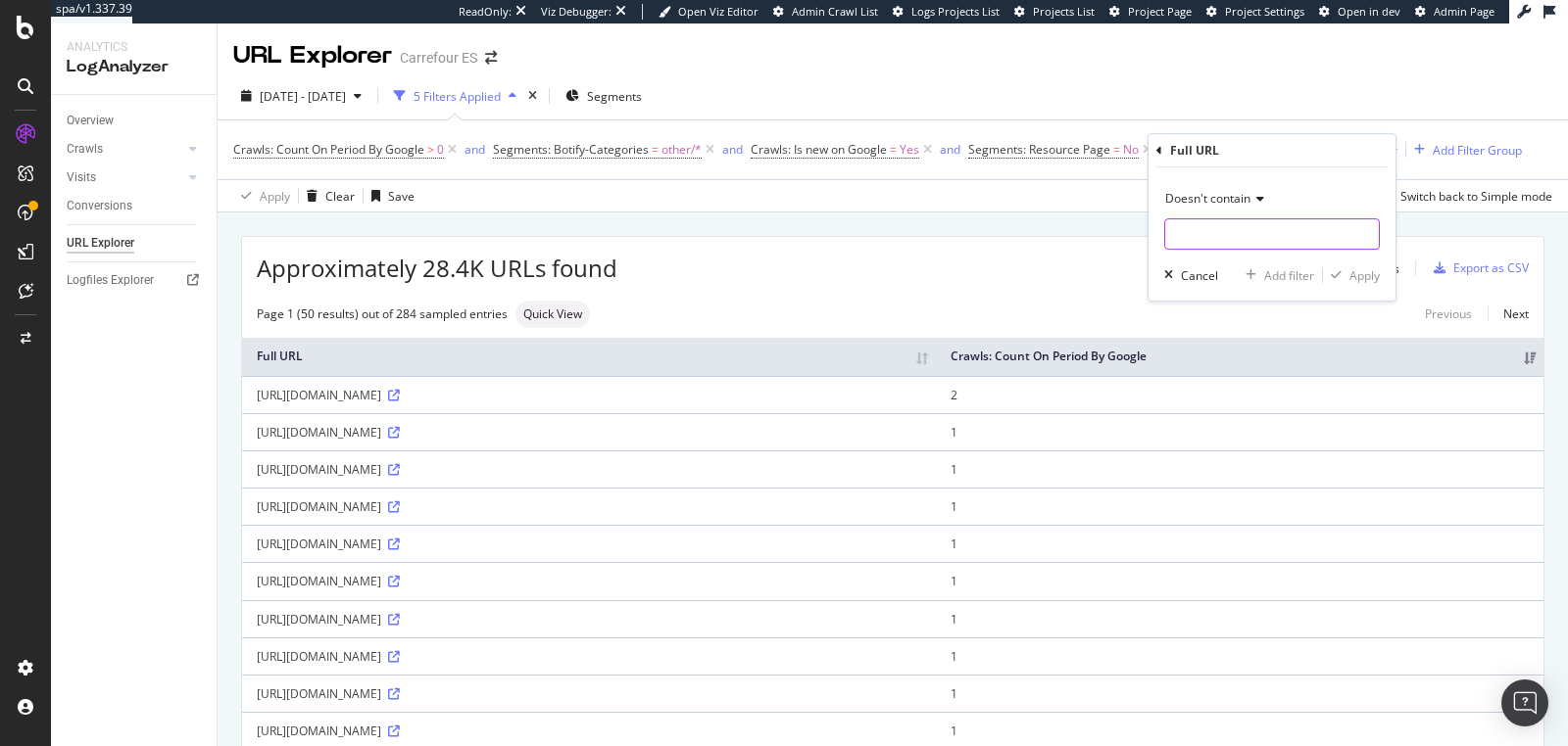
click at [1221, 236] on input "text" at bounding box center [1272, 234] width 214 height 32
type input "display"
click at [1363, 277] on div "Apply" at bounding box center [1364, 276] width 31 height 17
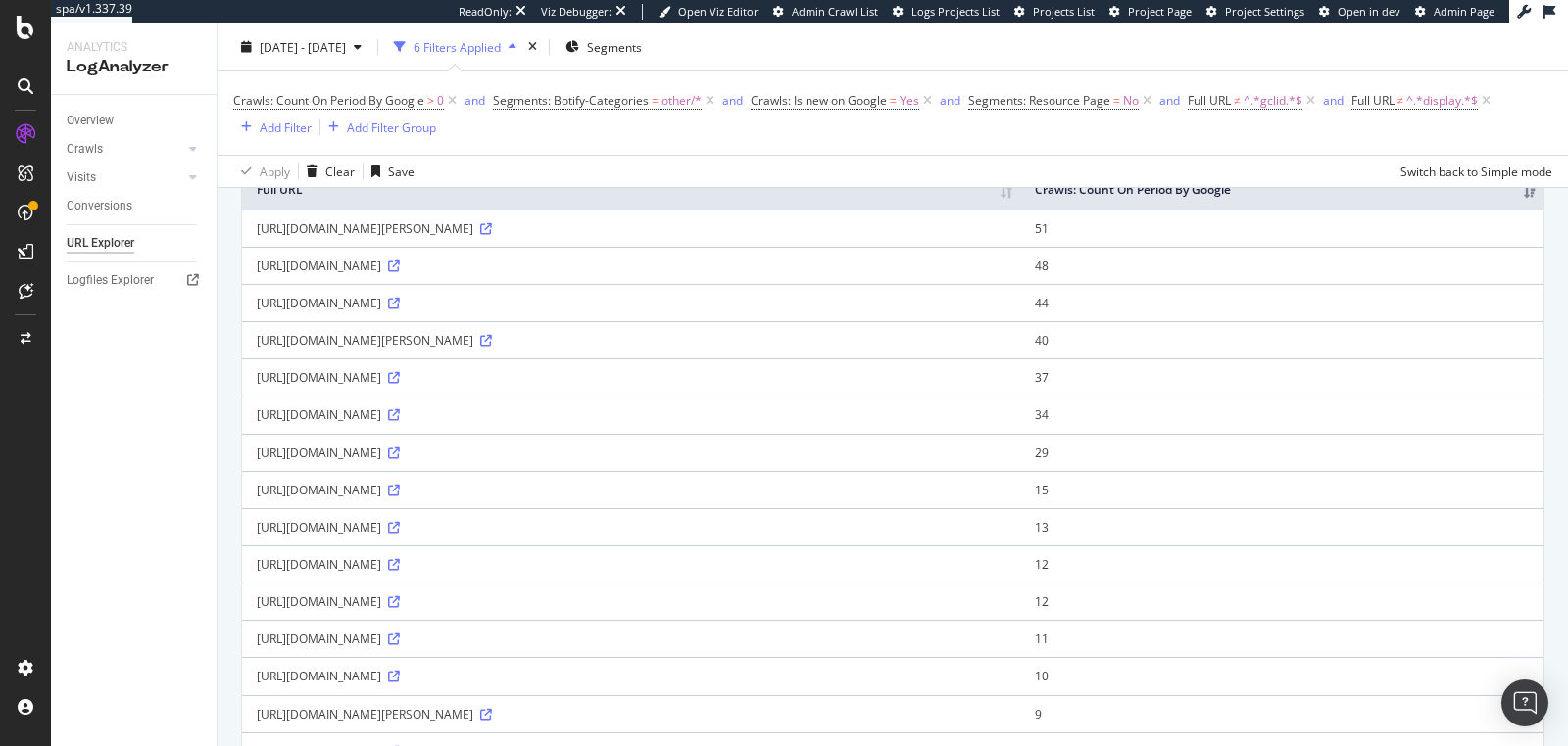
scroll to position [197, 0]
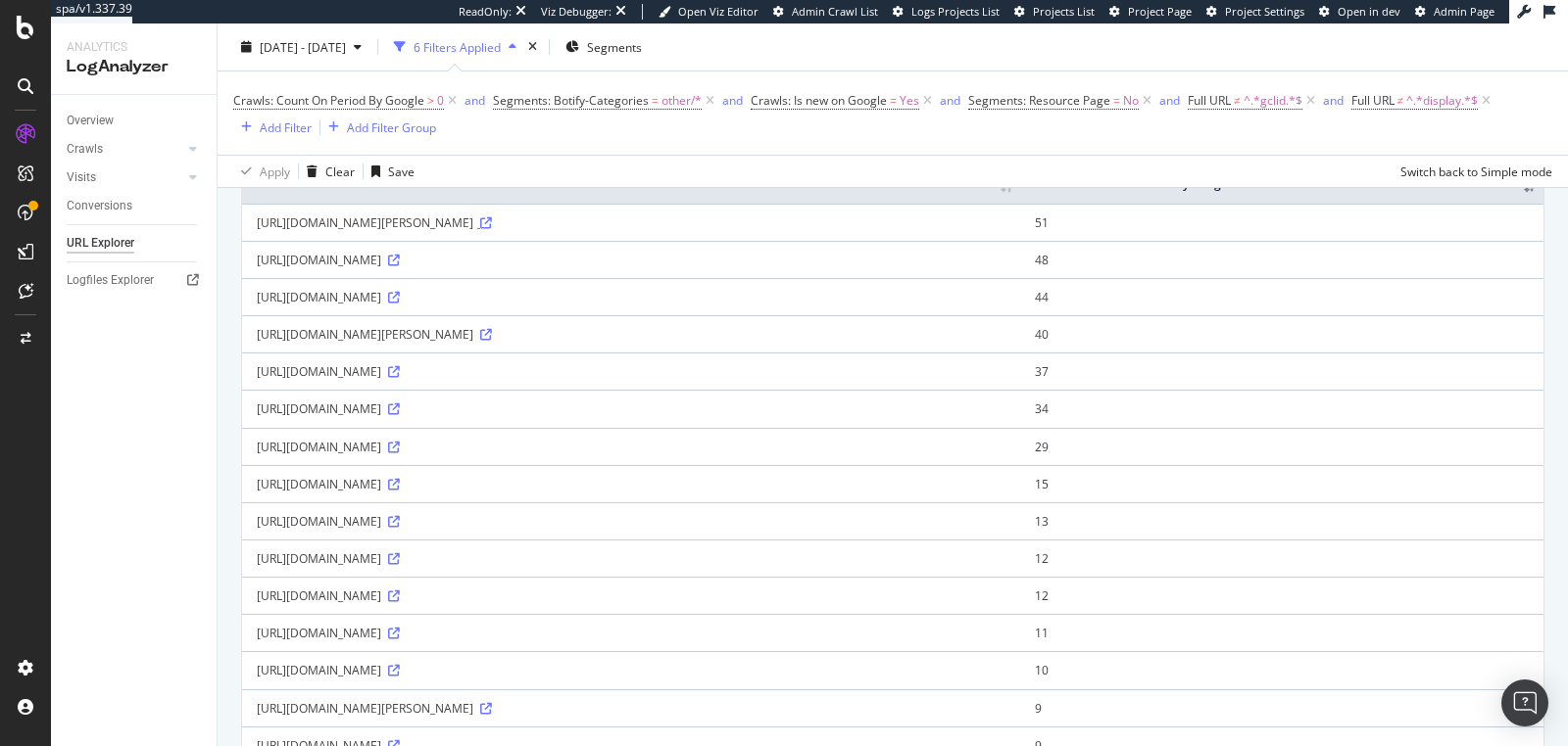
click at [492, 229] on icon at bounding box center [486, 223] width 12 height 12
click at [399, 491] on icon at bounding box center [394, 485] width 12 height 12
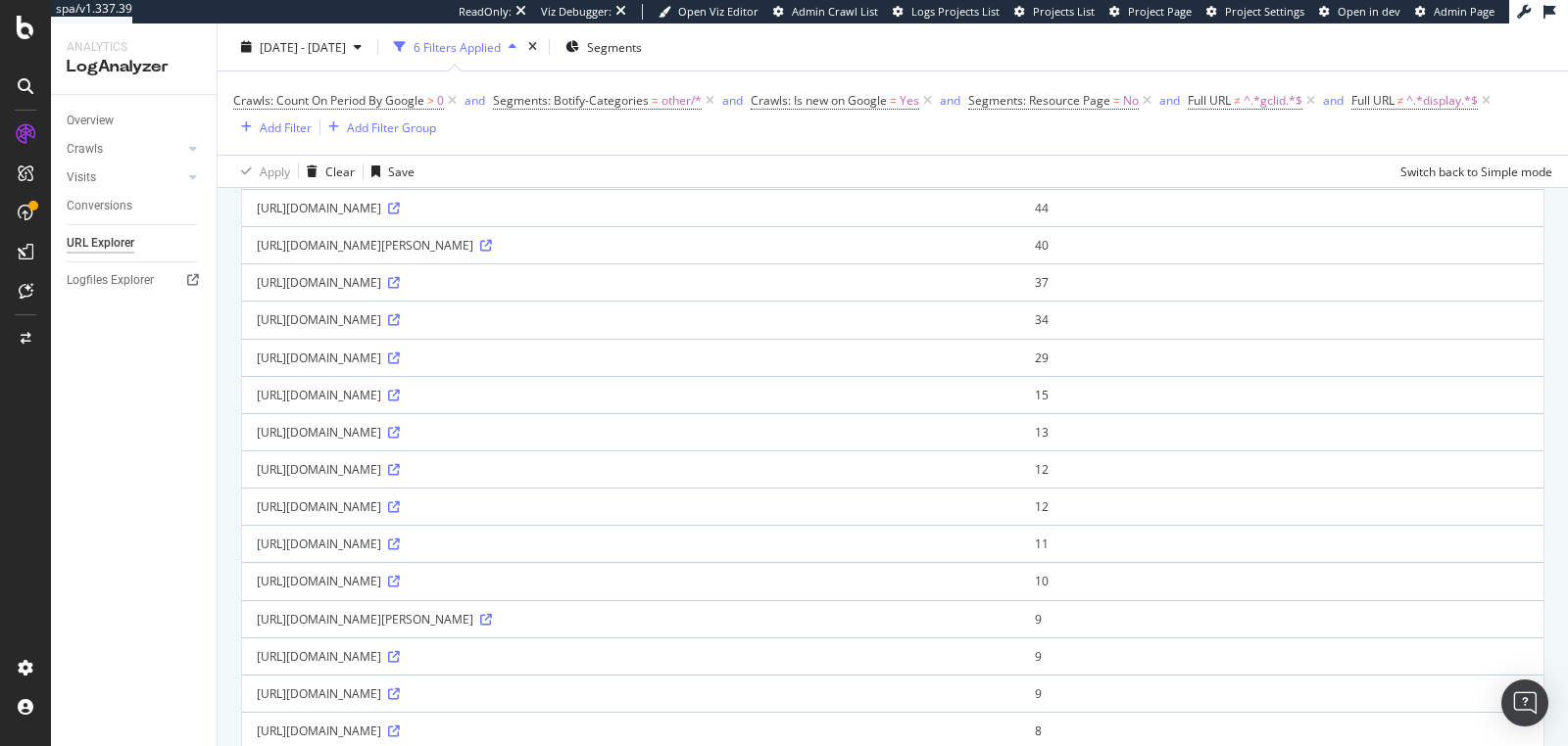
scroll to position [0, 0]
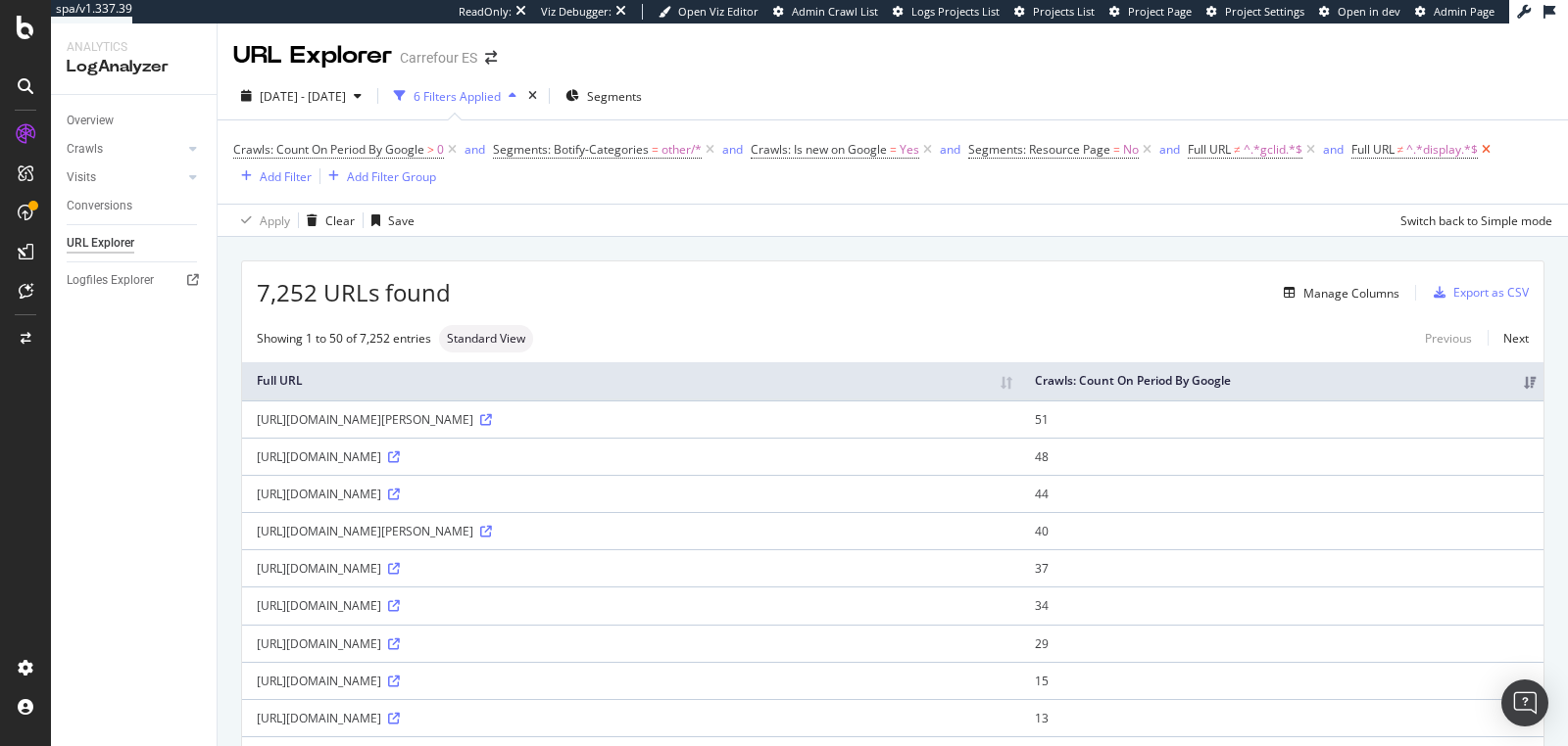
click at [1493, 155] on icon at bounding box center [1486, 150] width 17 height 20
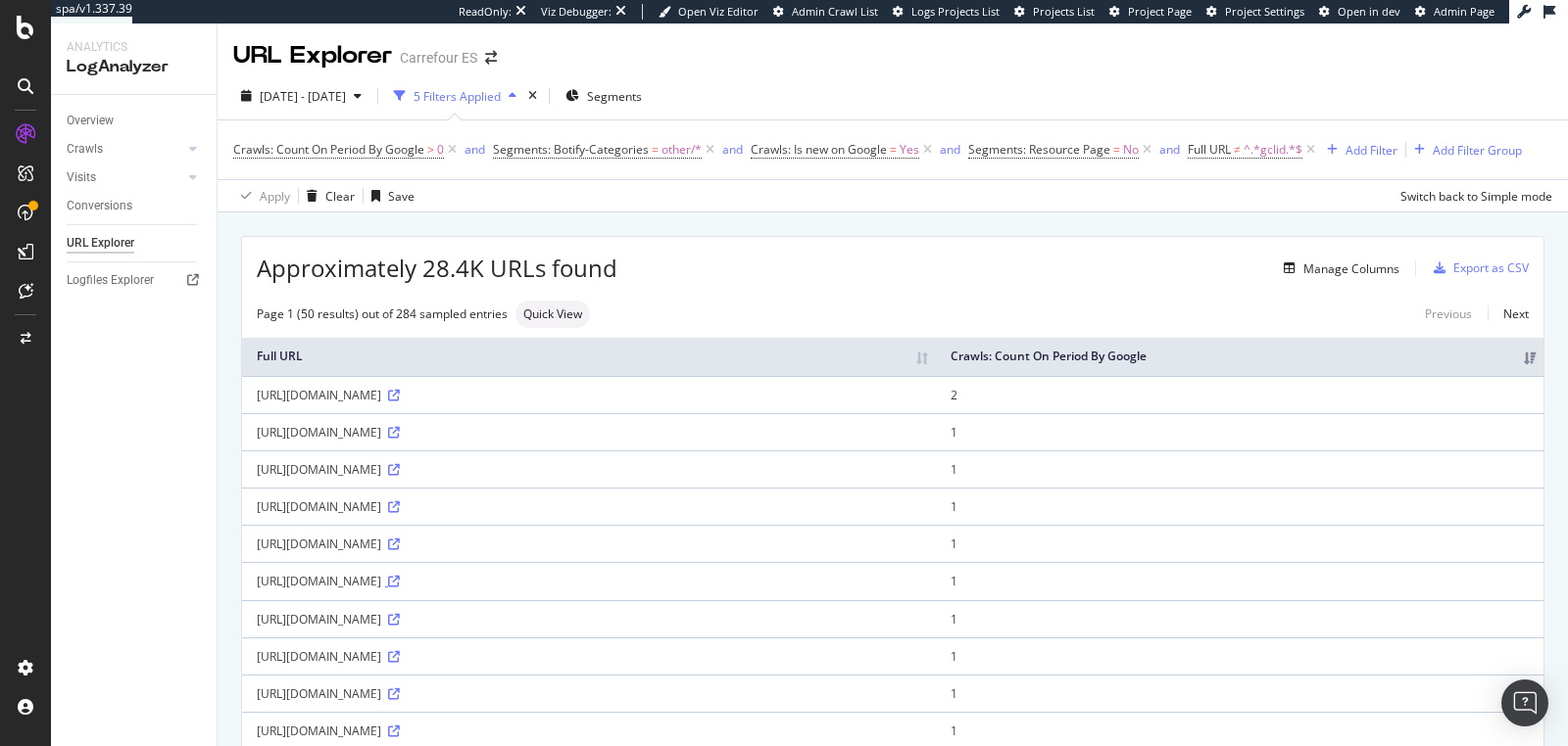
click at [399, 580] on icon at bounding box center [394, 582] width 12 height 12
click at [1371, 144] on div "Add Filter" at bounding box center [1371, 150] width 52 height 17
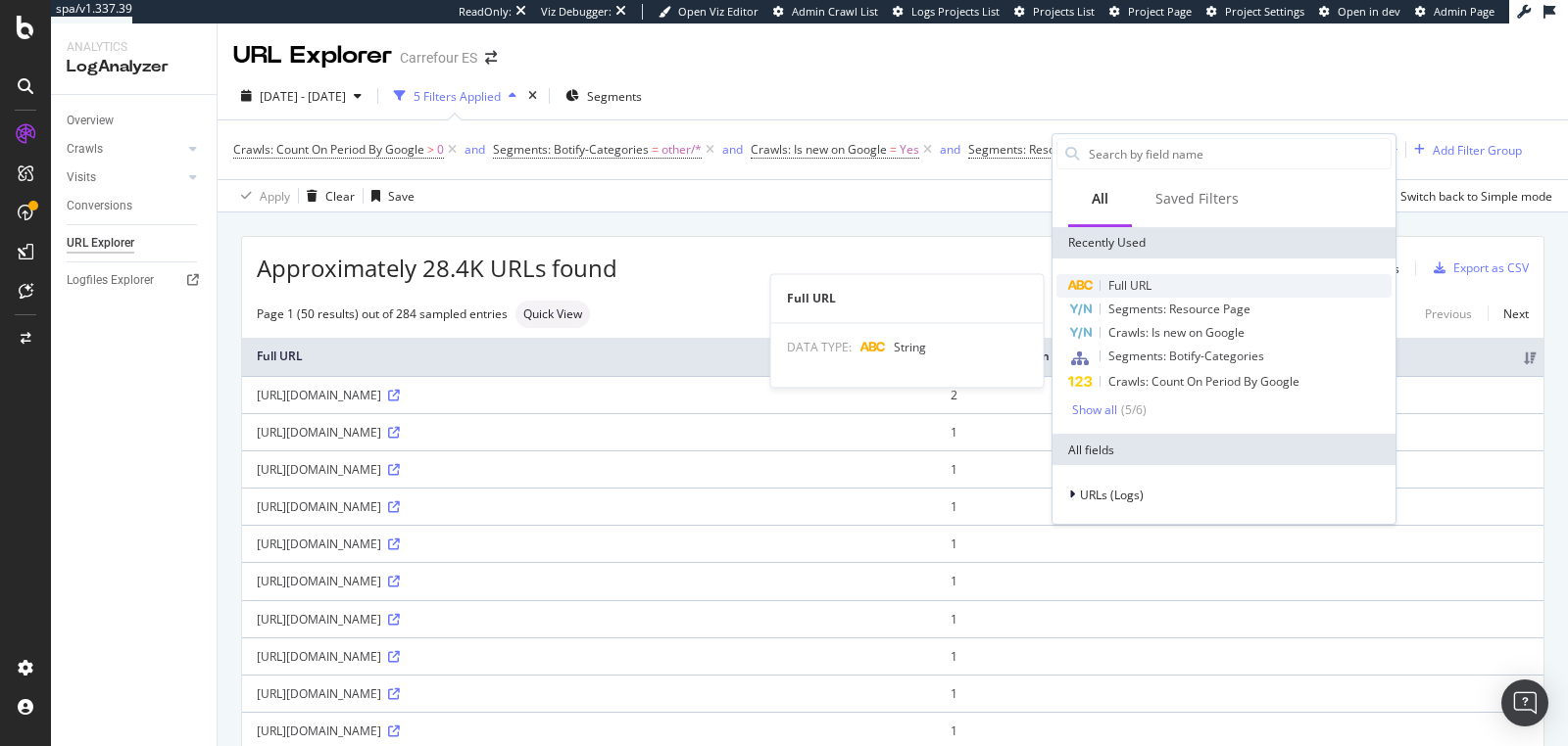
click at [1118, 282] on span "Full URL" at bounding box center [1130, 286] width 44 height 17
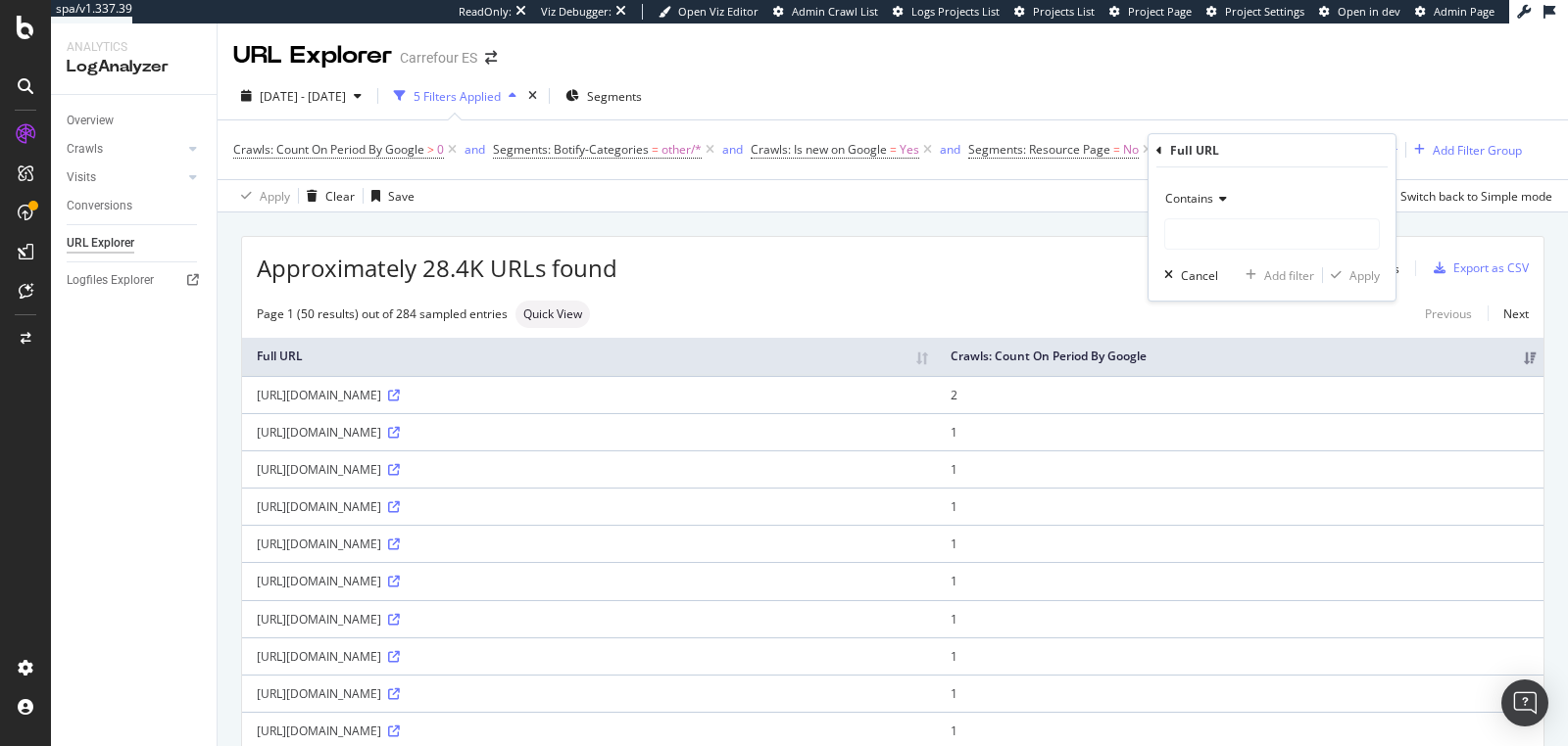
click at [1176, 252] on div "Contains Cancel Add filter Apply" at bounding box center [1272, 234] width 247 height 133
click at [1183, 238] on input "text" at bounding box center [1272, 234] width 214 height 32
type input "display"
click at [1193, 200] on span "Contains" at bounding box center [1189, 198] width 48 height 17
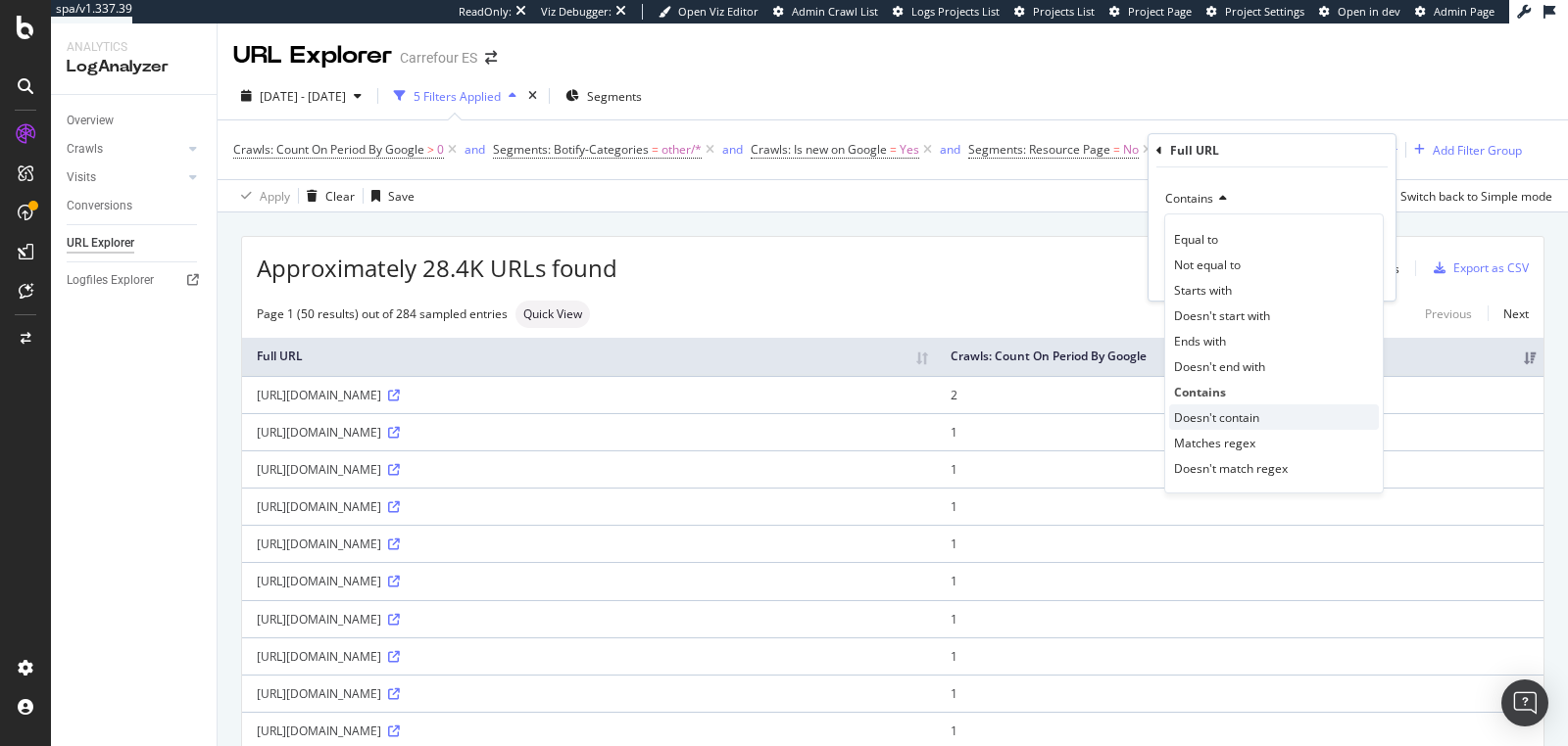
click at [1211, 409] on span "Doesn't contain" at bounding box center [1217, 417] width 85 height 17
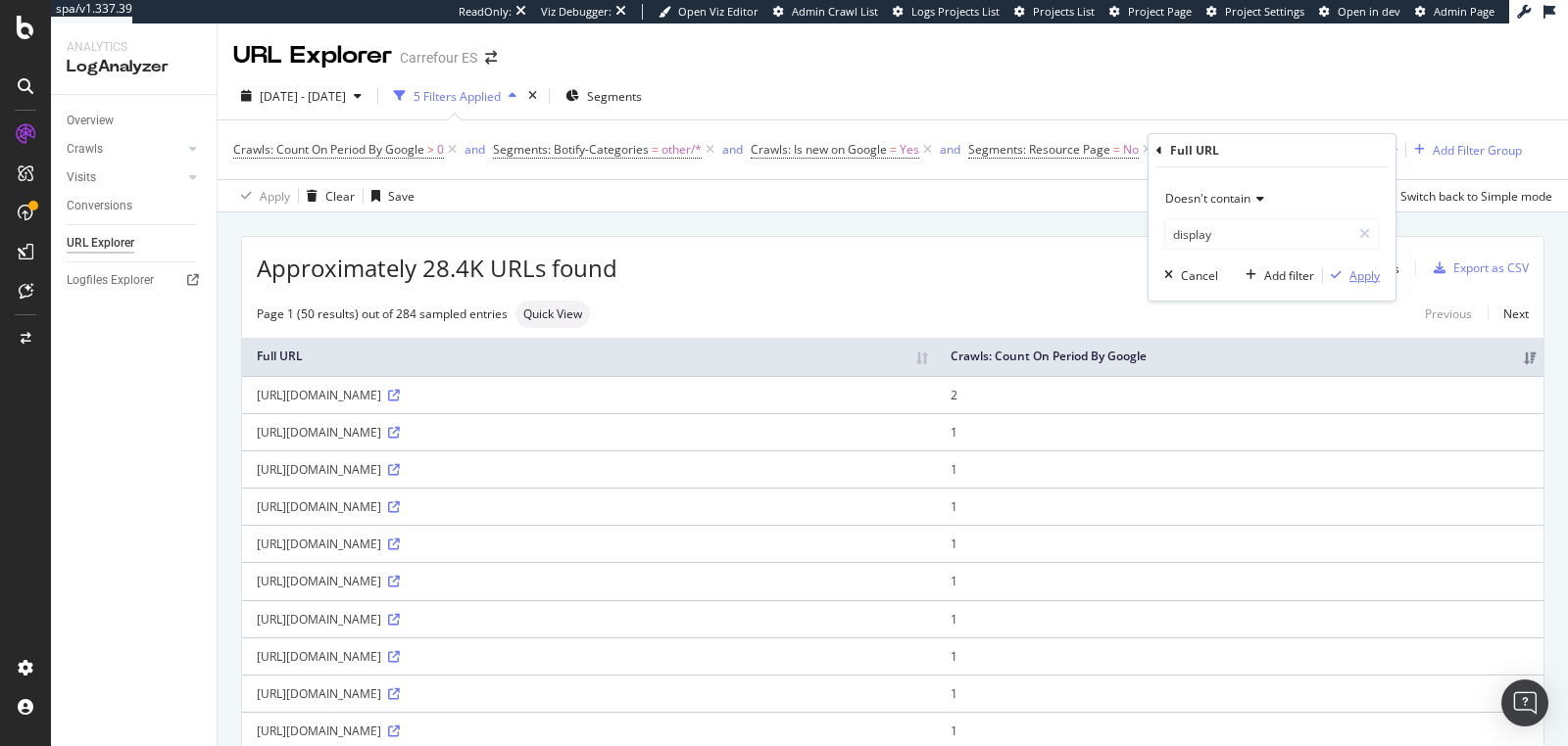
click at [1337, 275] on icon "button" at bounding box center [1336, 276] width 11 height 12
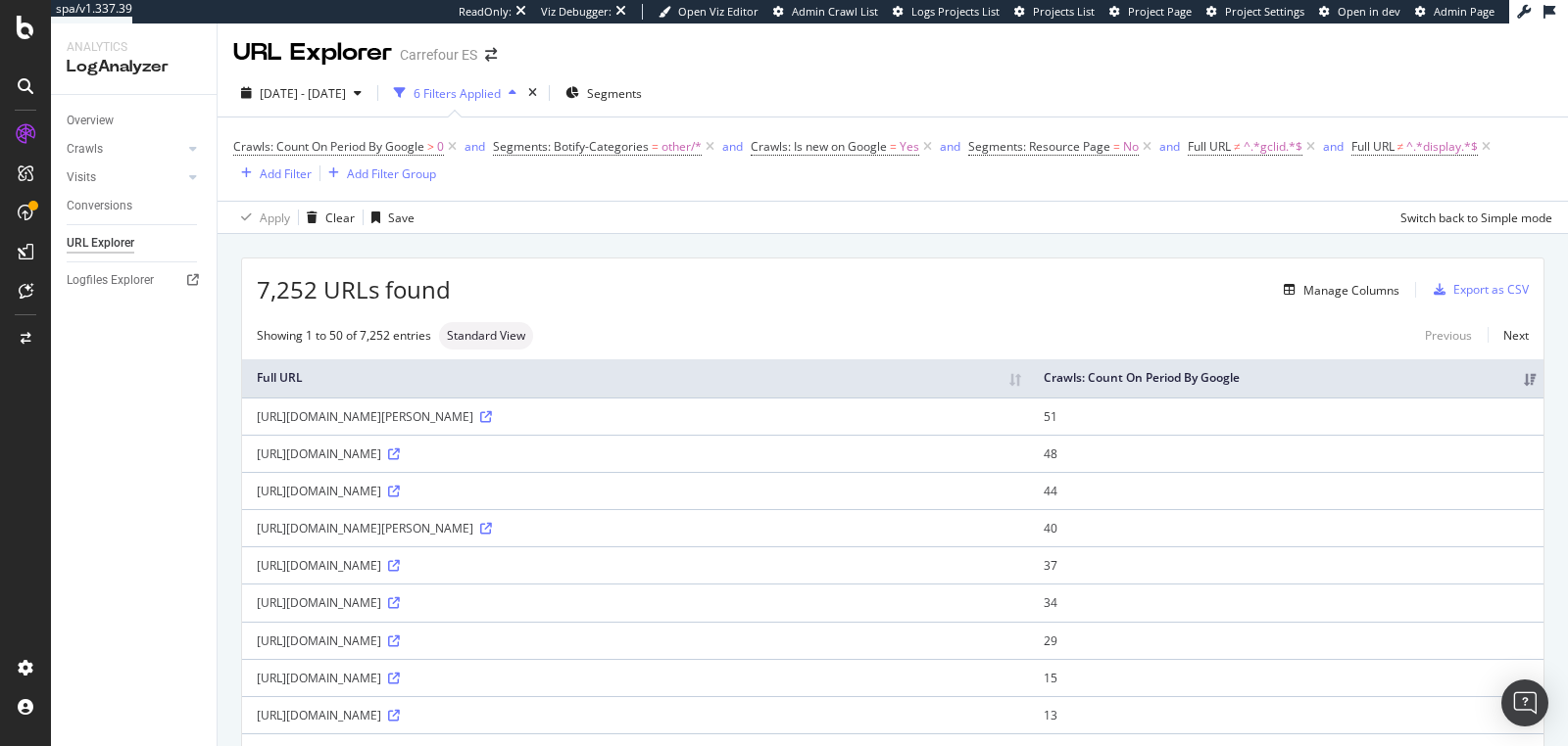
scroll to position [4, 0]
click at [399, 609] on icon at bounding box center [394, 603] width 12 height 12
click at [1303, 284] on div "Manage Columns" at bounding box center [1350, 290] width 96 height 17
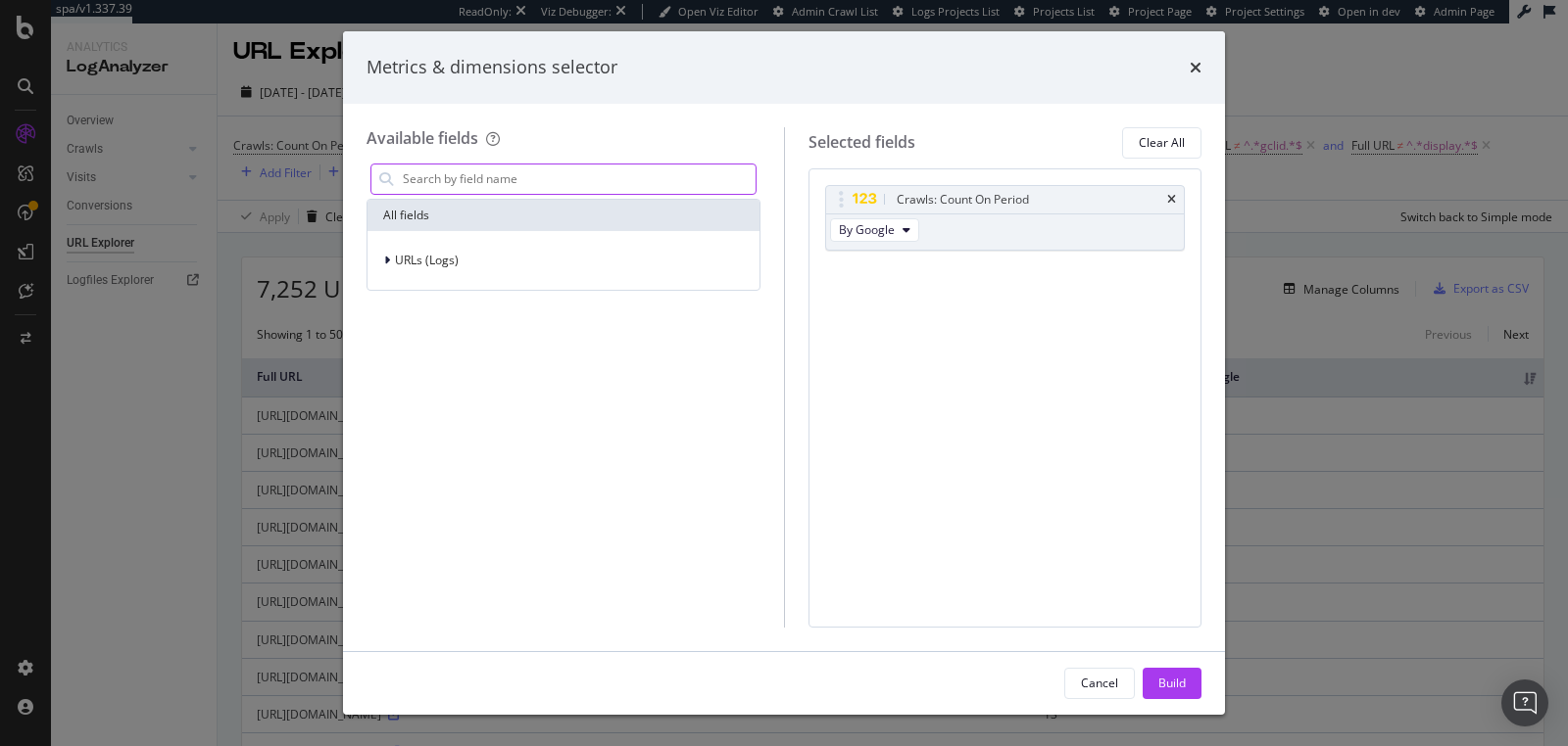
click at [584, 170] on input "modal" at bounding box center [577, 180] width 355 height 30
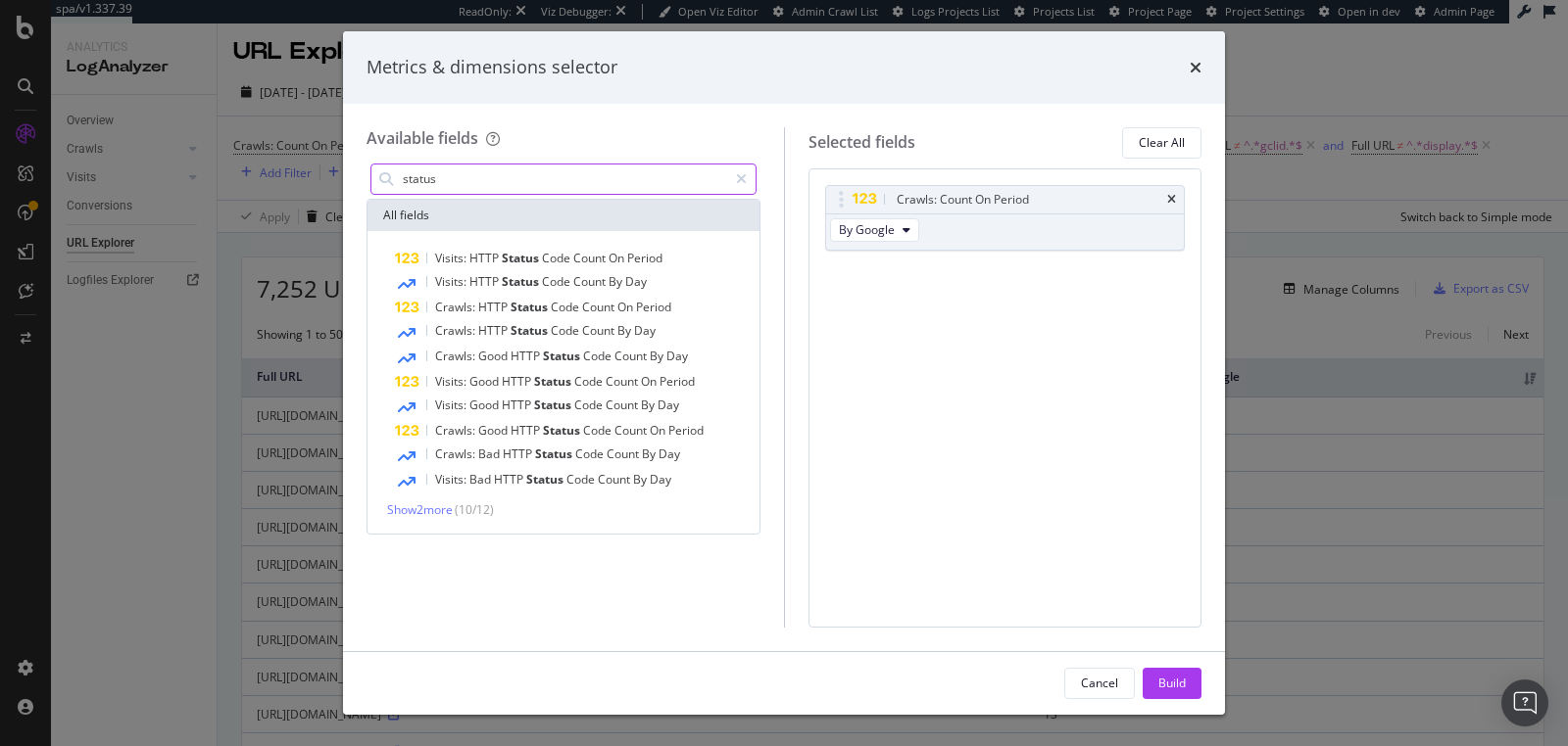
click at [401, 178] on input "status" at bounding box center [564, 180] width 326 height 30
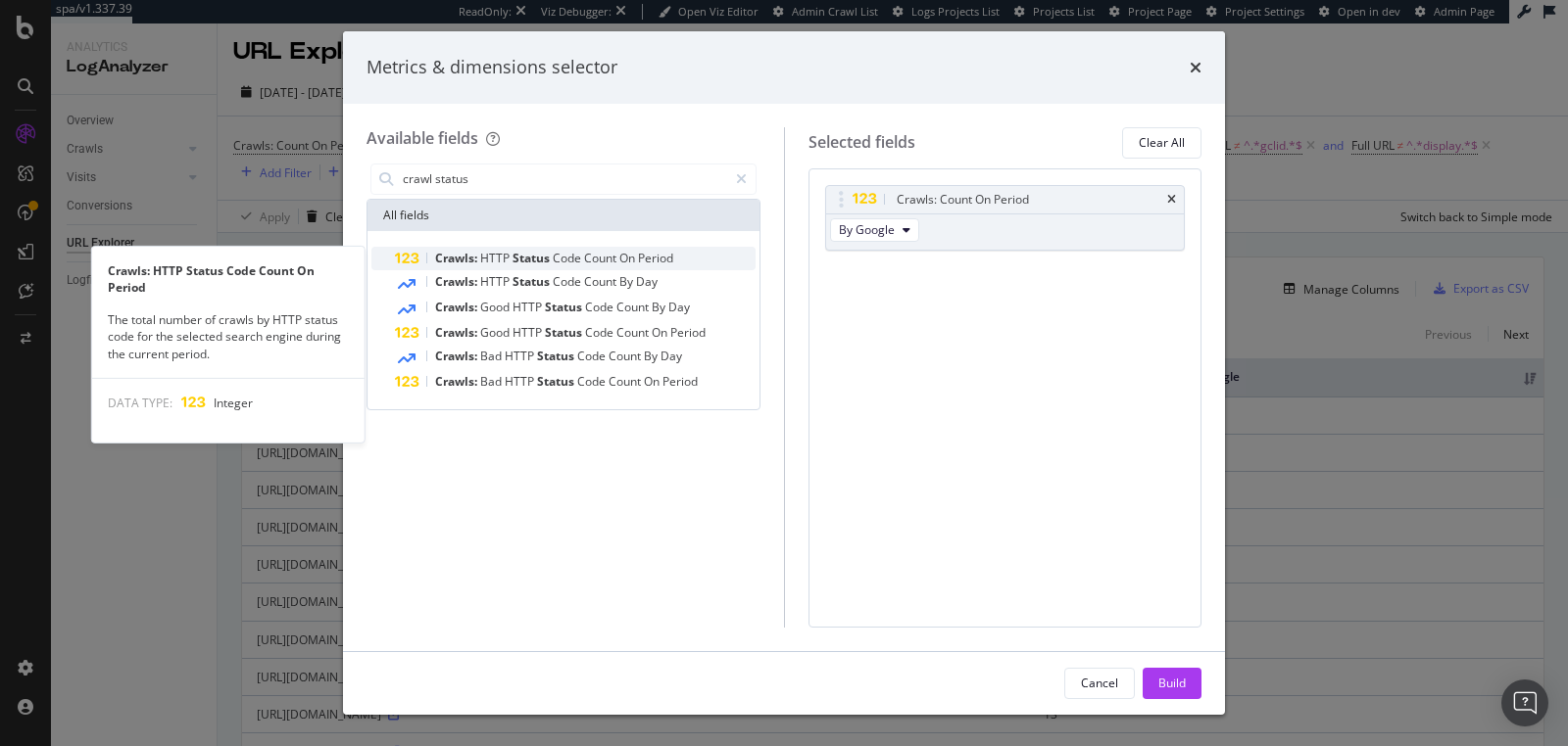
type input "crawl status"
click at [457, 263] on span "Crawls:" at bounding box center [458, 258] width 45 height 17
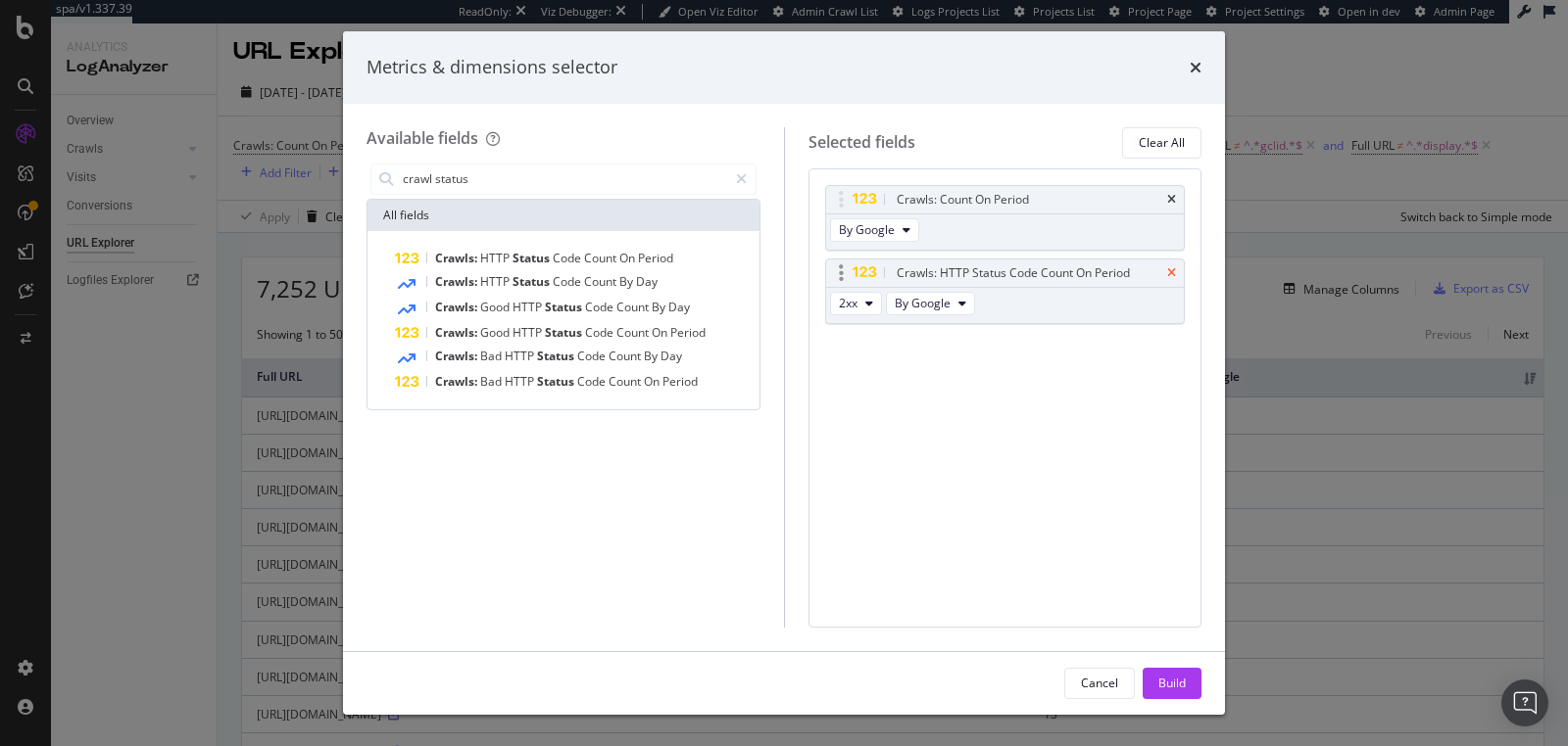
click at [1174, 272] on icon "times" at bounding box center [1172, 274] width 9 height 12
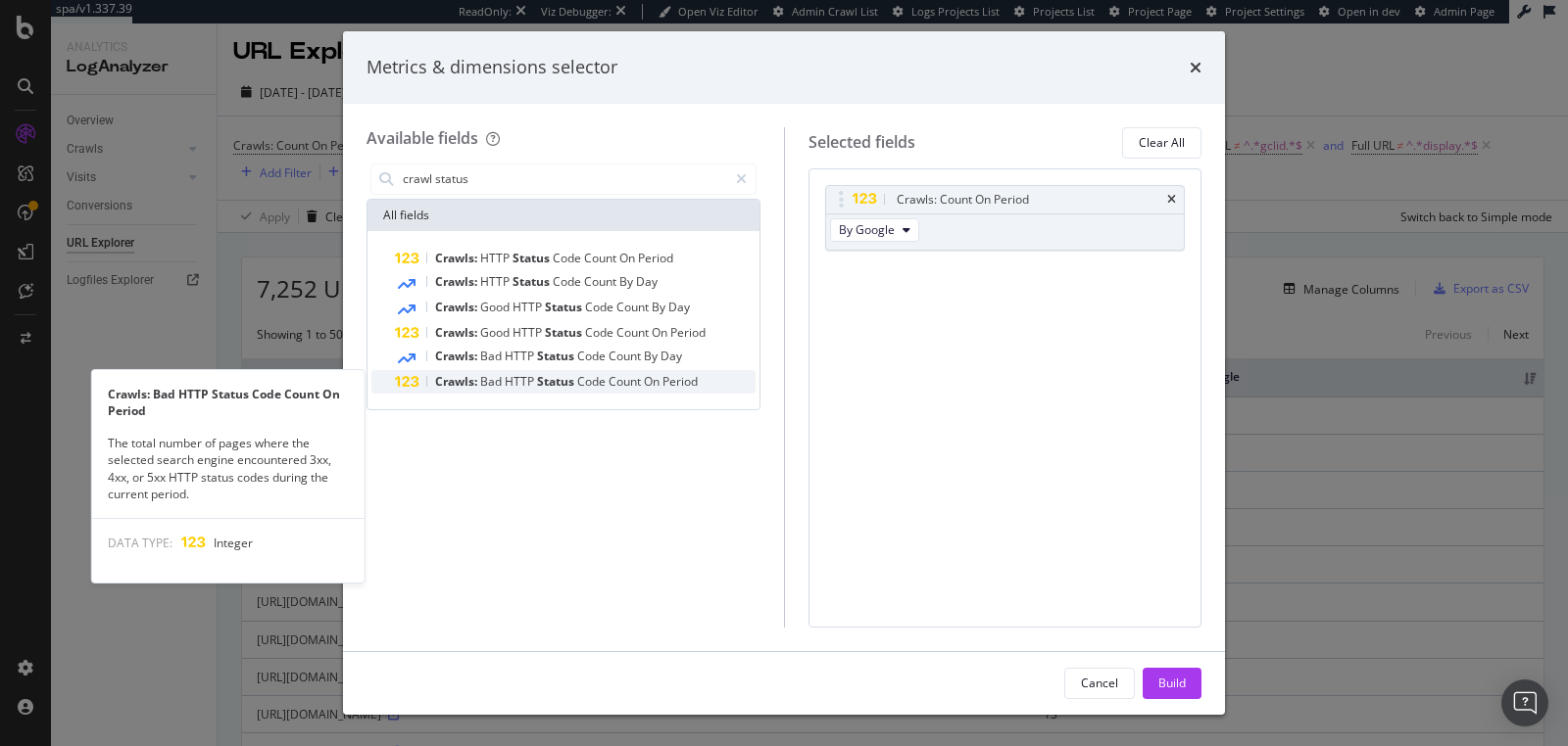
click at [463, 377] on span "Crawls:" at bounding box center [458, 381] width 45 height 17
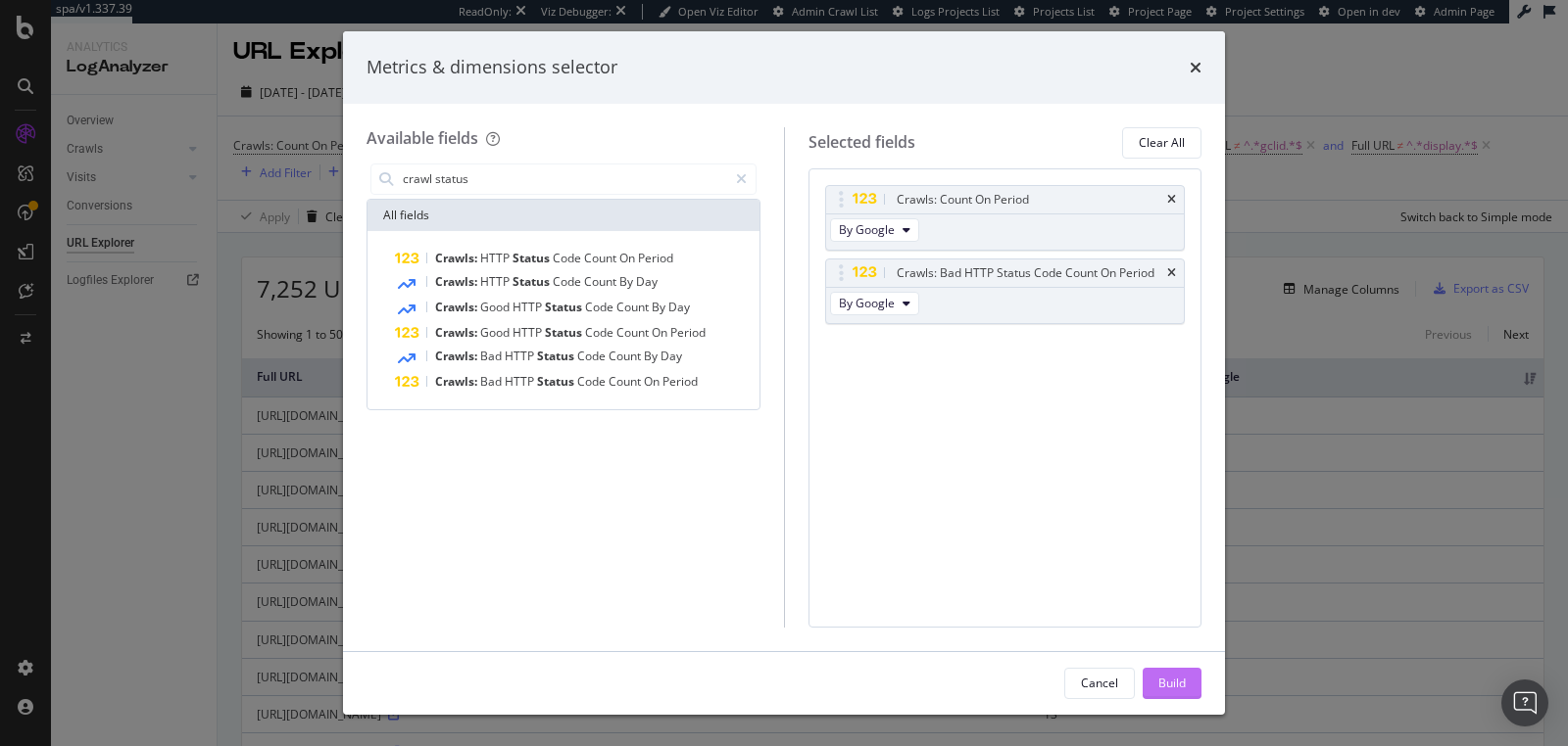
click at [1165, 670] on div "Build" at bounding box center [1173, 684] width 28 height 30
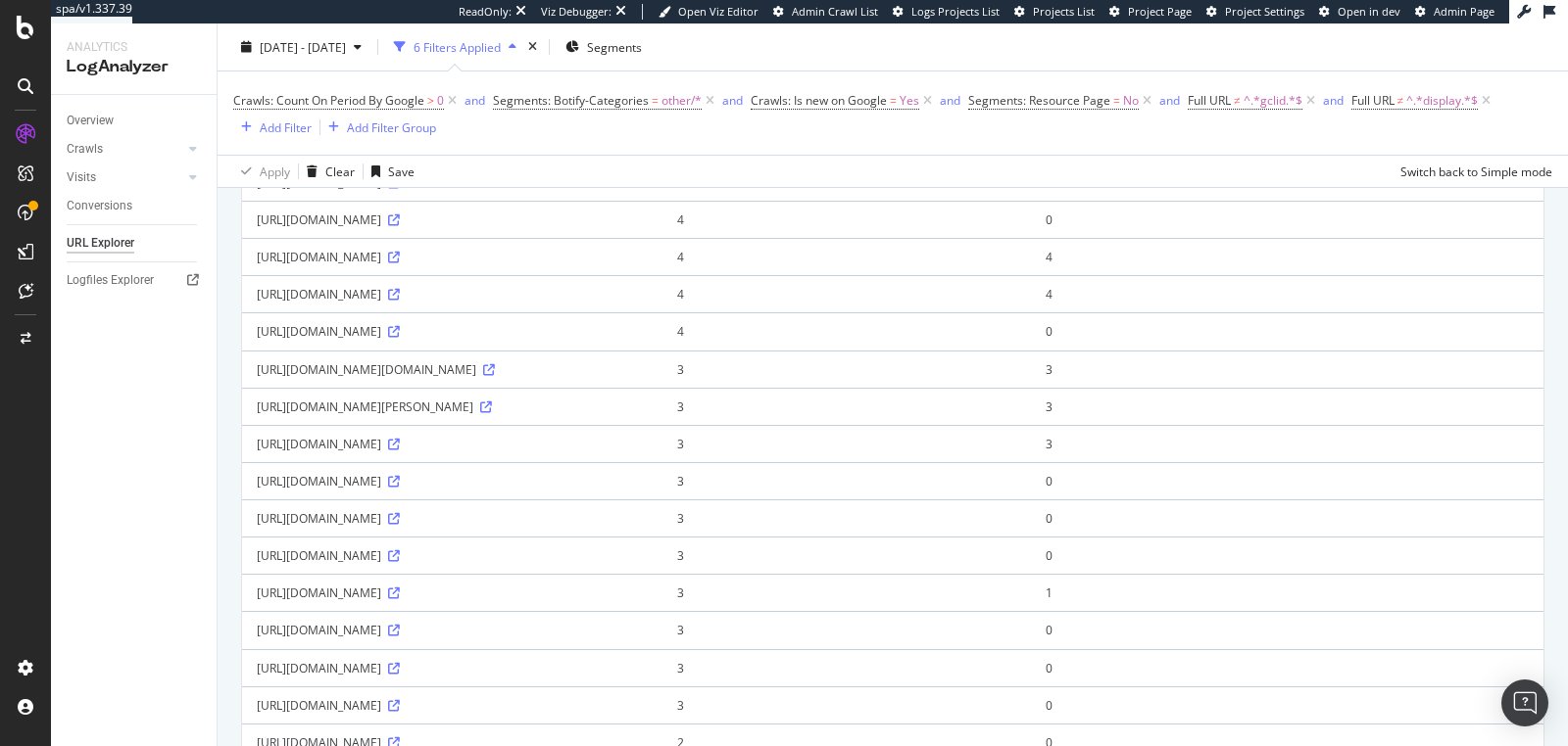
scroll to position [1070, 0]
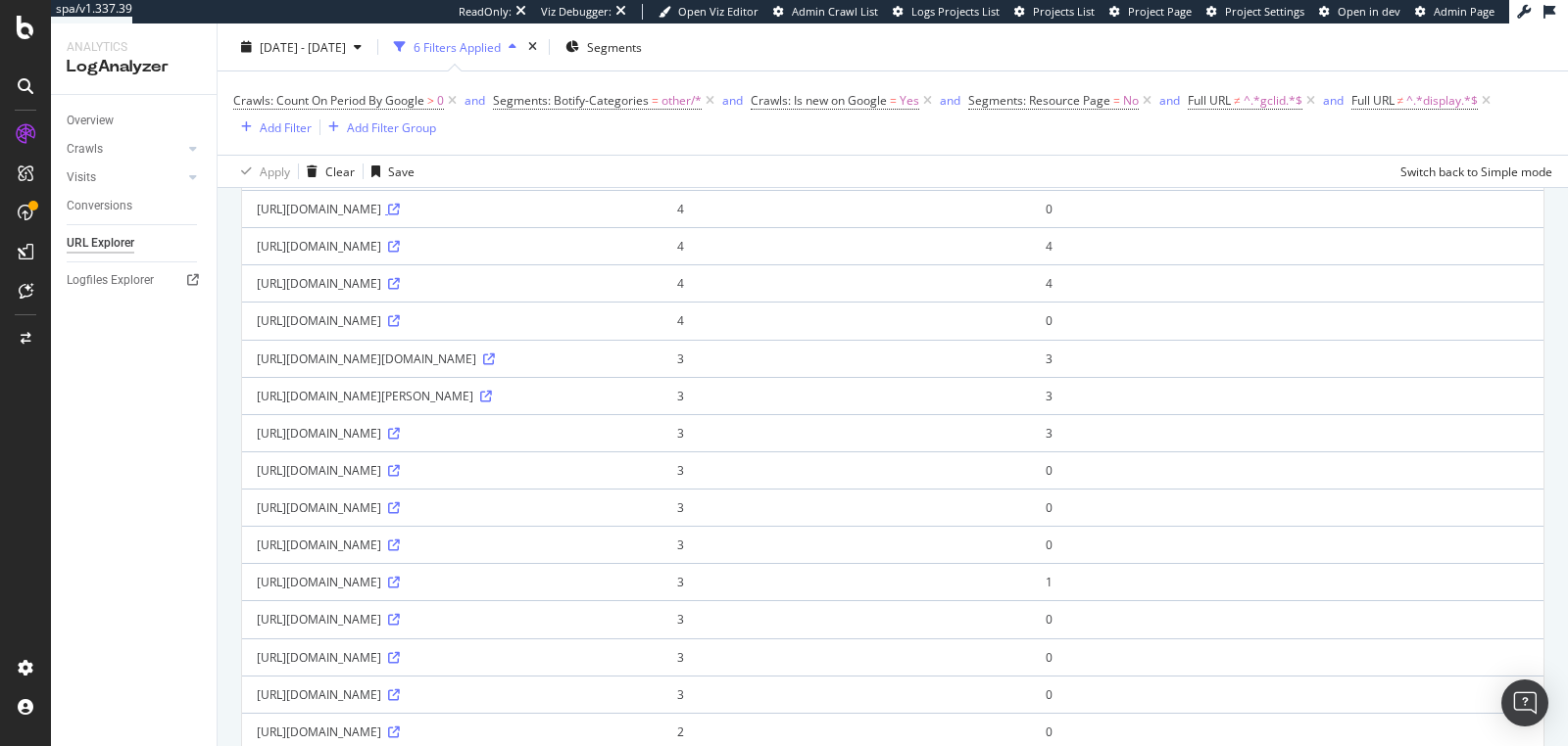
click at [399, 215] on icon at bounding box center [394, 209] width 12 height 12
drag, startPoint x: 699, startPoint y: 299, endPoint x: 802, endPoint y: 307, distance: 103.3
click at [662, 227] on td "https://www.carrefour.es/dist/rendering/home-food-front/sale-point-delivery.svg…" at bounding box center [452, 208] width 420 height 38
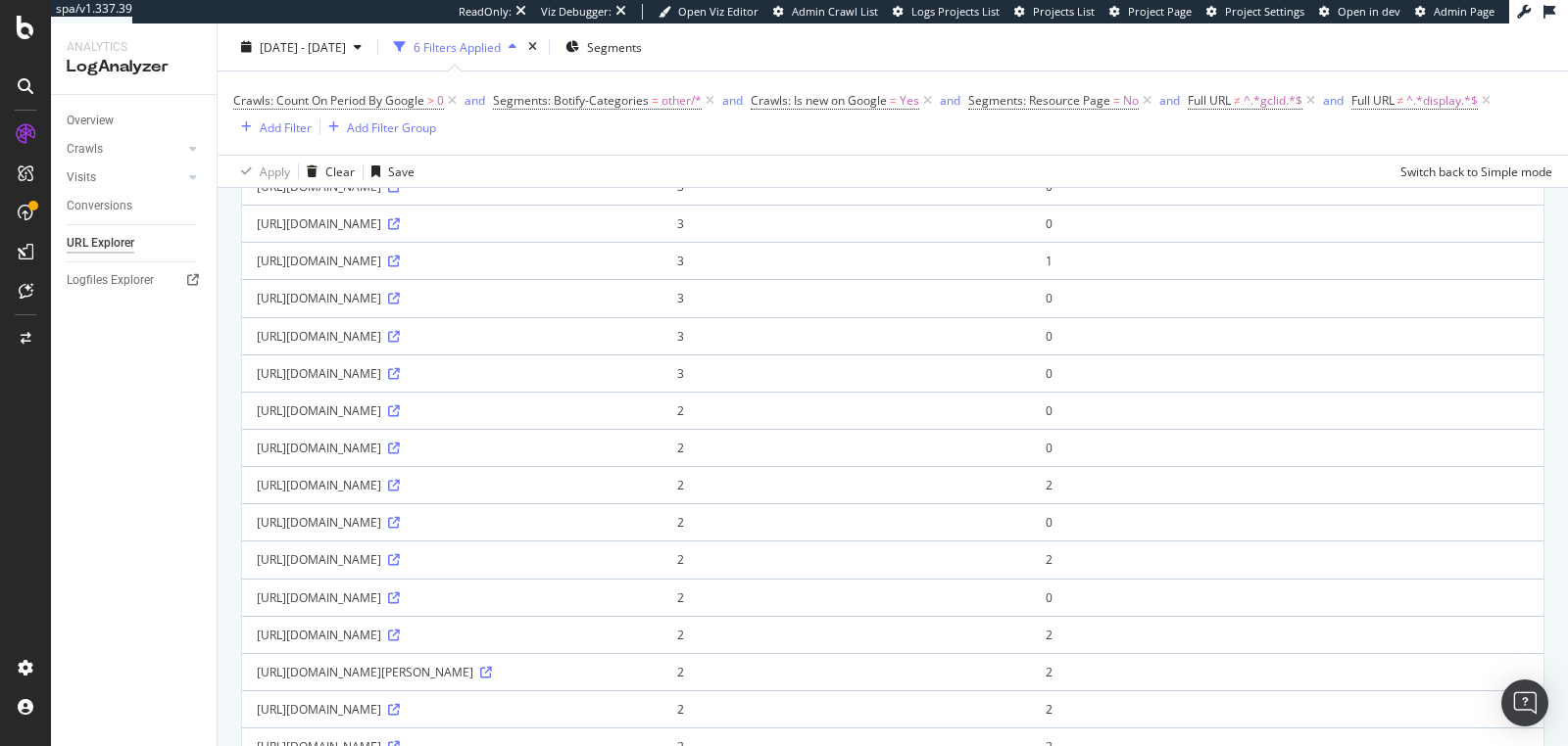
scroll to position [1387, 0]
click at [399, 384] on icon at bounding box center [394, 378] width 12 height 12
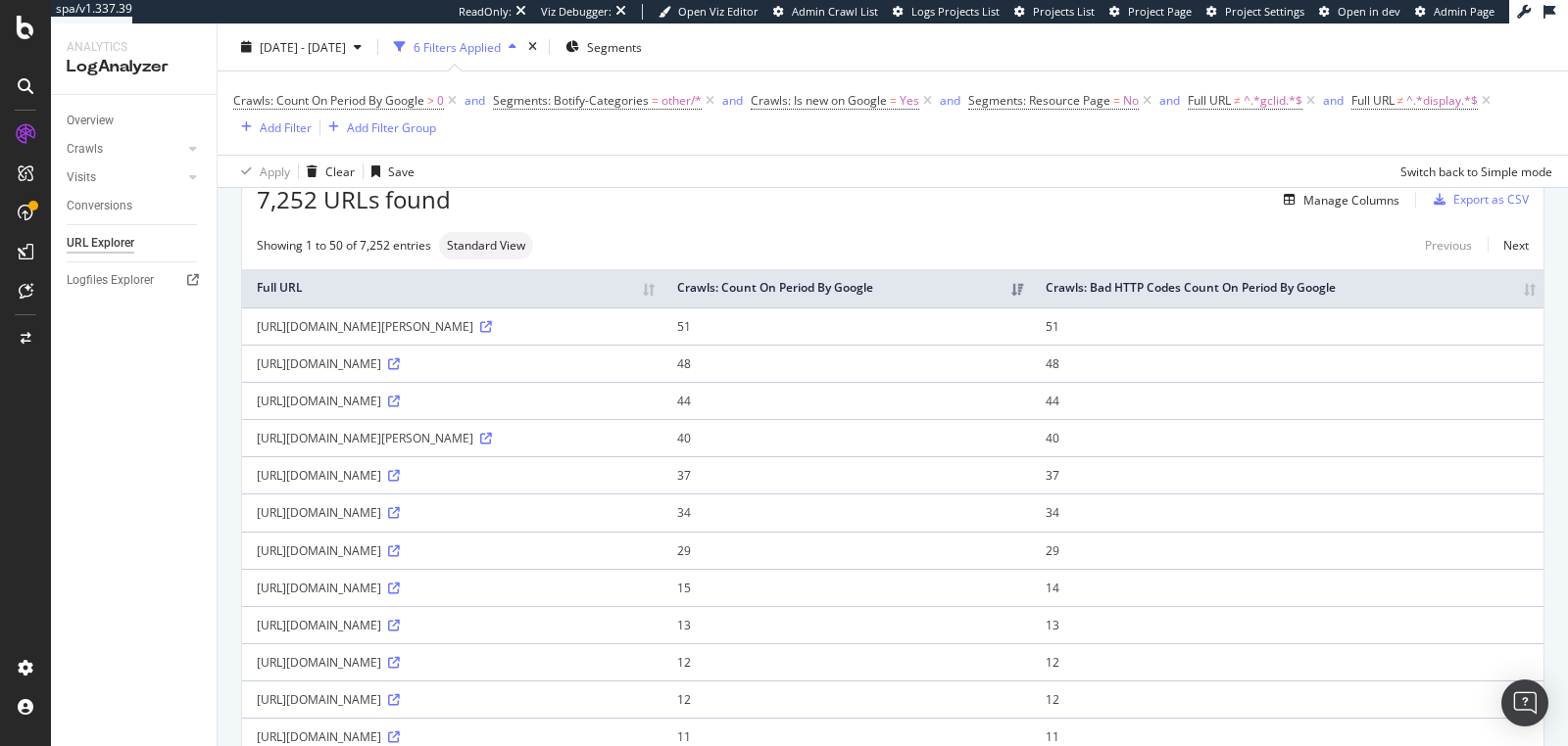
scroll to position [91, 0]
click at [399, 409] on icon at bounding box center [394, 403] width 12 height 12
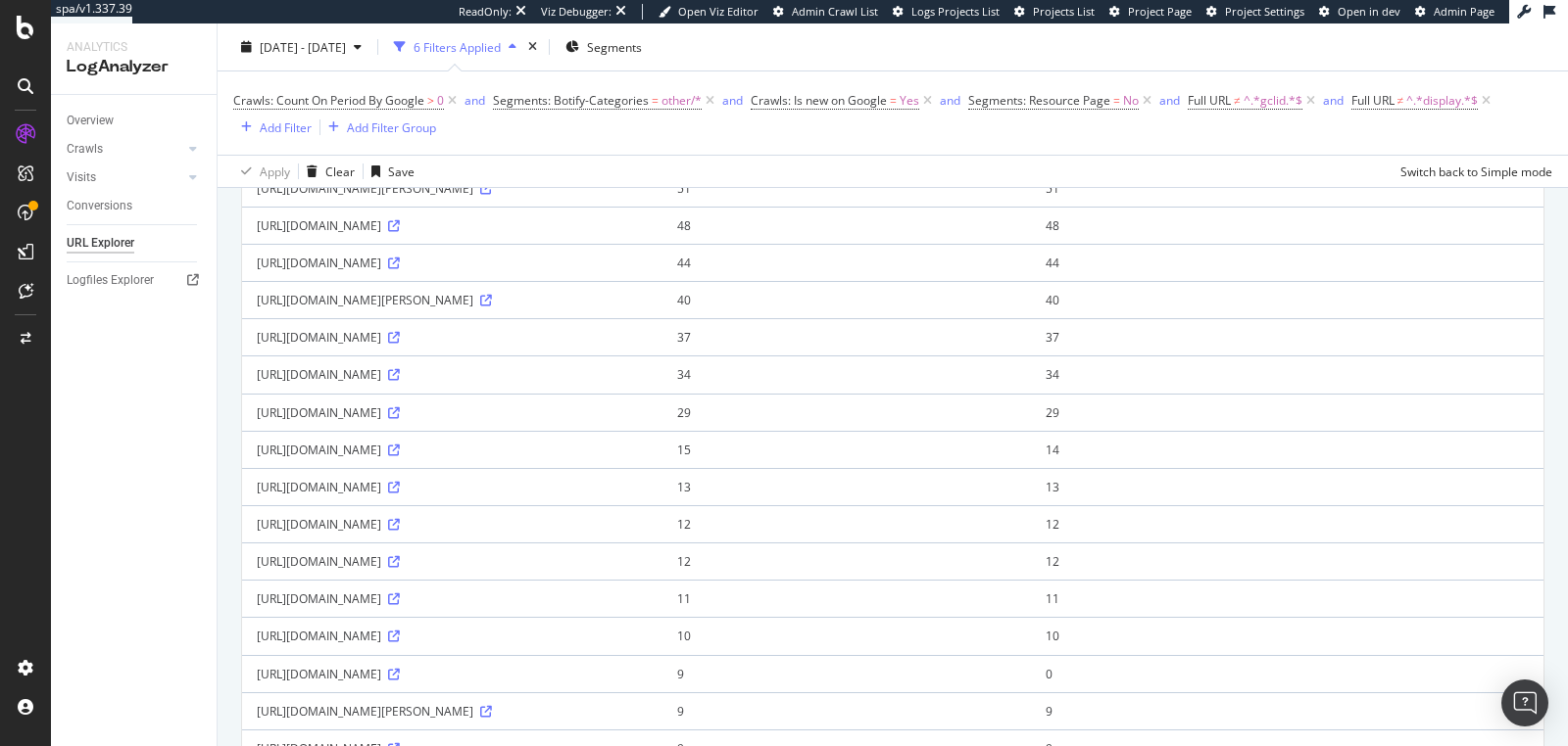
scroll to position [246, 0]
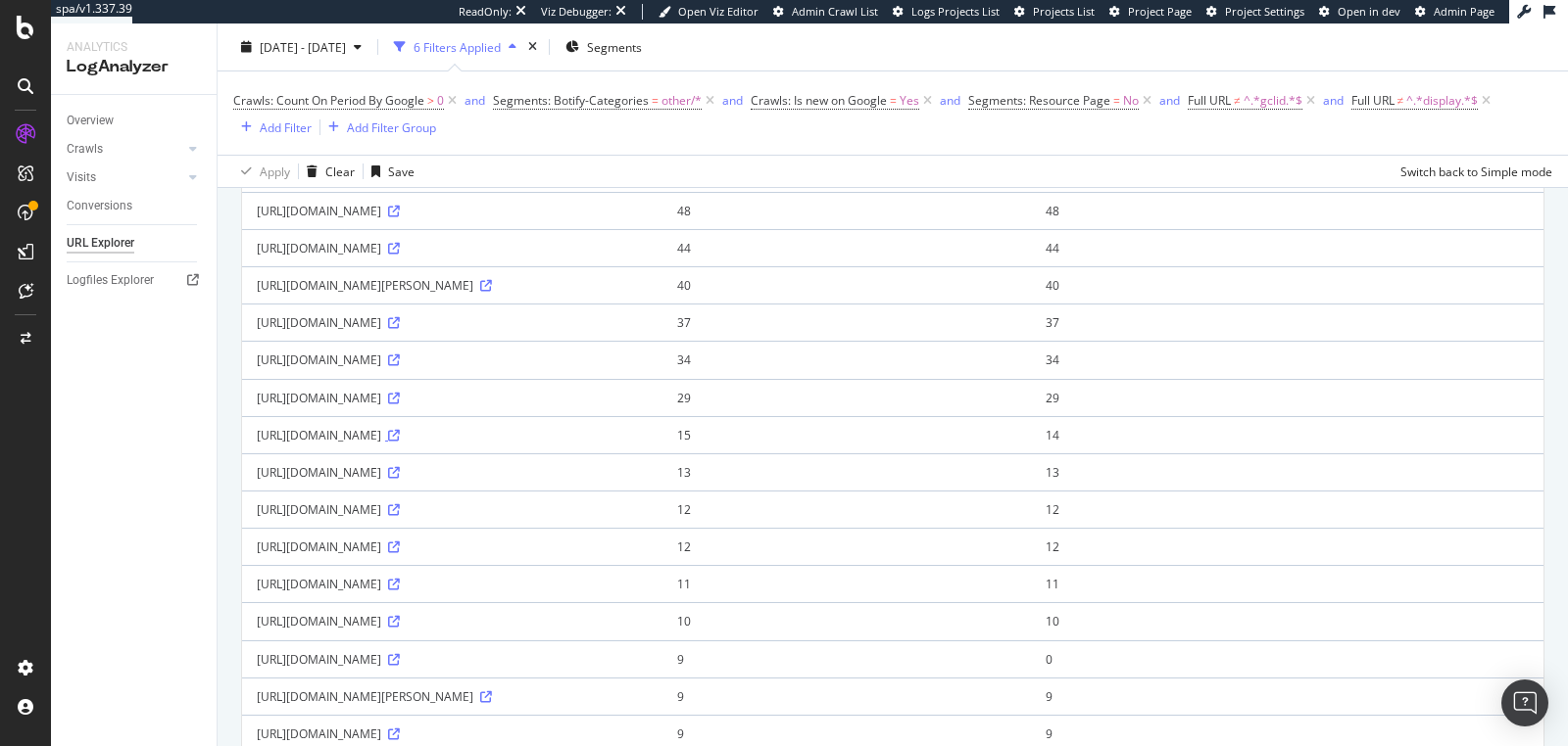
click at [399, 442] on icon at bounding box center [394, 436] width 12 height 12
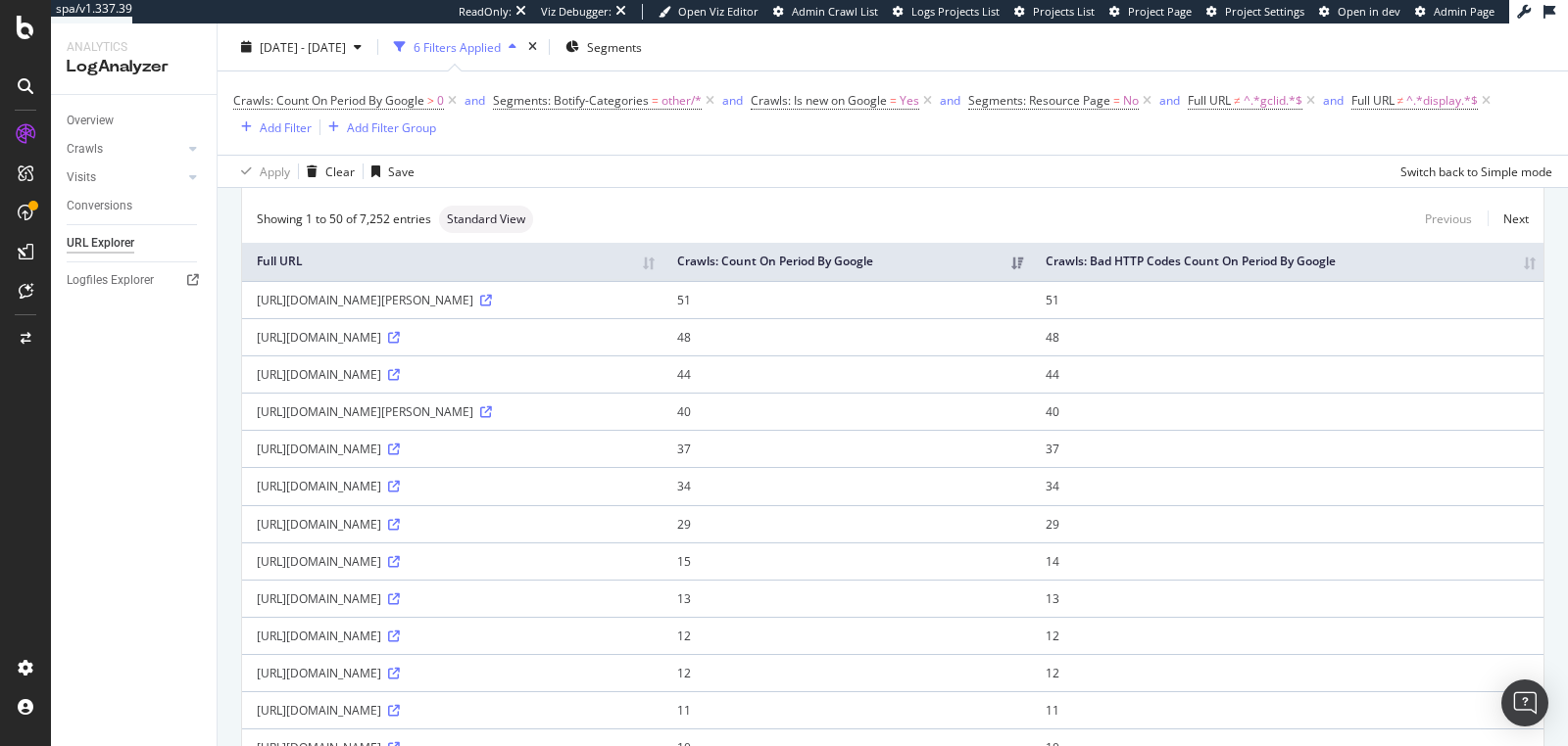
scroll to position [142, 0]
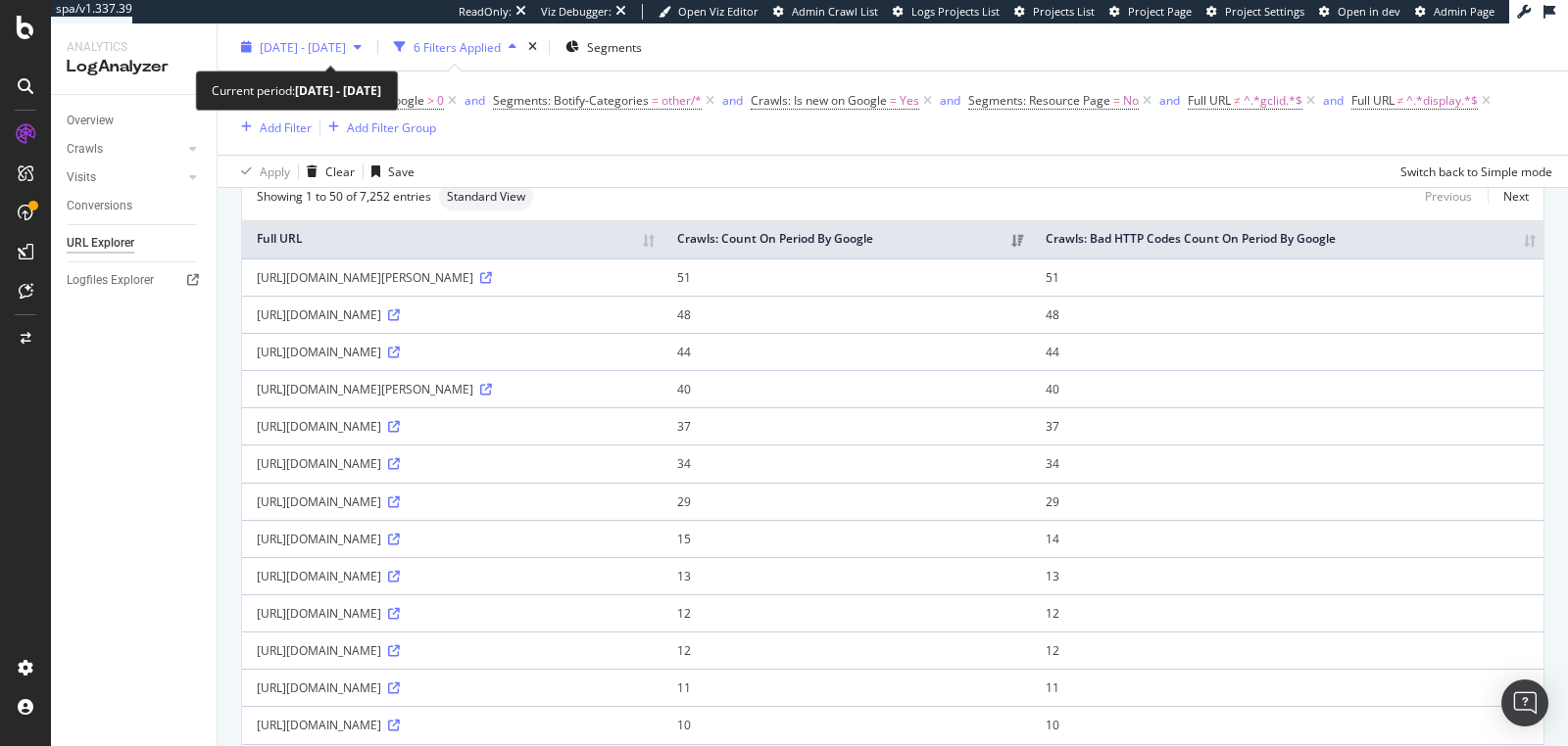
click at [346, 50] on span "2025 Aug. 24th - Sep. 22nd" at bounding box center [303, 46] width 86 height 17
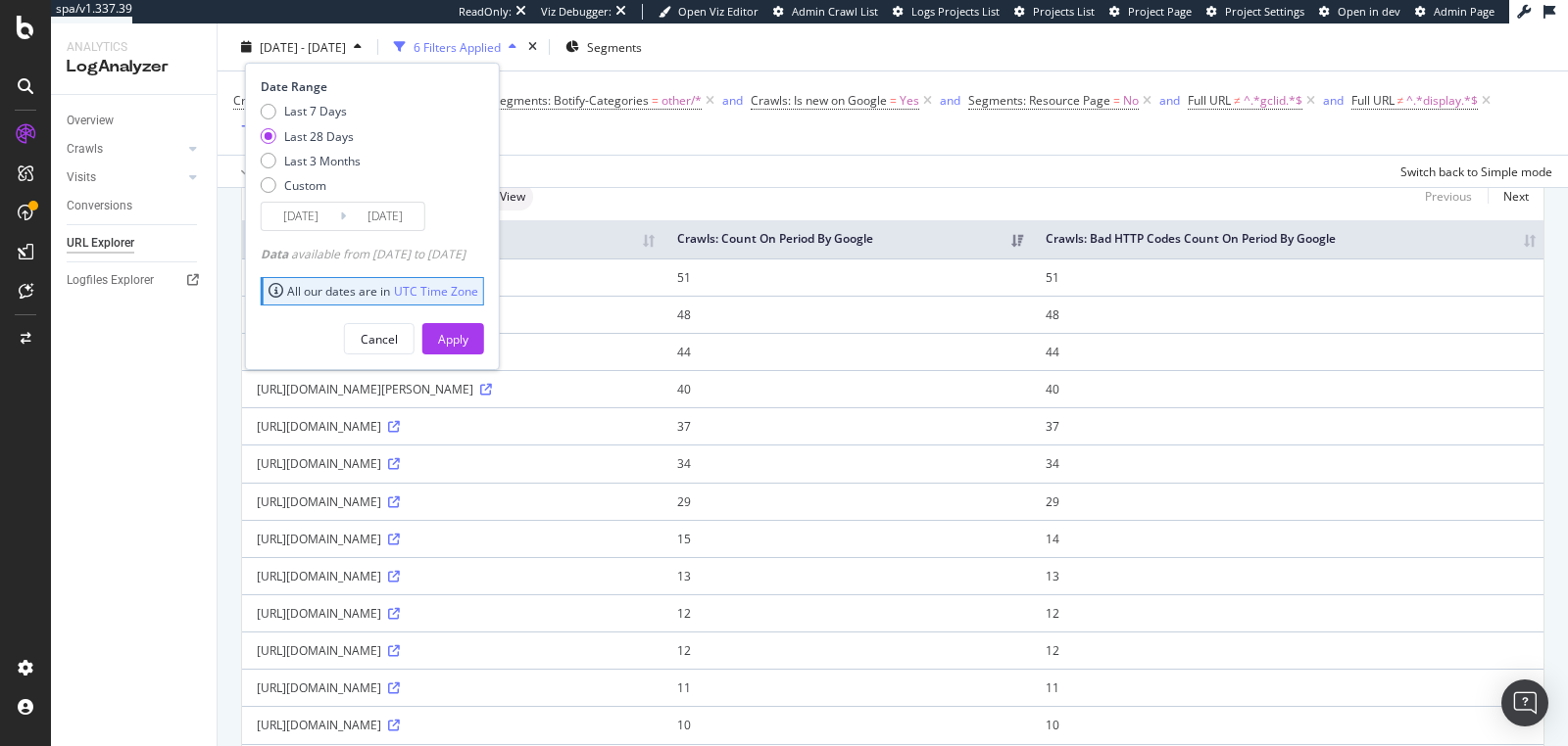
click at [346, 50] on span "2025 Aug. 24th - Sep. 22nd" at bounding box center [303, 46] width 86 height 17
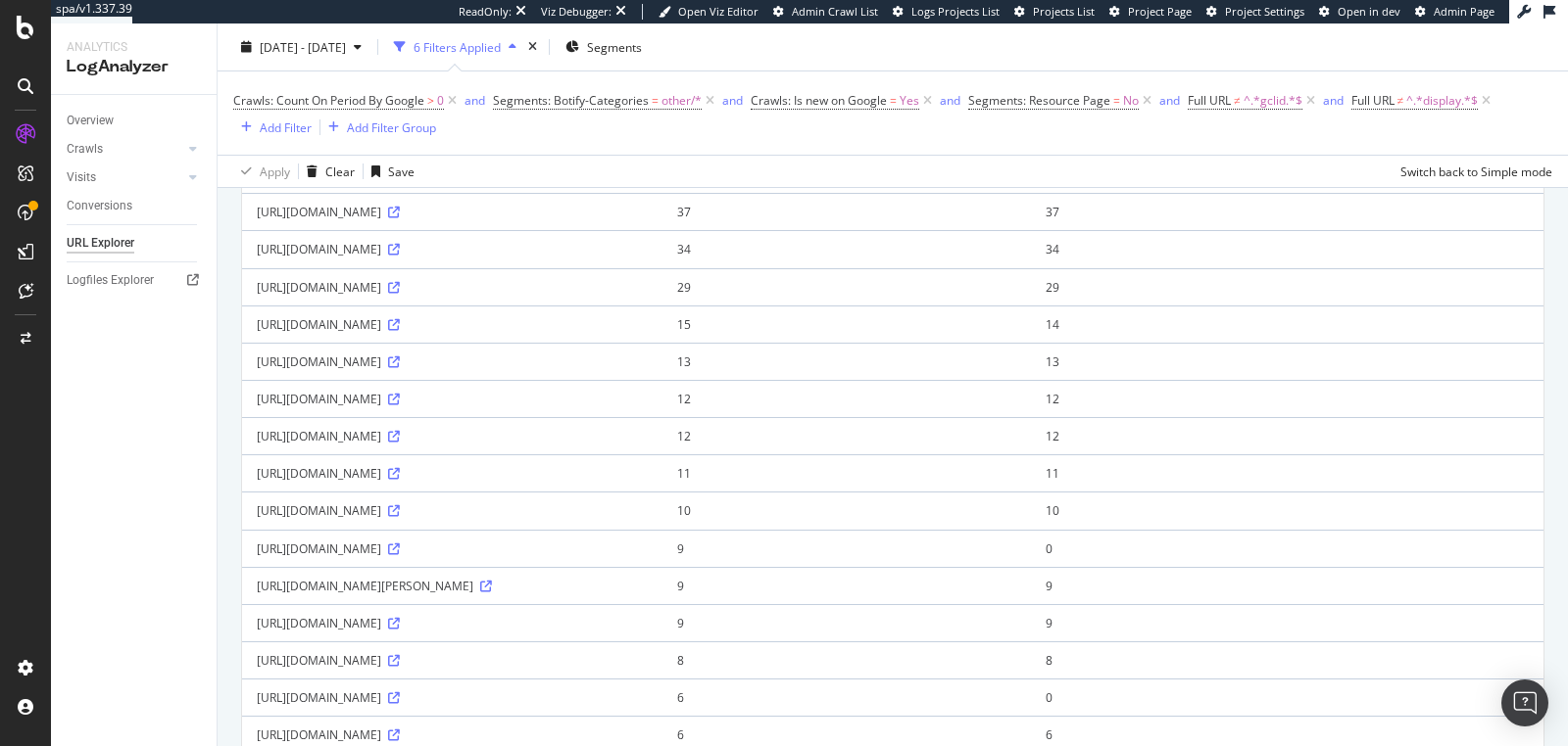
scroll to position [171, 0]
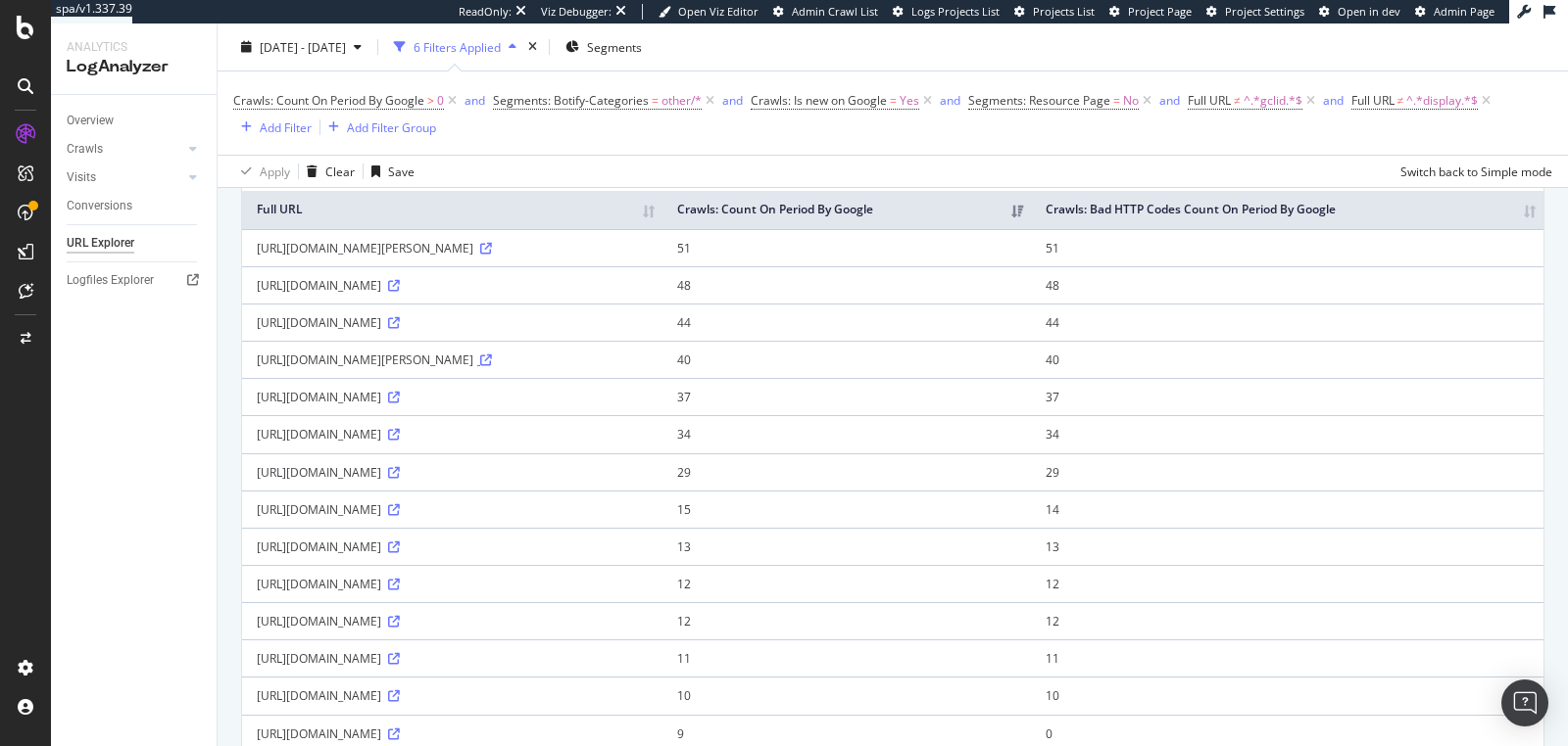
click at [492, 367] on icon at bounding box center [486, 361] width 12 height 12
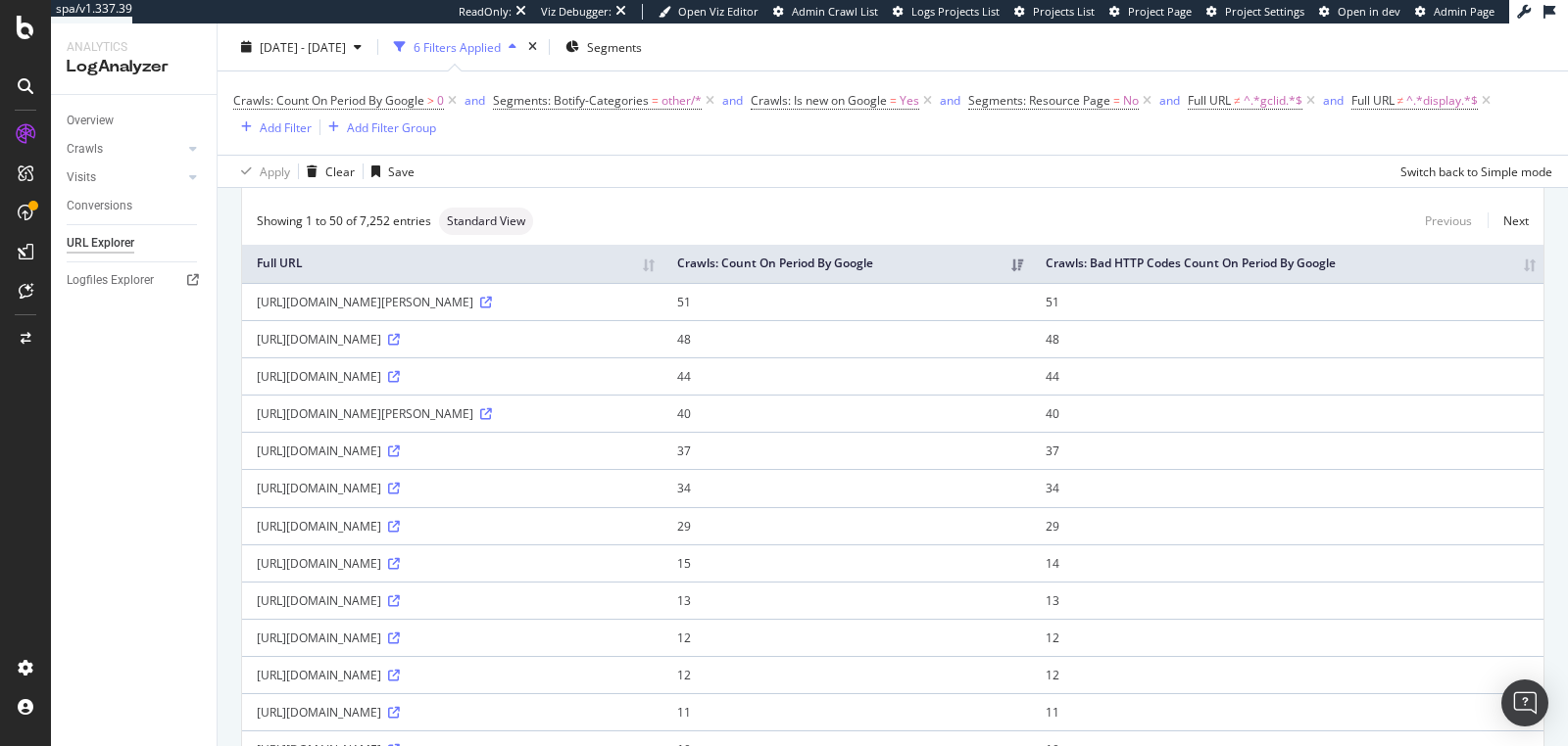
scroll to position [0, 0]
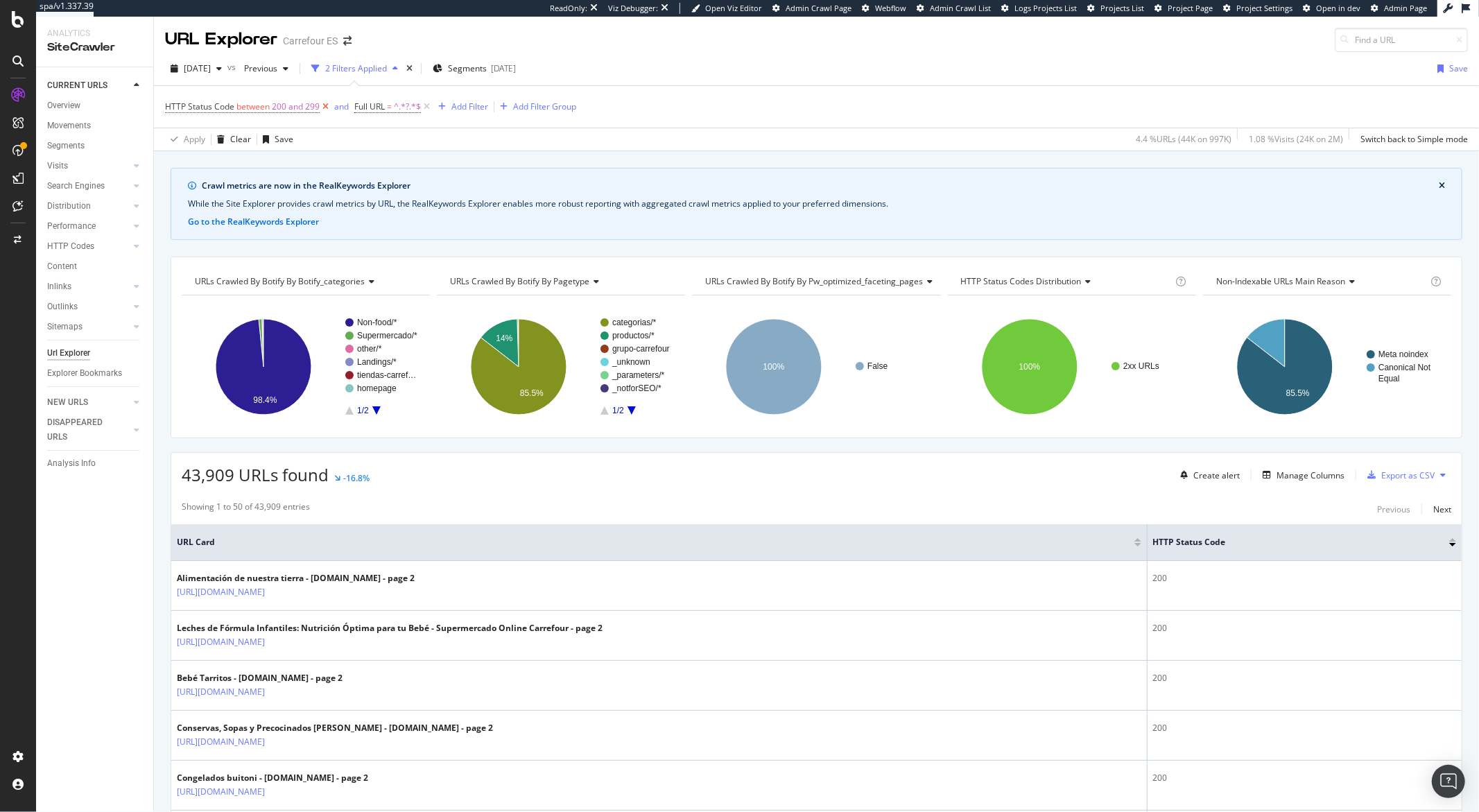
click at [325, 102] on icon at bounding box center [325, 107] width 12 height 14
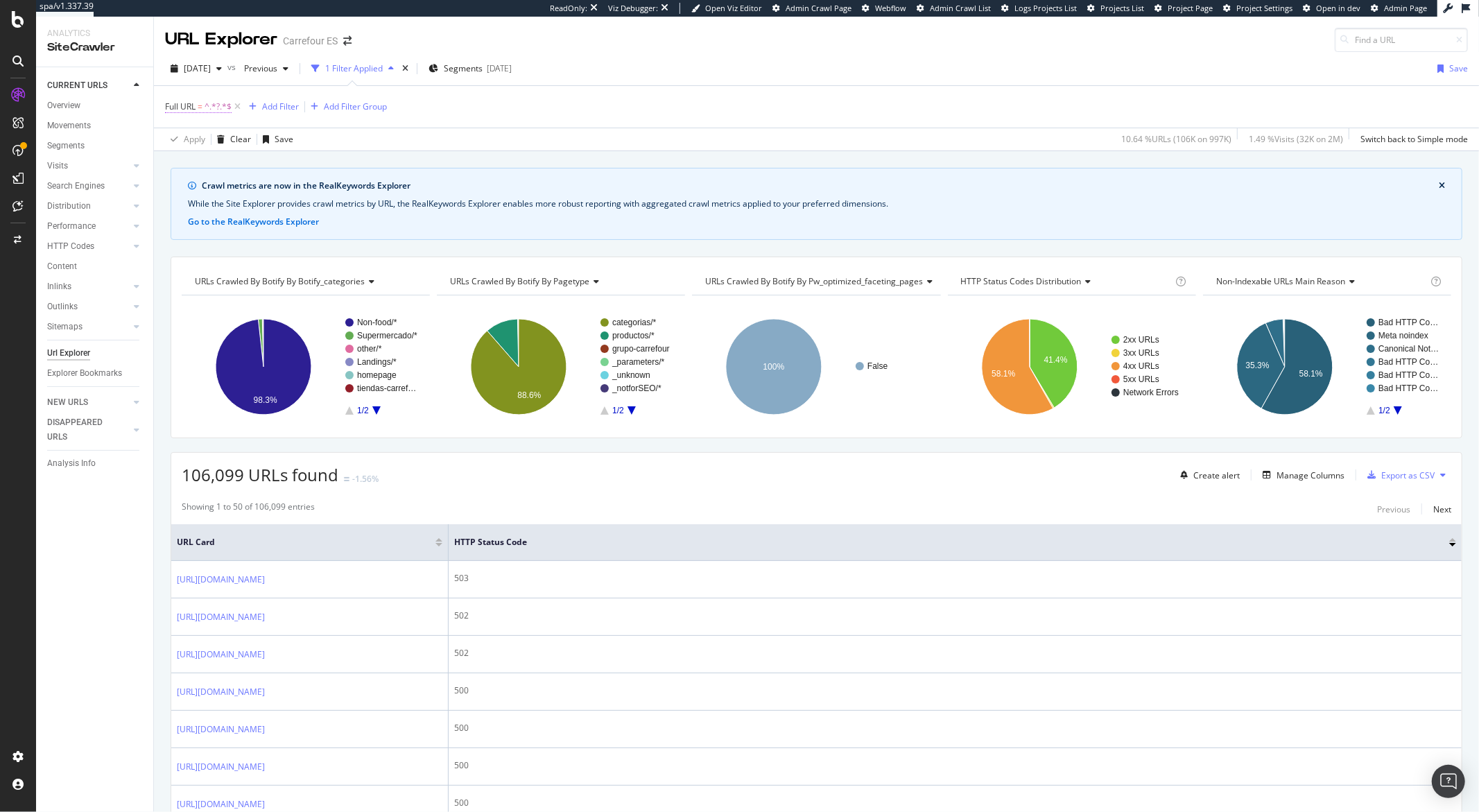
click at [204, 114] on span "^.*?.*$" at bounding box center [218, 107] width 27 height 20
click at [213, 162] on input "?" at bounding box center [243, 165] width 131 height 22
type input "?query"
click at [313, 195] on div "Apply" at bounding box center [318, 194] width 22 height 12
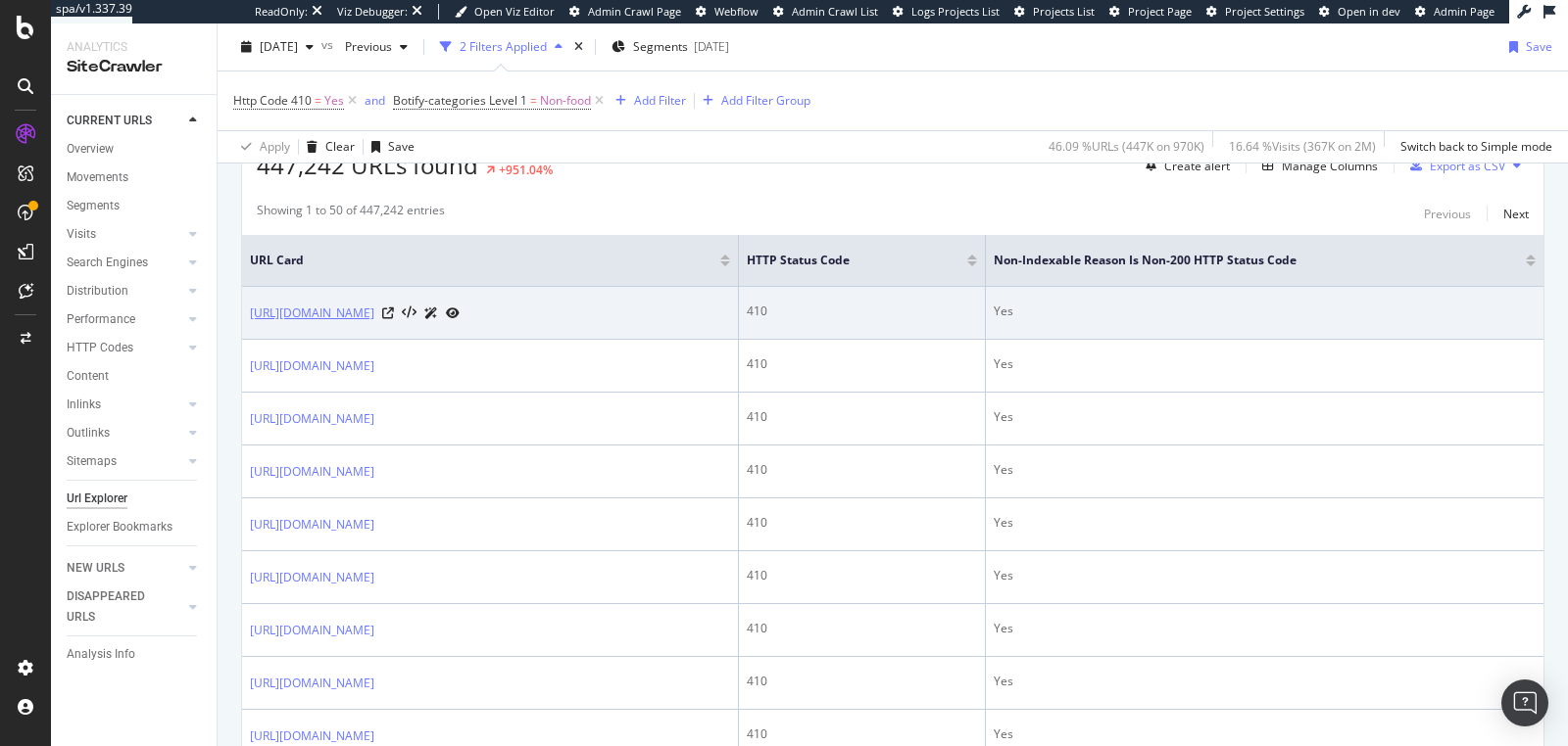
scroll to position [506, 0]
click at [402, 317] on td "[URL][DOMAIN_NAME]" at bounding box center [490, 313] width 497 height 53
click at [375, 310] on link "[URL][DOMAIN_NAME]" at bounding box center [312, 313] width 125 height 20
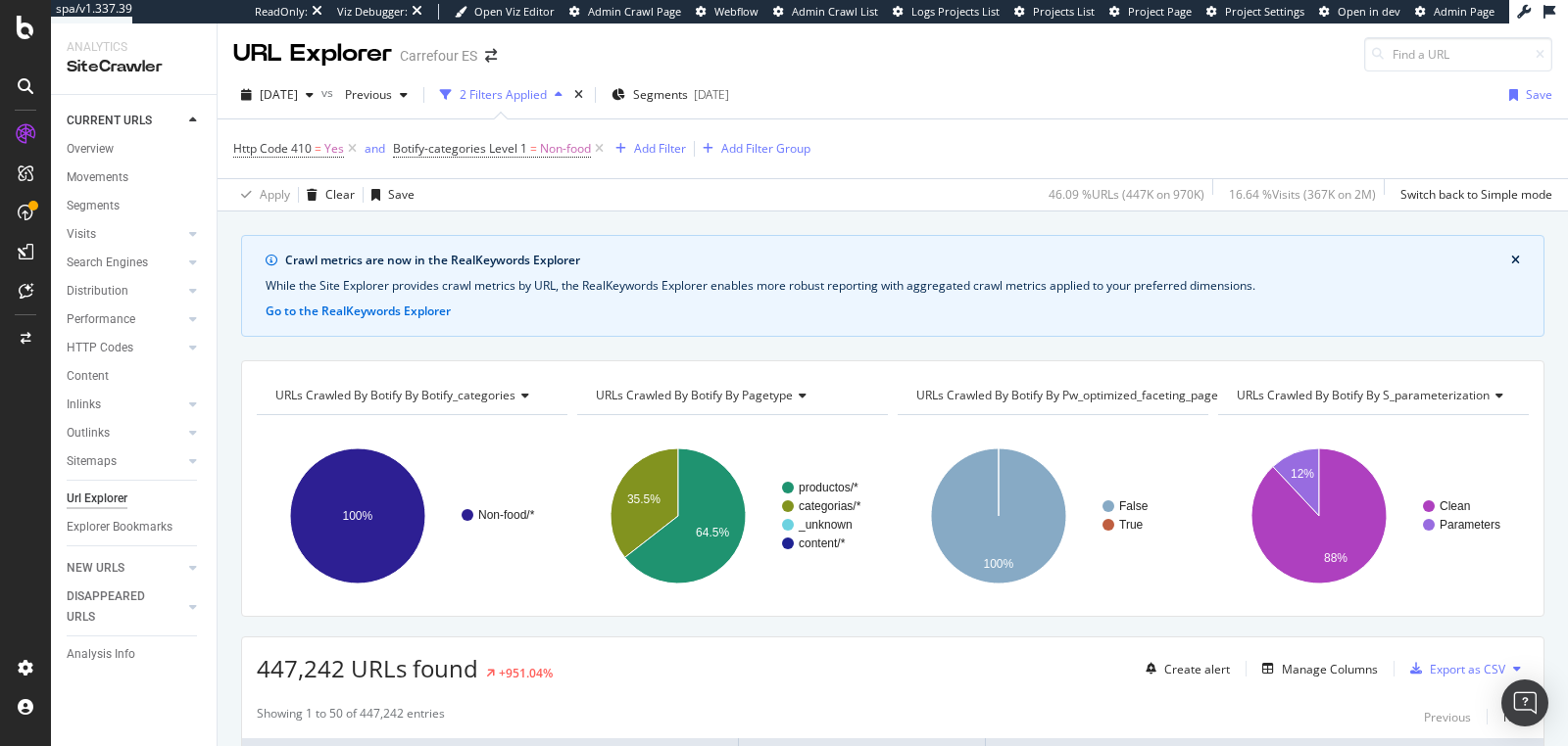
scroll to position [0, 0]
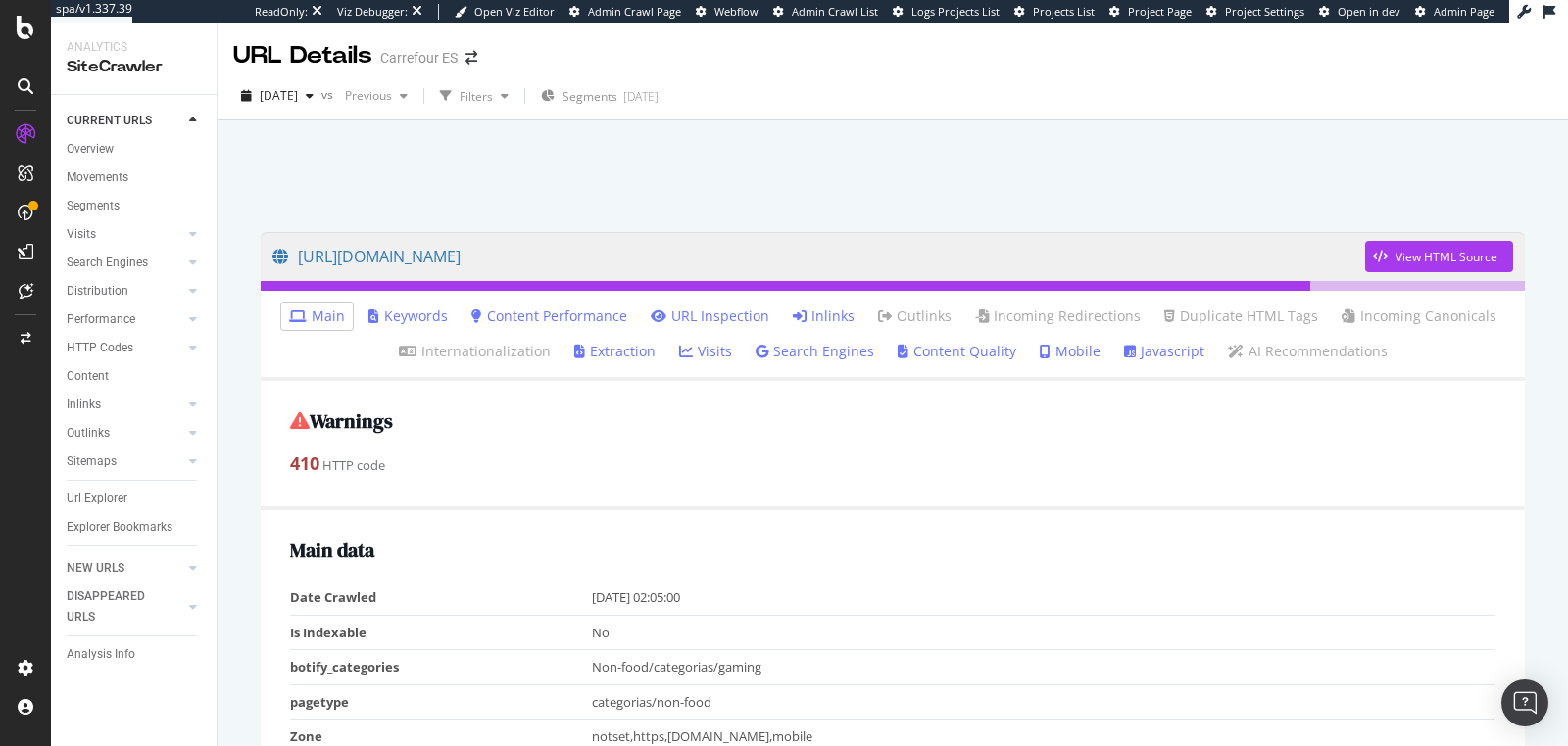
click at [825, 312] on link "Inlinks" at bounding box center [824, 316] width 61 height 20
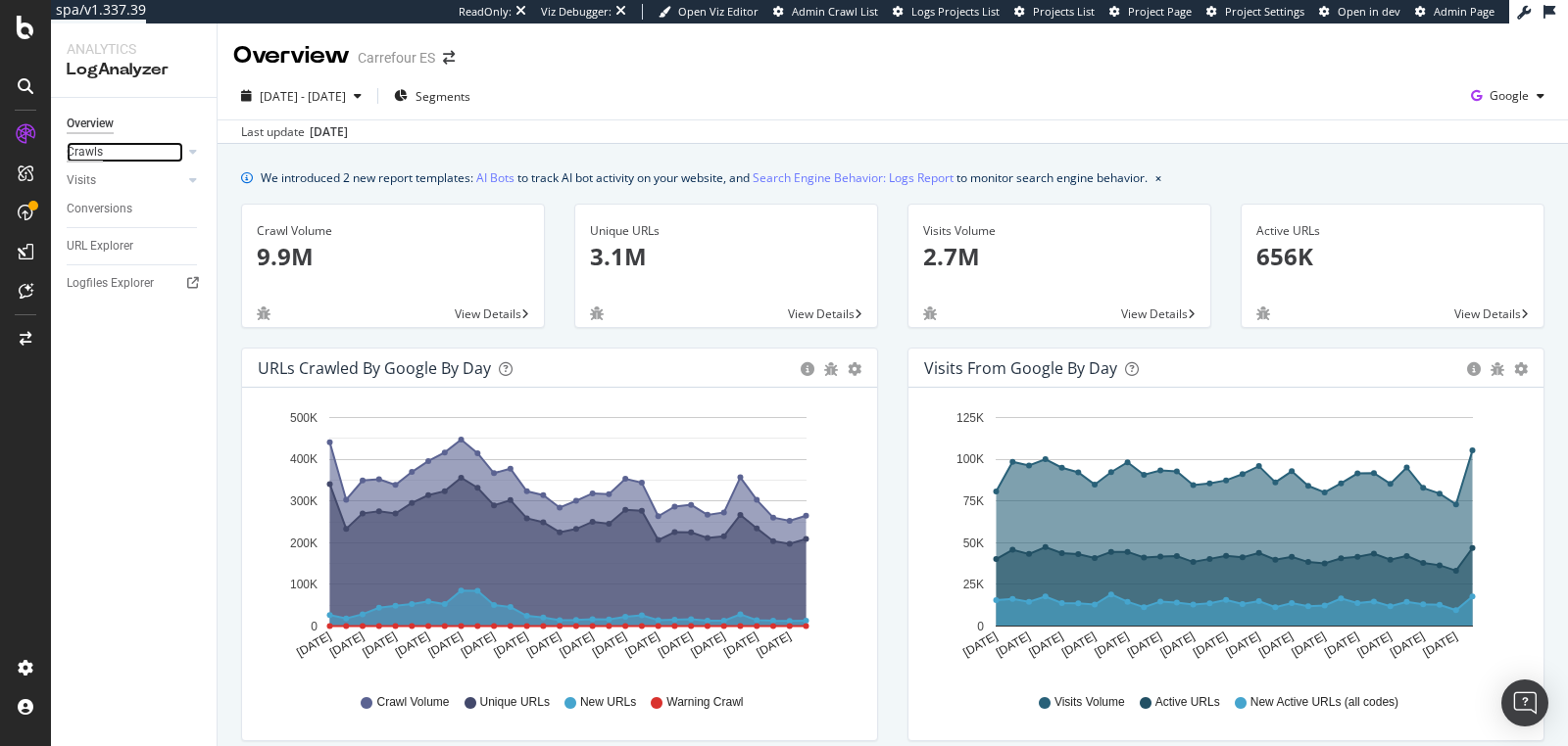
click at [89, 159] on div "Crawls" at bounding box center [84, 152] width 37 height 21
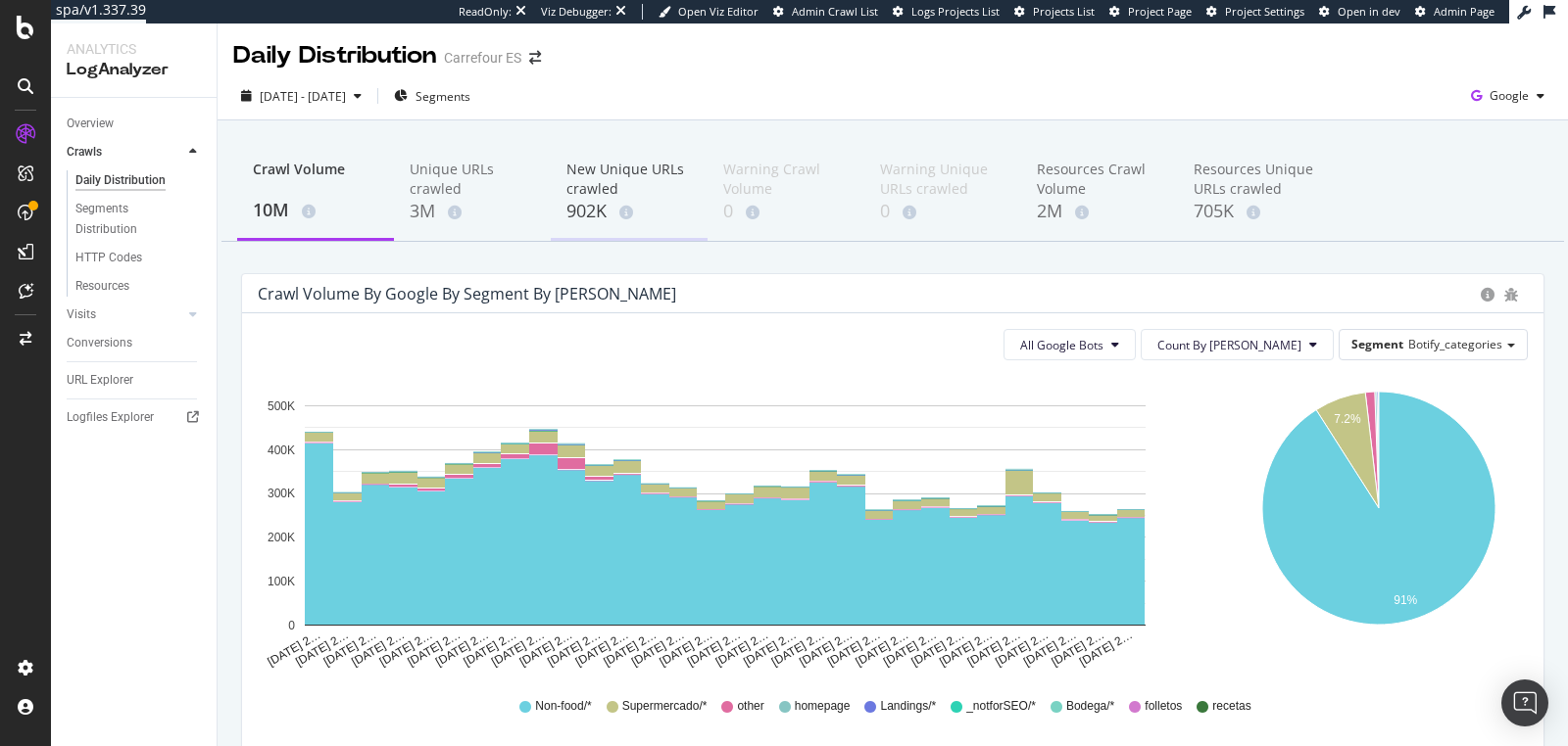
click at [584, 194] on div "New Unique URLs crawled" at bounding box center [629, 180] width 126 height 40
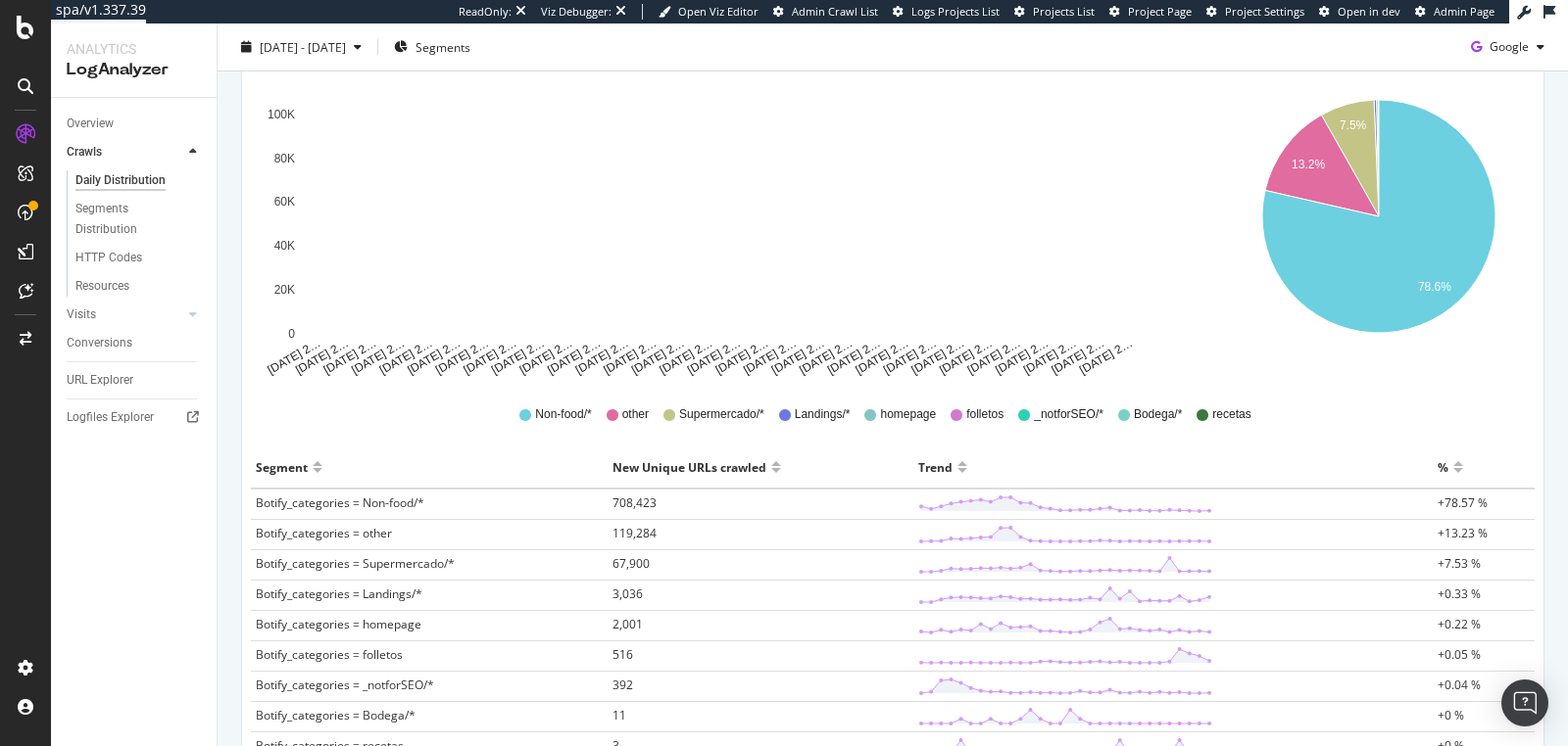
scroll to position [313, 0]
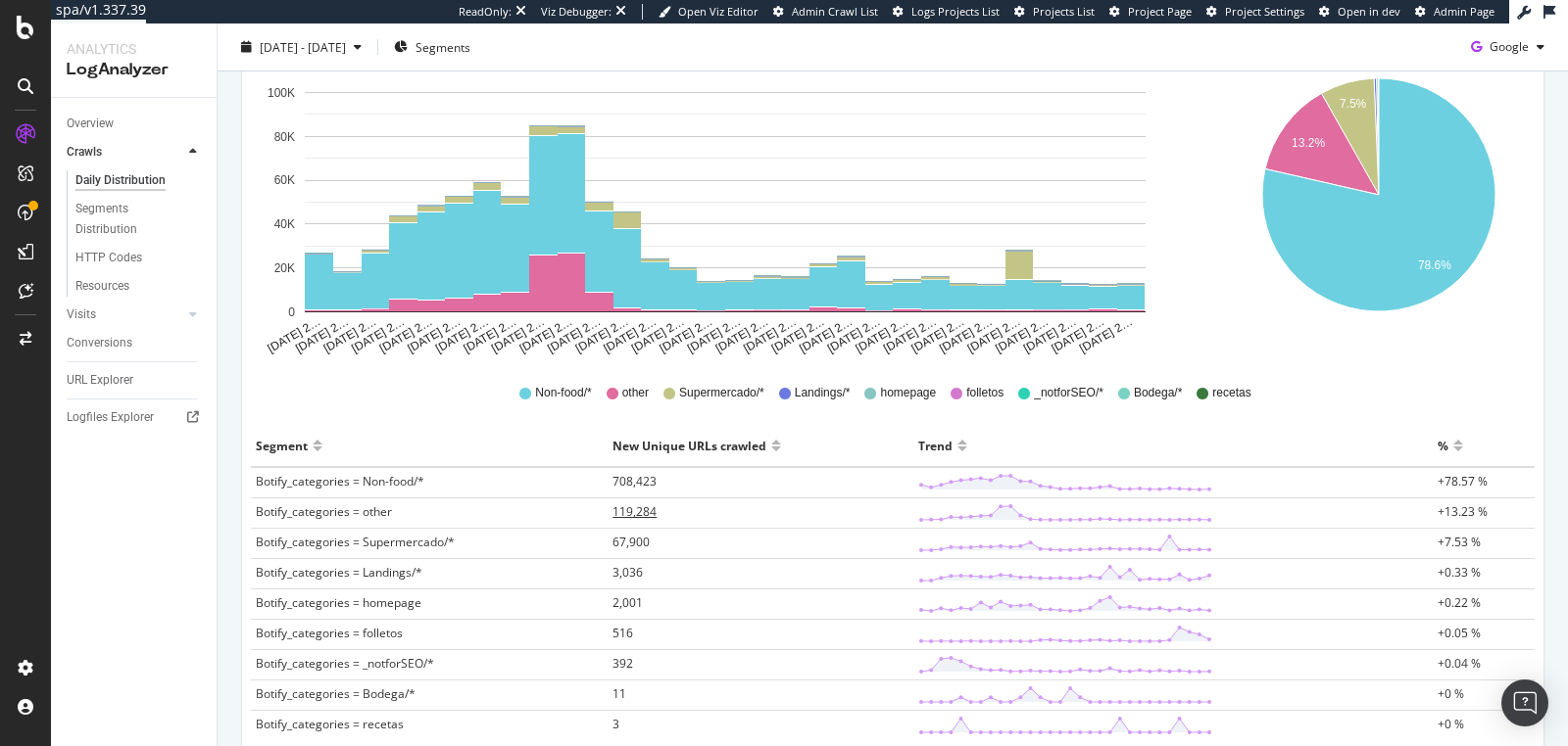
click at [625, 516] on span "119,284" at bounding box center [635, 512] width 44 height 17
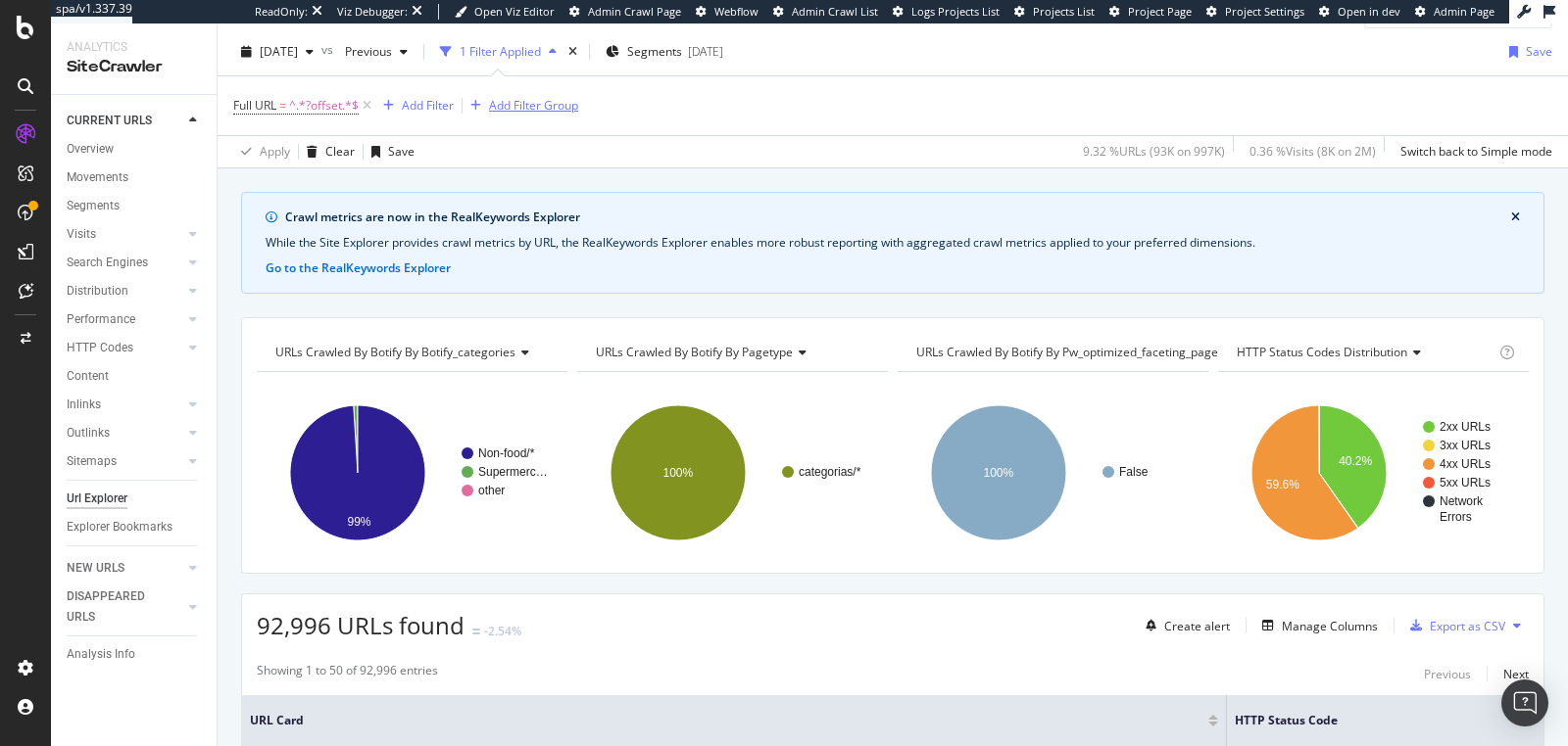
scroll to position [64, 0]
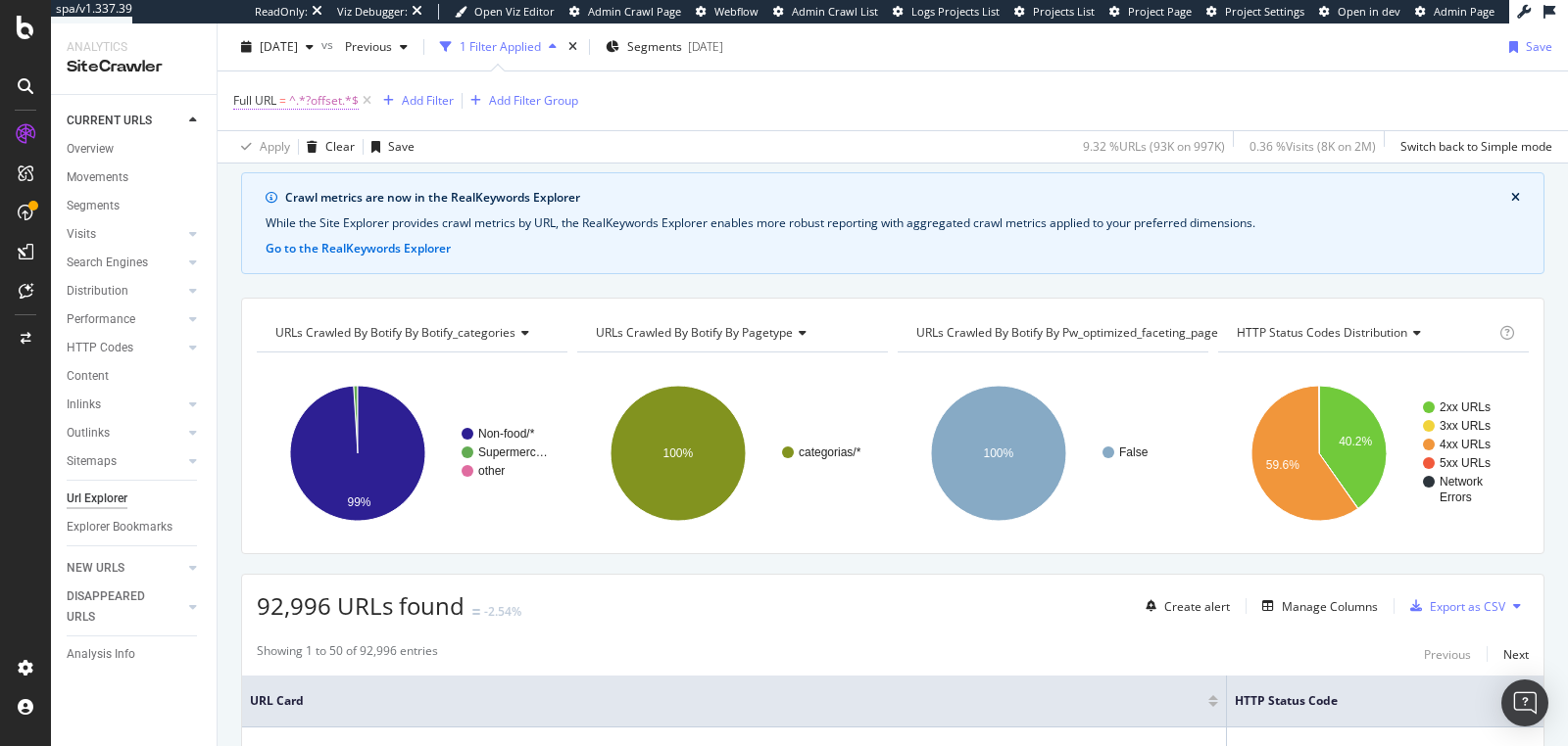
click at [311, 100] on span "^.*?offset.*$" at bounding box center [323, 101] width 69 height 28
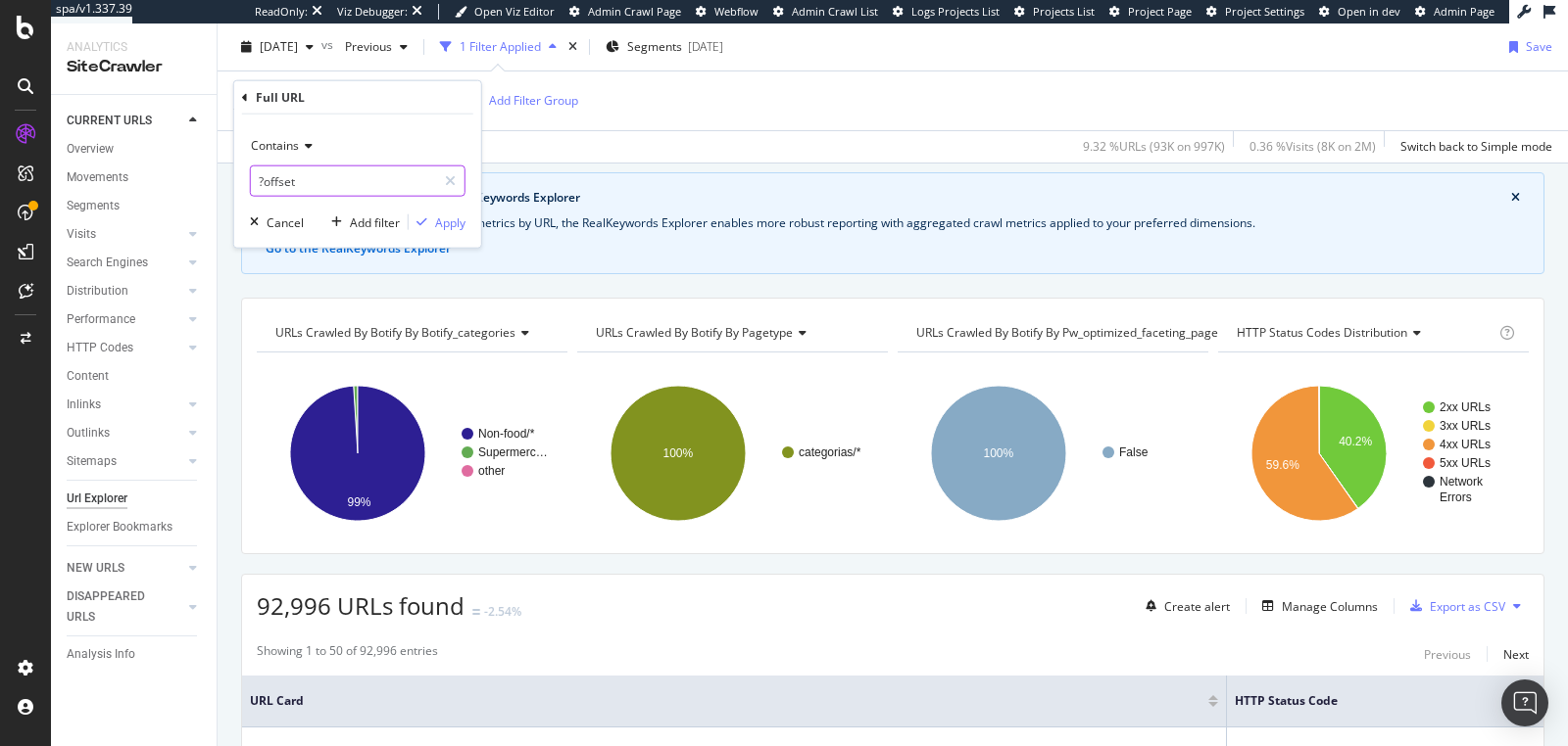
click at [312, 180] on input "?offset" at bounding box center [343, 182] width 185 height 32
click at [317, 177] on input "?offset" at bounding box center [343, 182] width 185 height 32
type input "?"
click at [427, 218] on div "button" at bounding box center [421, 222] width 27 height 12
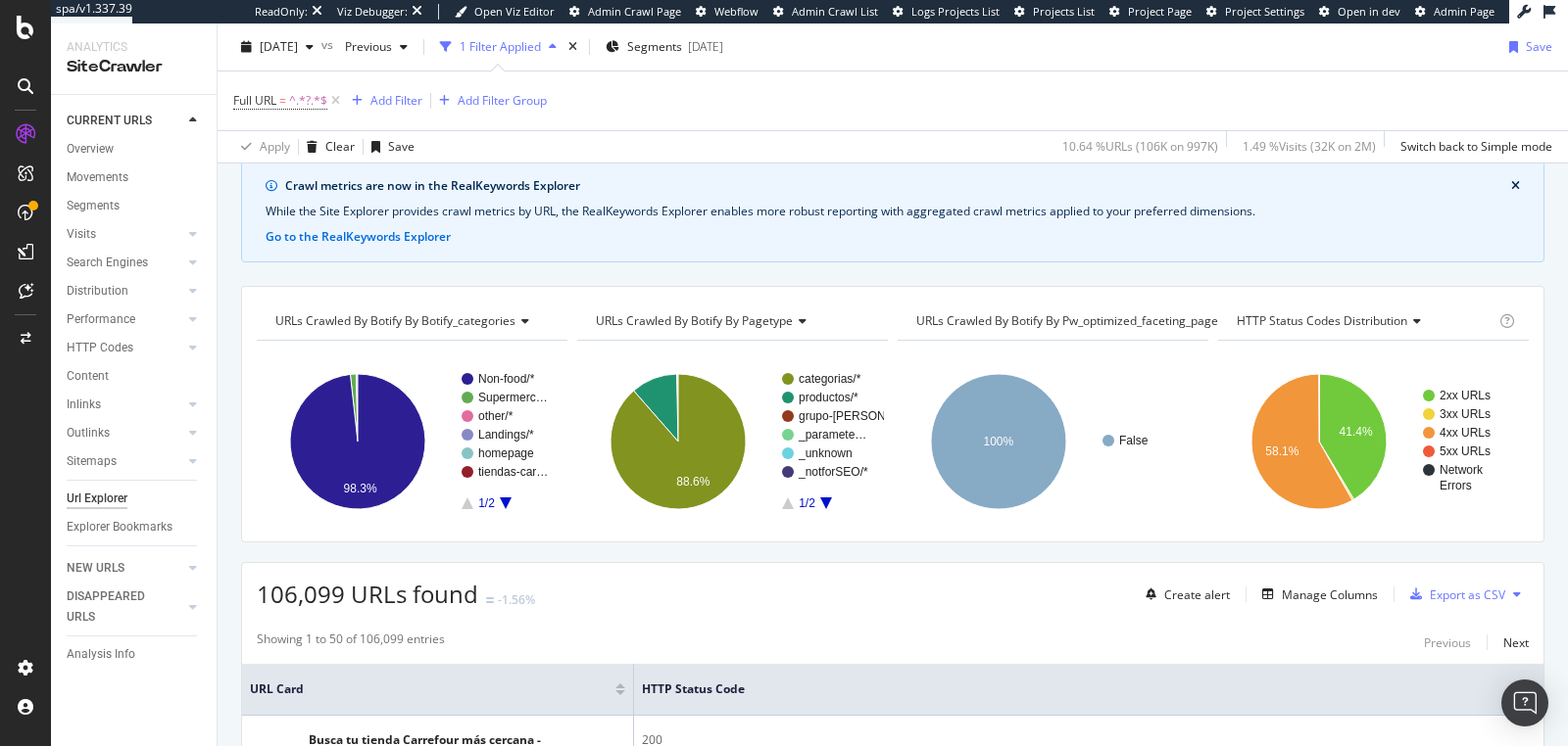
scroll to position [98, 0]
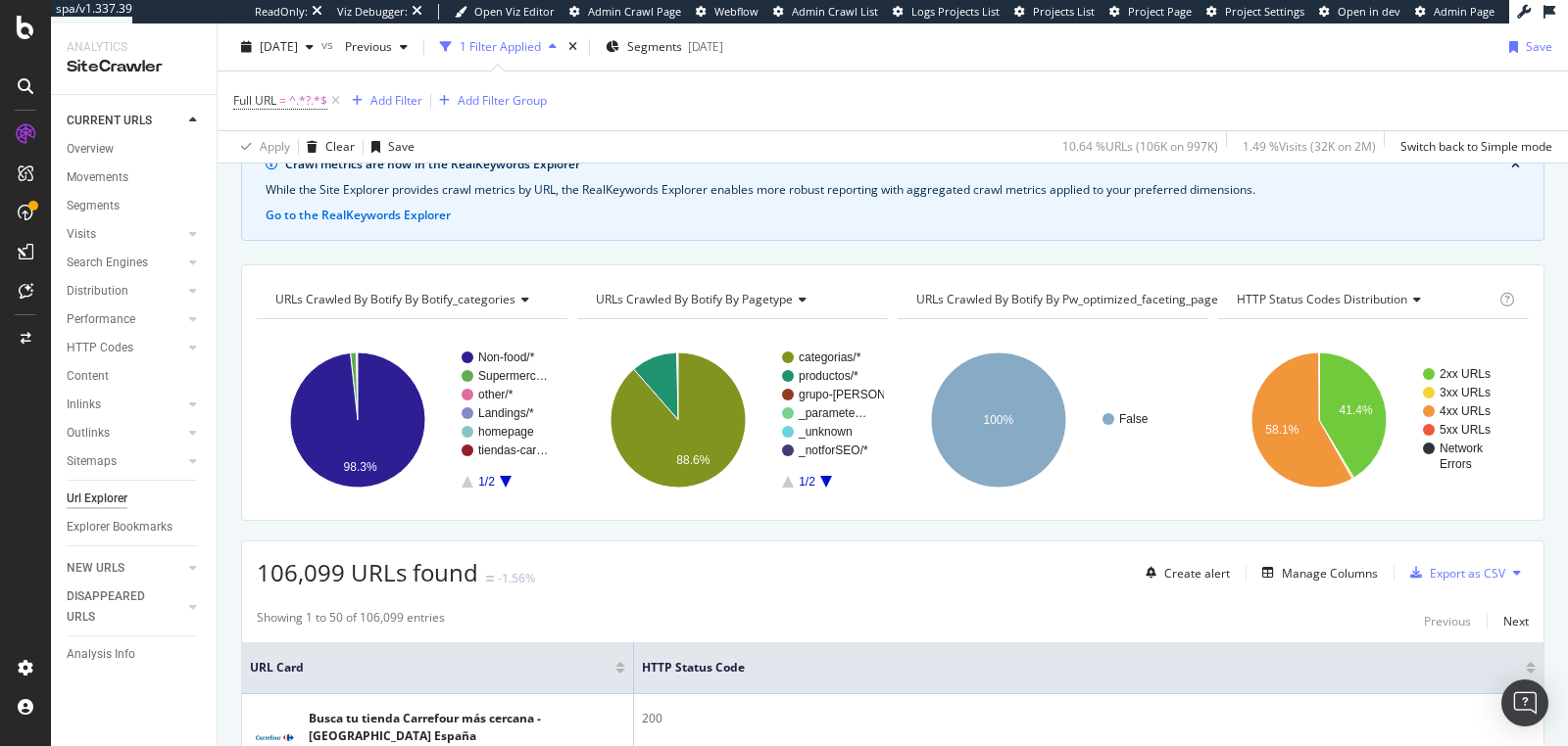
click at [1167, 291] on span "URLs Crawled By Botify By pw_optimized_faceting_pages" at bounding box center [1070, 298] width 307 height 17
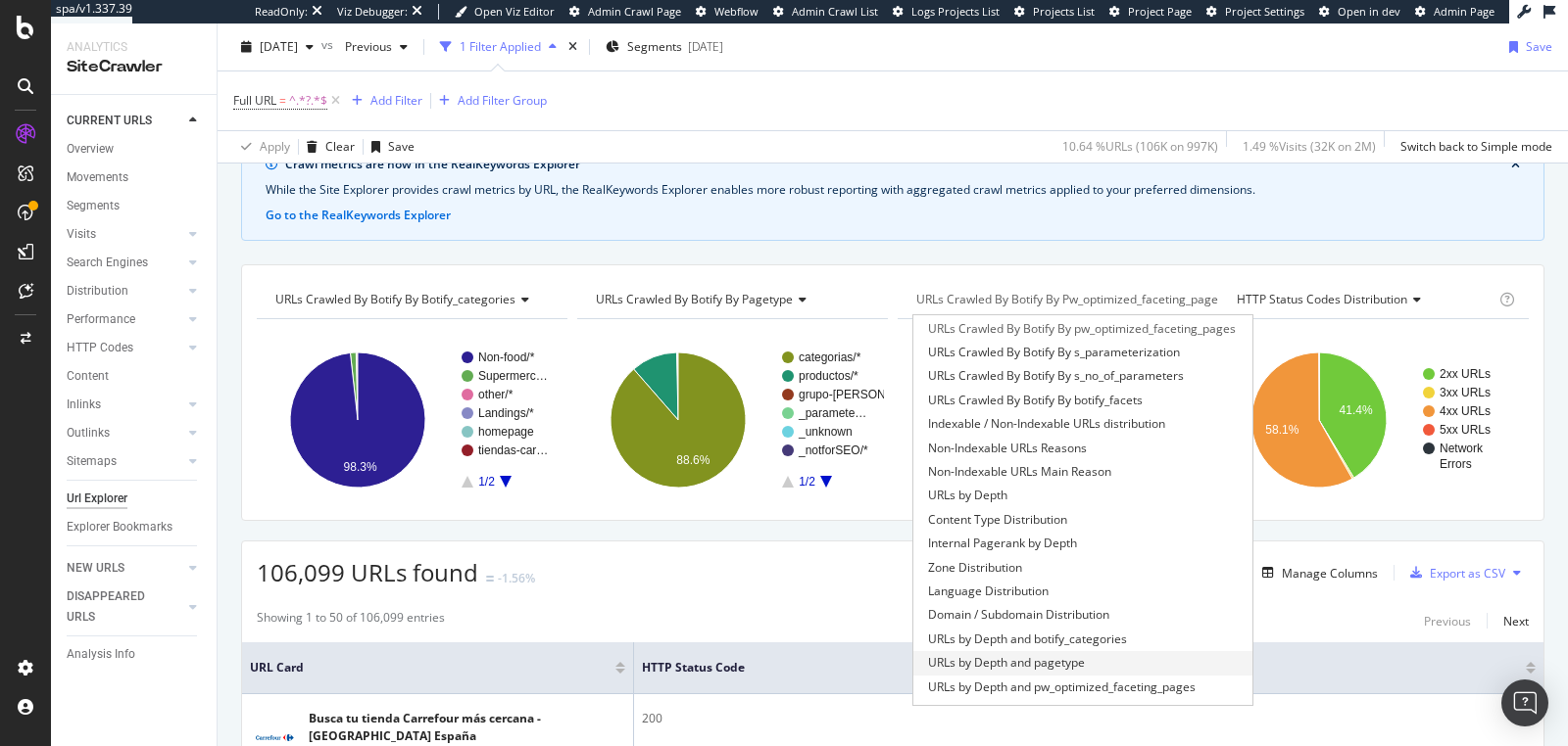
scroll to position [65, 0]
click at [956, 479] on span "Non-Indexable URLs Main Reason" at bounding box center [1019, 476] width 183 height 20
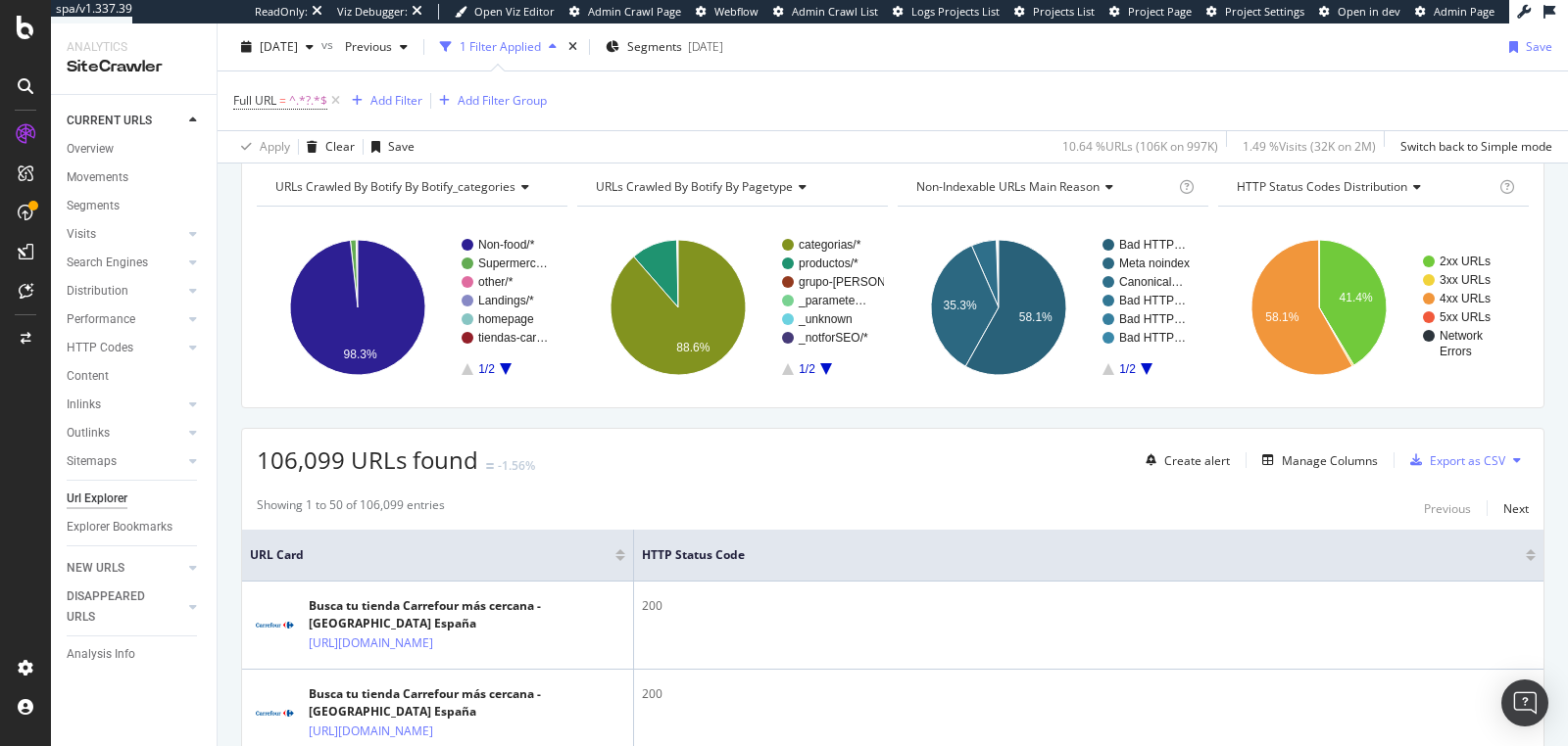
scroll to position [235, 0]
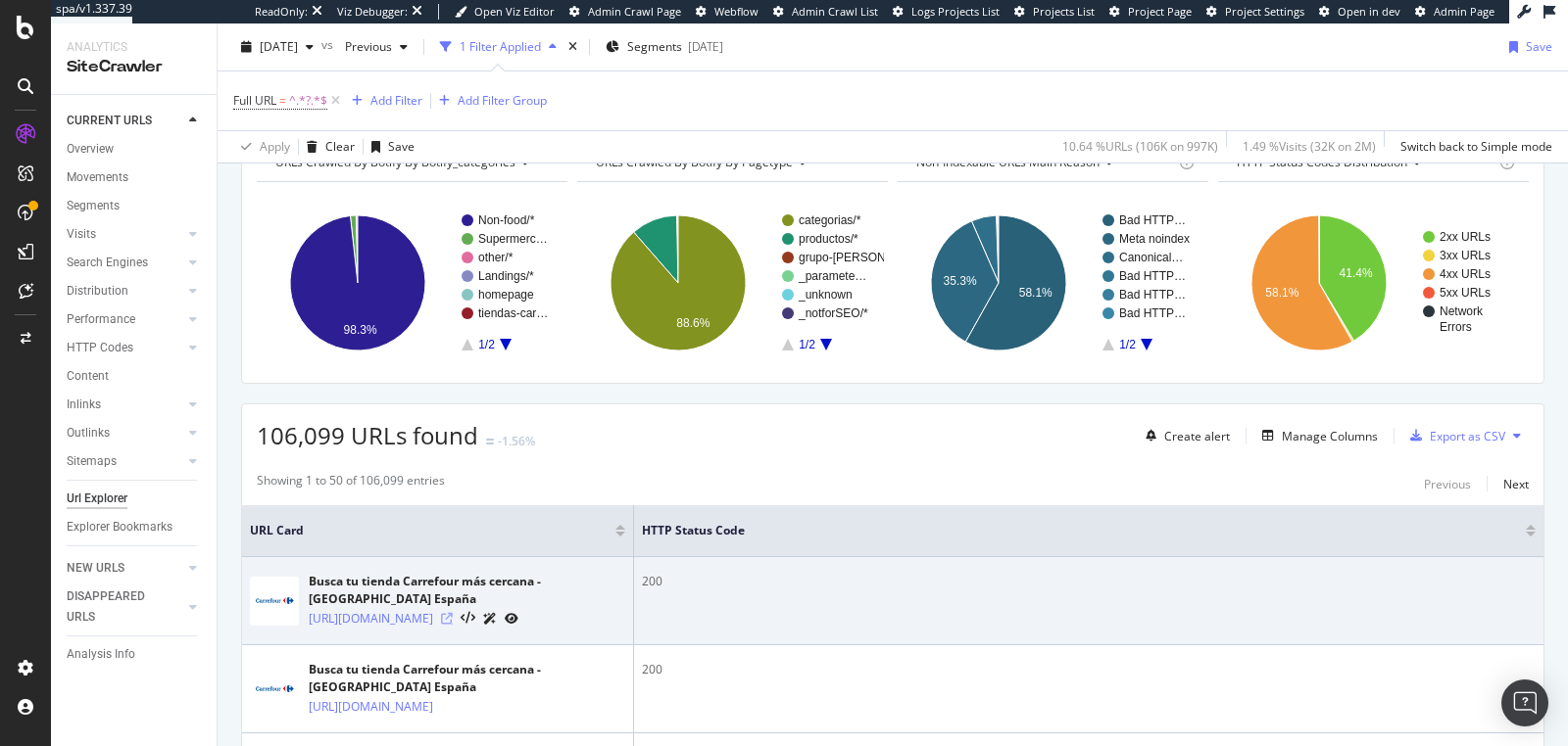
click at [453, 623] on icon at bounding box center [447, 620] width 12 height 12
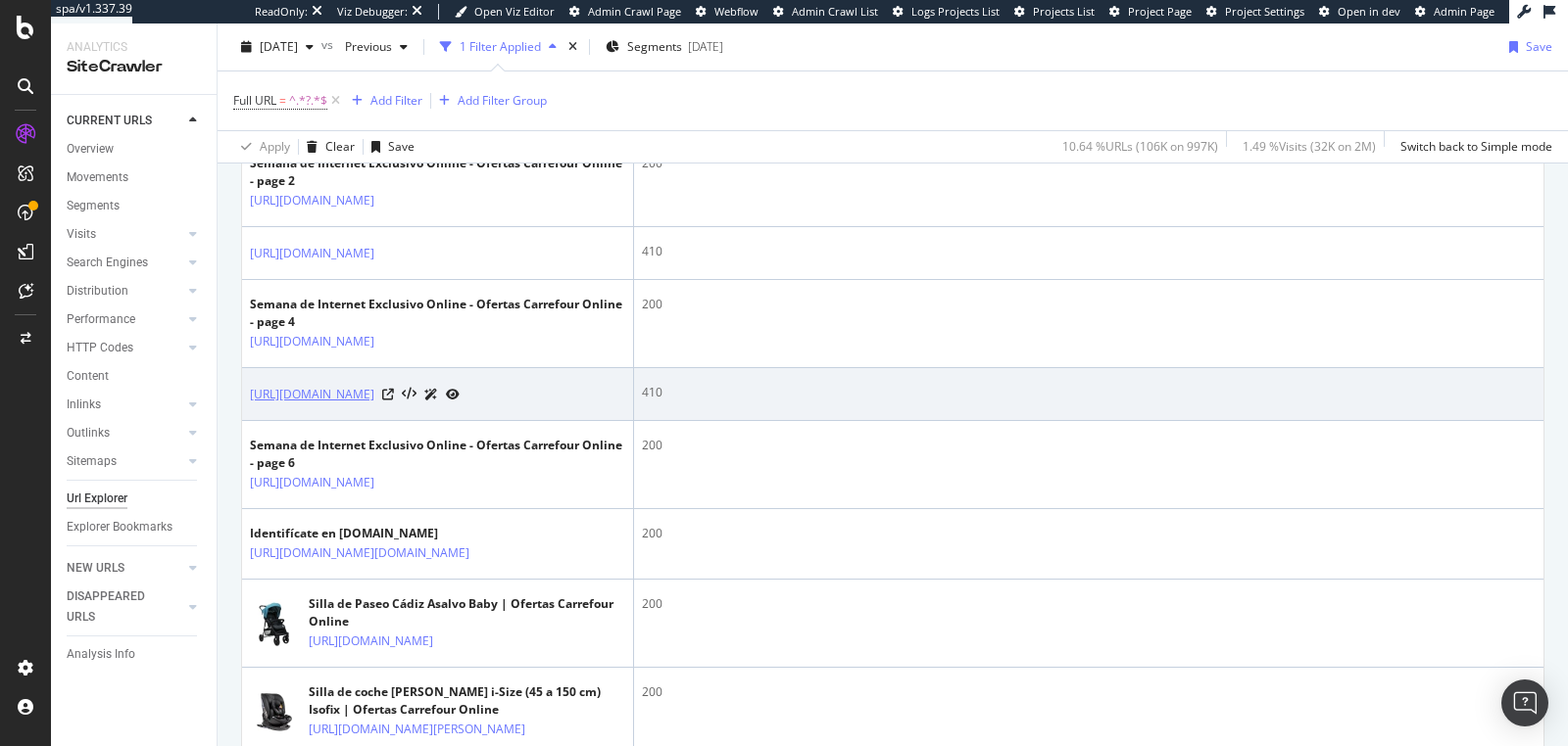
scroll to position [321, 0]
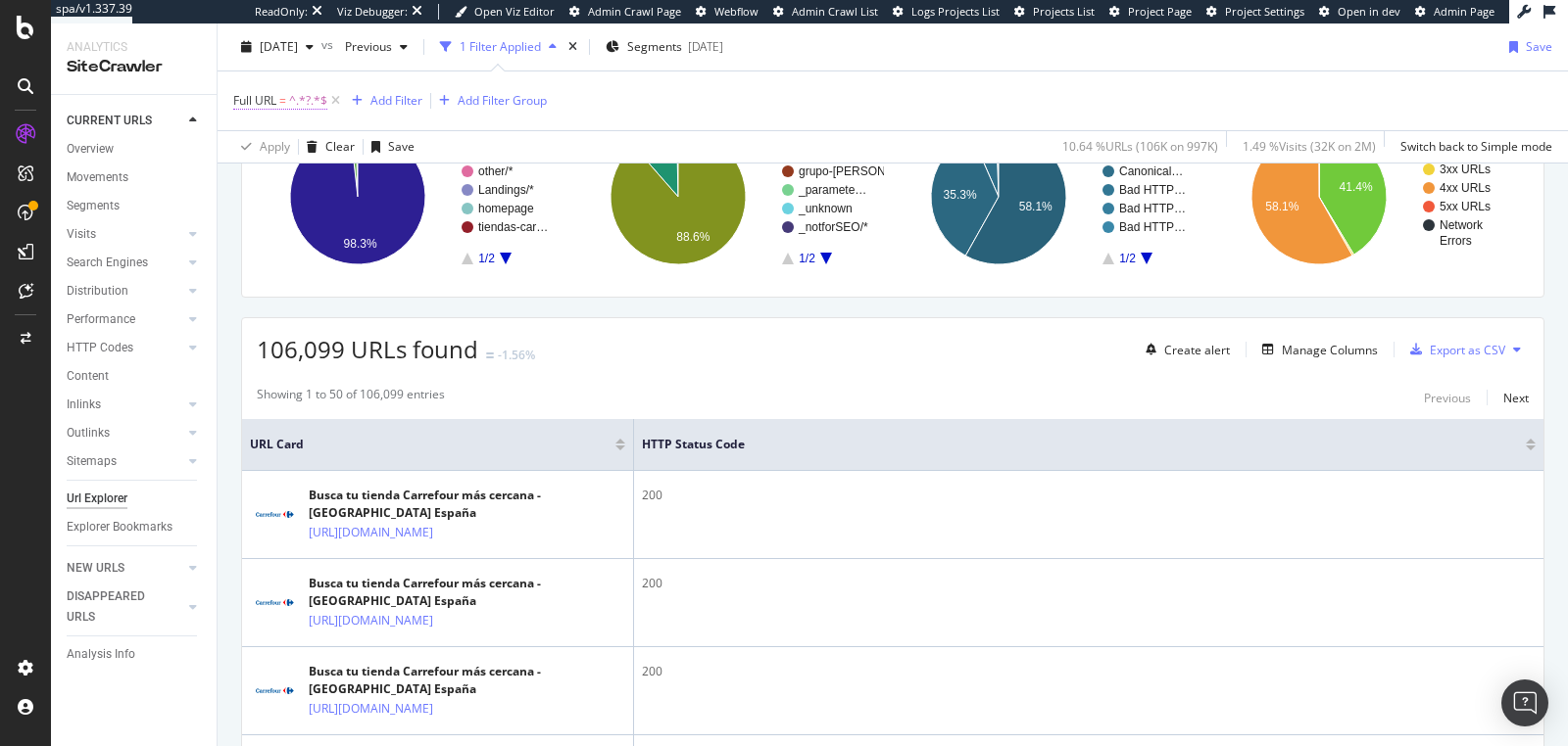
click at [301, 108] on span "^.*?.*$" at bounding box center [307, 101] width 39 height 28
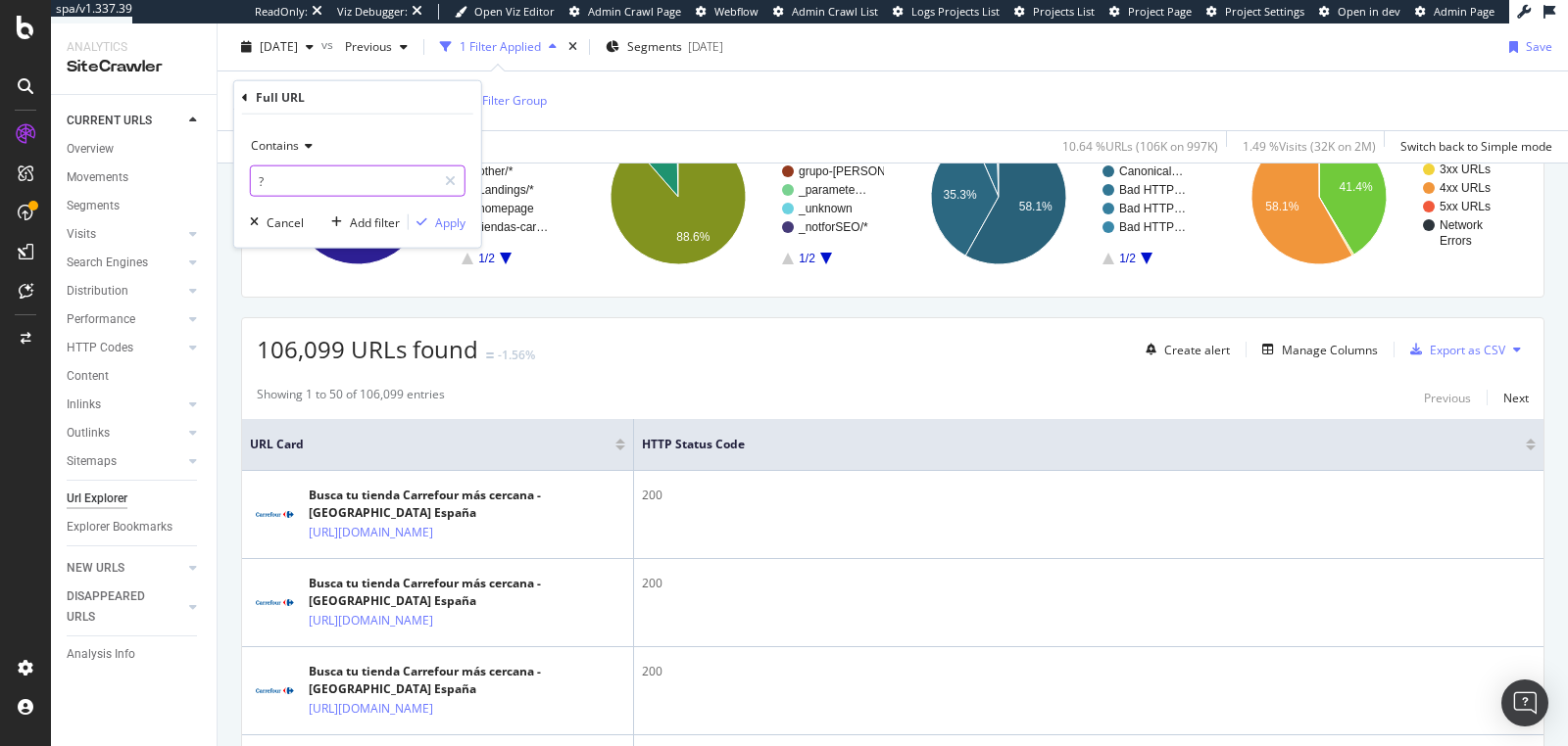
click at [297, 166] on input "?" at bounding box center [343, 182] width 185 height 32
click at [299, 170] on input "?" at bounding box center [343, 182] width 185 height 32
click at [332, 181] on input "?" at bounding box center [343, 182] width 185 height 32
type input "?offset"
click at [435, 223] on div "Apply" at bounding box center [450, 221] width 31 height 17
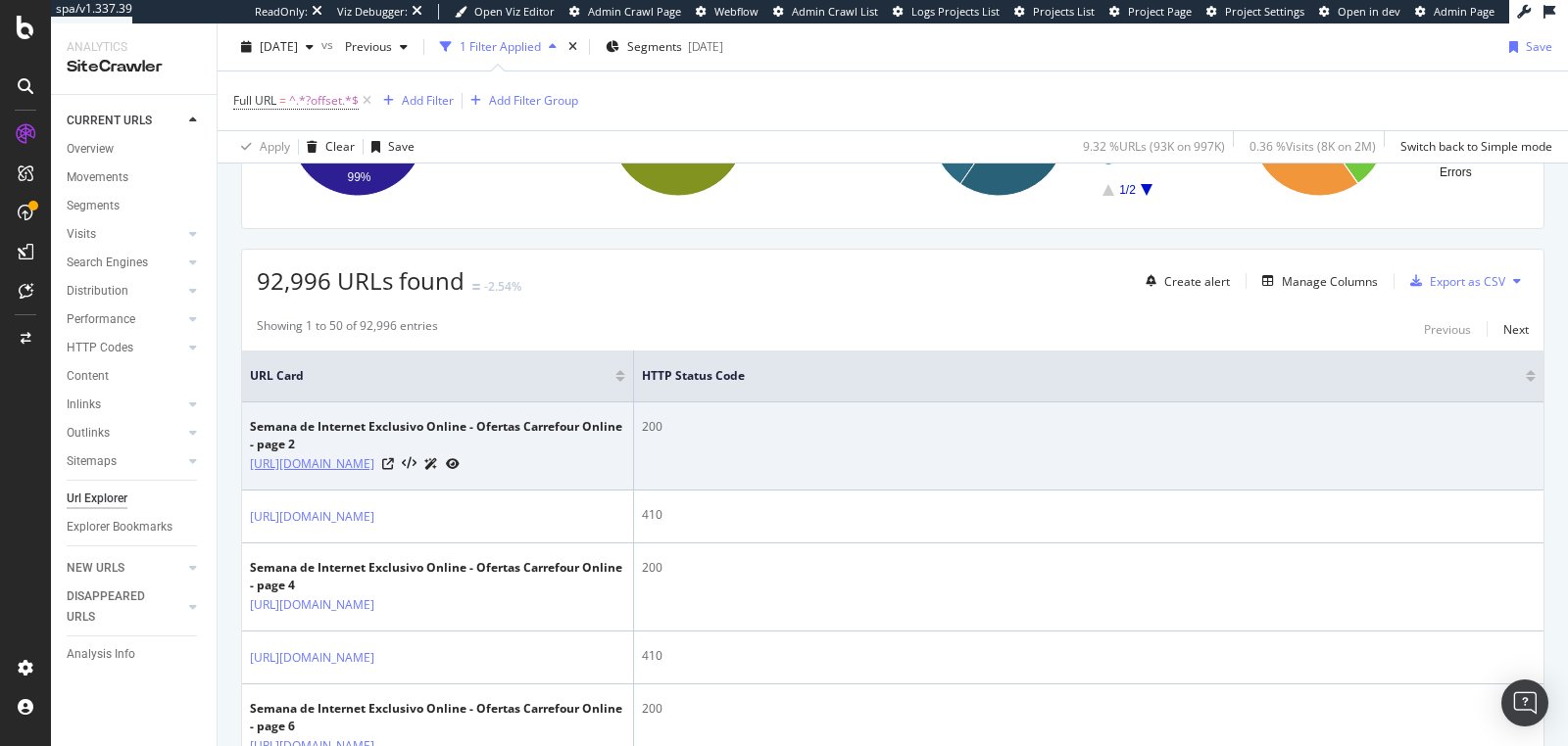
scroll to position [482, 0]
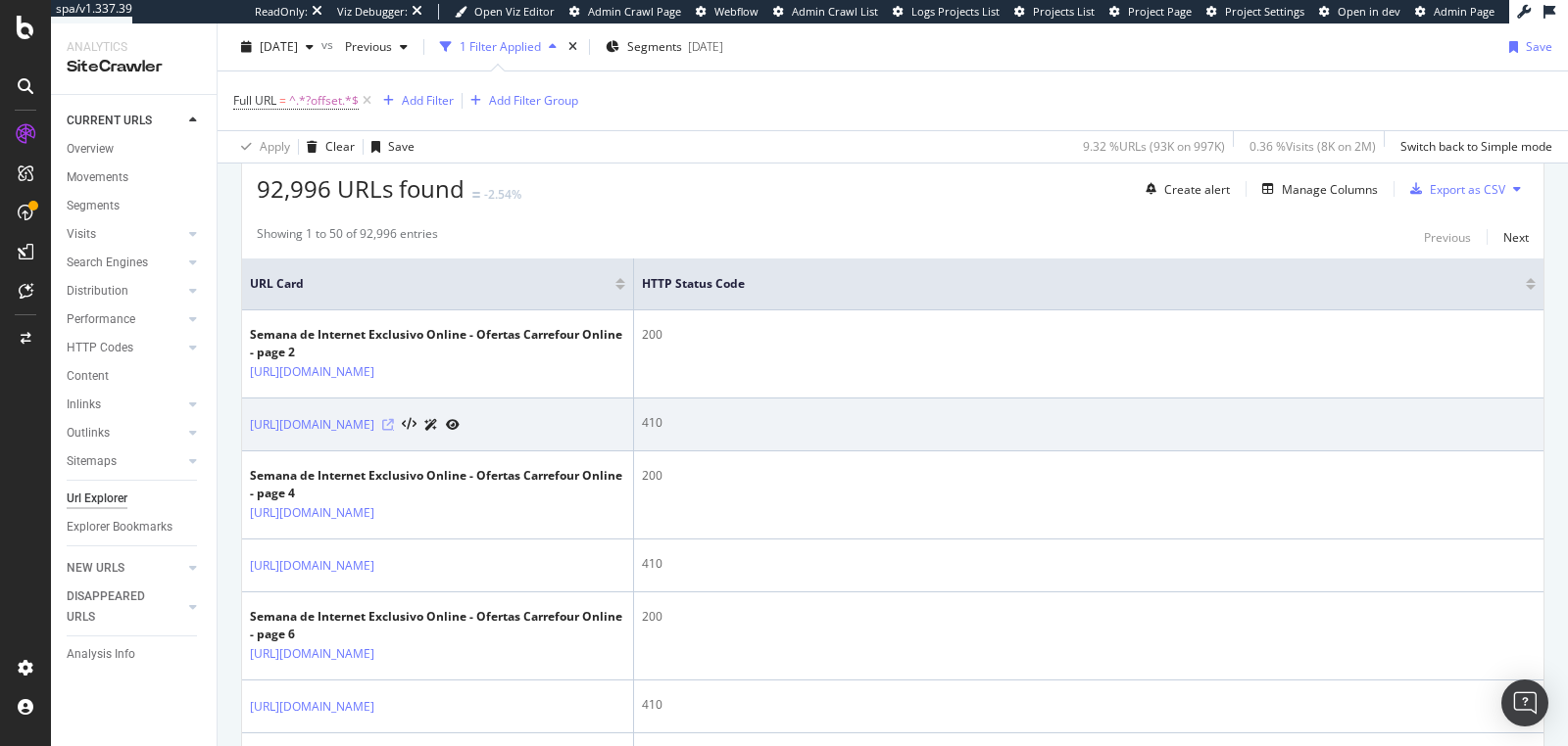
click at [394, 431] on icon at bounding box center [389, 425] width 12 height 12
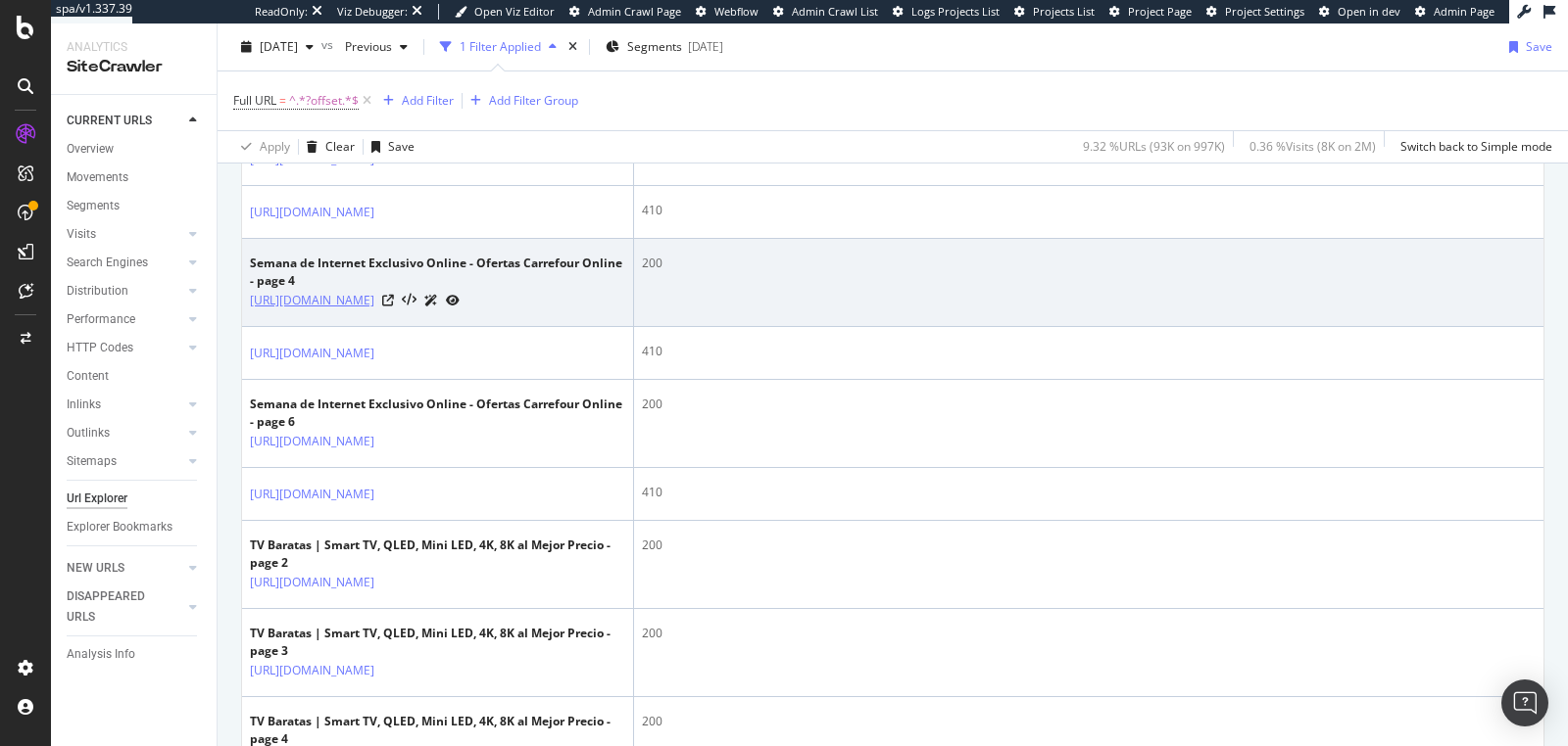
scroll to position [893, 0]
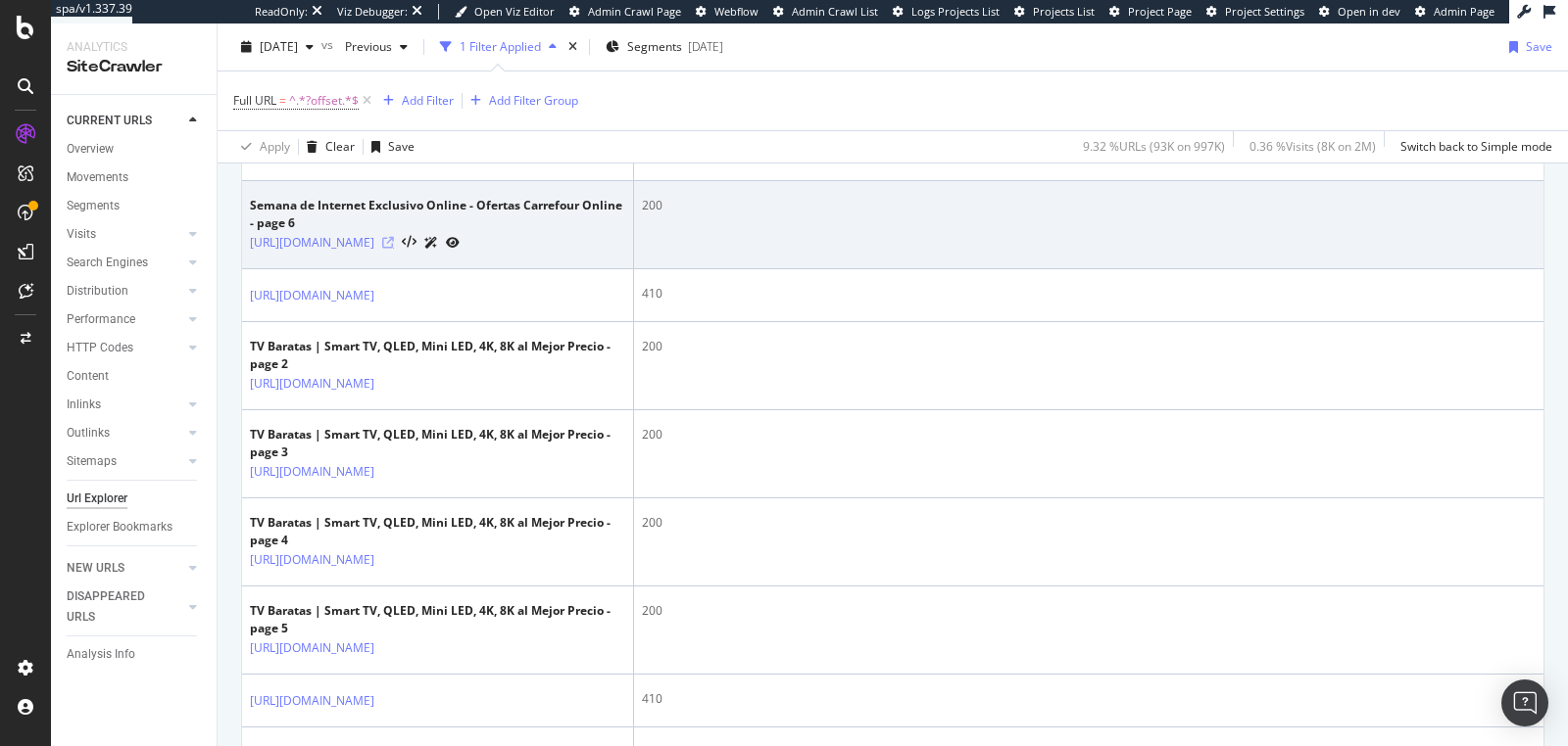
click at [394, 249] on icon at bounding box center [389, 243] width 12 height 12
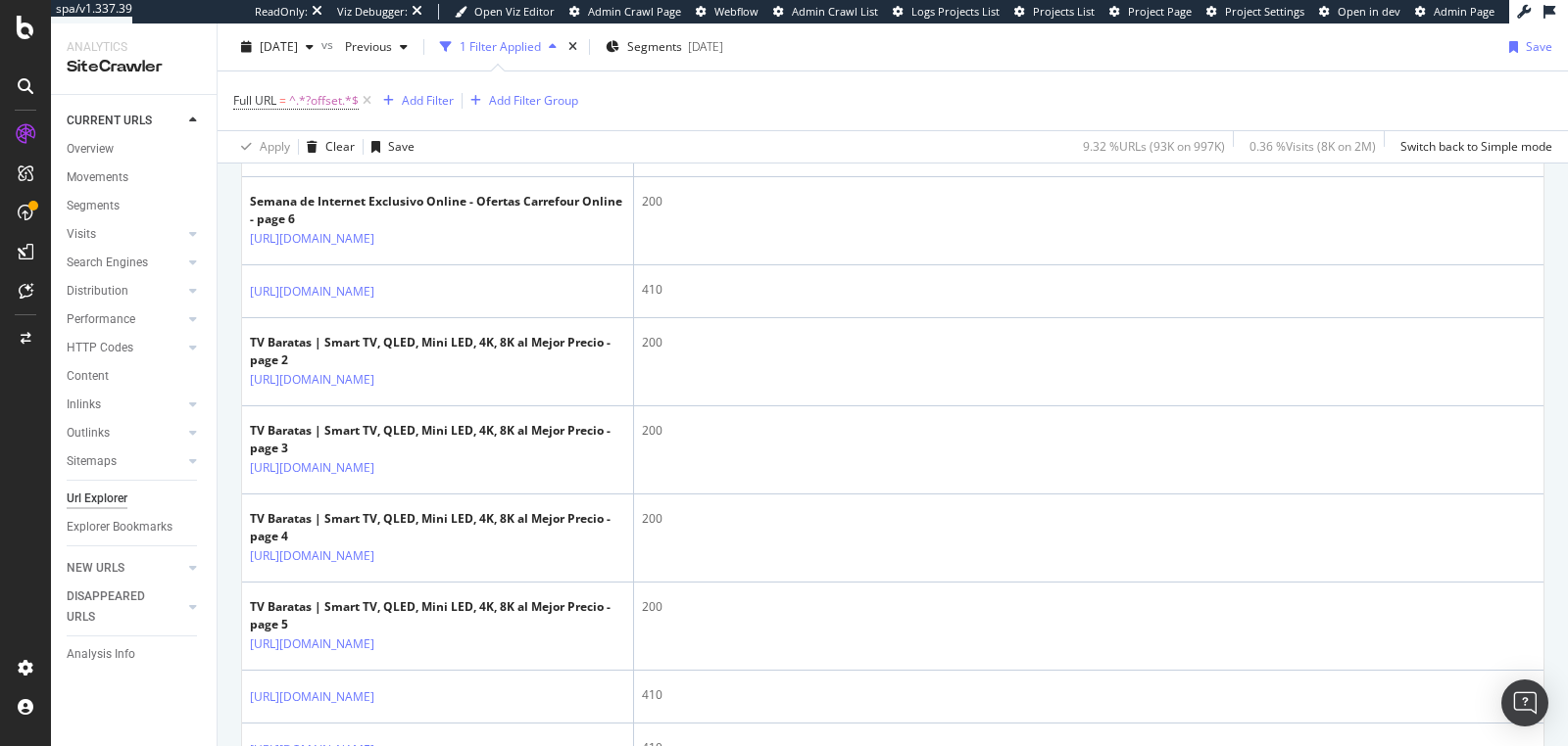
scroll to position [1586, 0]
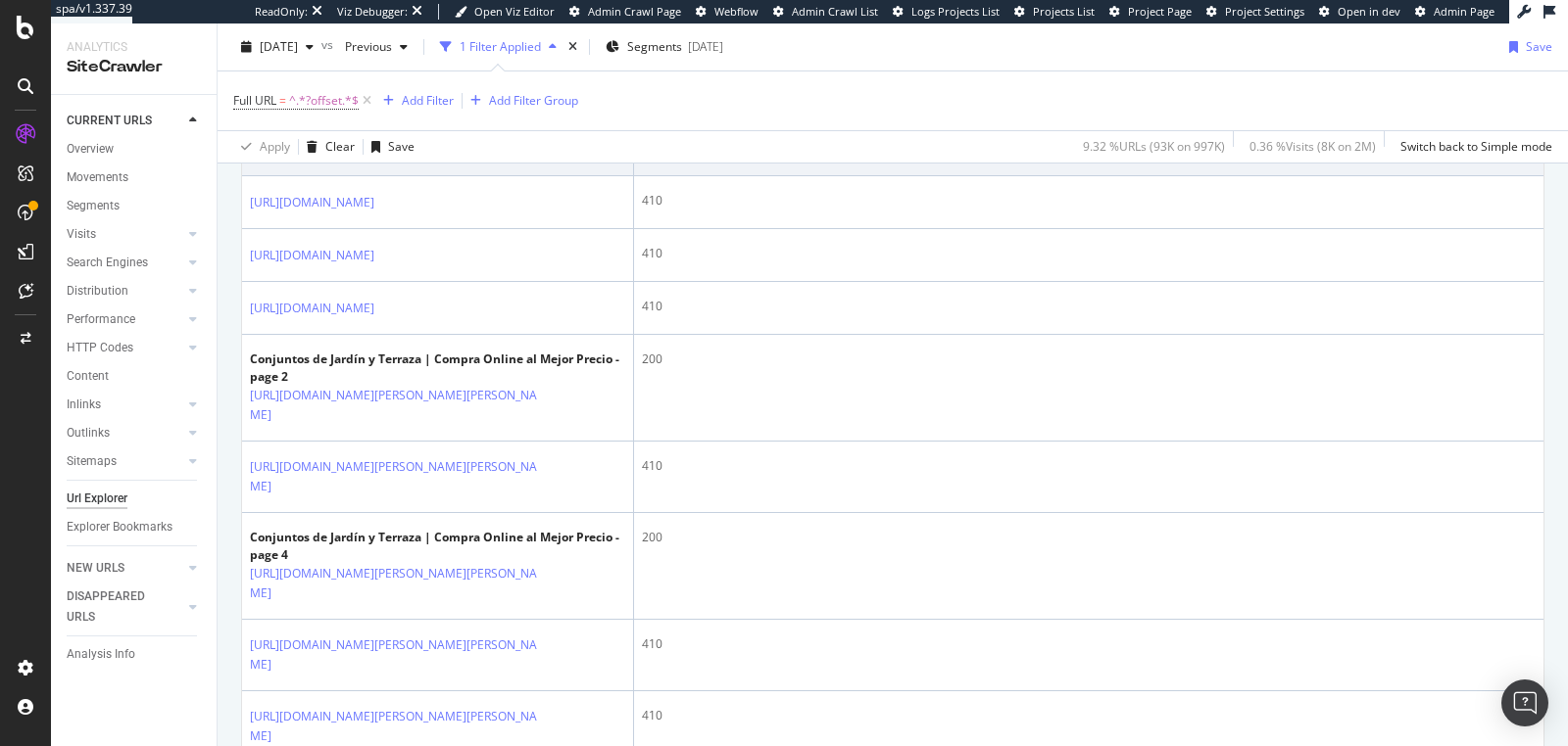
click at [394, 156] on icon at bounding box center [389, 150] width 12 height 12
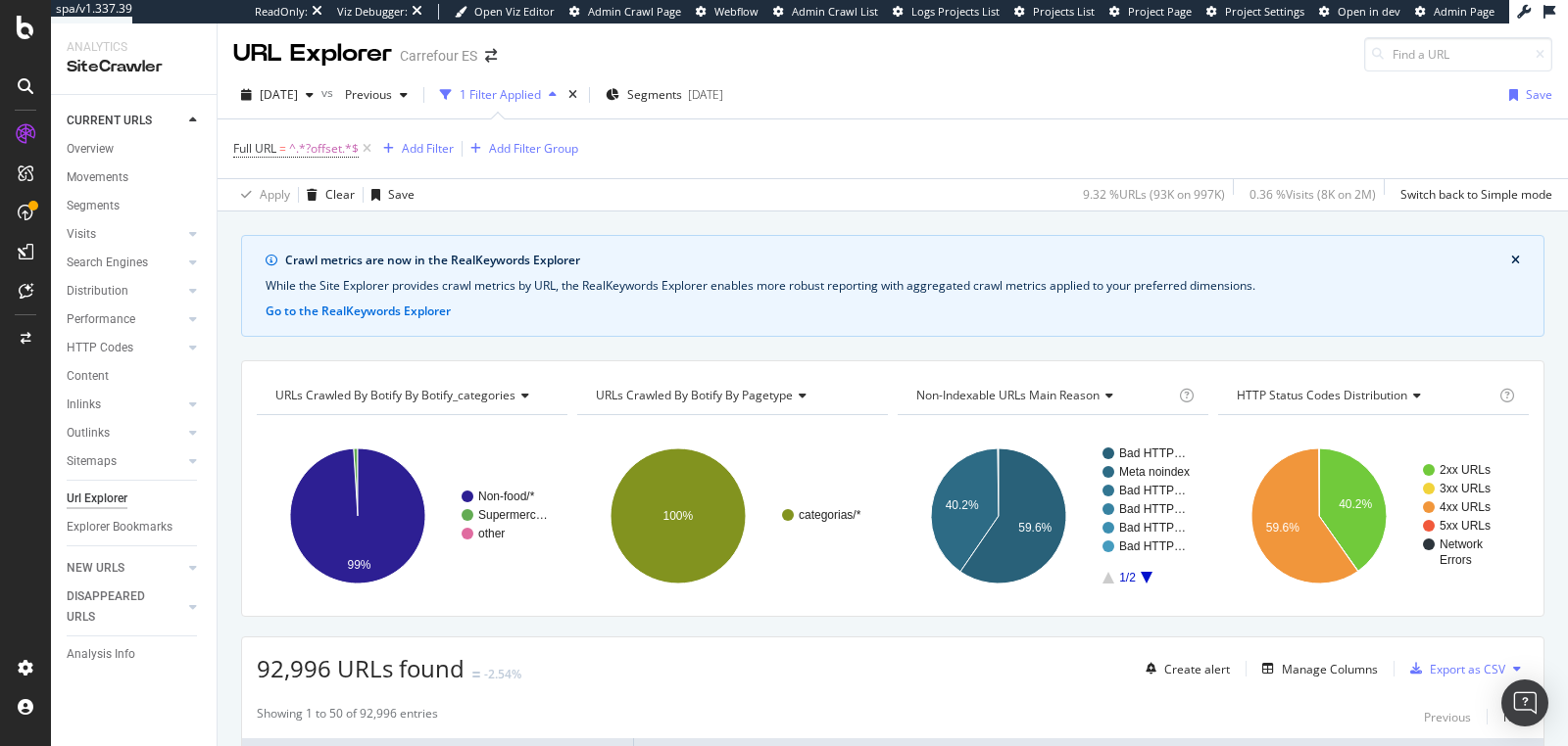
scroll to position [0, 0]
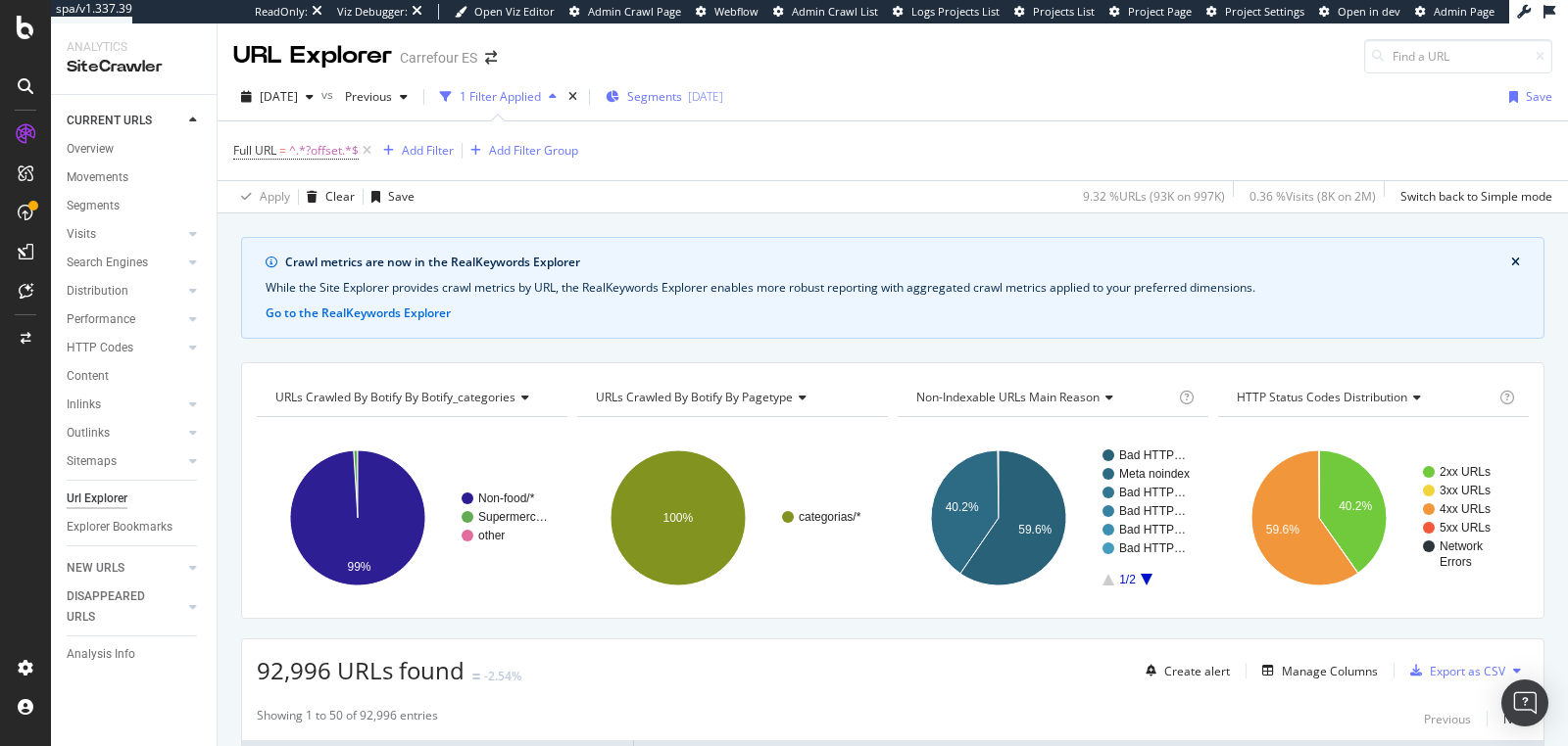
click at [682, 95] on span "Segments" at bounding box center [654, 96] width 55 height 17
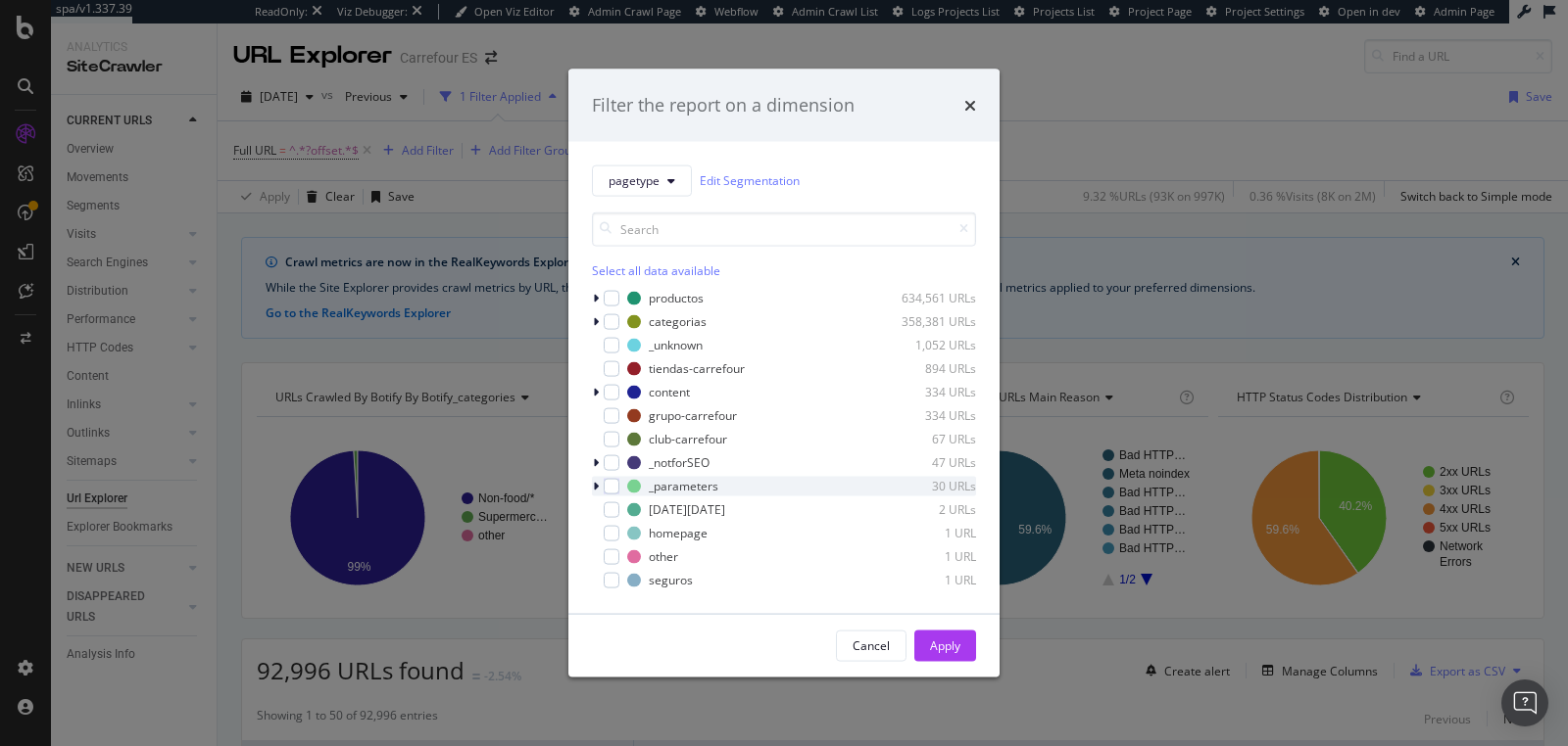
click at [601, 487] on div "modal" at bounding box center [598, 486] width 12 height 20
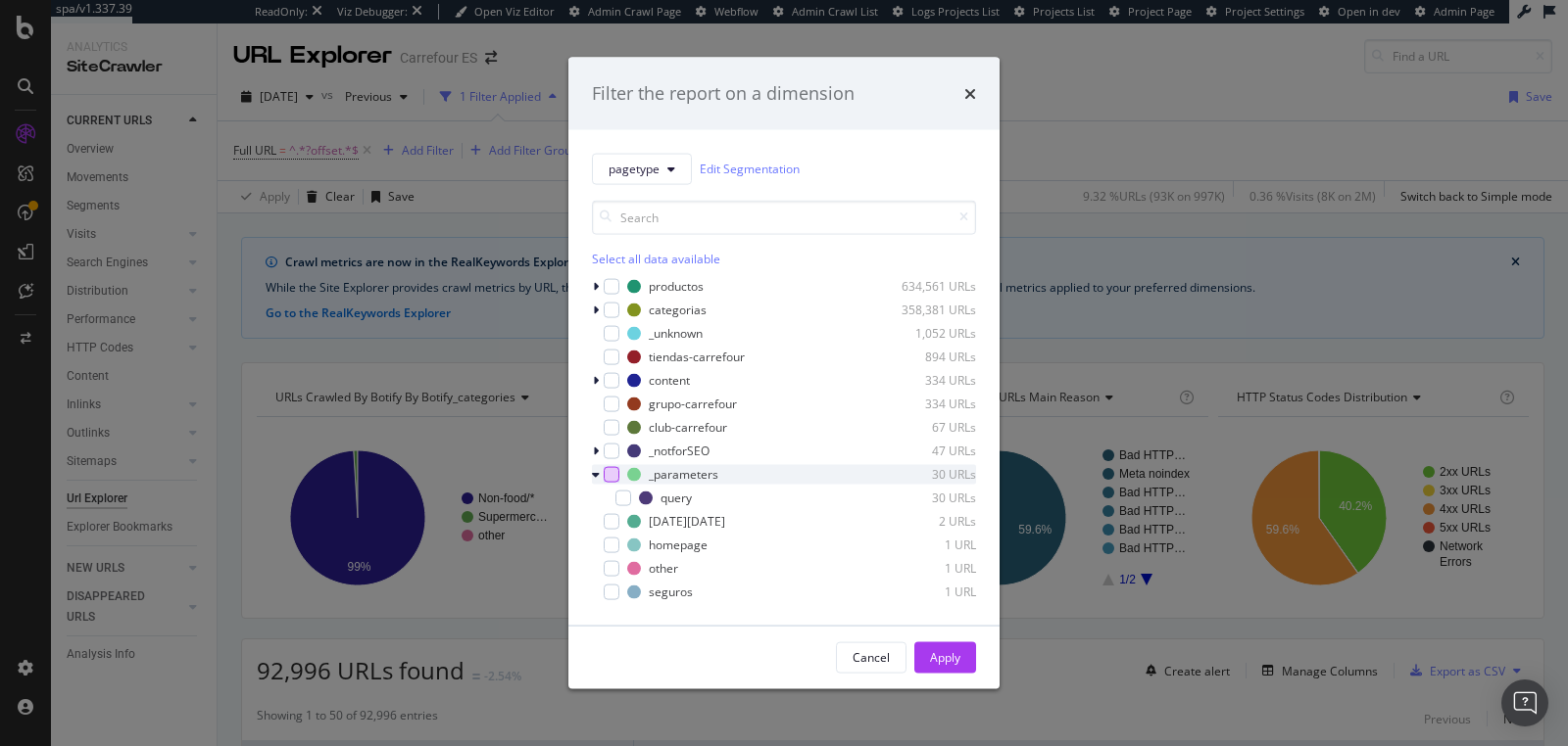
click at [612, 477] on div "modal" at bounding box center [612, 474] width 16 height 16
click at [644, 160] on button "pagetype" at bounding box center [642, 169] width 100 height 32
click at [828, 128] on div "Filter the report on a dimension" at bounding box center [784, 93] width 431 height 72
click at [610, 474] on icon "modal" at bounding box center [612, 474] width 9 height 10
click at [864, 651] on div "Cancel" at bounding box center [871, 657] width 38 height 17
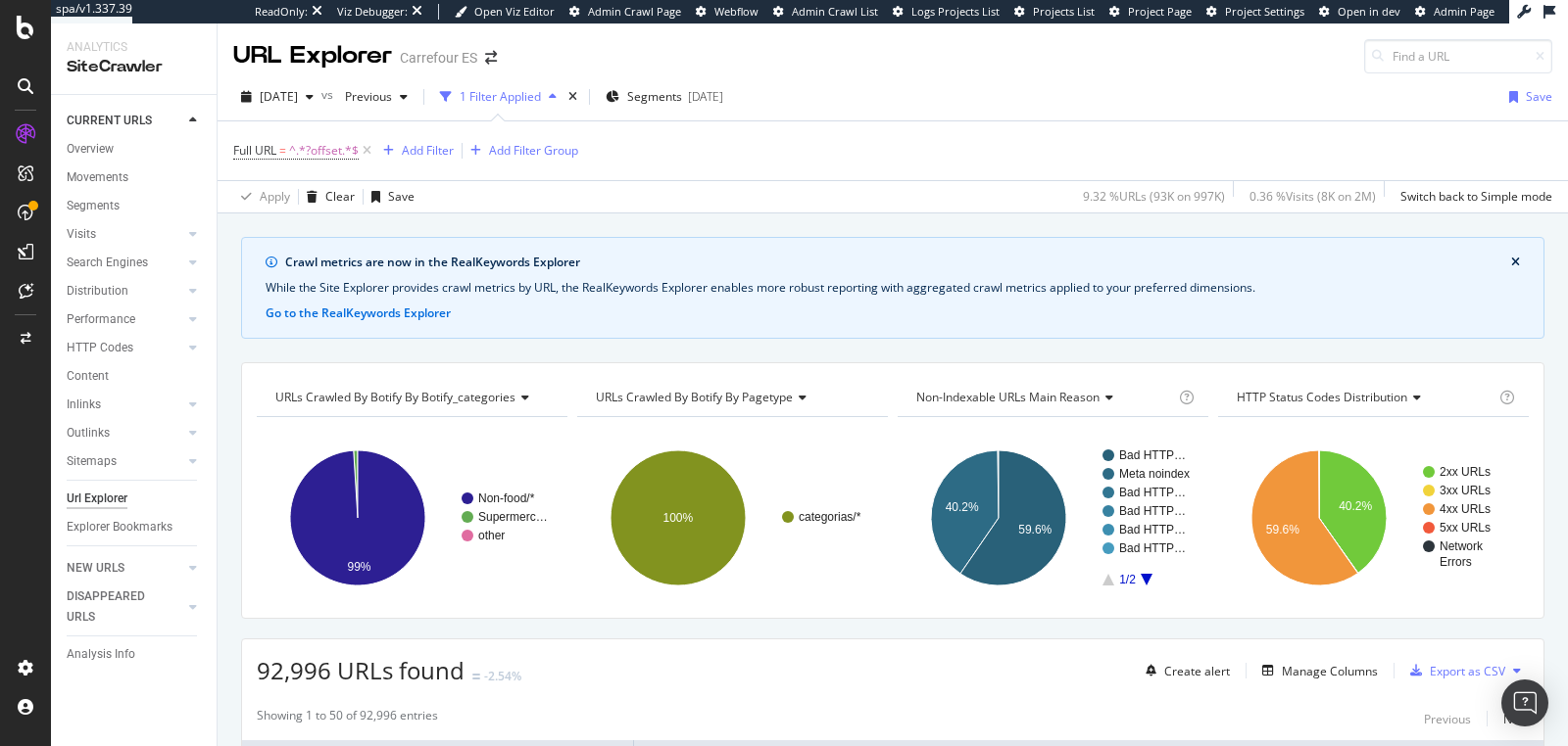
click at [884, 65] on div "URL Explorer Carrefour ES" at bounding box center [893, 48] width 1350 height 50
click at [912, 134] on div "Full URL = ^.*?offset.*$ Add Filter Add Filter Group" at bounding box center [893, 150] width 1319 height 58
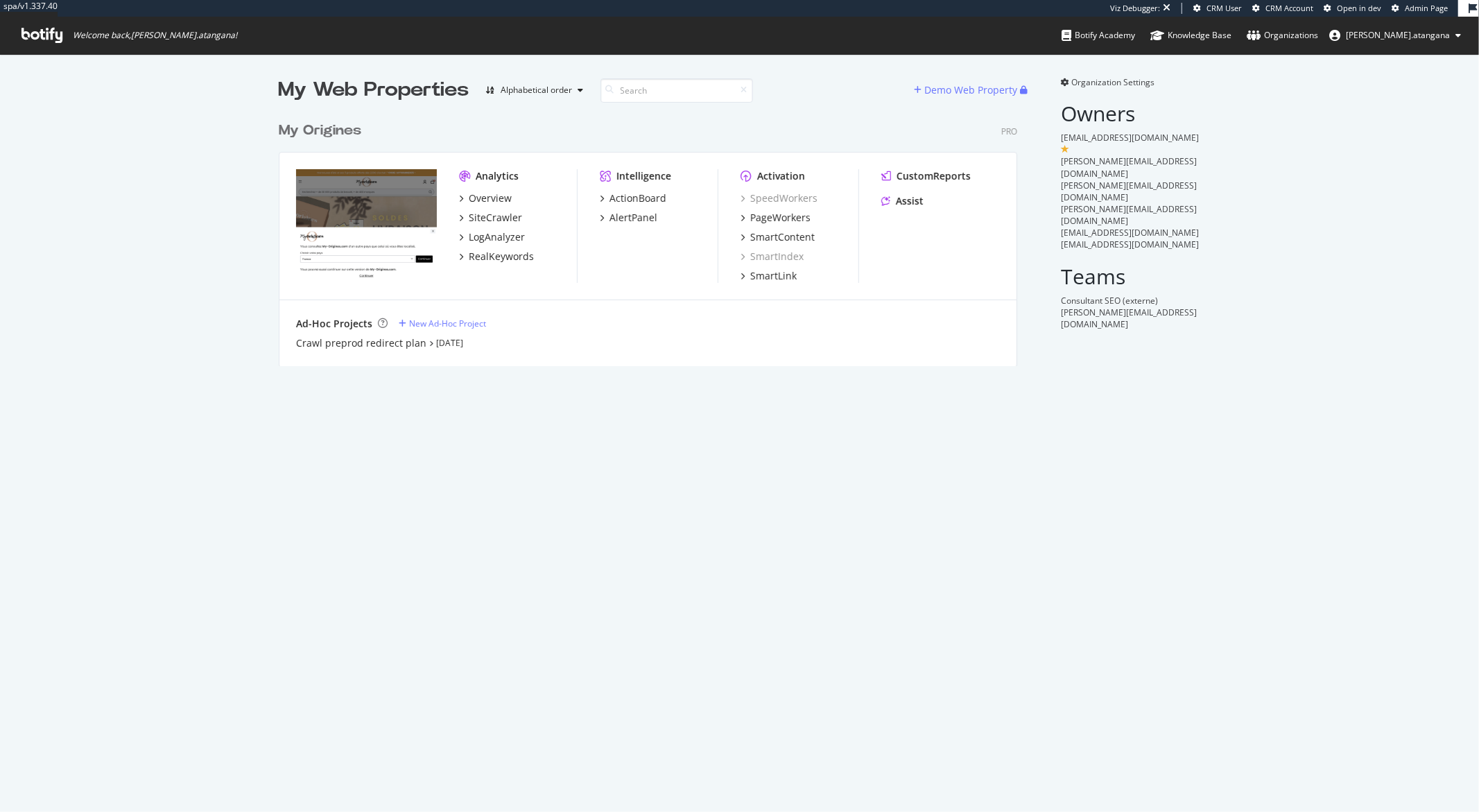
scroll to position [250, 738]
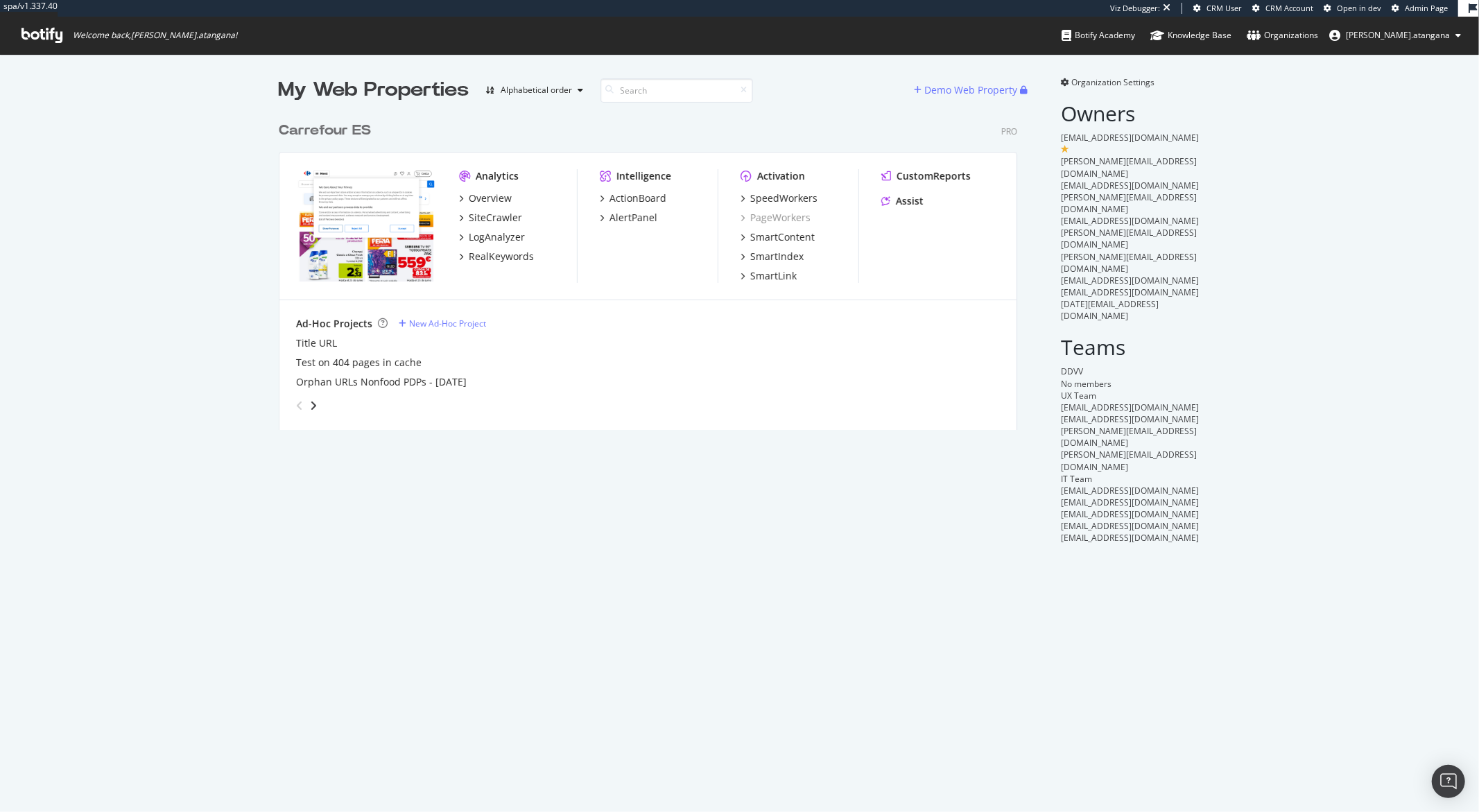
scroll to position [314, 738]
click at [623, 201] on div "ActionBoard" at bounding box center [637, 199] width 57 height 14
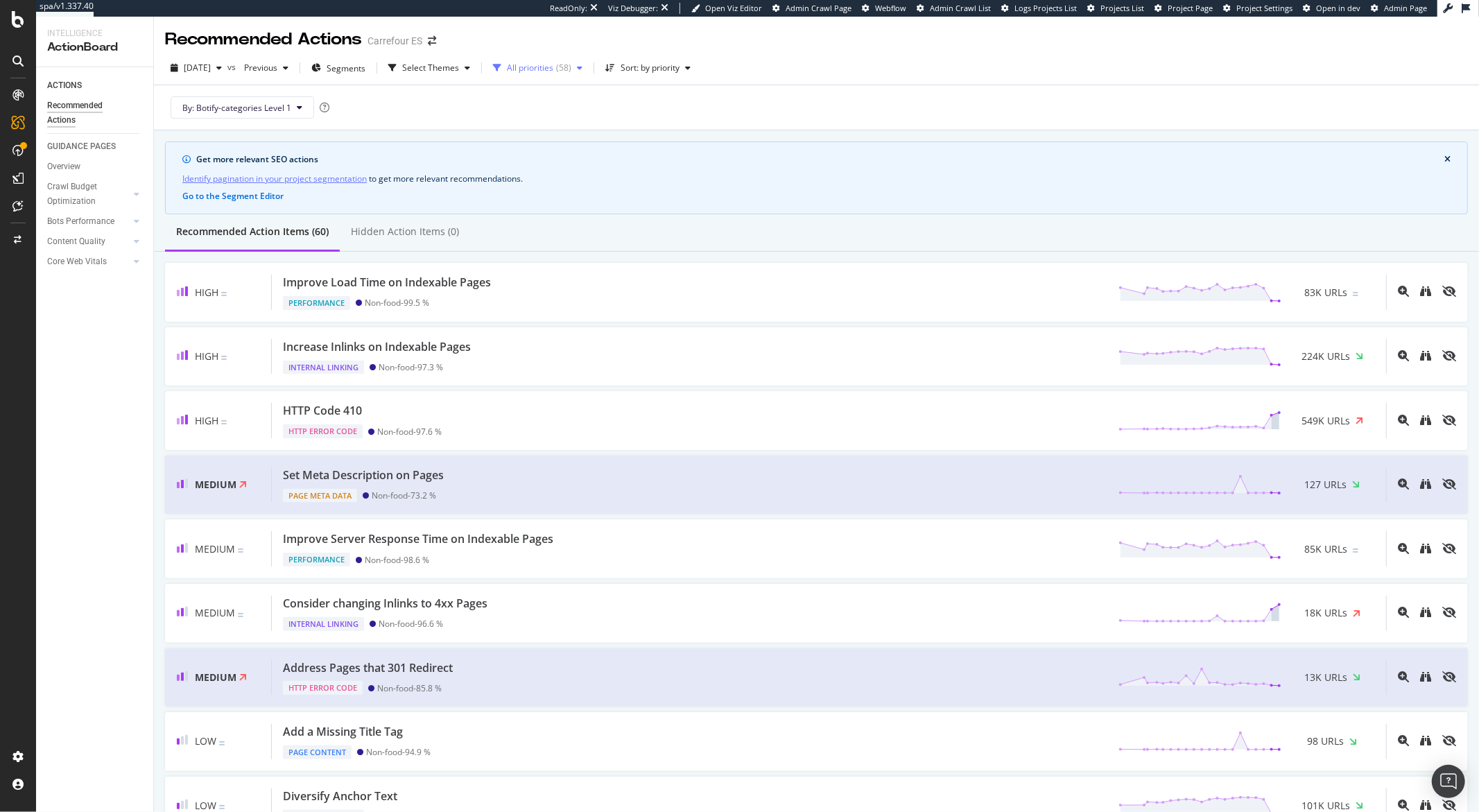
click at [572, 68] on div "( 58 )" at bounding box center [564, 68] width 15 height 8
click at [574, 119] on div "High ( 3 )" at bounding box center [568, 120] width 86 height 12
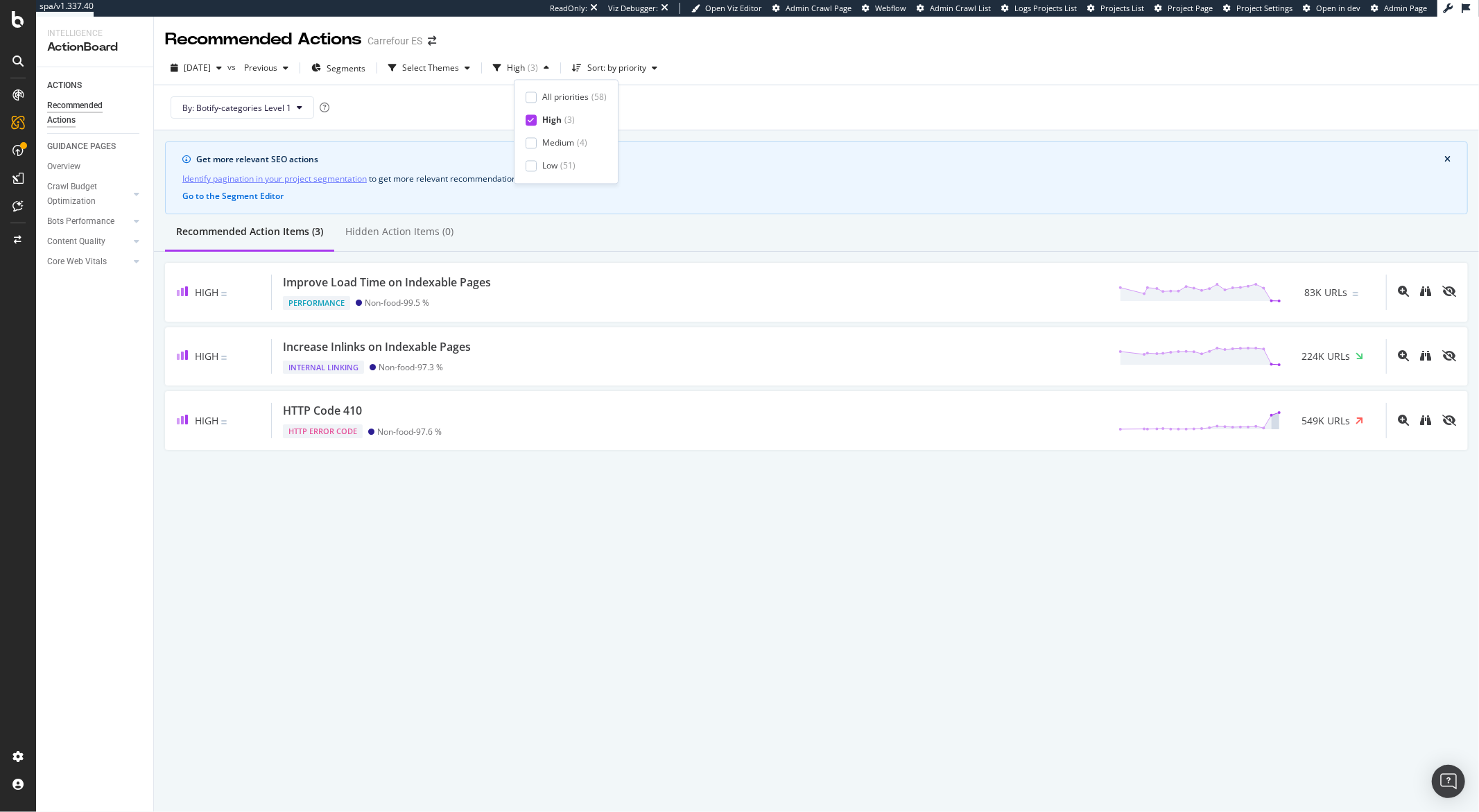
click at [528, 120] on icon at bounding box center [531, 120] width 6 height 7
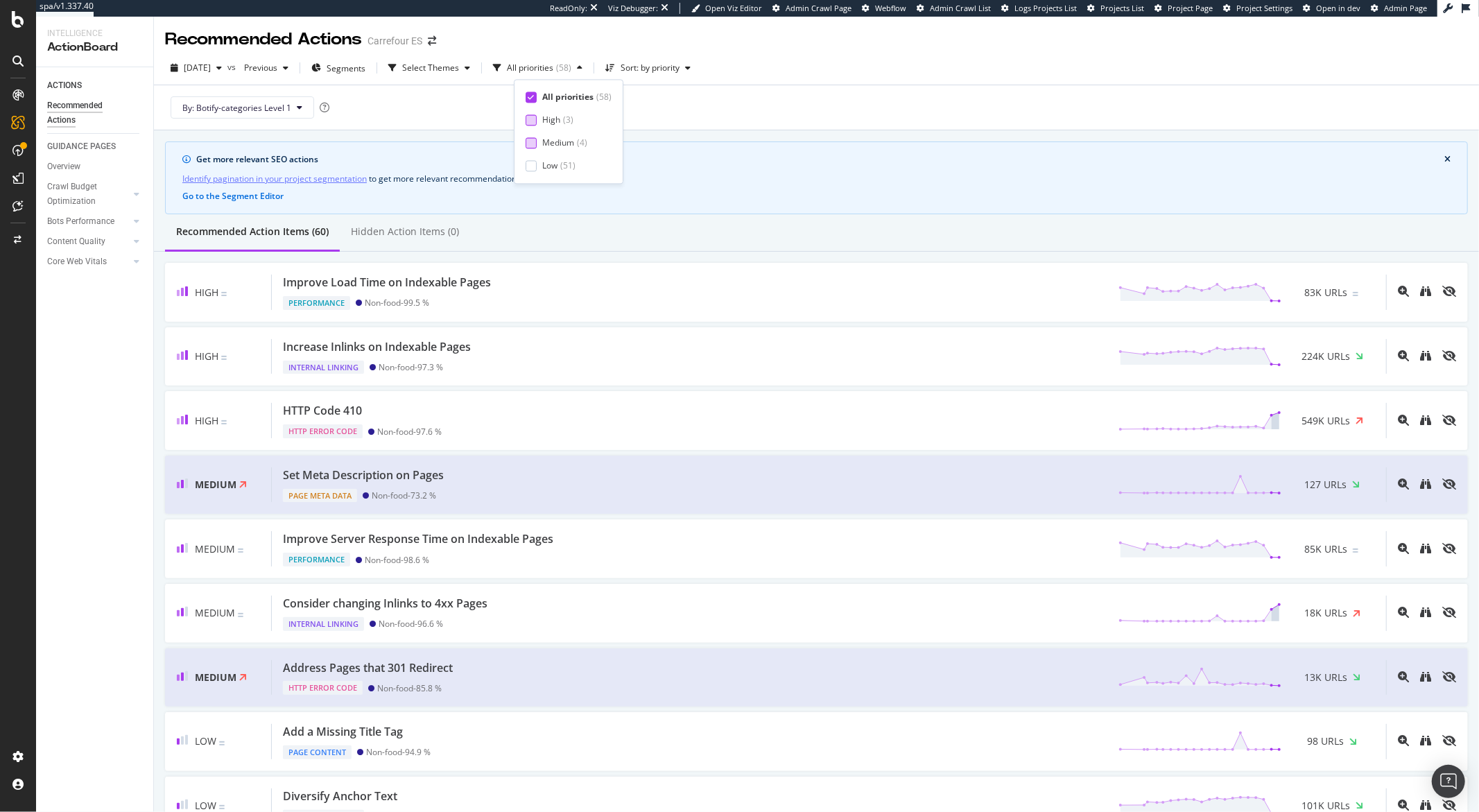
click at [530, 139] on div at bounding box center [531, 143] width 11 height 11
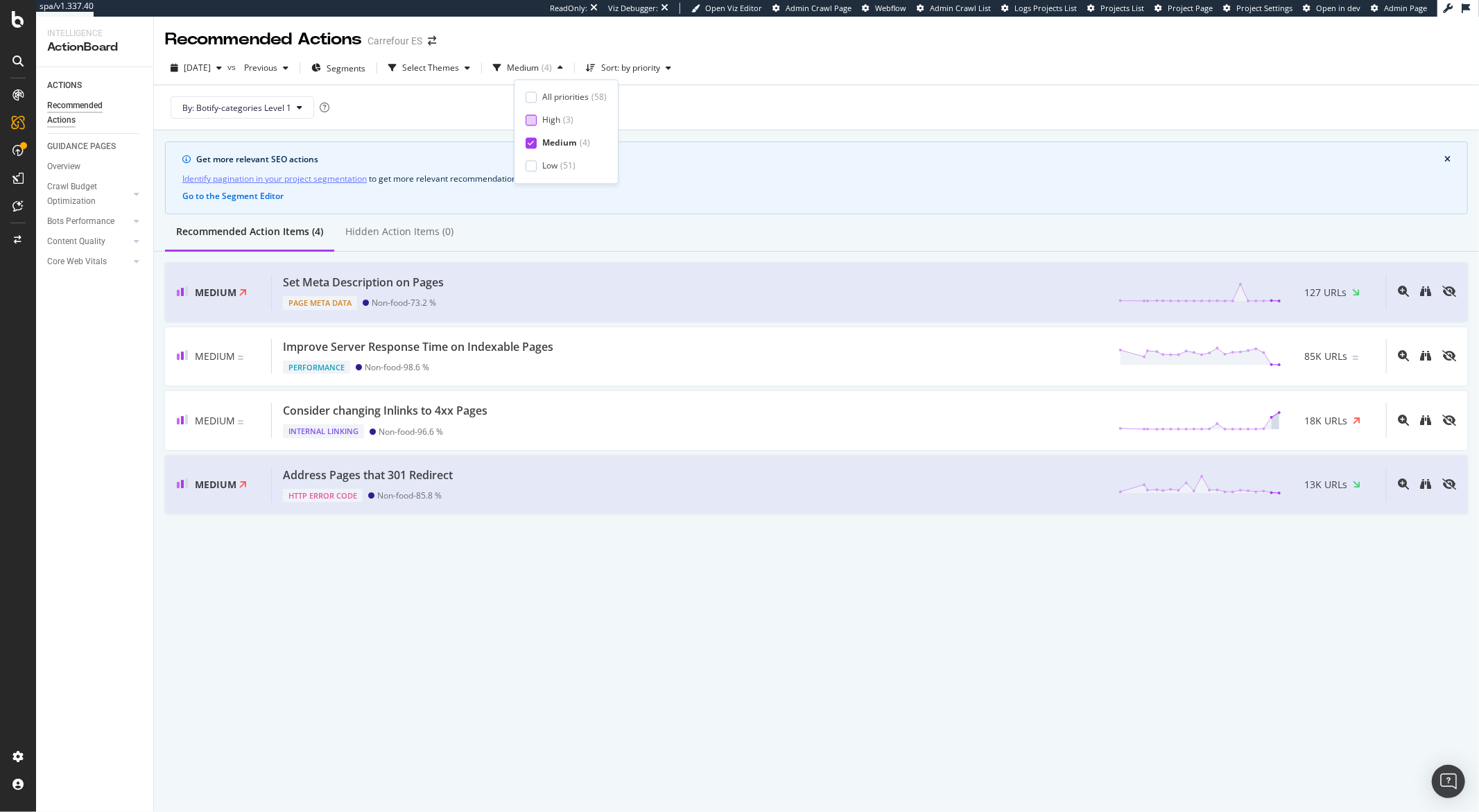
click at [535, 142] on div at bounding box center [531, 143] width 11 height 11
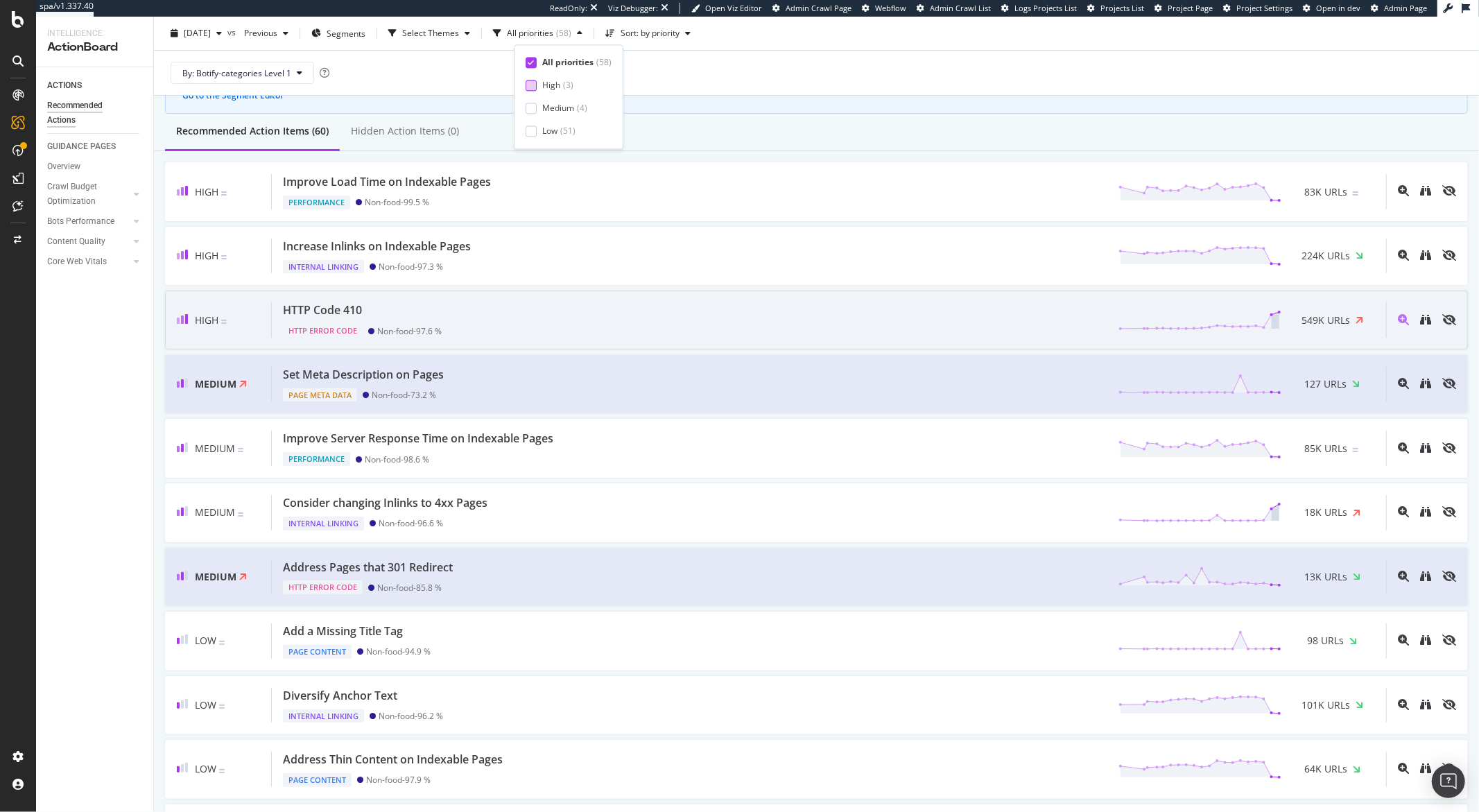
scroll to position [104, 0]
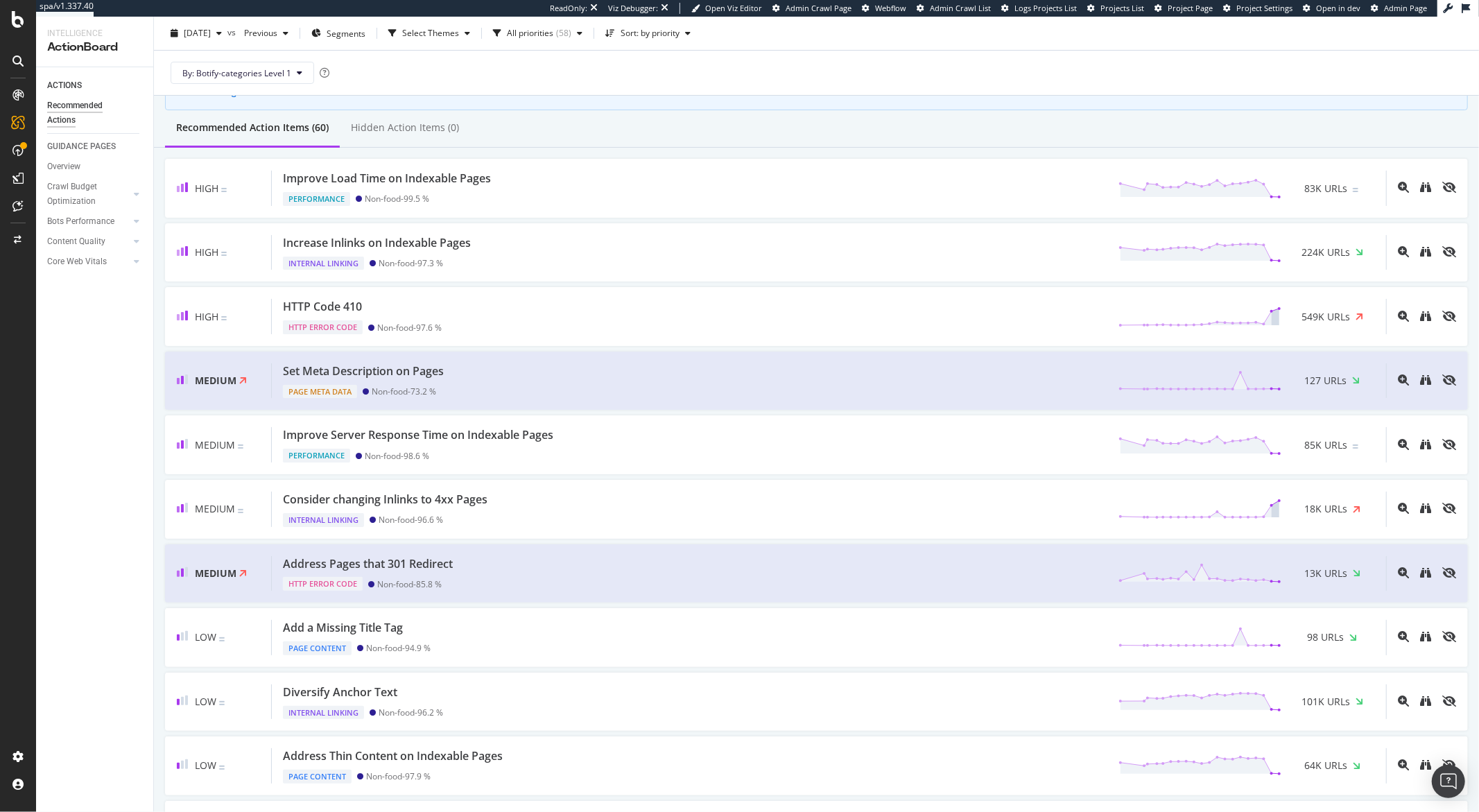
click at [9, 549] on div at bounding box center [18, 415] width 34 height 662
click at [406, 567] on div "Address Pages that 301 Redirect" at bounding box center [367, 564] width 170 height 16
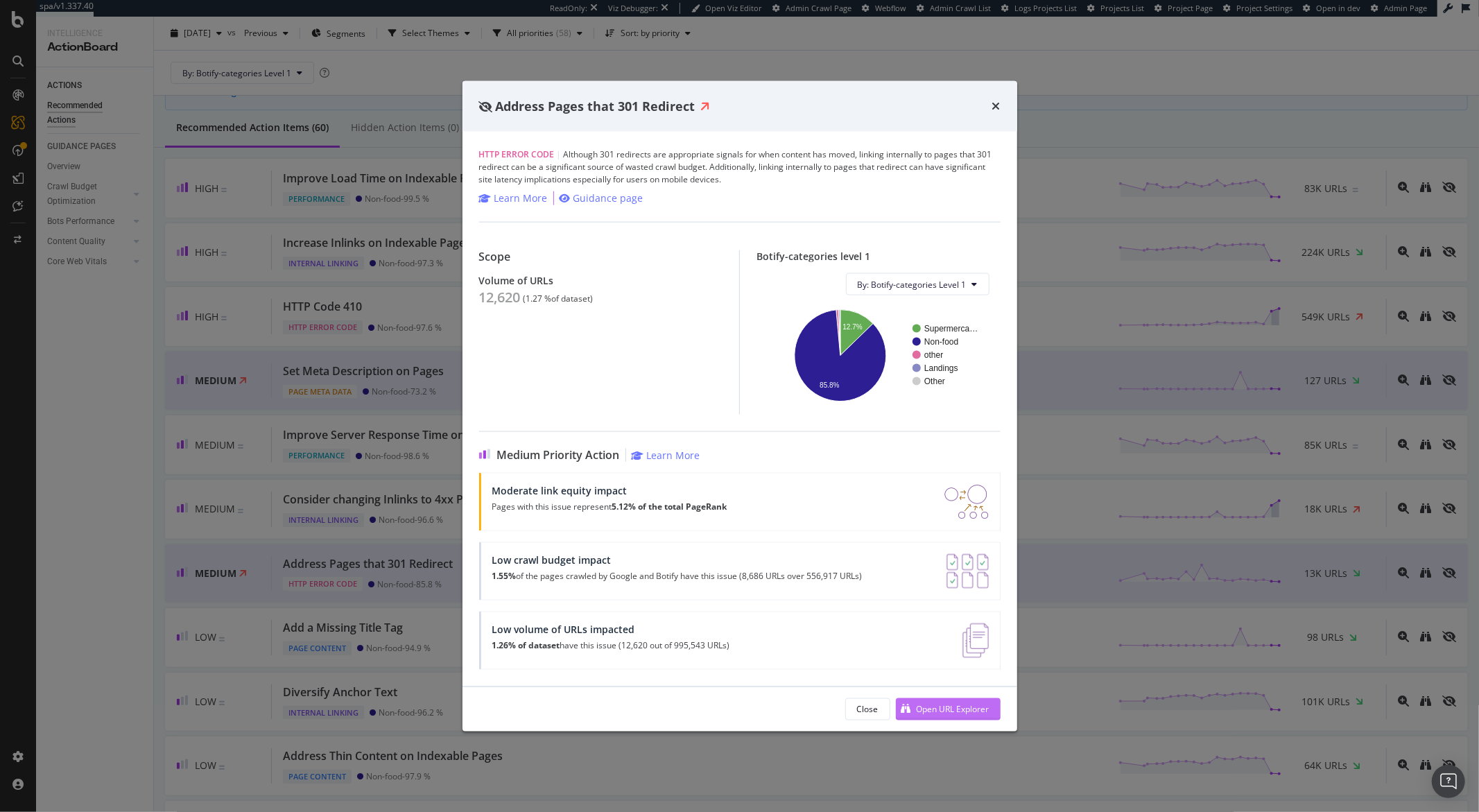
click at [944, 715] on div "Open URL Explorer" at bounding box center [943, 709] width 94 height 21
click at [959, 40] on div "Address Pages that 301 Redirect HTTP Error Code | Although 301 redirects are ap…" at bounding box center [740, 406] width 1479 height 812
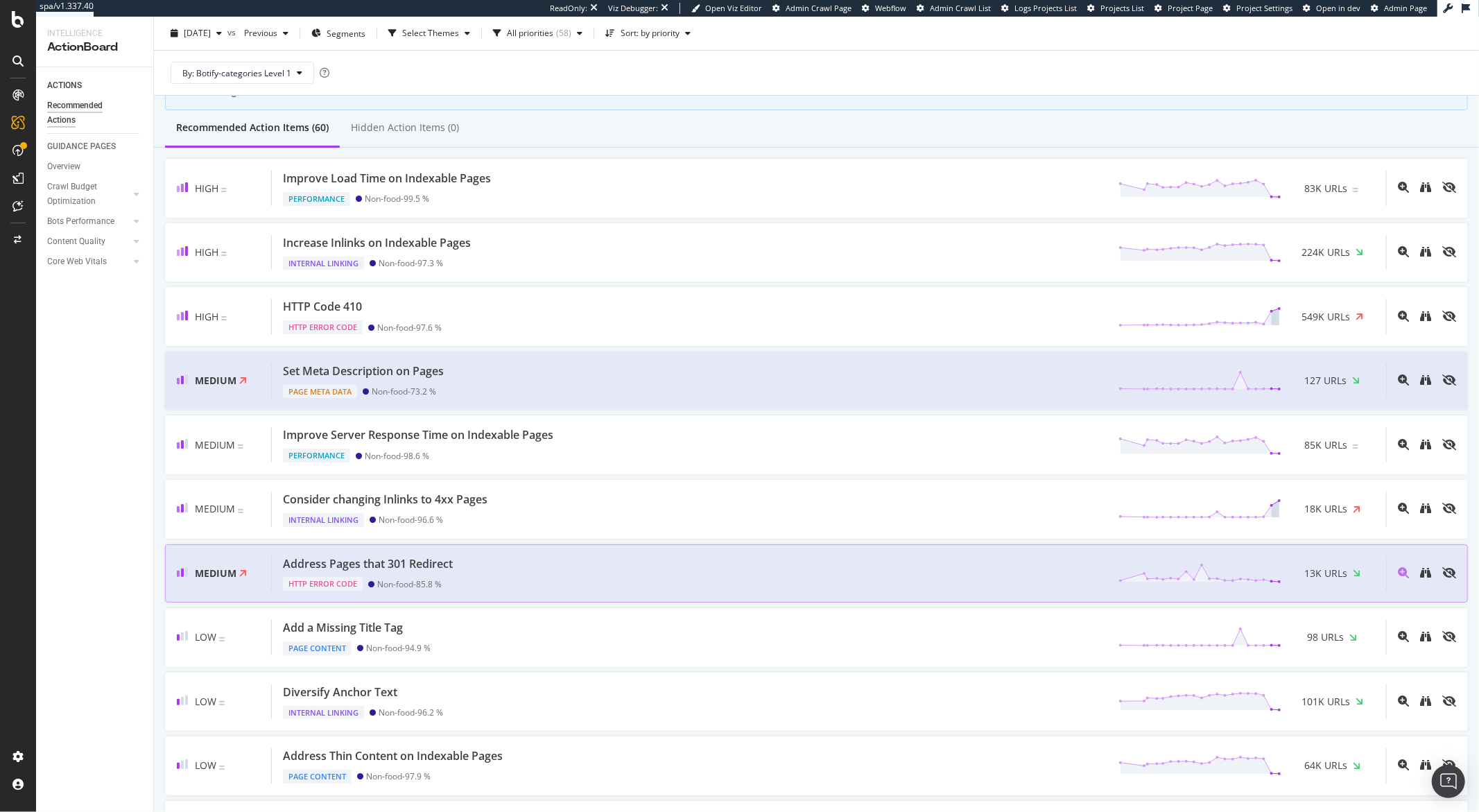
click at [412, 562] on div "Address Pages that 301 Redirect" at bounding box center [367, 564] width 170 height 16
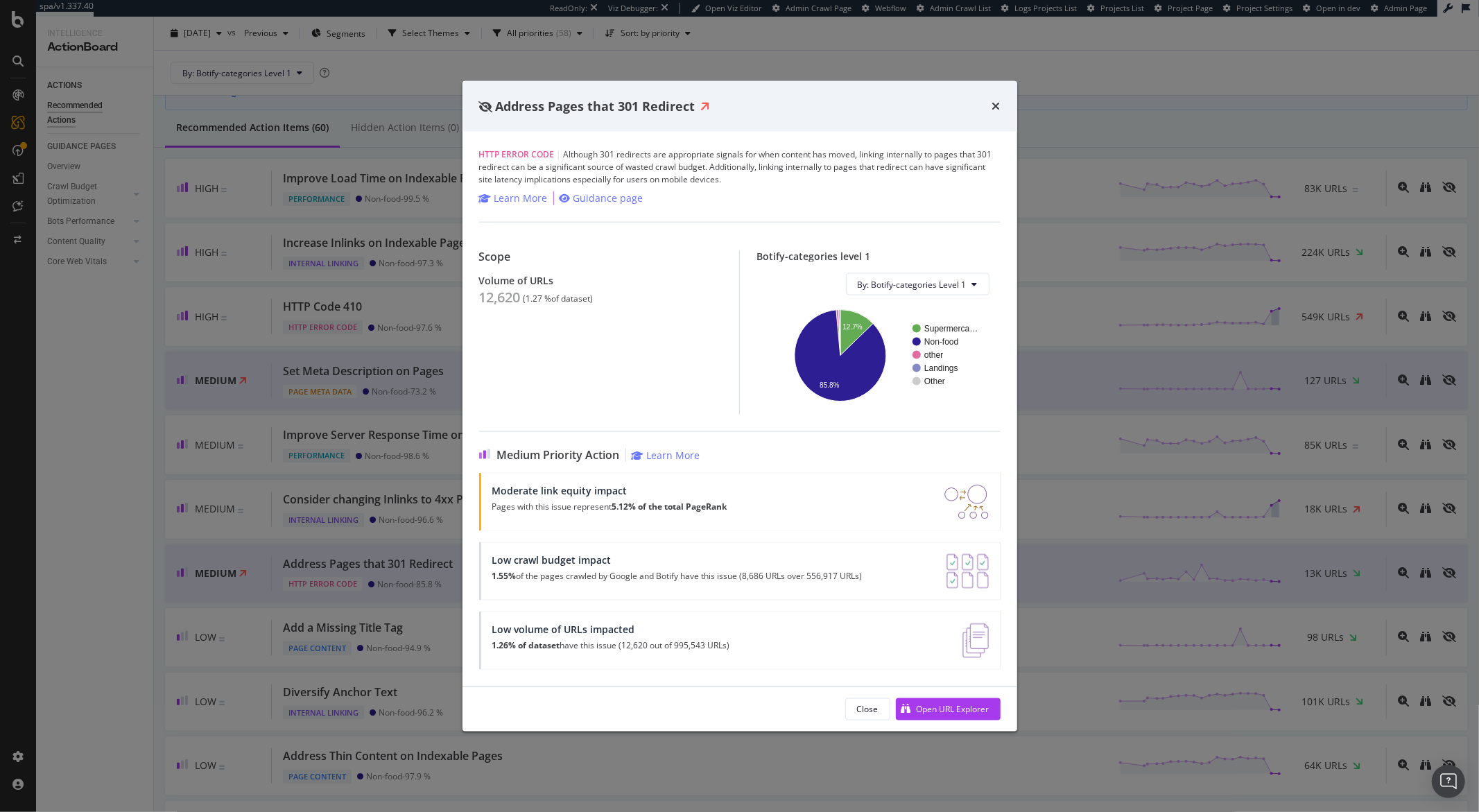
scroll to position [104, 0]
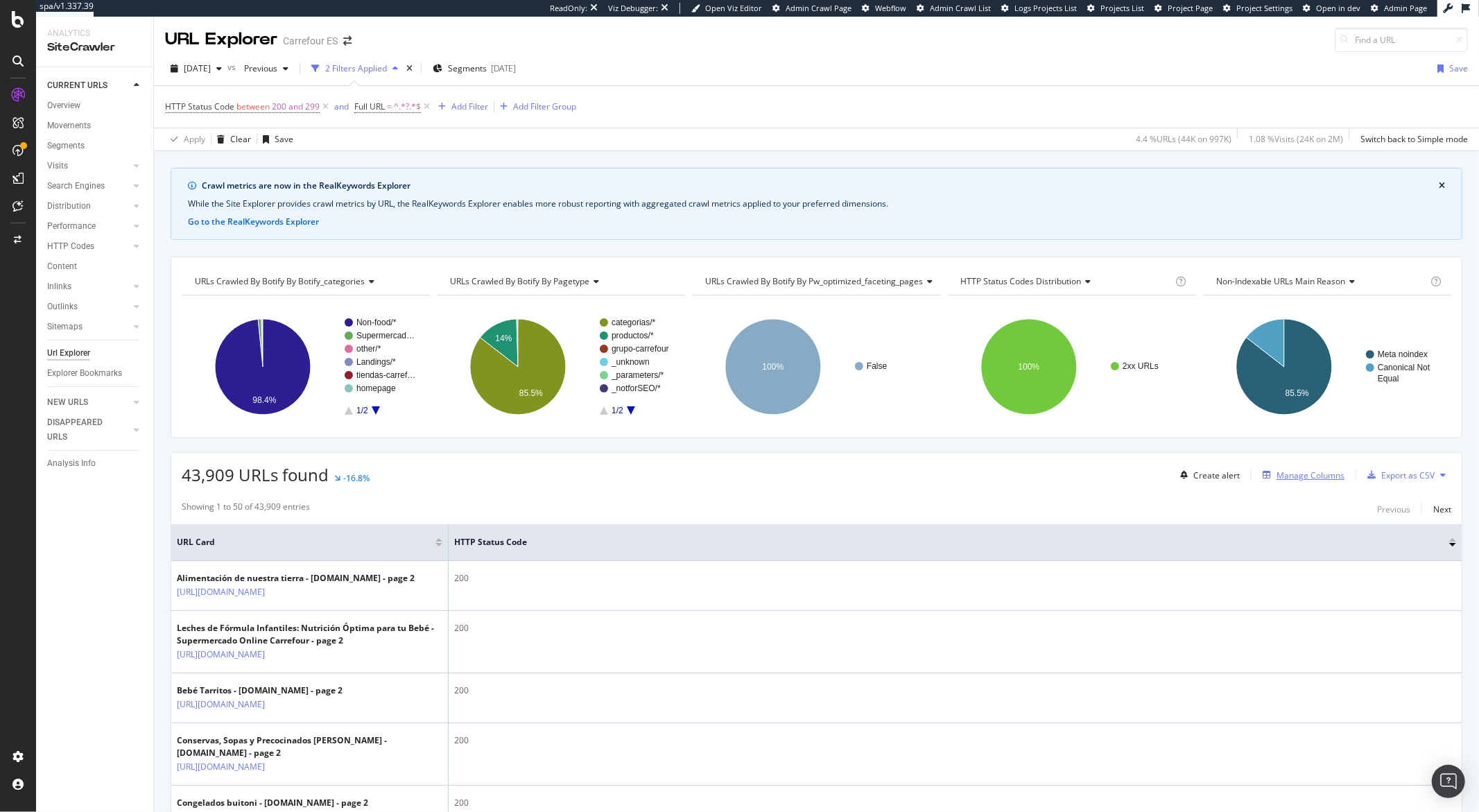
click at [1299, 473] on div "Manage Columns" at bounding box center [1310, 475] width 68 height 12
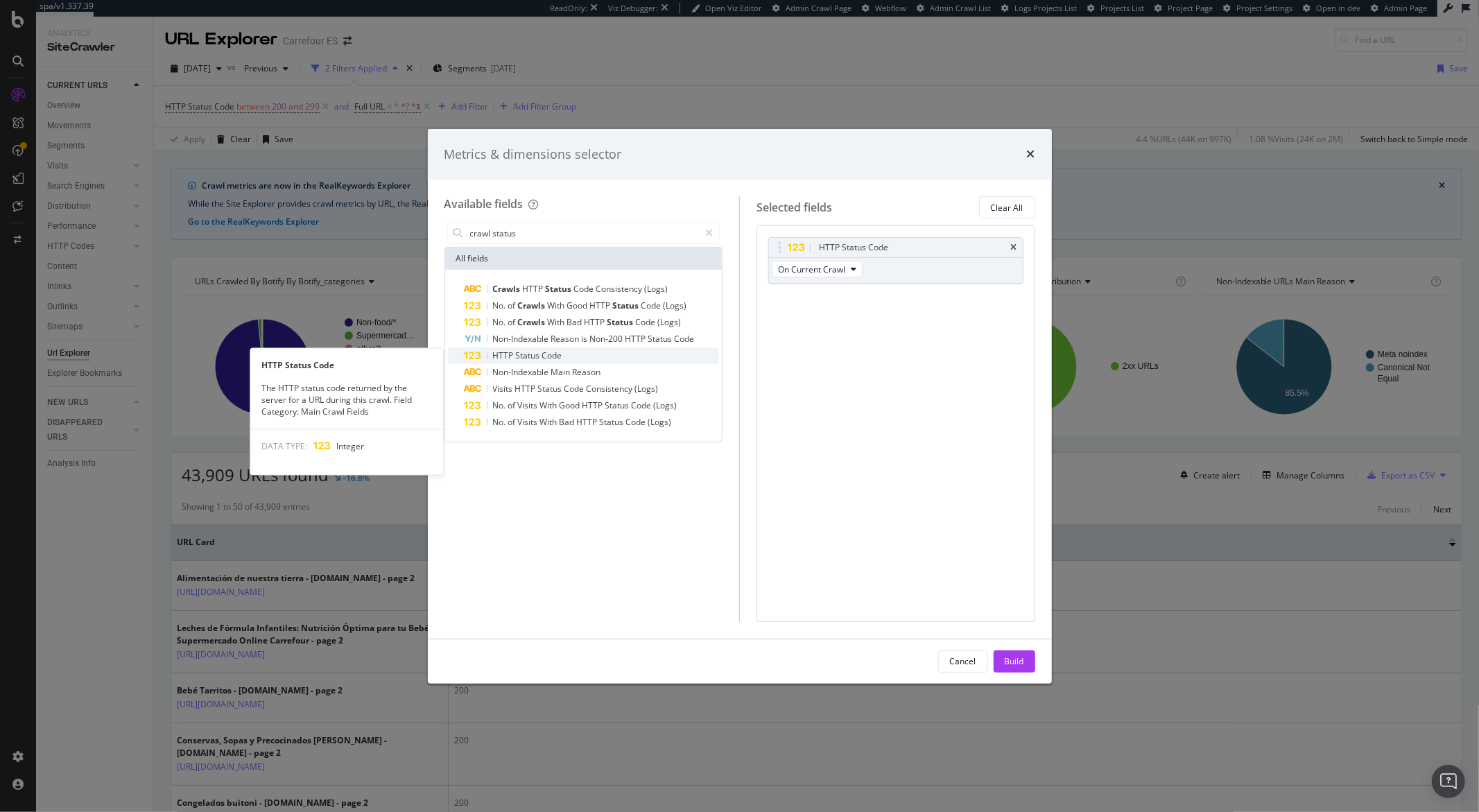
type input "crawl status"
click at [558, 355] on span "Code" at bounding box center [552, 355] width 20 height 12
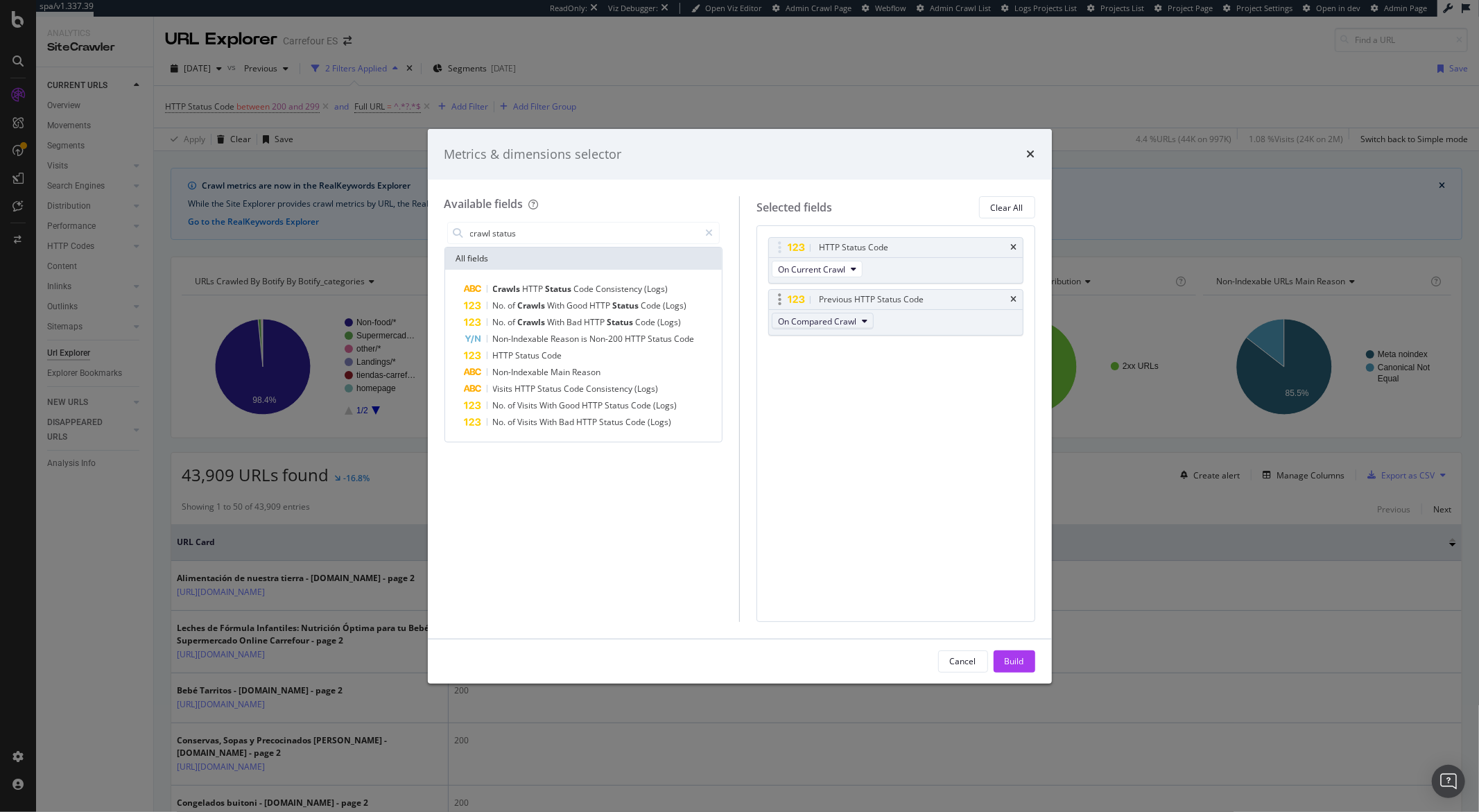
click at [857, 315] on button "On Compared Crawl" at bounding box center [823, 321] width 102 height 17
click at [860, 366] on span "On Compared Crawl" at bounding box center [823, 371] width 80 height 13
drag, startPoint x: 886, startPoint y: 449, endPoint x: 908, endPoint y: 480, distance: 38.0
click at [889, 455] on div "HTTP Status Code On Current Crawl Previous HTTP Status Code On Compared Crawl Y…" at bounding box center [896, 423] width 279 height 396
click at [1014, 662] on div "Build" at bounding box center [1014, 661] width 20 height 12
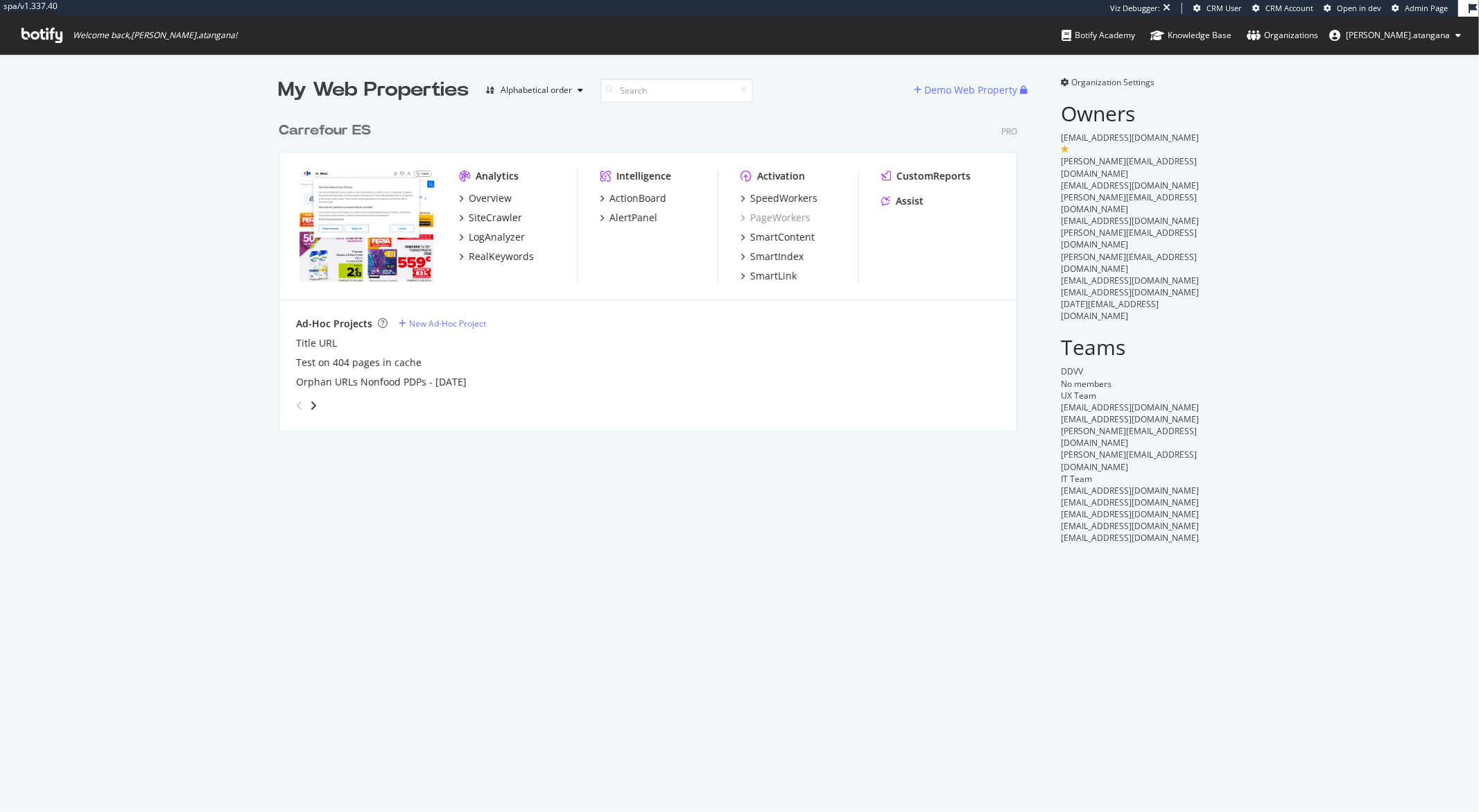
scroll to position [314, 738]
click at [499, 232] on div "LogAnalyzer" at bounding box center [497, 237] width 56 height 14
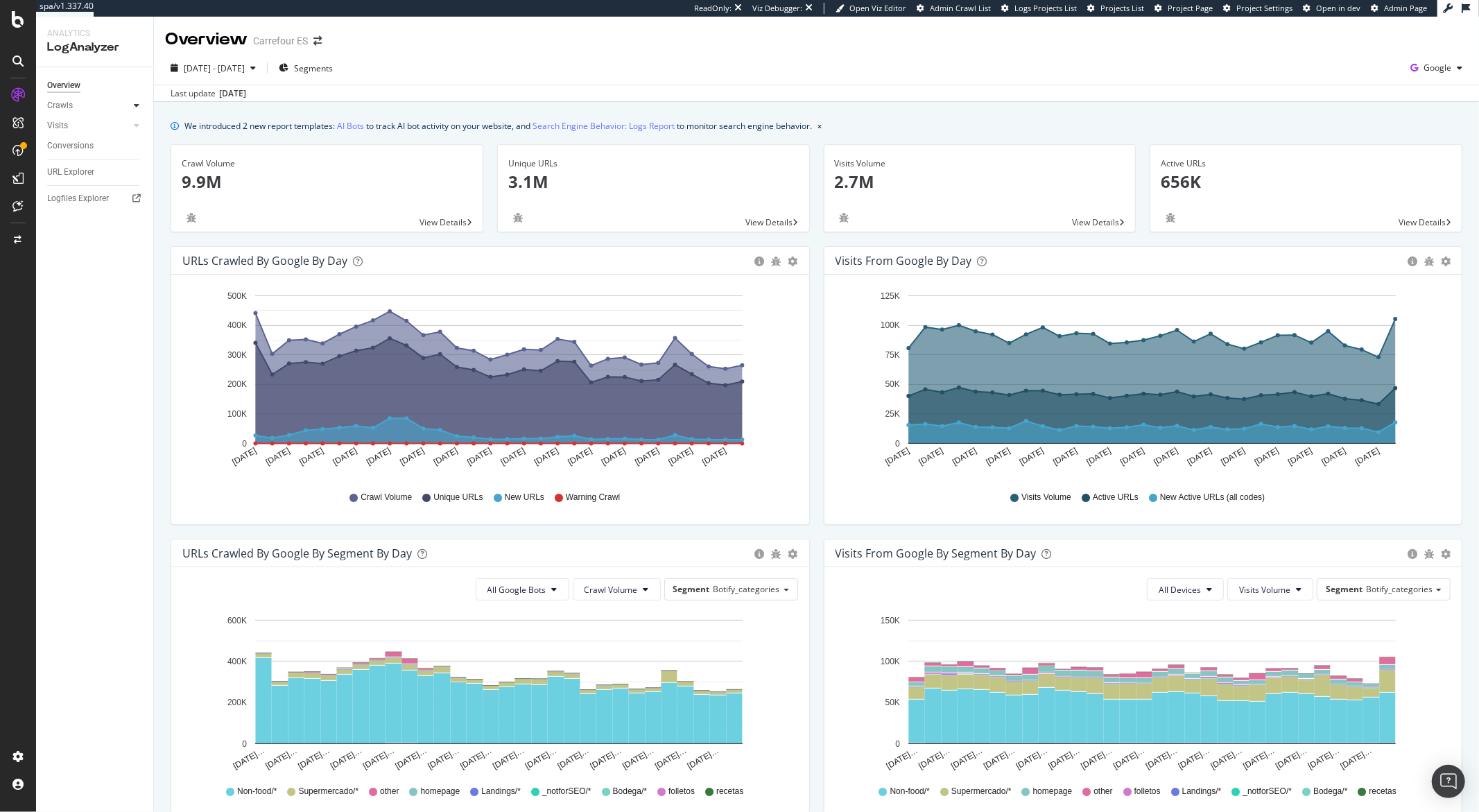
click at [134, 108] on icon at bounding box center [136, 106] width 6 height 8
click at [88, 124] on div "Daily Distribution" at bounding box center [85, 126] width 64 height 15
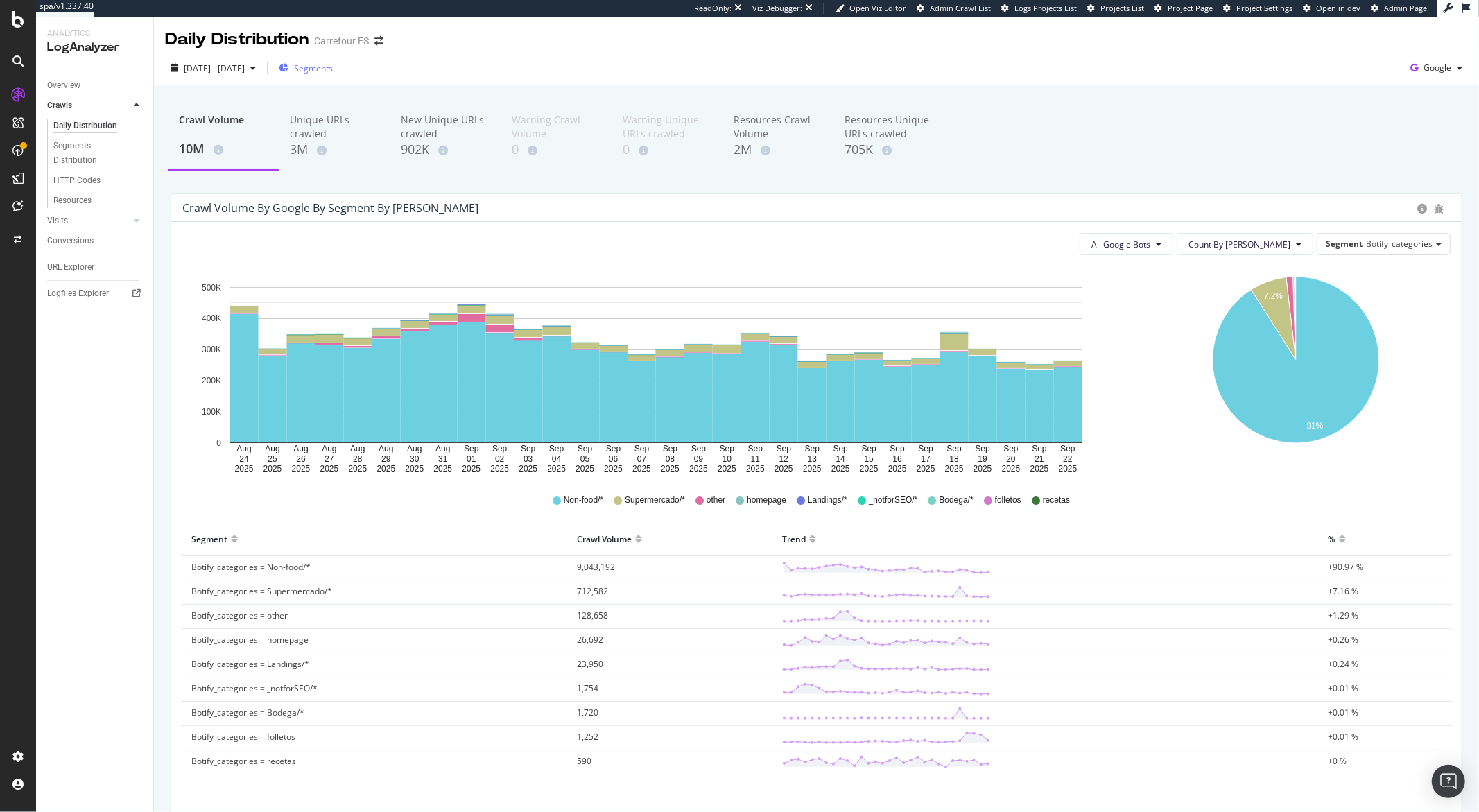
click at [333, 68] on span "Segments" at bounding box center [313, 68] width 39 height 12
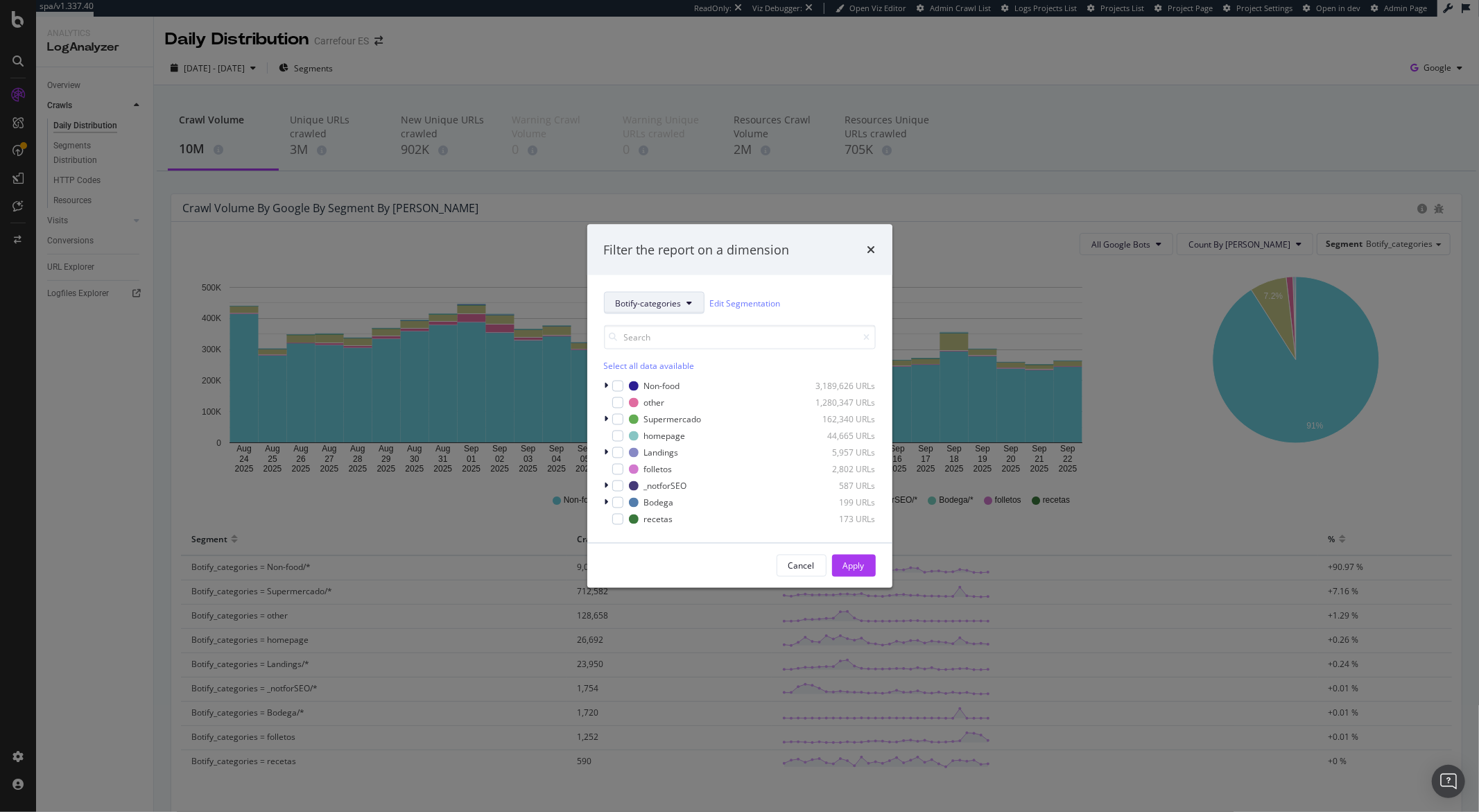
click at [635, 304] on span "Botify-categories" at bounding box center [649, 302] width 66 height 12
click at [656, 427] on span "s_PARAMETERIZATION" at bounding box center [674, 430] width 116 height 13
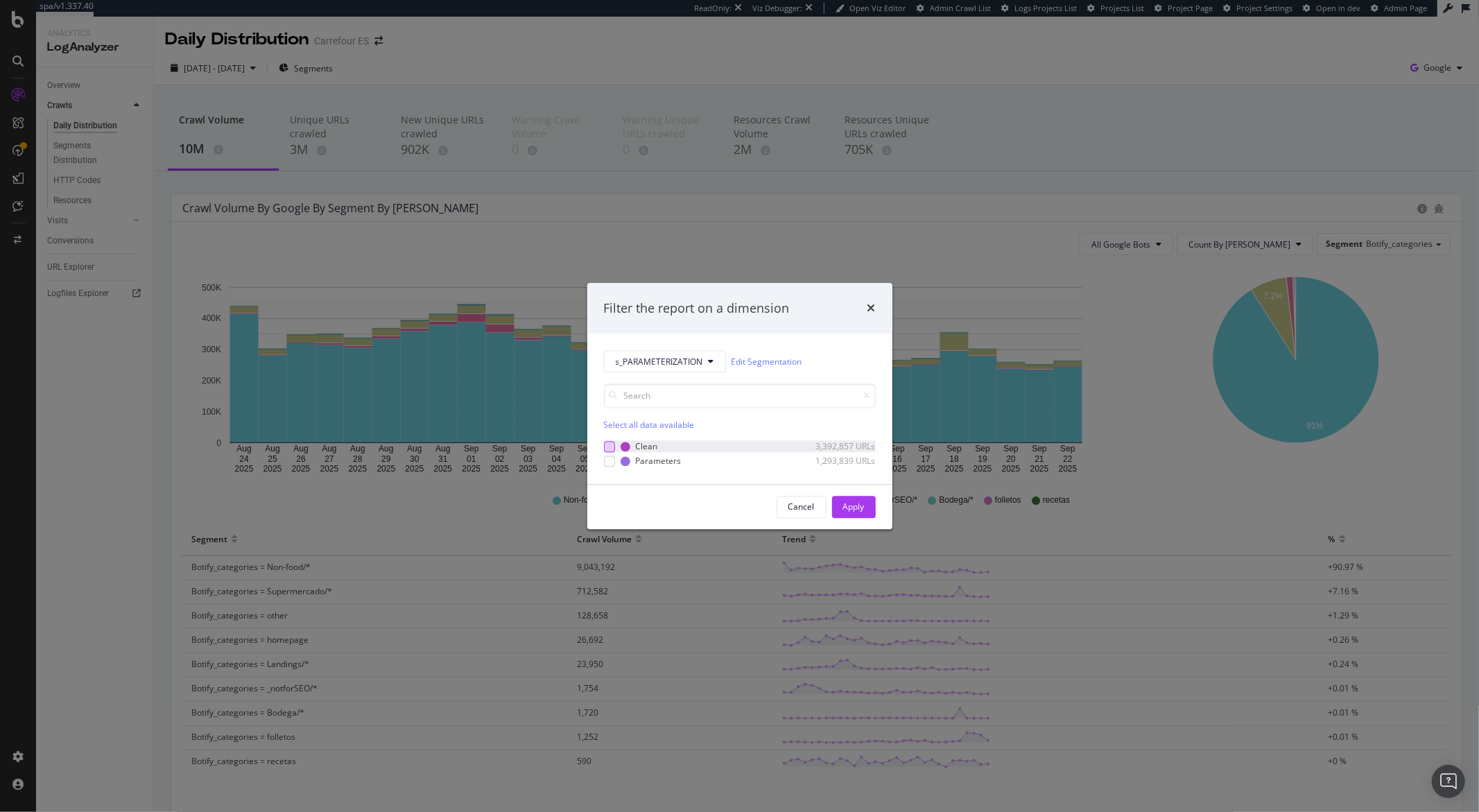
click at [607, 446] on div "modal" at bounding box center [609, 446] width 11 height 11
click at [610, 460] on div "modal" at bounding box center [609, 461] width 11 height 11
click at [843, 501] on div "Apply" at bounding box center [854, 506] width 22 height 12
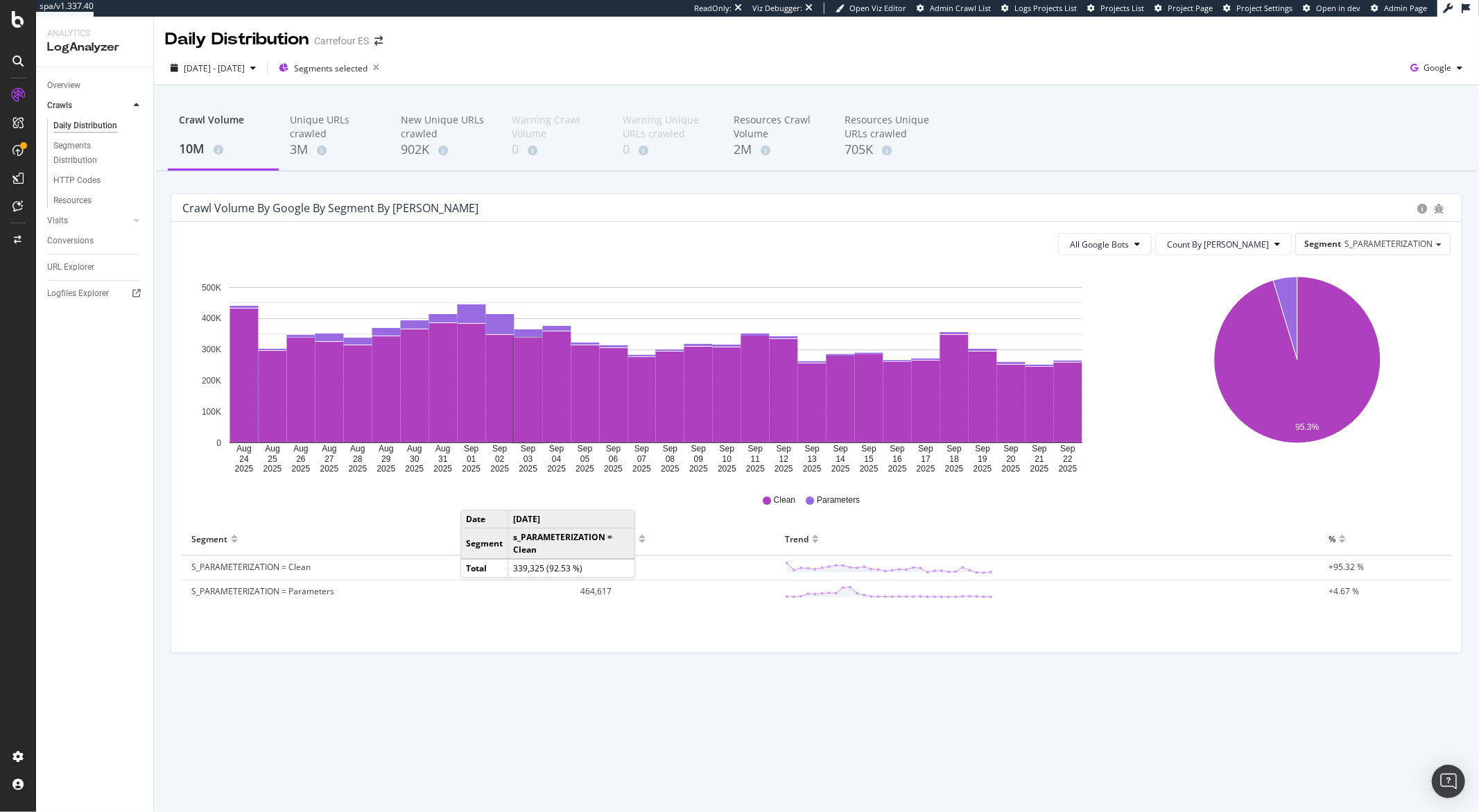
click at [358, 615] on div "Segment Crawl Volume Trend % S_PARAMETERIZATION = Clean 9,475,773 +95.32 % S_PA…" at bounding box center [816, 570] width 1282 height 95
click at [602, 568] on span "9,475,773" at bounding box center [600, 567] width 38 height 12
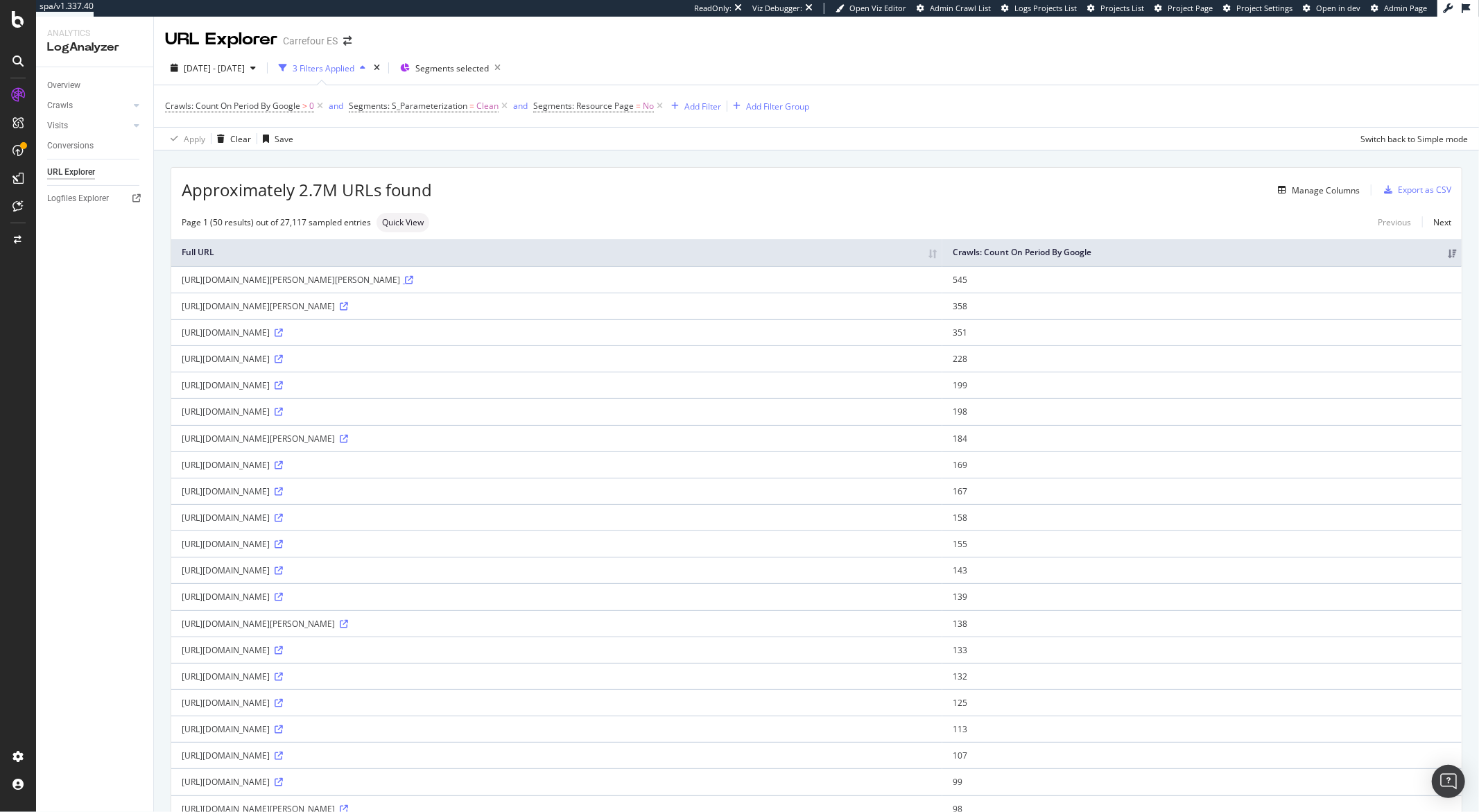
click at [413, 279] on icon at bounding box center [409, 280] width 8 height 8
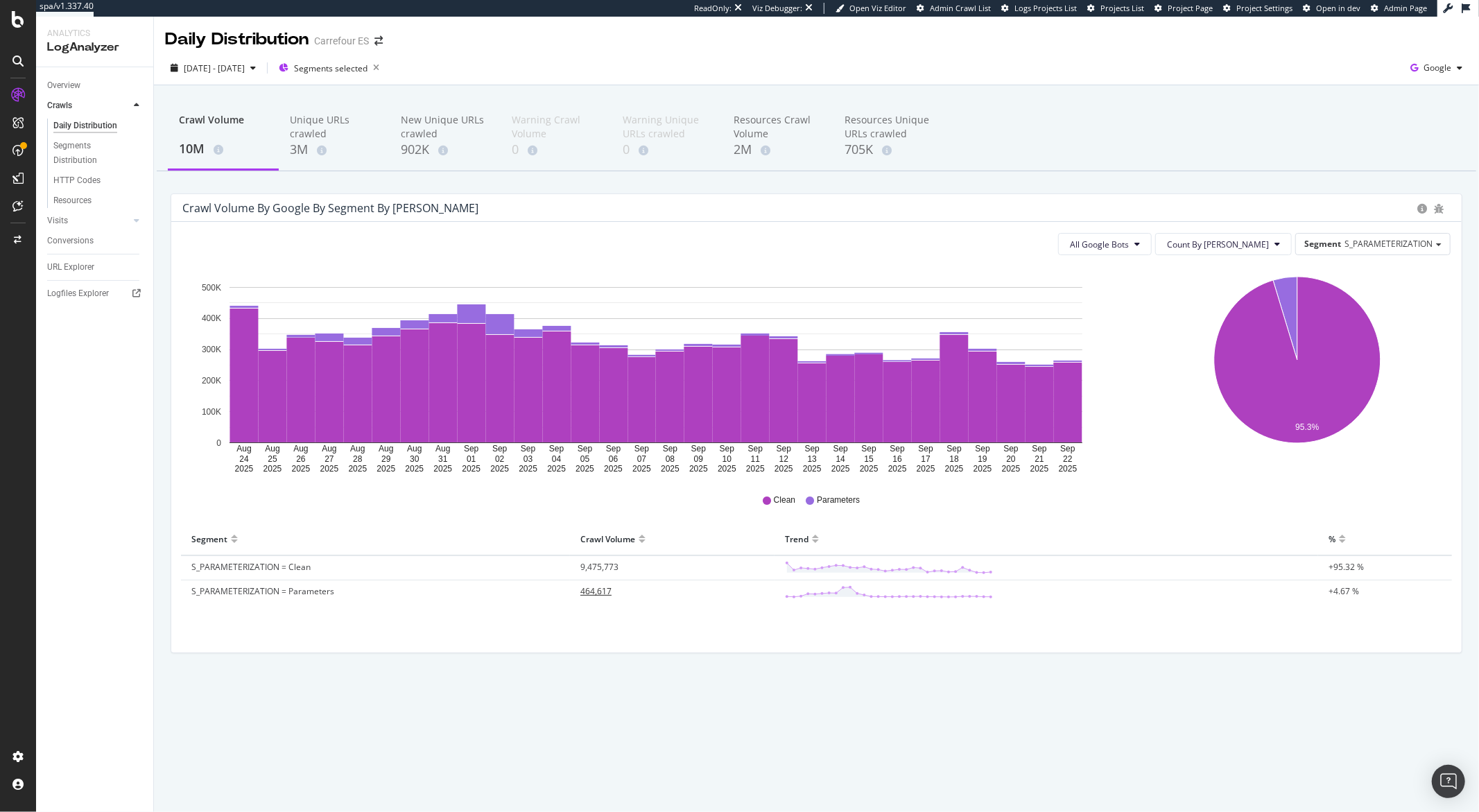
click at [591, 592] on span "464,617" at bounding box center [596, 591] width 31 height 12
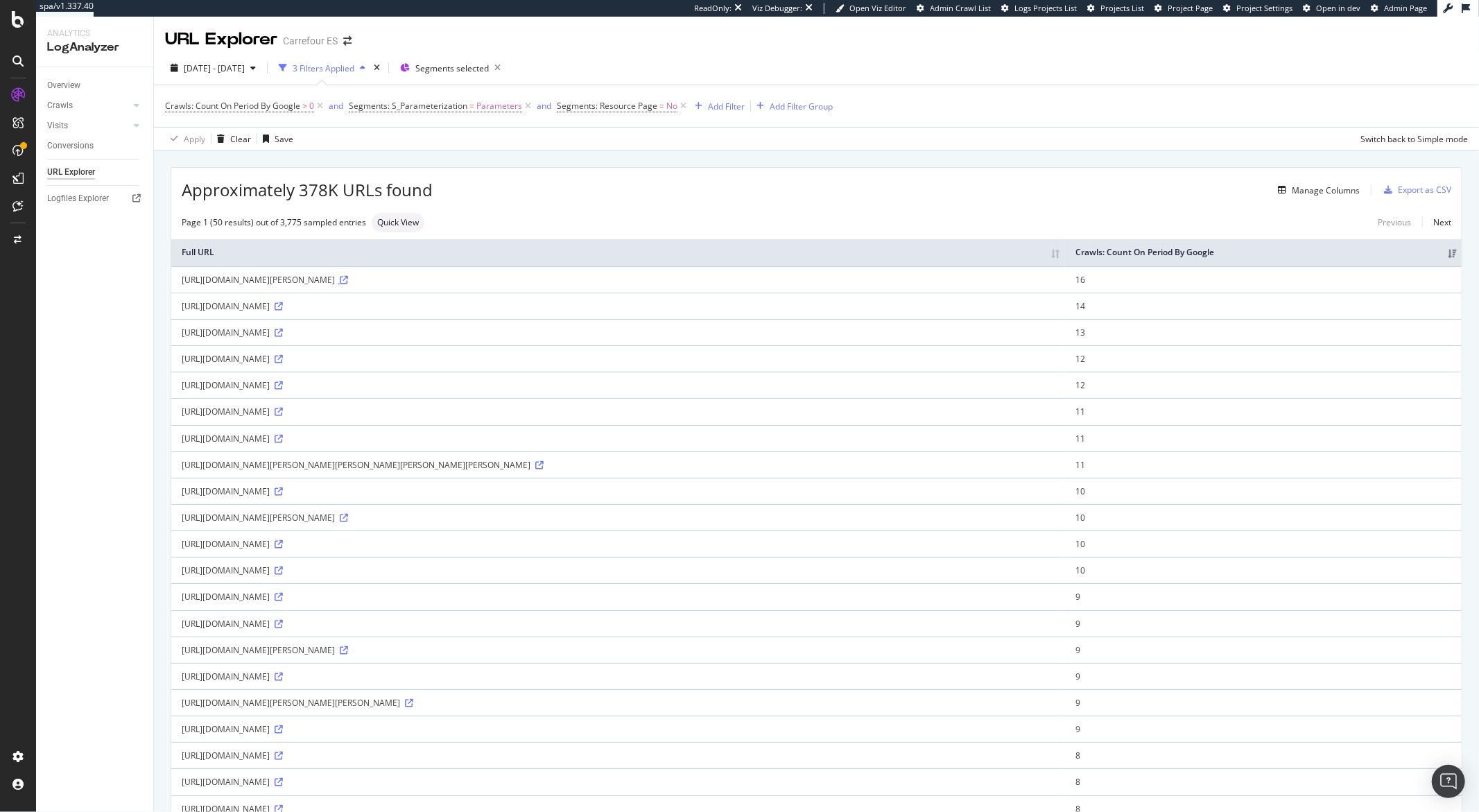
click at [348, 284] on icon at bounding box center [344, 280] width 8 height 8
click at [732, 102] on div "Add Filter" at bounding box center [726, 106] width 37 height 12
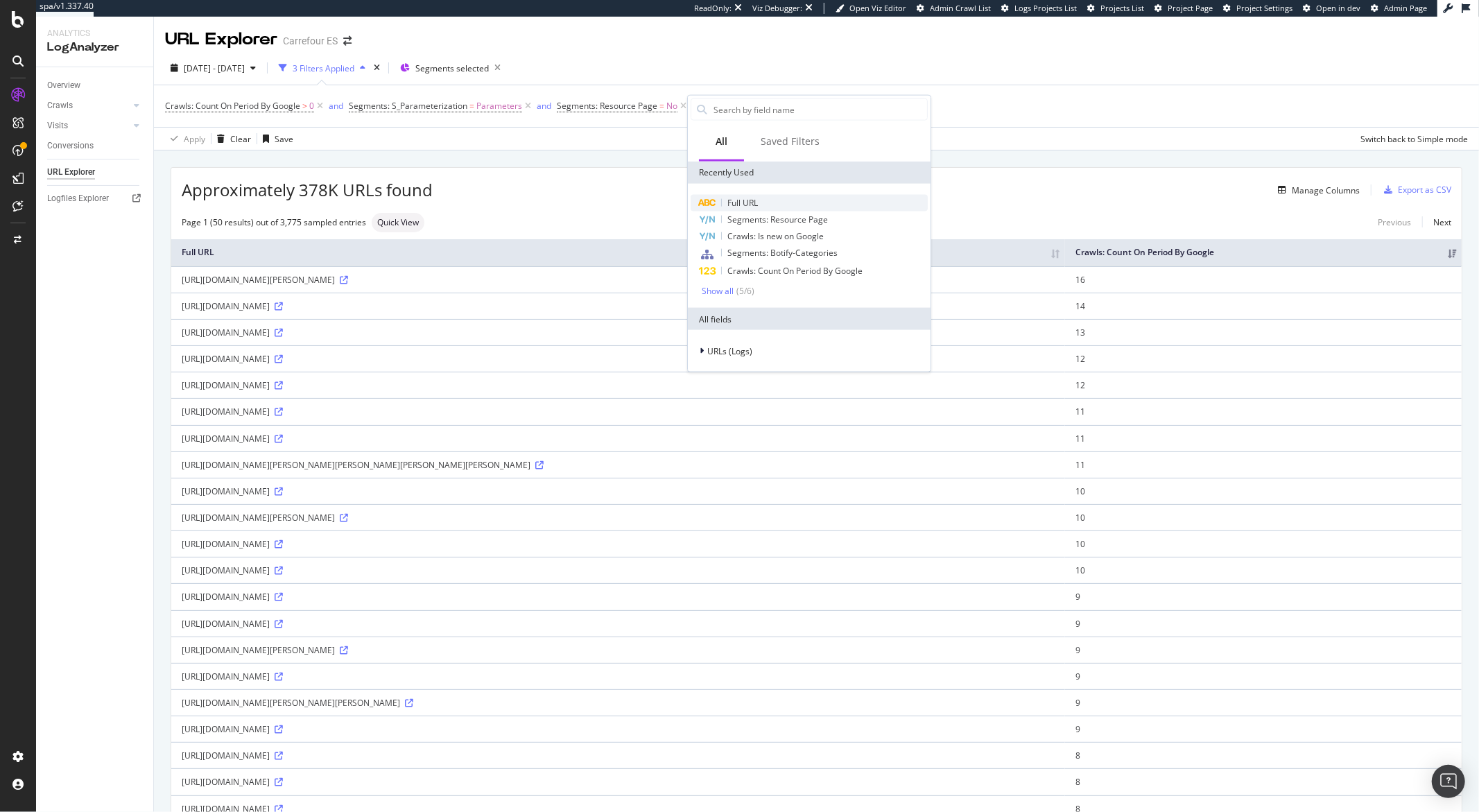
click at [733, 197] on span "Full URL" at bounding box center [743, 203] width 31 height 12
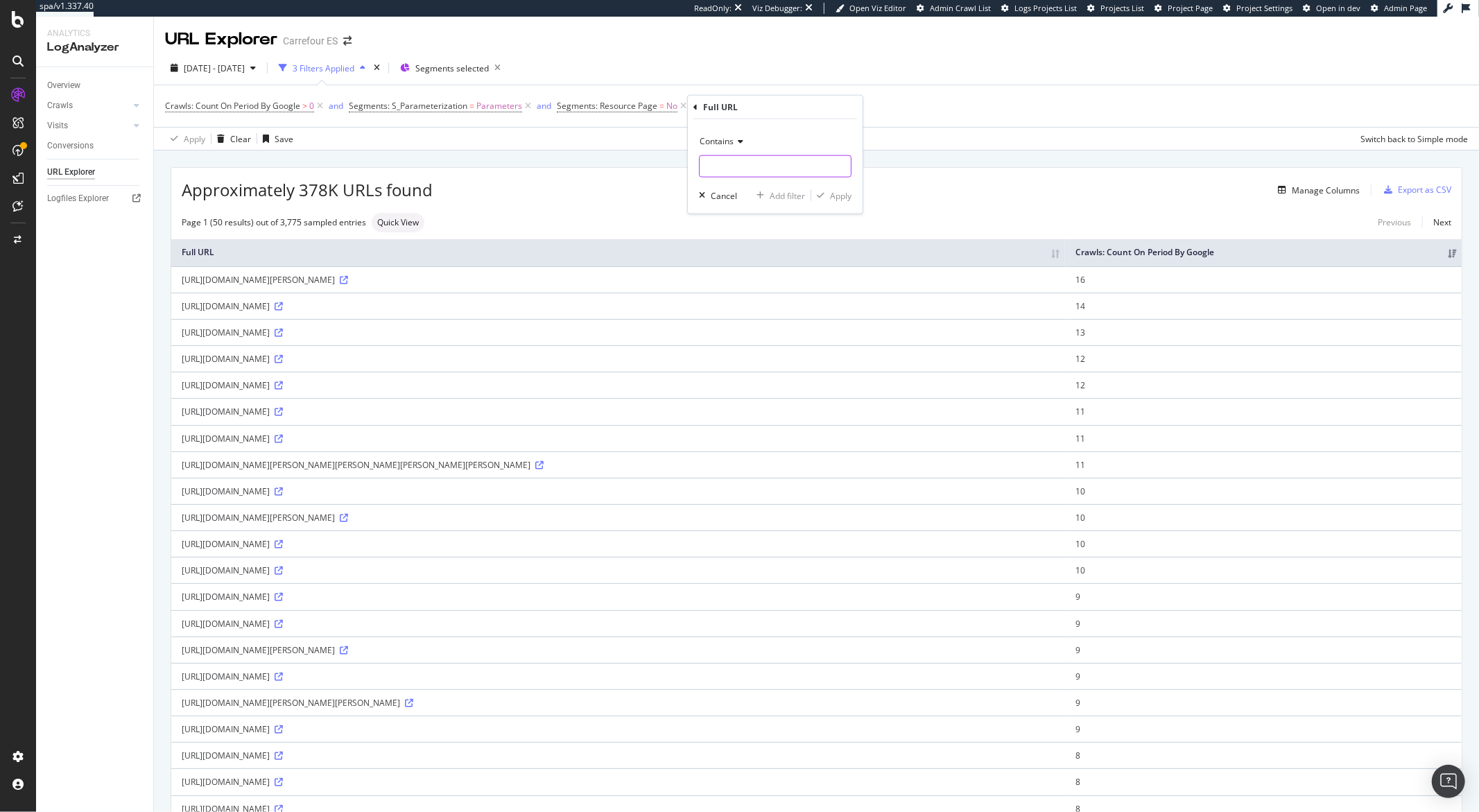
click at [732, 155] on input "text" at bounding box center [775, 166] width 151 height 22
type input "?skuld"
click at [828, 195] on div "button" at bounding box center [821, 196] width 19 height 8
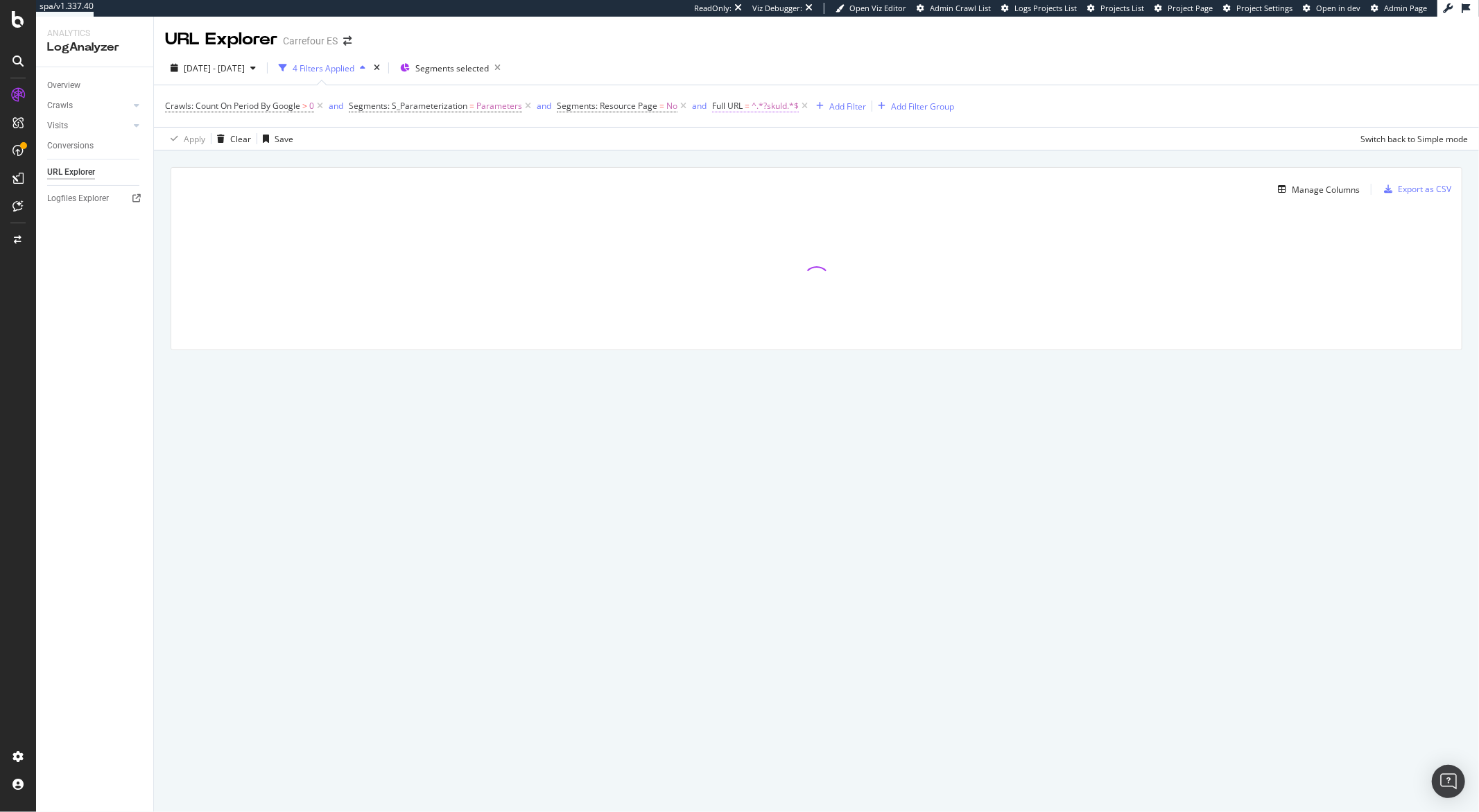
click at [767, 104] on span "^.*?skuld.*$" at bounding box center [775, 106] width 47 height 20
click at [863, 53] on div "2025 Aug. 24th - Sep. 22nd 4 Filters Applied Segments selected Crawls: Count On…" at bounding box center [816, 101] width 1325 height 99
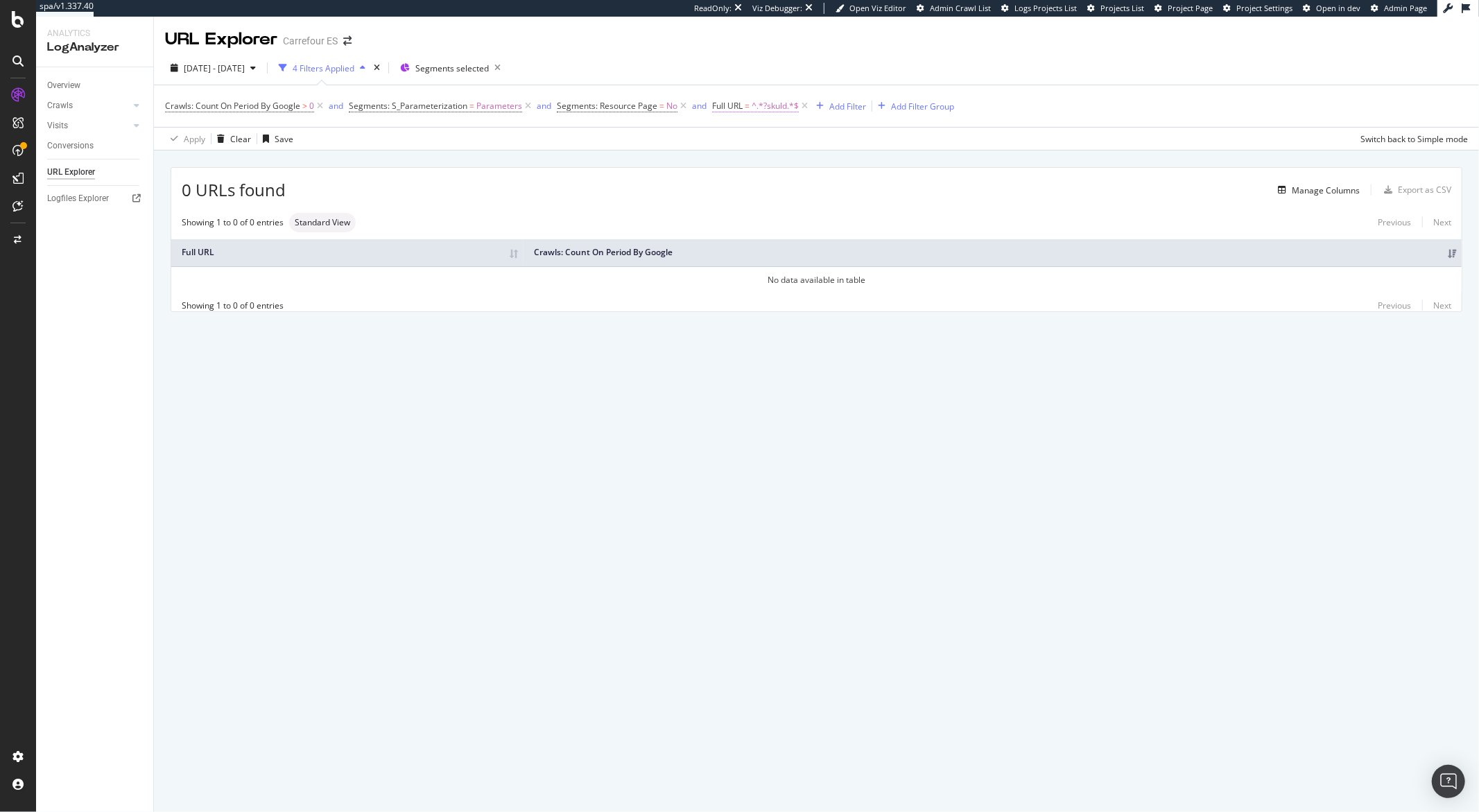
click at [774, 108] on span "^.*?skuld.*$" at bounding box center [775, 106] width 47 height 20
click at [735, 167] on input "?skuld" at bounding box center [788, 164] width 131 height 22
click at [734, 166] on input "?skuld" at bounding box center [788, 164] width 131 height 22
type input "skuld"
click at [849, 195] on div "button" at bounding box center [844, 193] width 19 height 8
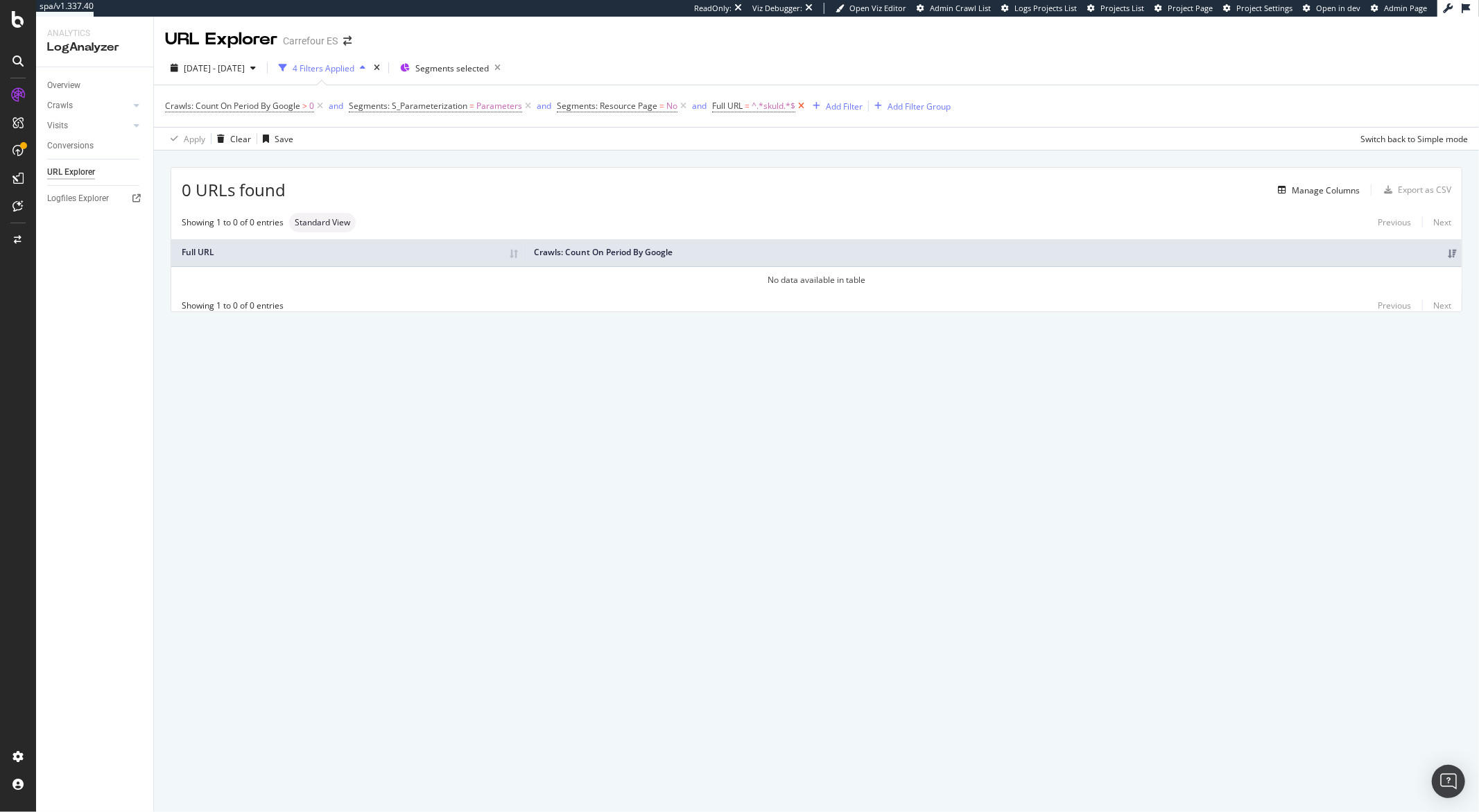
click at [805, 110] on icon at bounding box center [801, 106] width 12 height 14
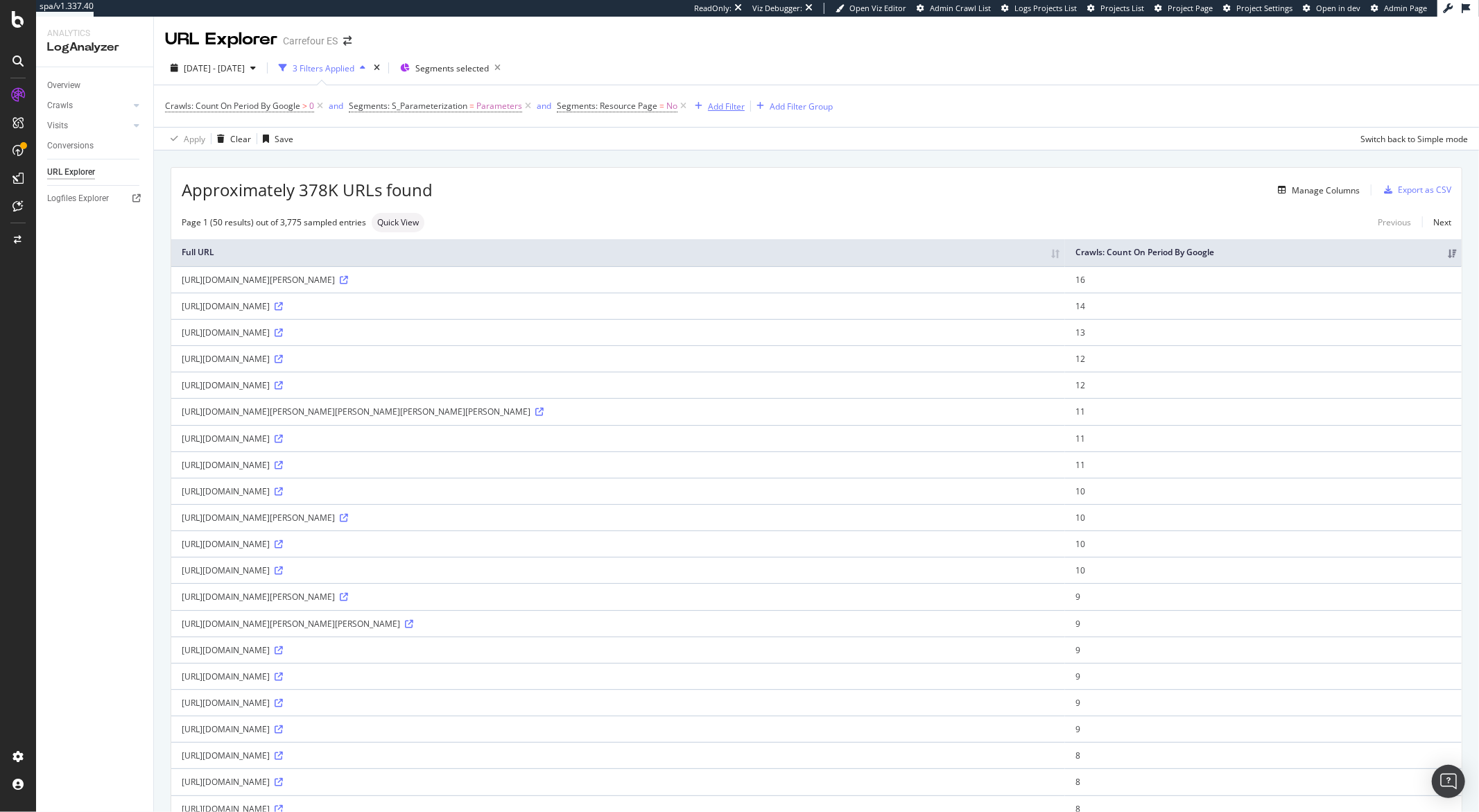
click at [728, 109] on div "Add Filter" at bounding box center [726, 106] width 37 height 12
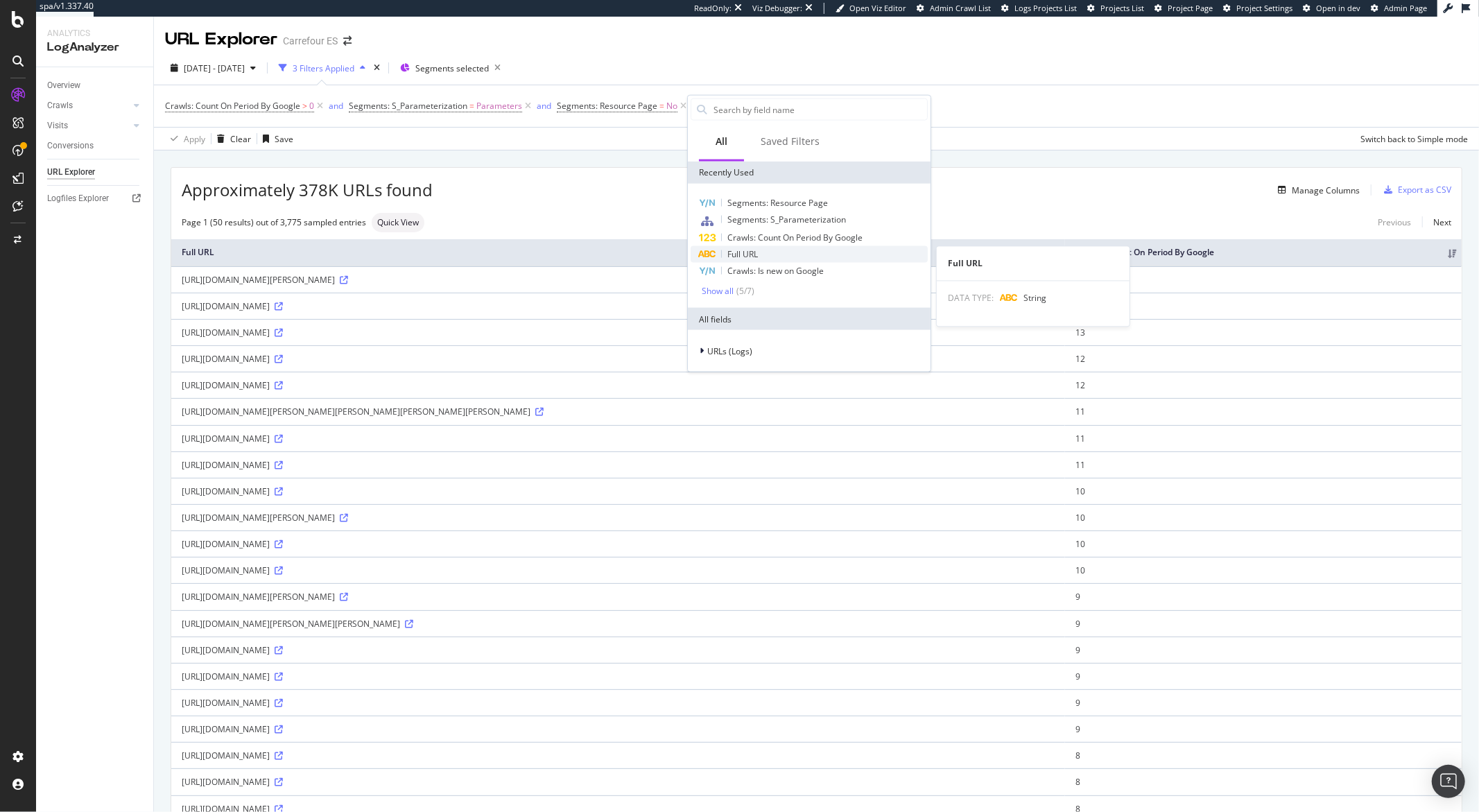
click at [748, 252] on span "Full URL" at bounding box center [743, 254] width 31 height 12
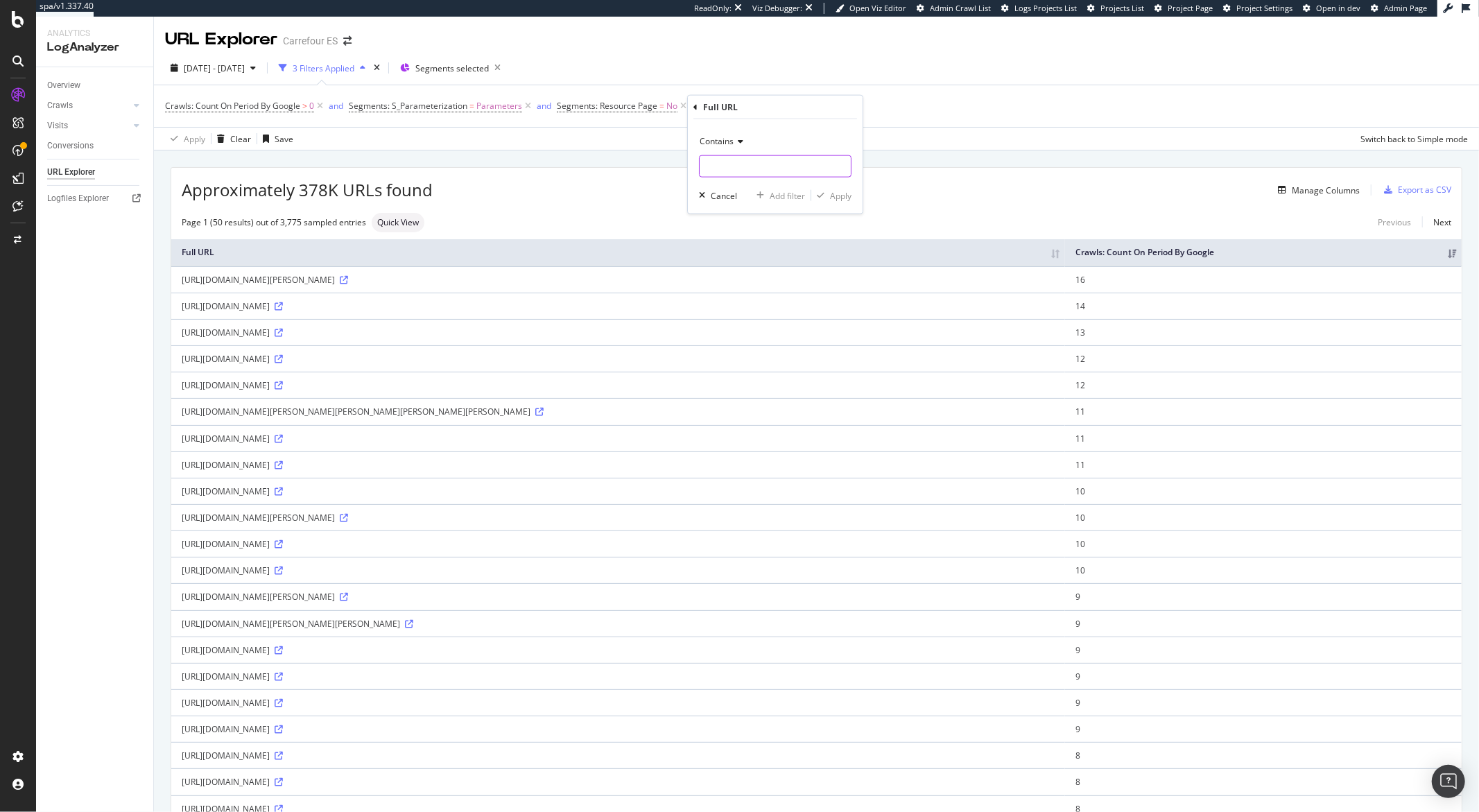
click at [739, 162] on input "text" at bounding box center [775, 166] width 151 height 22
type input "?skuld"
click at [827, 199] on div "button" at bounding box center [821, 196] width 19 height 8
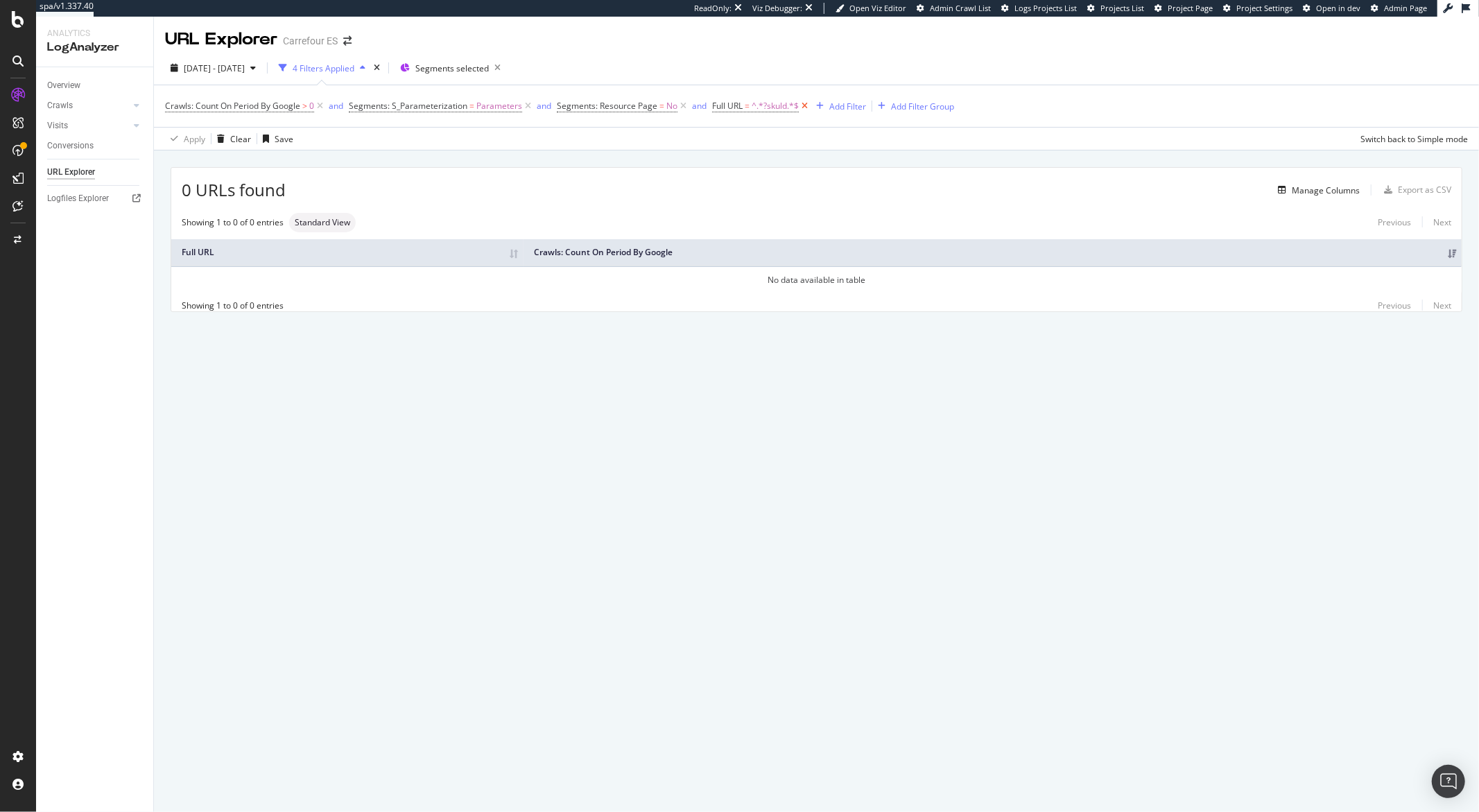
click at [803, 106] on icon at bounding box center [805, 106] width 12 height 14
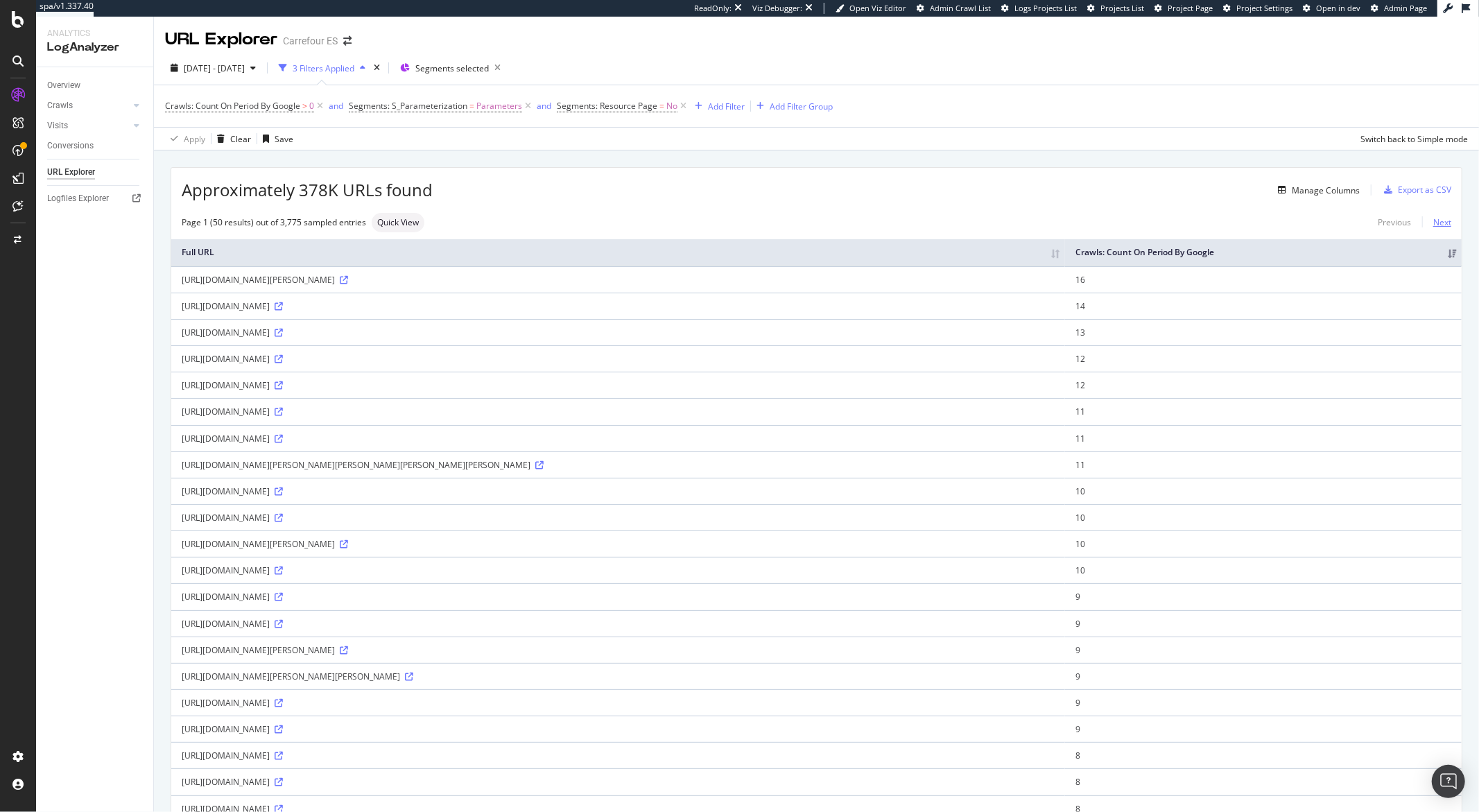
click at [1427, 227] on link "Next" at bounding box center [1437, 222] width 29 height 20
drag, startPoint x: 616, startPoint y: 650, endPoint x: 591, endPoint y: 653, distance: 25.2
click at [591, 629] on div "https://www.carrefour.es/supermercado/pollo-certificado-limpio-carrefour-2-kg-c…" at bounding box center [592, 623] width 820 height 12
click at [613, 629] on div "https://www.carrefour.es/supermercado/pollo-certificado-limpio-carrefour-2-kg-c…" at bounding box center [592, 623] width 820 height 12
drag, startPoint x: 613, startPoint y: 650, endPoint x: 590, endPoint y: 660, distance: 25.1
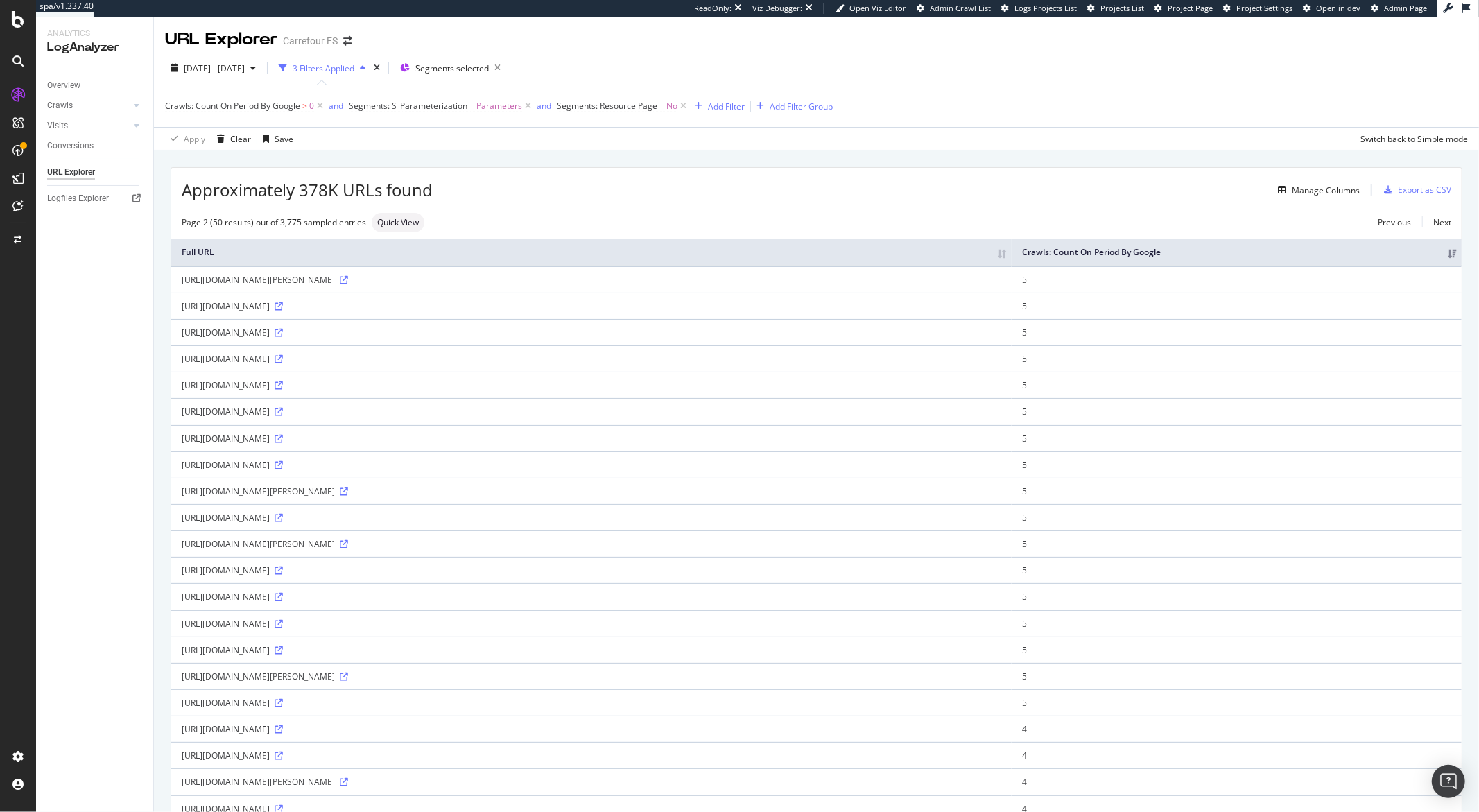
click at [590, 629] on div "https://www.carrefour.es/supermercado/pollo-certificado-limpio-carrefour-2-kg-c…" at bounding box center [592, 623] width 820 height 12
copy div "?prtId"
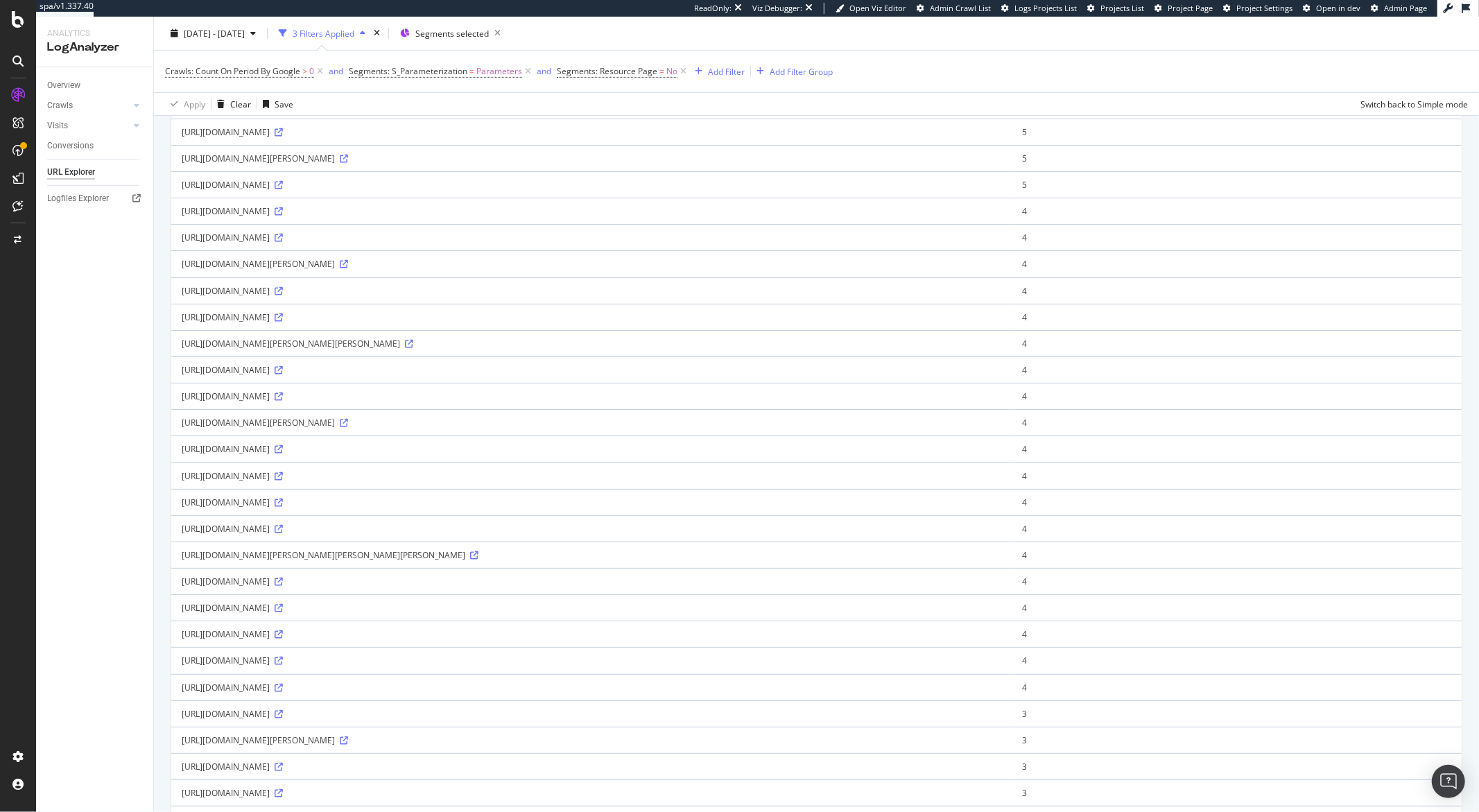
scroll to position [907, 0]
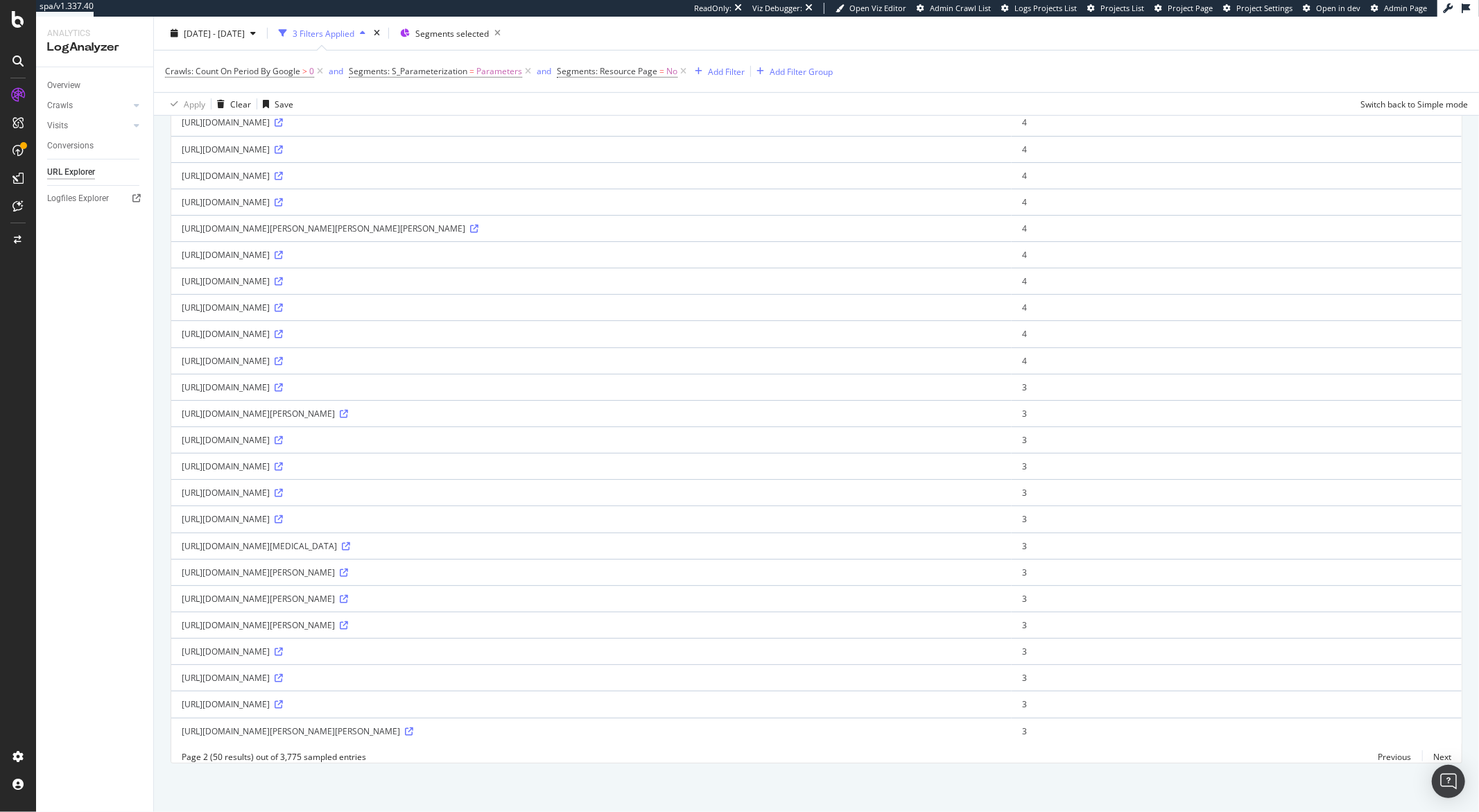
drag, startPoint x: 371, startPoint y: 603, endPoint x: 421, endPoint y: 606, distance: 50.1
click at [421, 619] on div "https://www.carrefour.es/ofertas/vuelta-al-cole.e?clinchClickId_yhs8WY=x1Vj0gAA…" at bounding box center [592, 625] width 820 height 12
copy div "?clinchClickId"
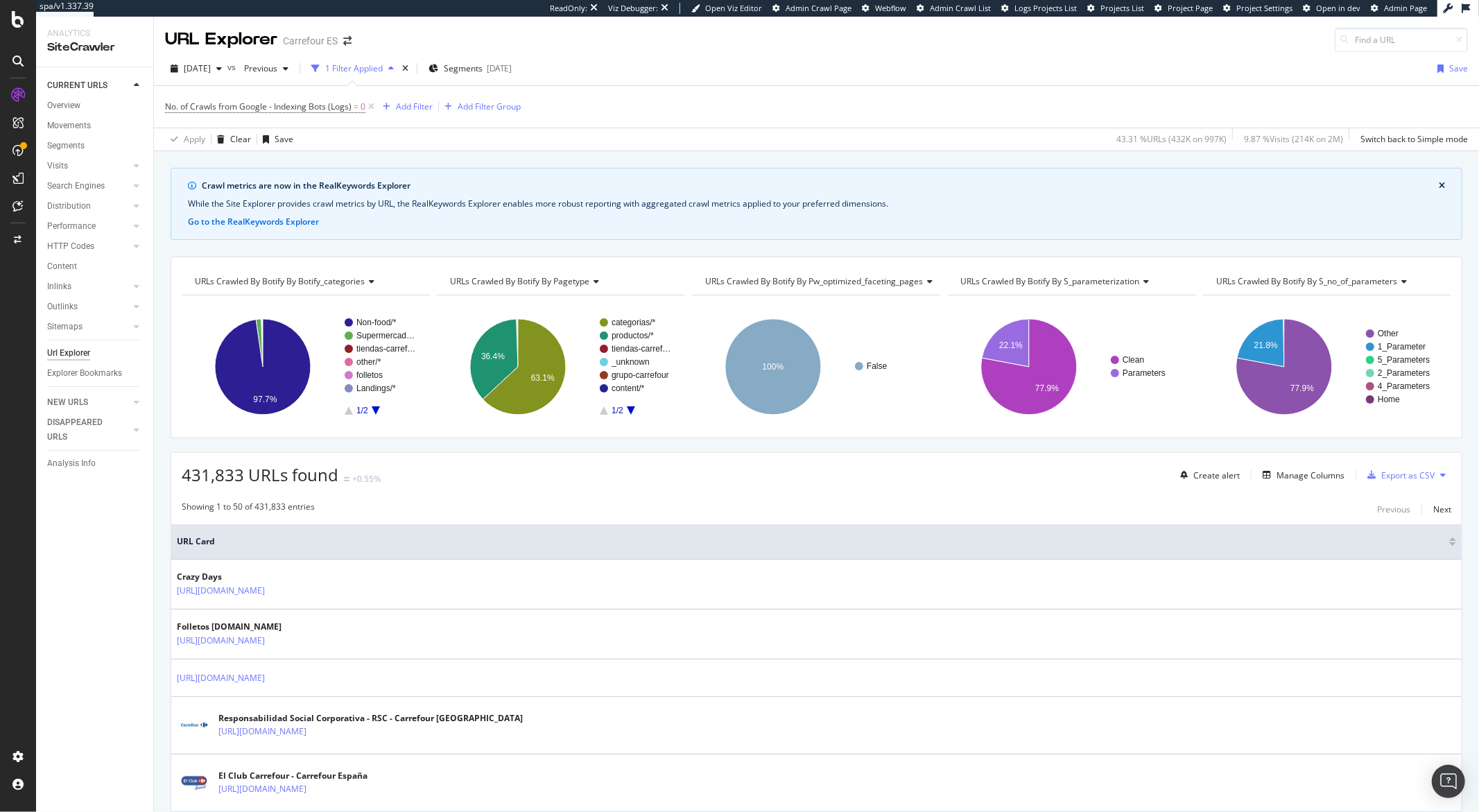
click at [369, 108] on icon at bounding box center [371, 107] width 12 height 14
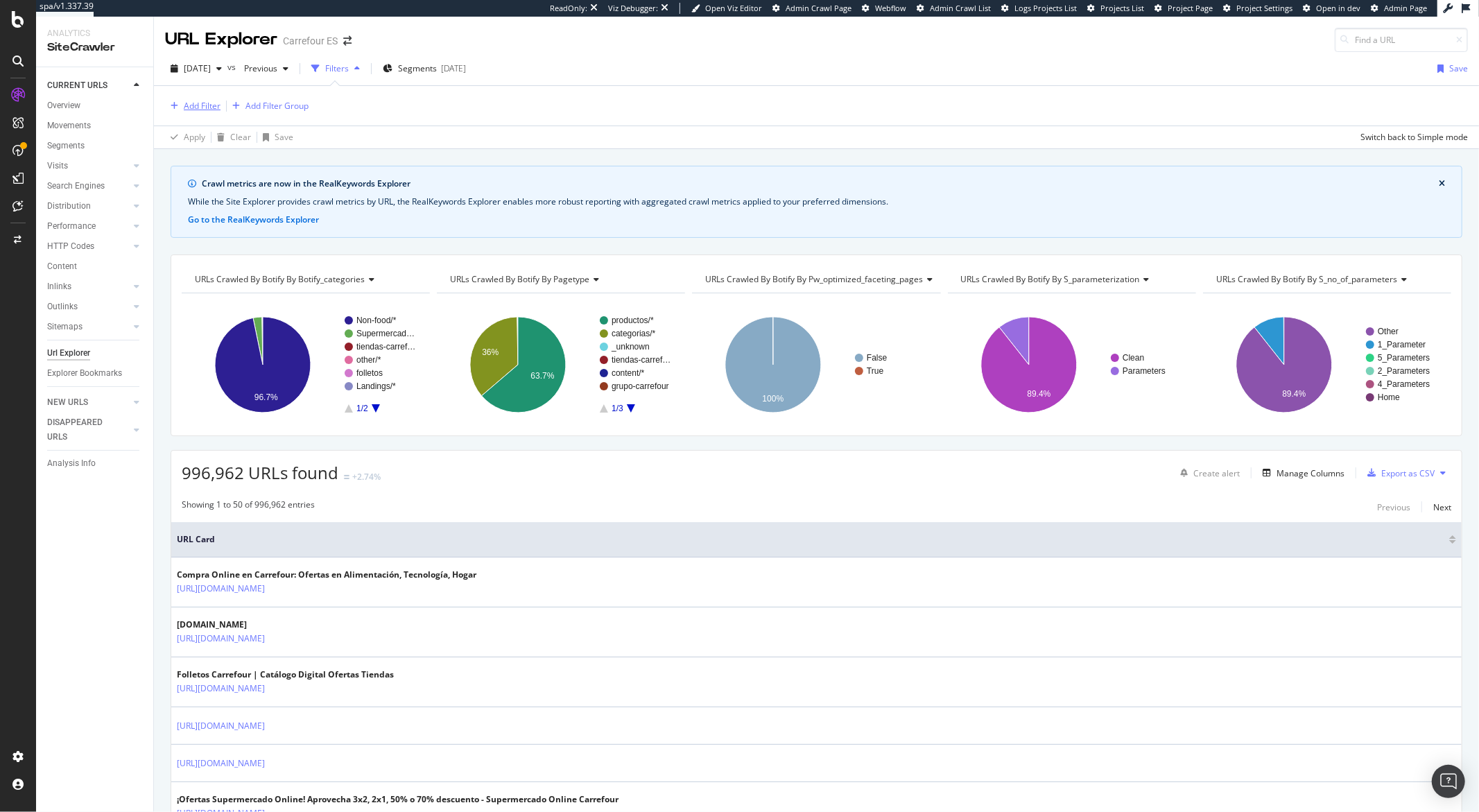
click at [188, 108] on div "Add Filter" at bounding box center [202, 106] width 37 height 12
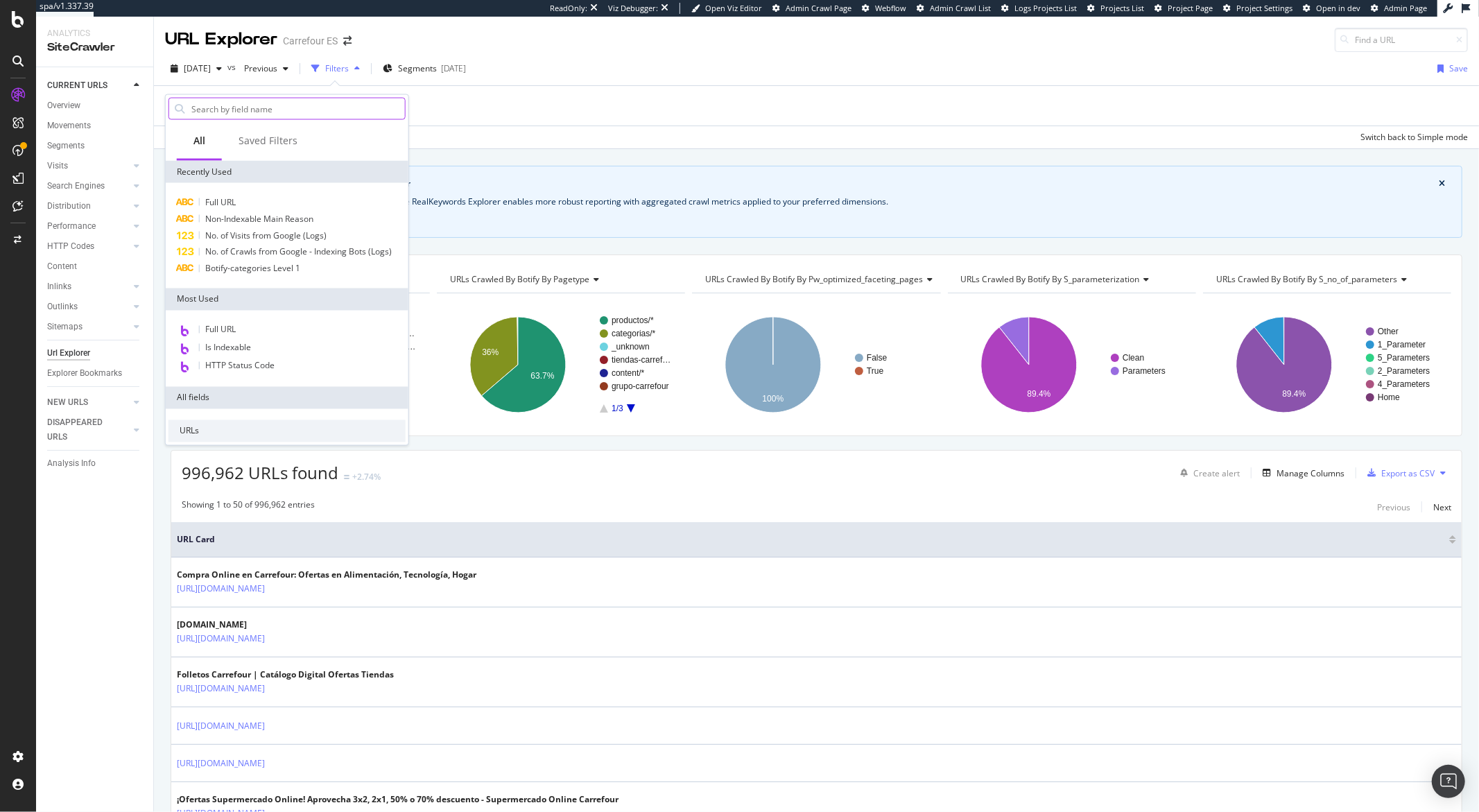
click at [222, 112] on input "text" at bounding box center [297, 109] width 215 height 21
click at [221, 327] on span "Full URL" at bounding box center [220, 329] width 31 height 12
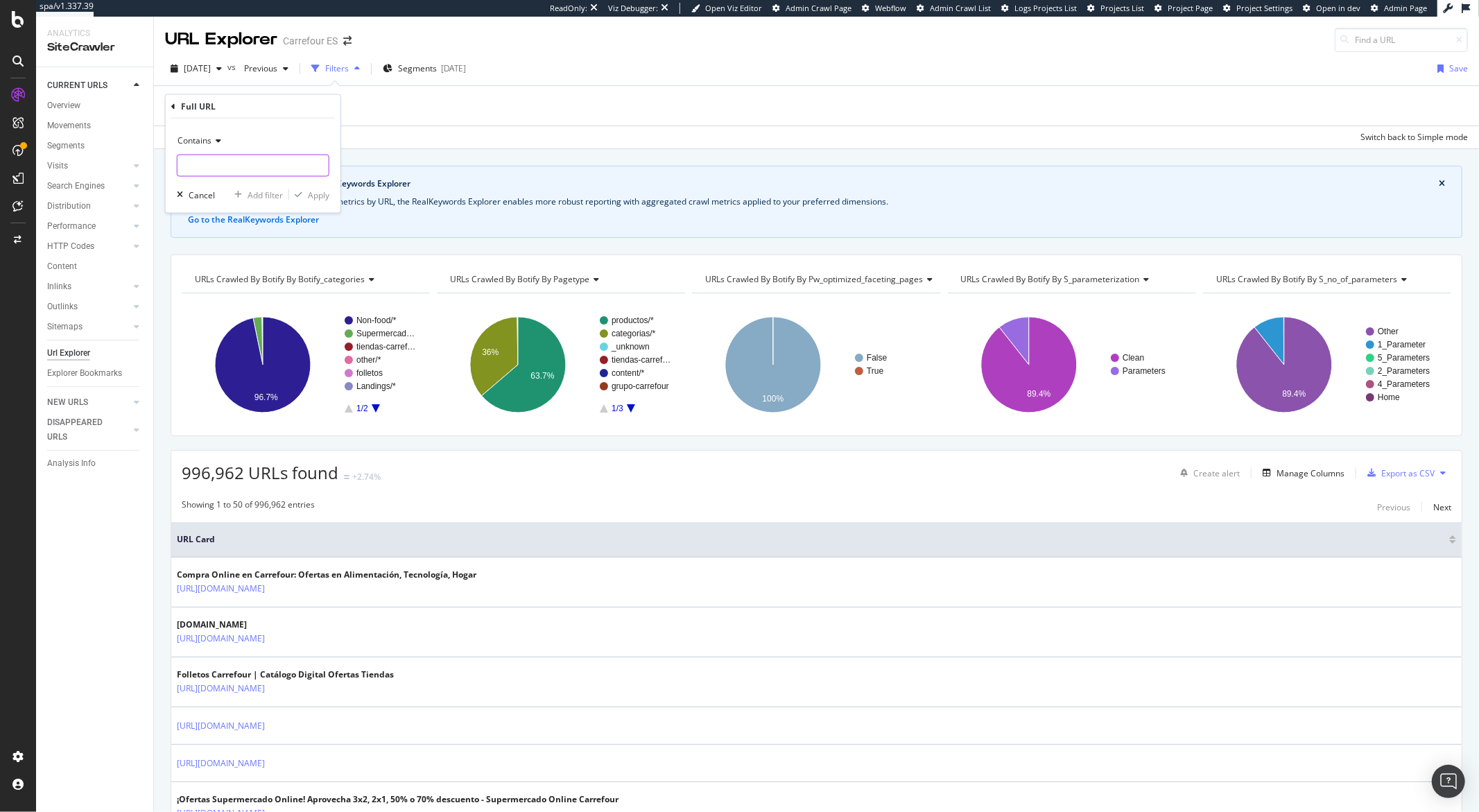
click at [219, 174] on input "text" at bounding box center [253, 166] width 151 height 22
paste input "?prtId"
type input "?prtId"
click at [308, 195] on div "Apply" at bounding box center [318, 194] width 22 height 12
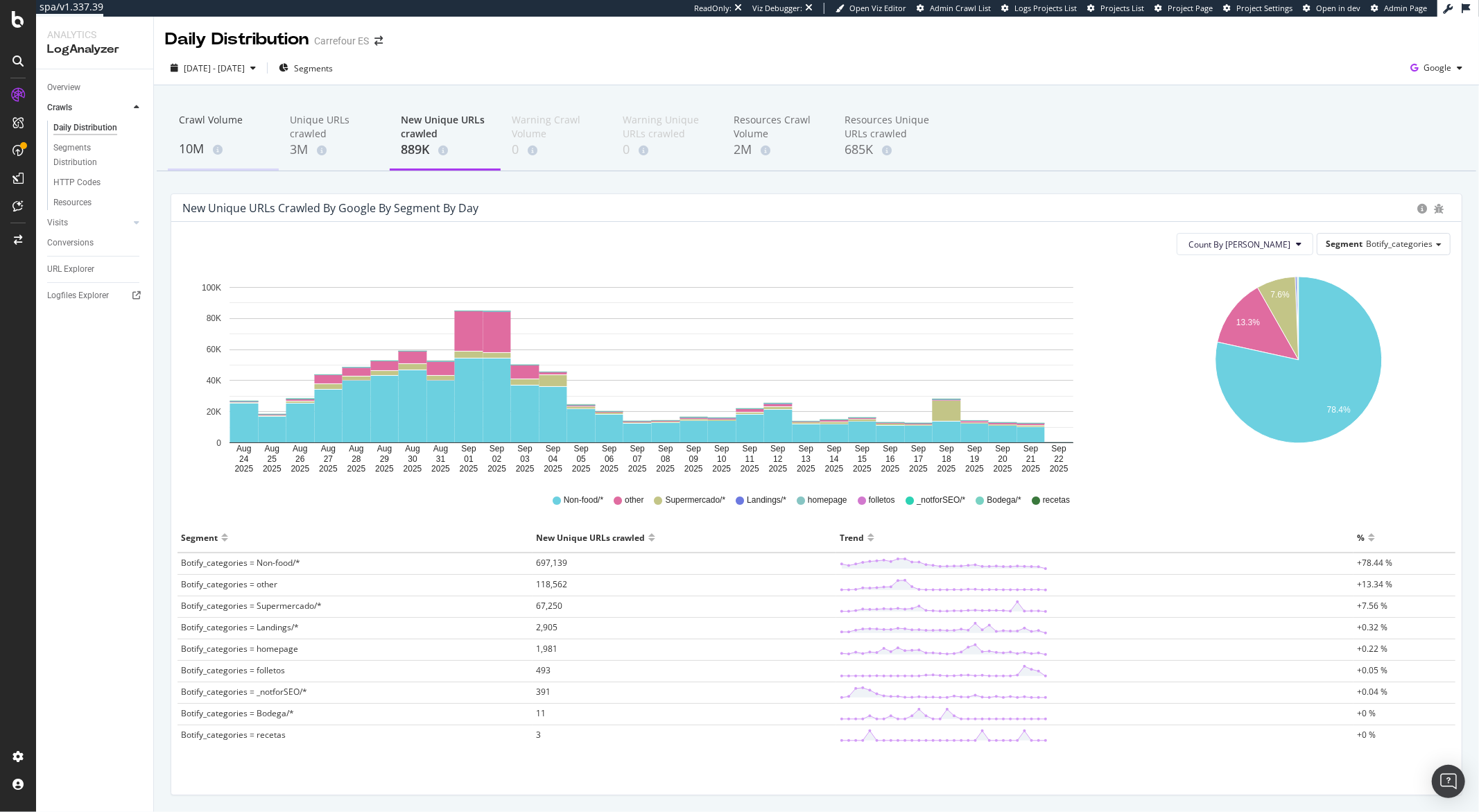
scroll to position [42, 0]
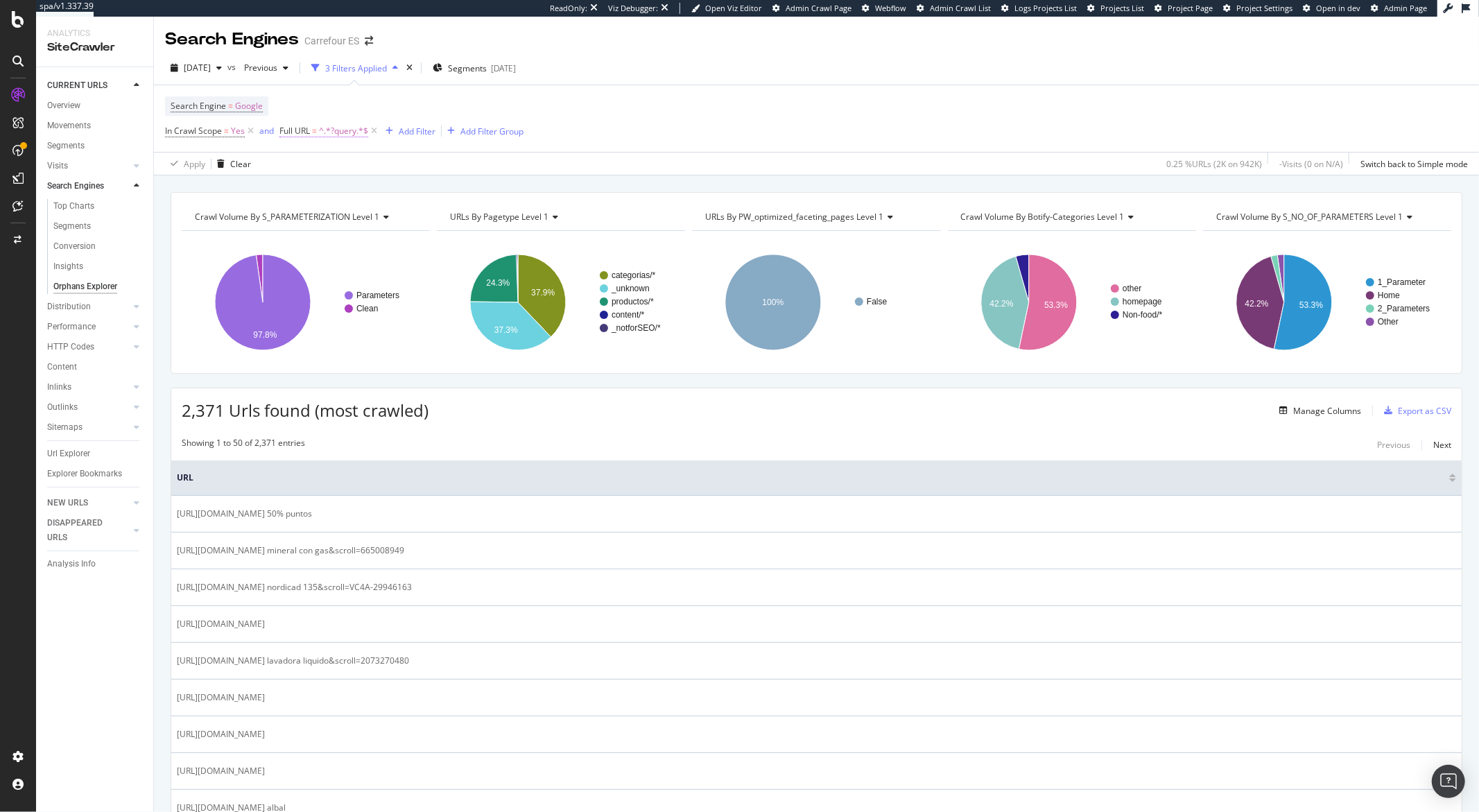
click at [332, 129] on span "^.*?query.*$" at bounding box center [344, 131] width 49 height 20
click at [325, 186] on input "?query" at bounding box center [356, 190] width 131 height 22
paste input "clinchClickId"
type input "?clinchClickId"
click at [428, 225] on div "Apply" at bounding box center [432, 219] width 22 height 12
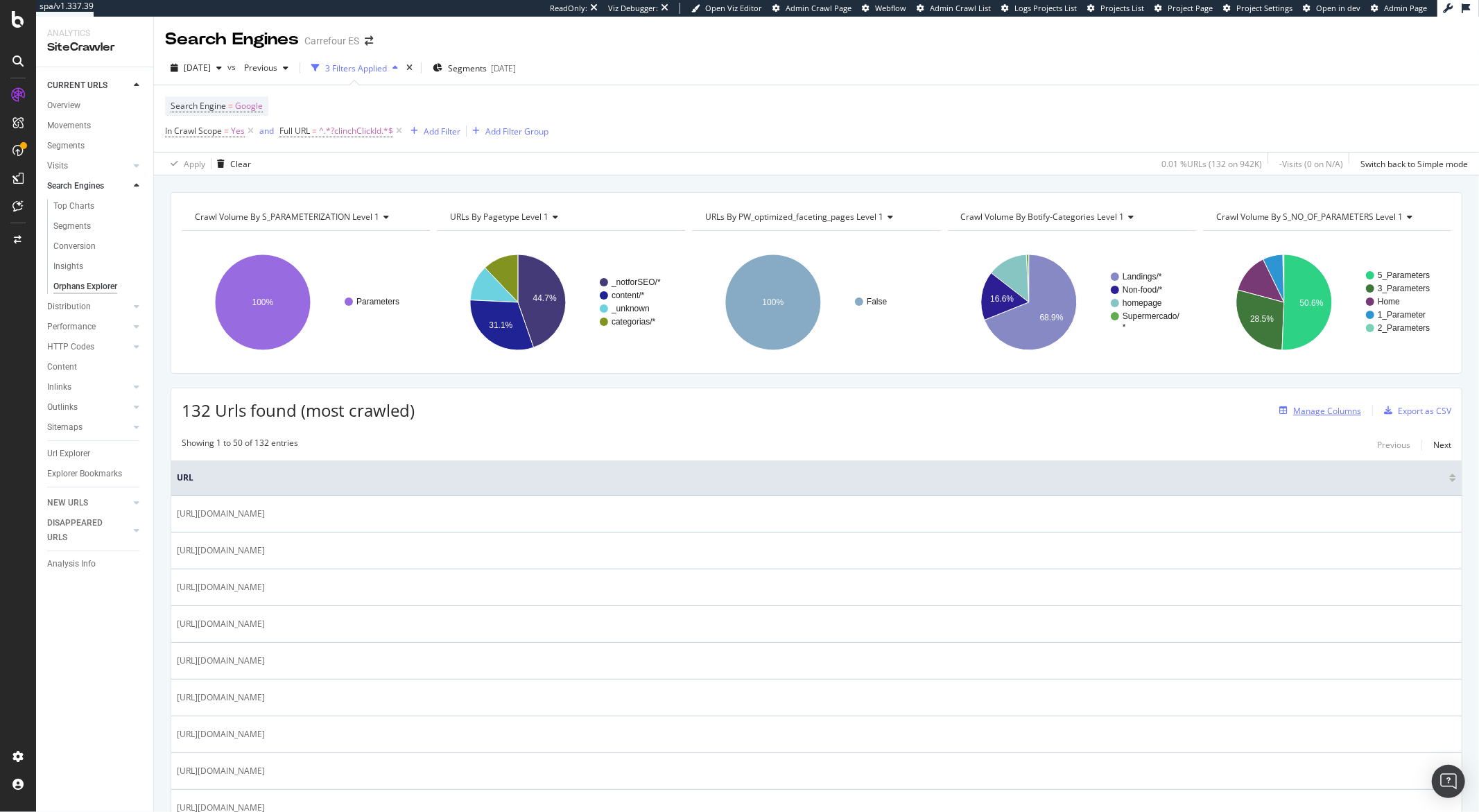
click at [1336, 415] on div "Manage Columns" at bounding box center [1327, 411] width 68 height 12
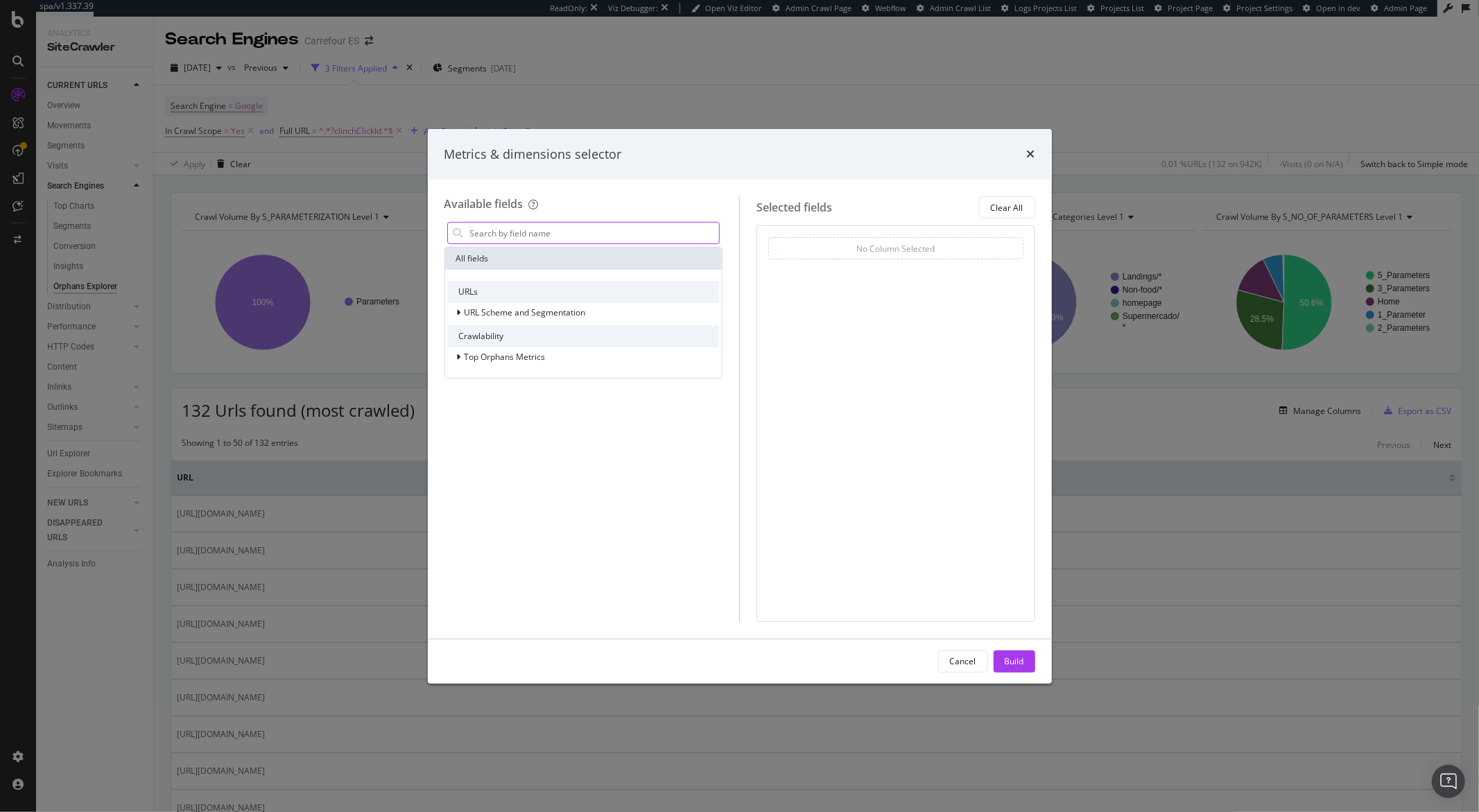
click at [622, 222] on div "modal" at bounding box center [583, 233] width 274 height 22
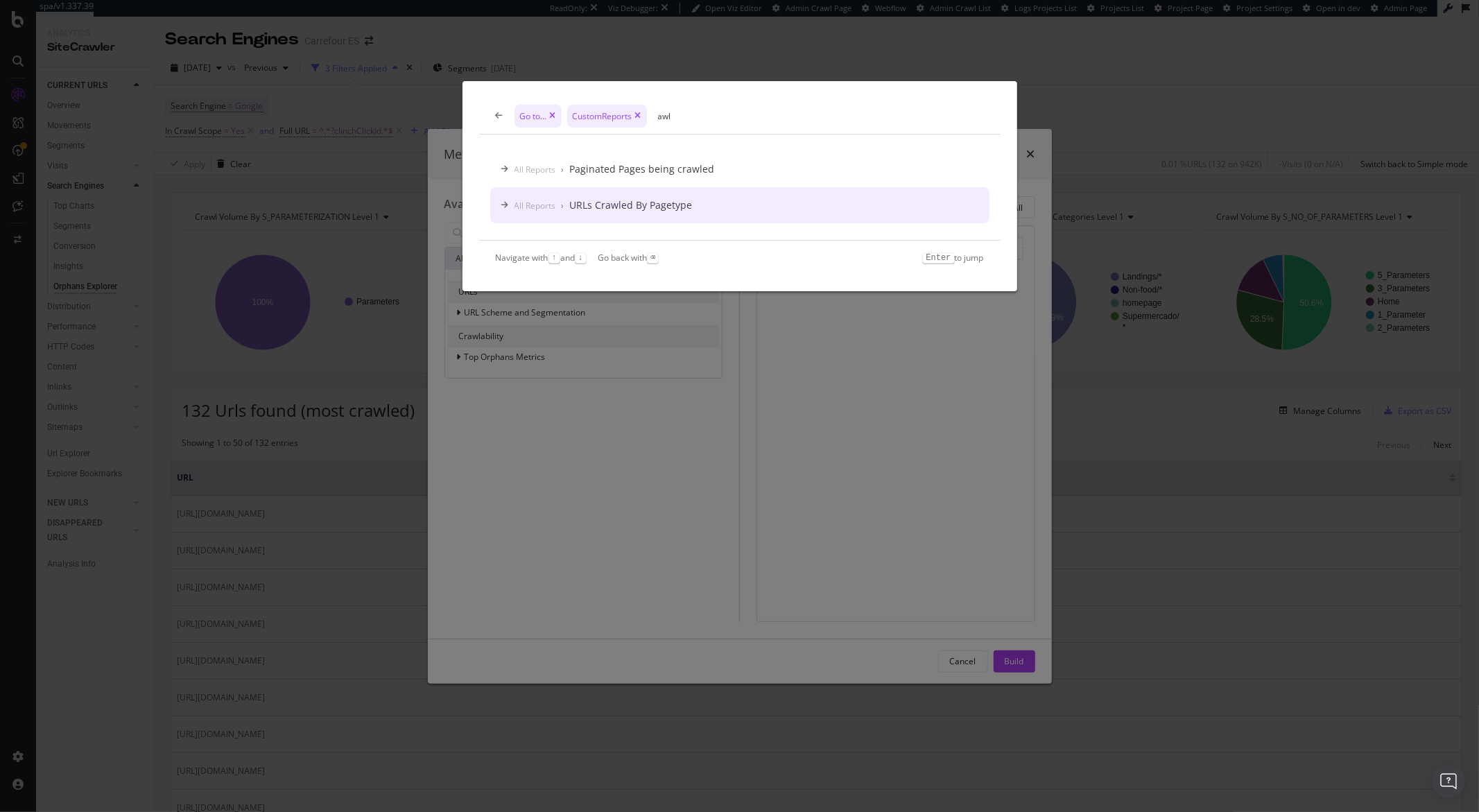
type input "awl"
click at [497, 115] on icon "modal" at bounding box center [500, 116] width 8 height 8
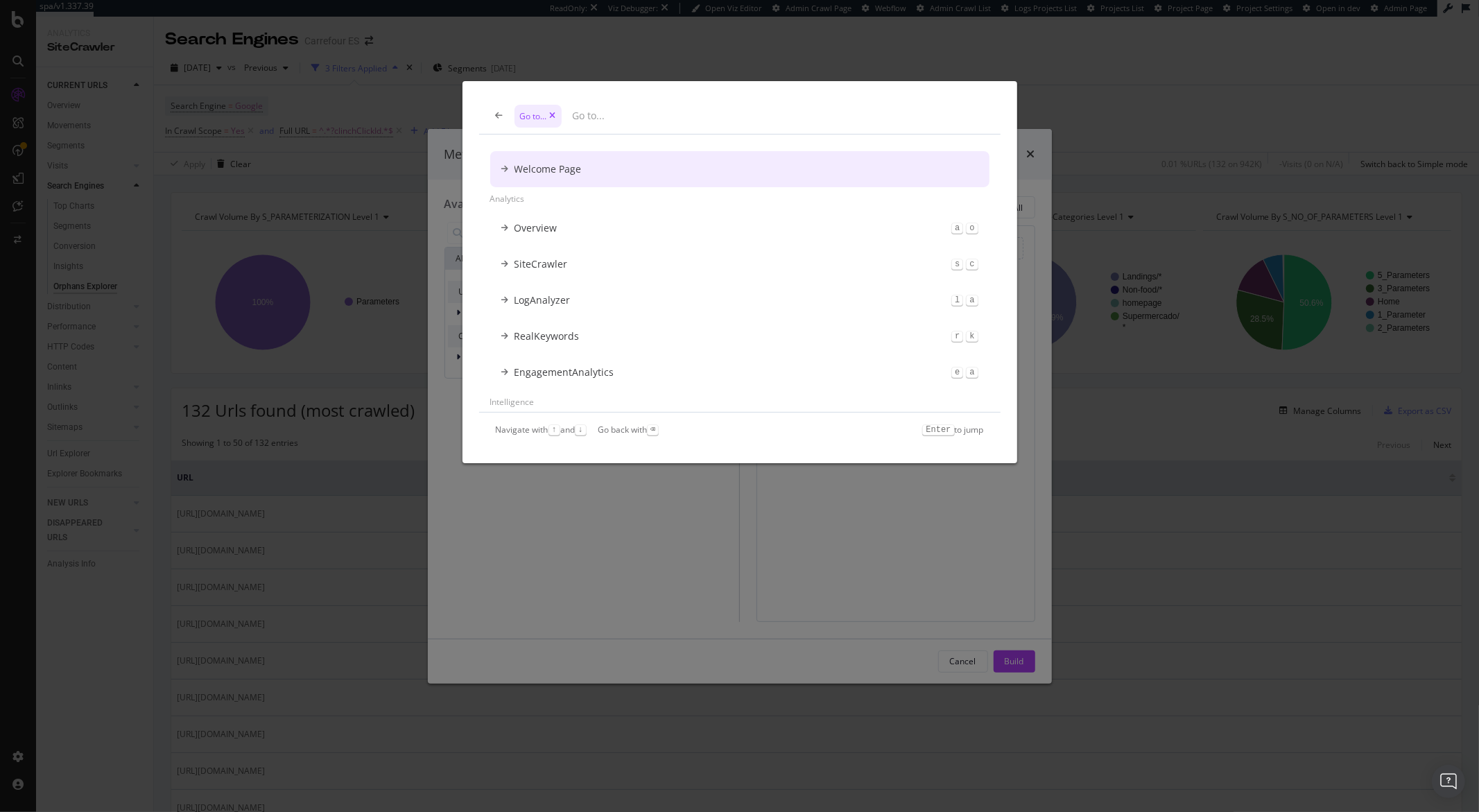
click at [496, 117] on icon "modal" at bounding box center [500, 116] width 8 height 8
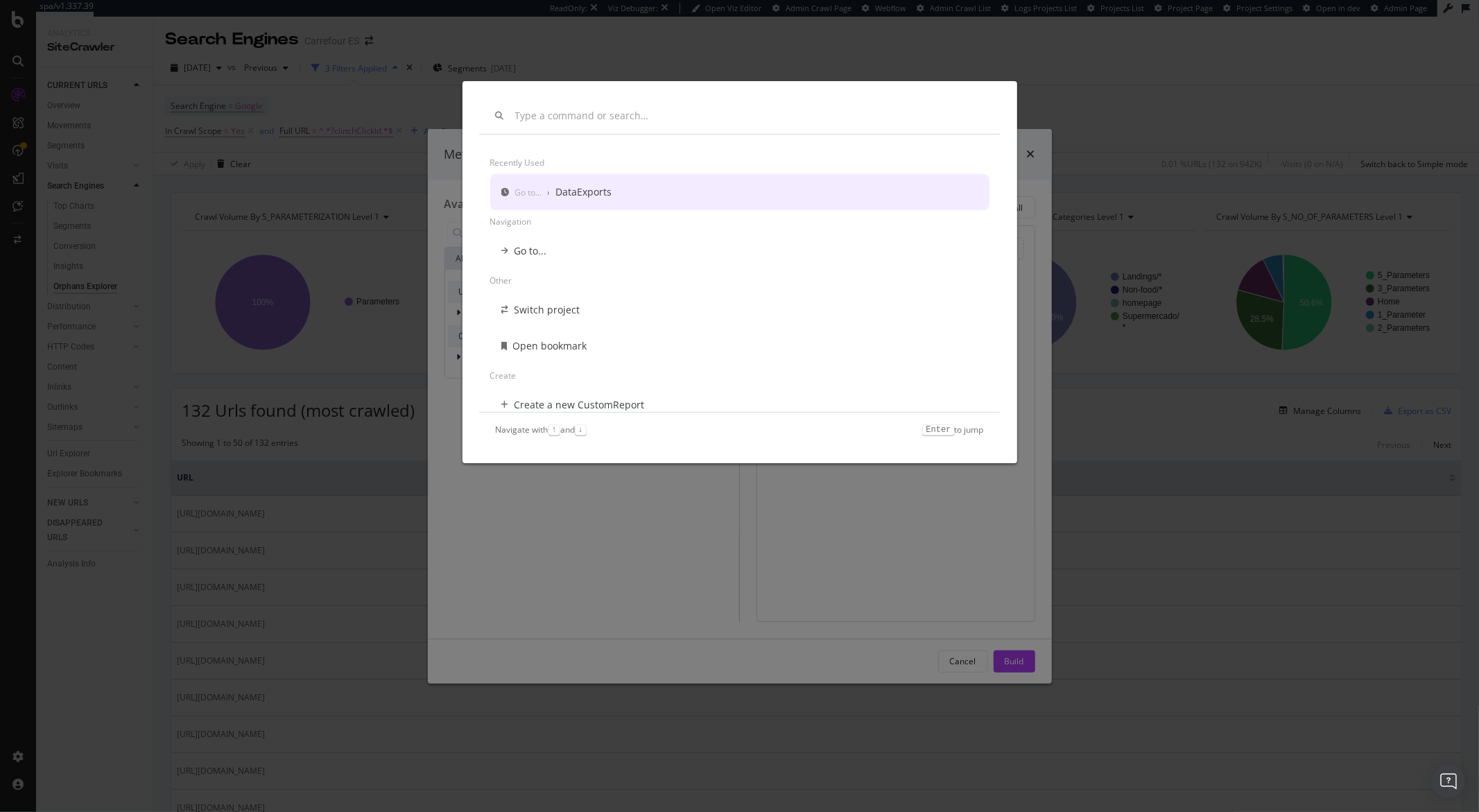
click at [496, 118] on icon "modal" at bounding box center [500, 116] width 8 height 8
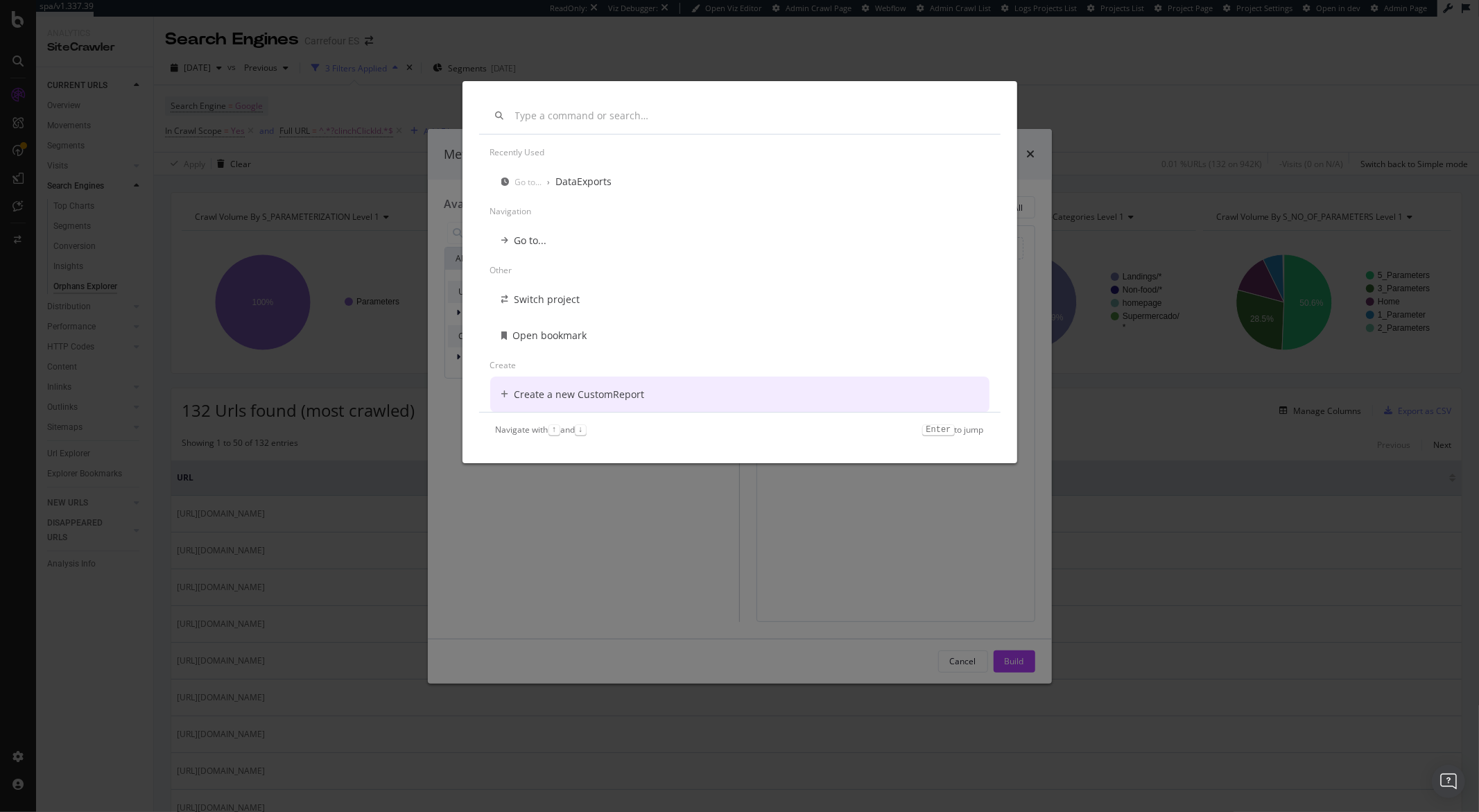
click at [540, 594] on div "Recently used Go to... › DataExports Navigation Go to... Other Switch project O…" at bounding box center [740, 406] width 1479 height 812
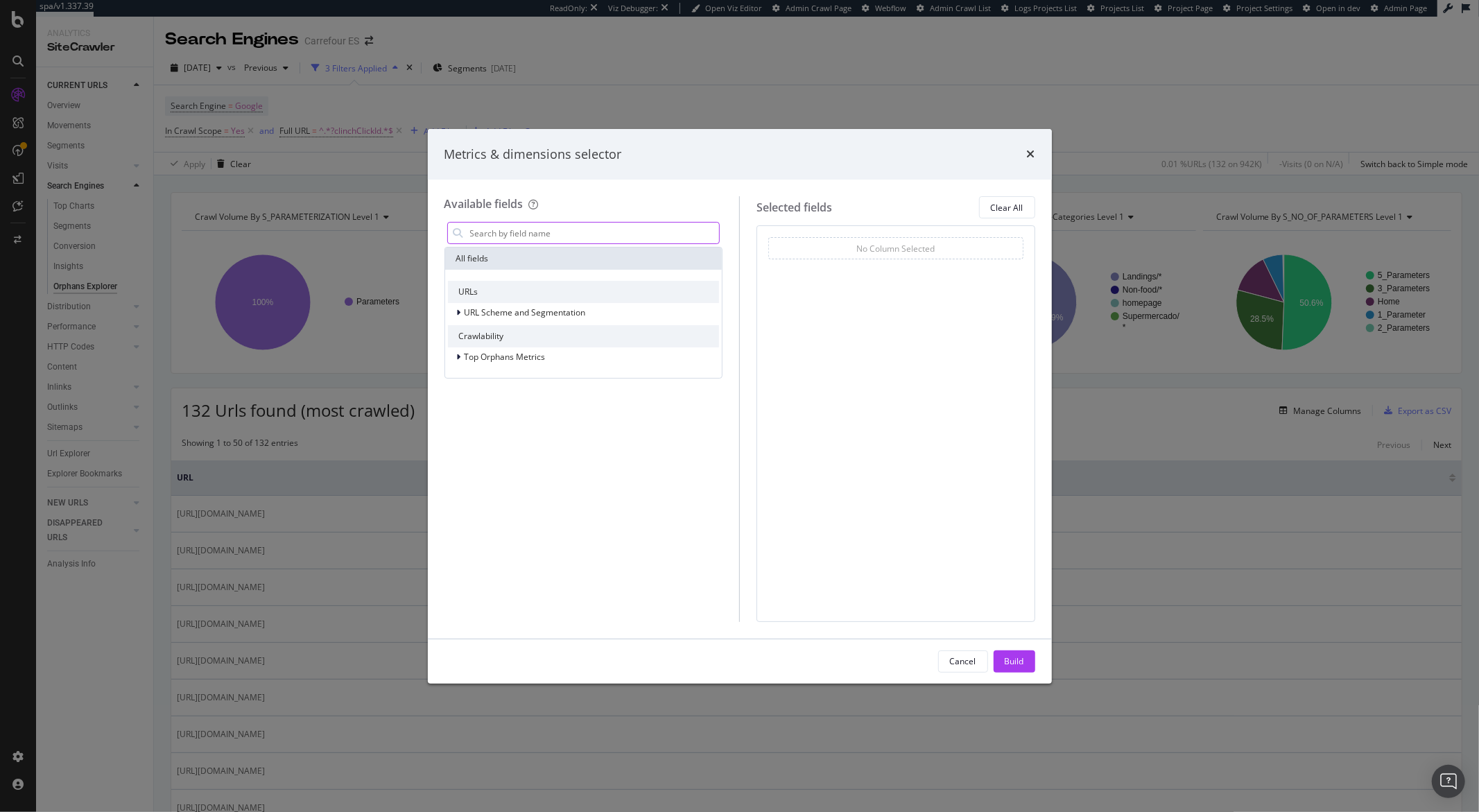
click at [522, 235] on input "modal" at bounding box center [594, 233] width 251 height 21
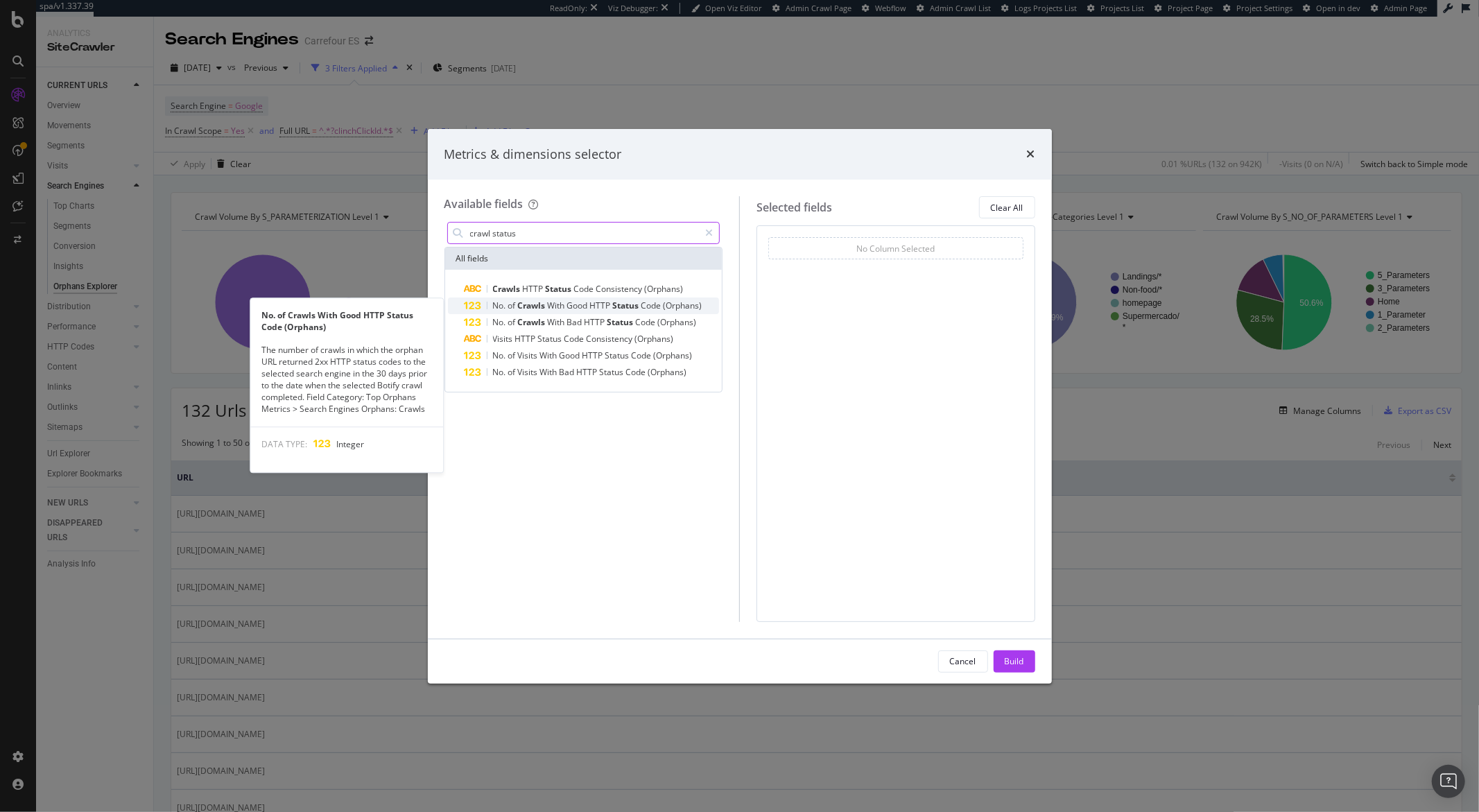
type input "crawl status"
click at [559, 310] on span "With" at bounding box center [558, 305] width 20 height 12
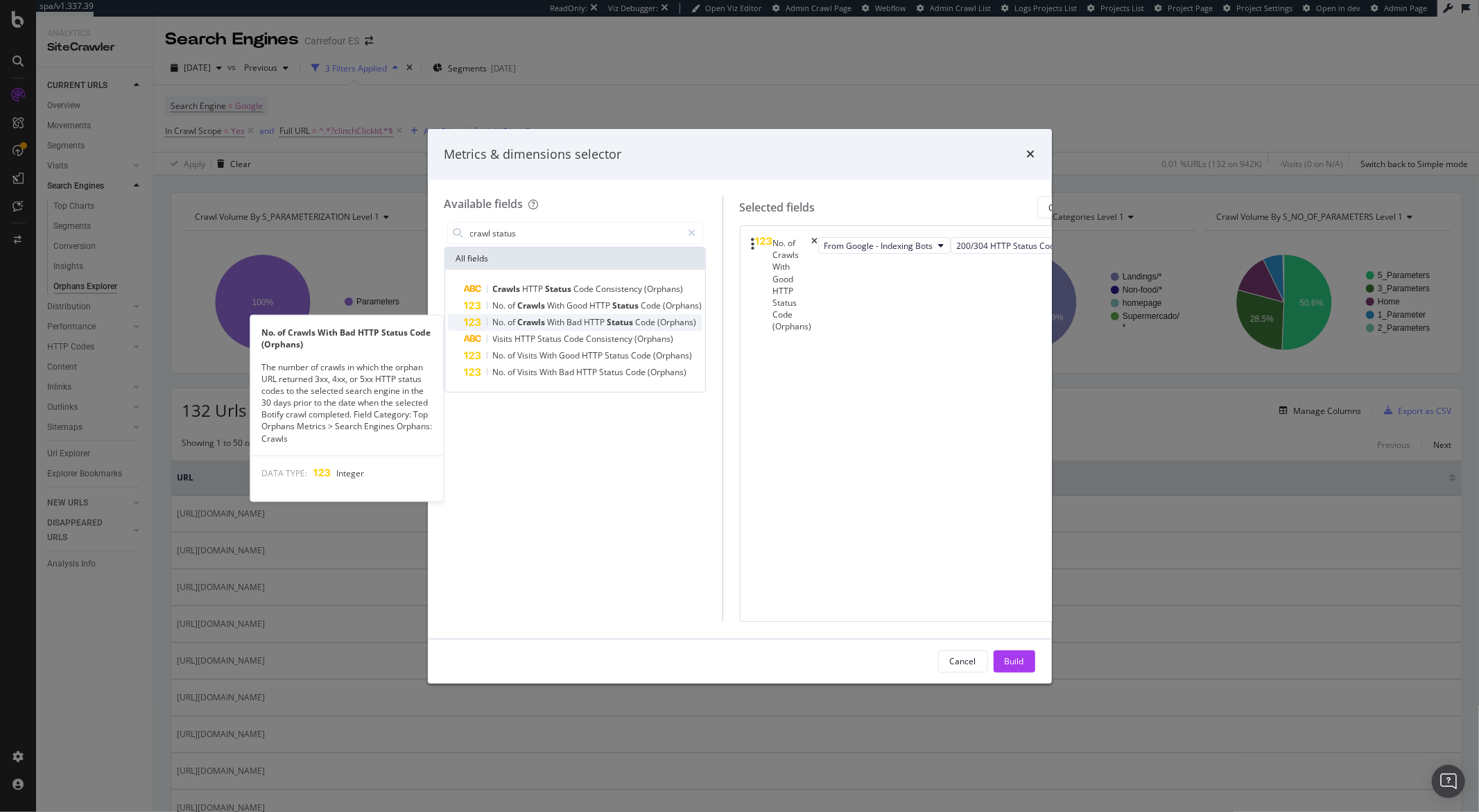
click at [630, 325] on span "Status" at bounding box center [621, 322] width 29 height 12
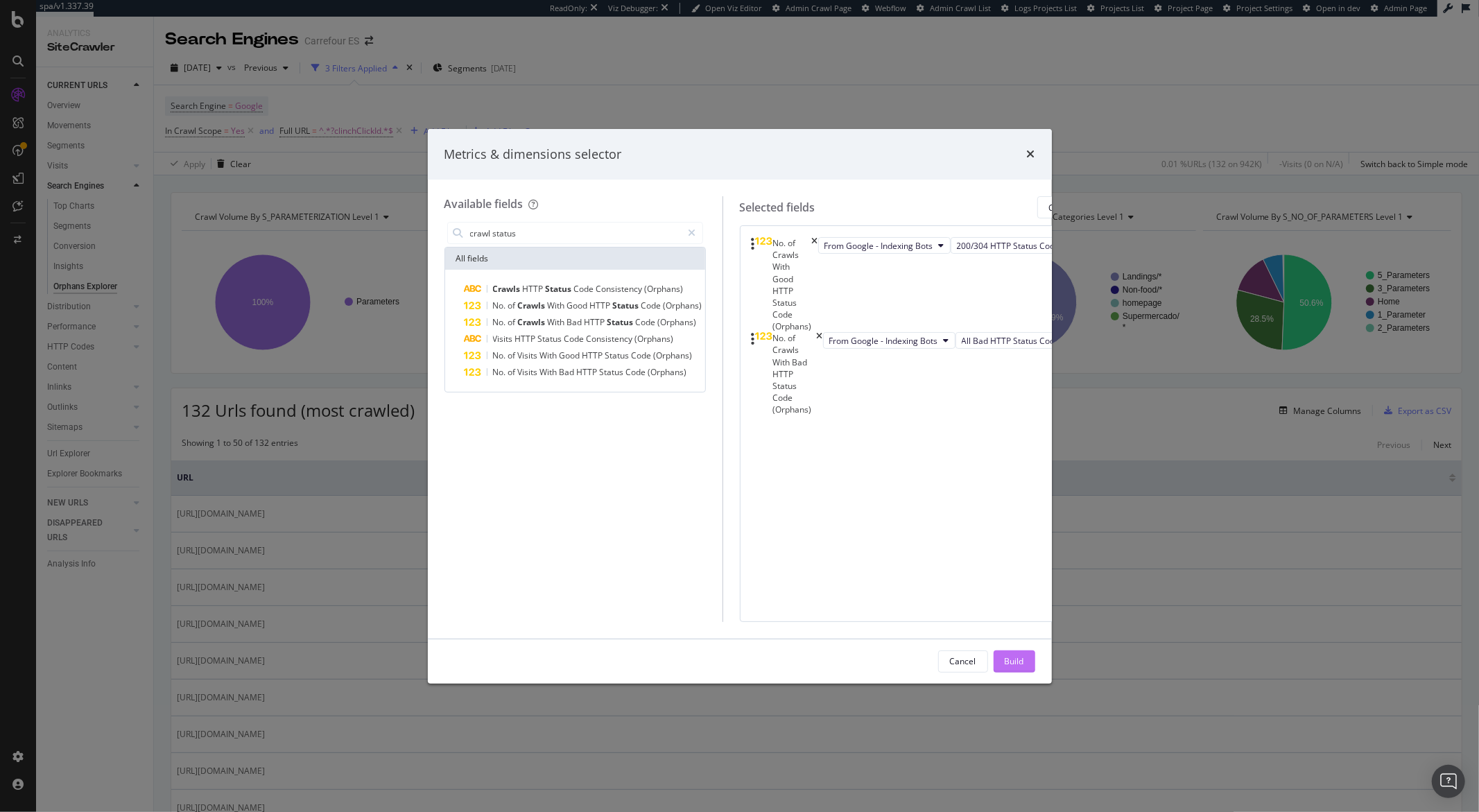
click at [1026, 655] on button "Build" at bounding box center [1014, 662] width 41 height 22
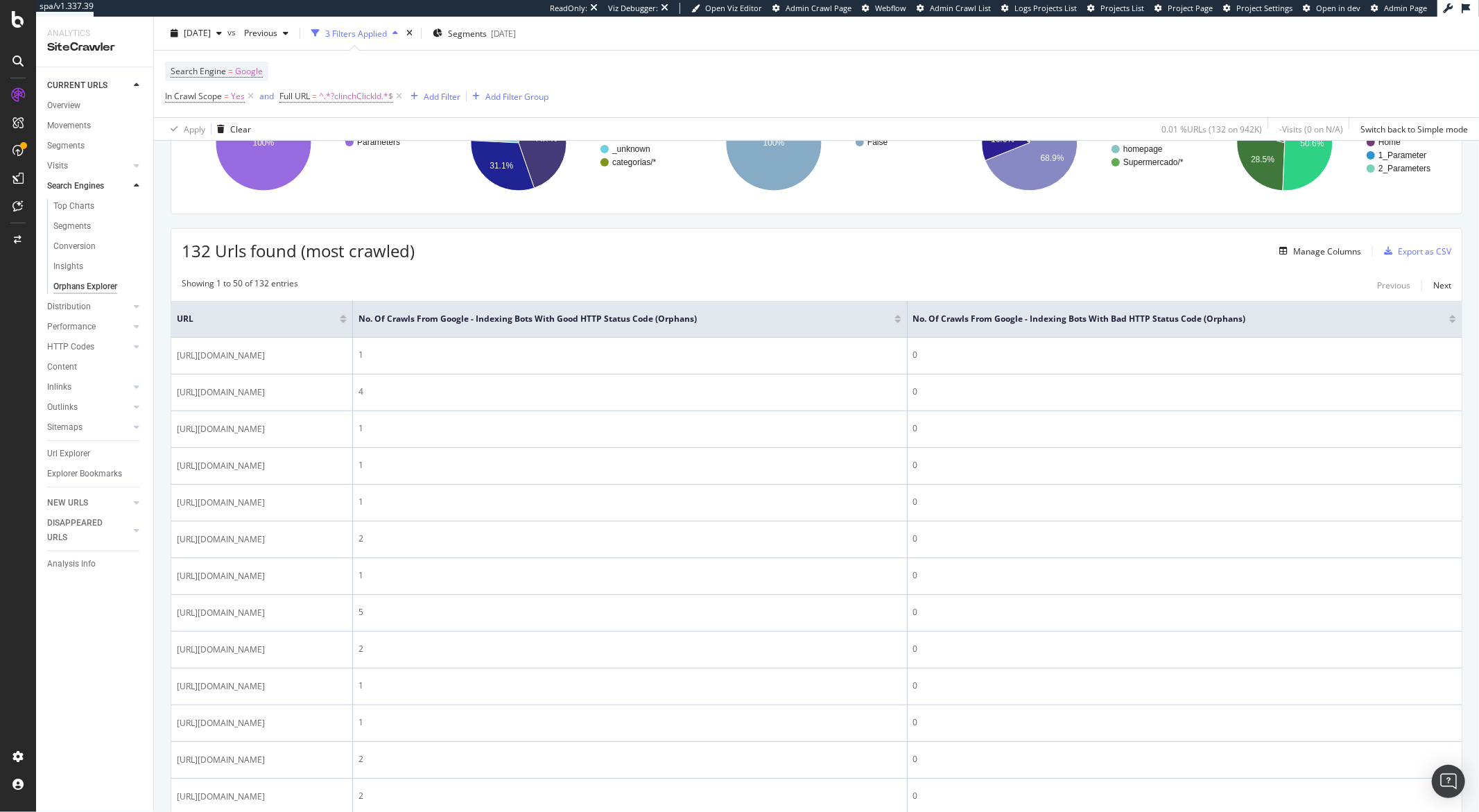
scroll to position [59, 0]
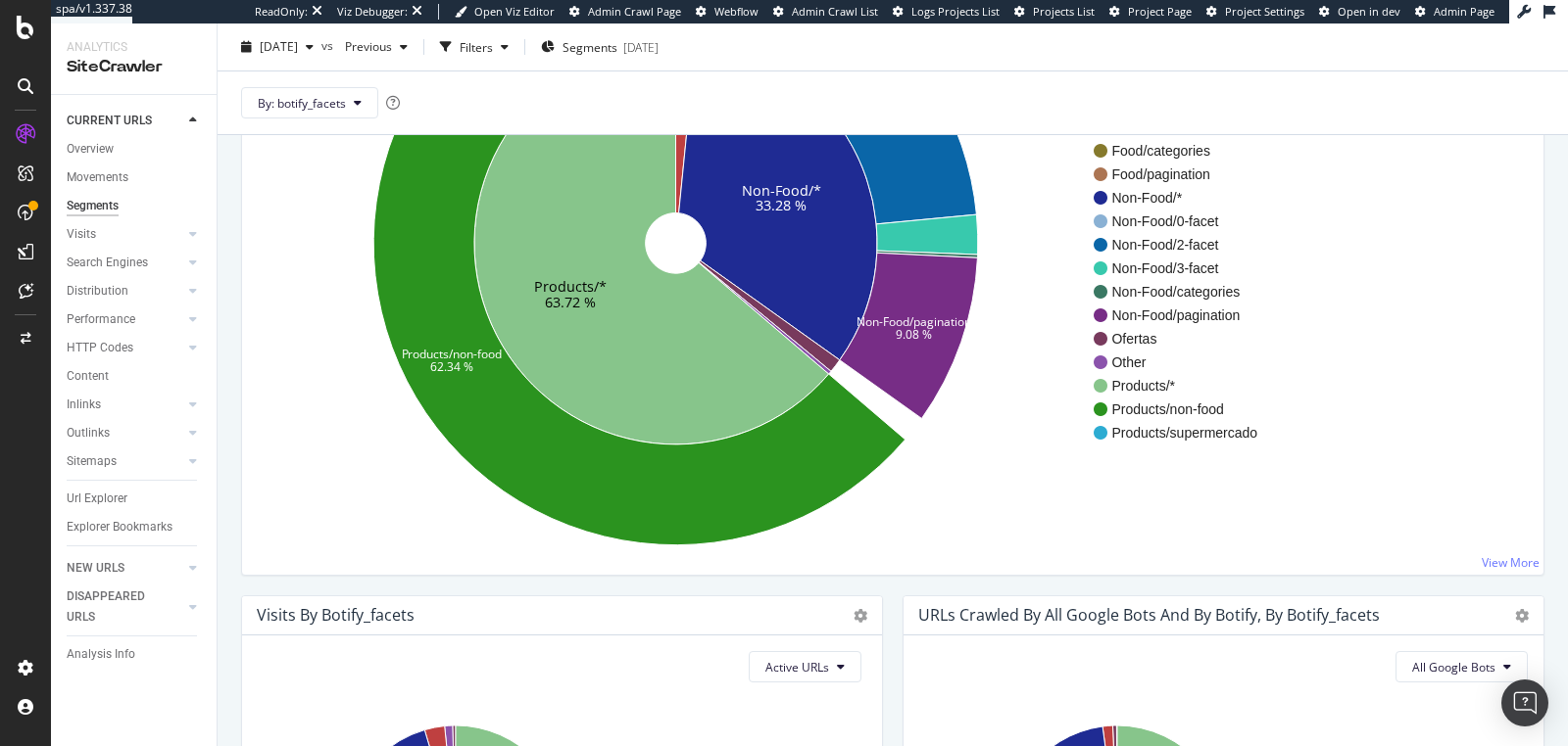
scroll to position [5, 0]
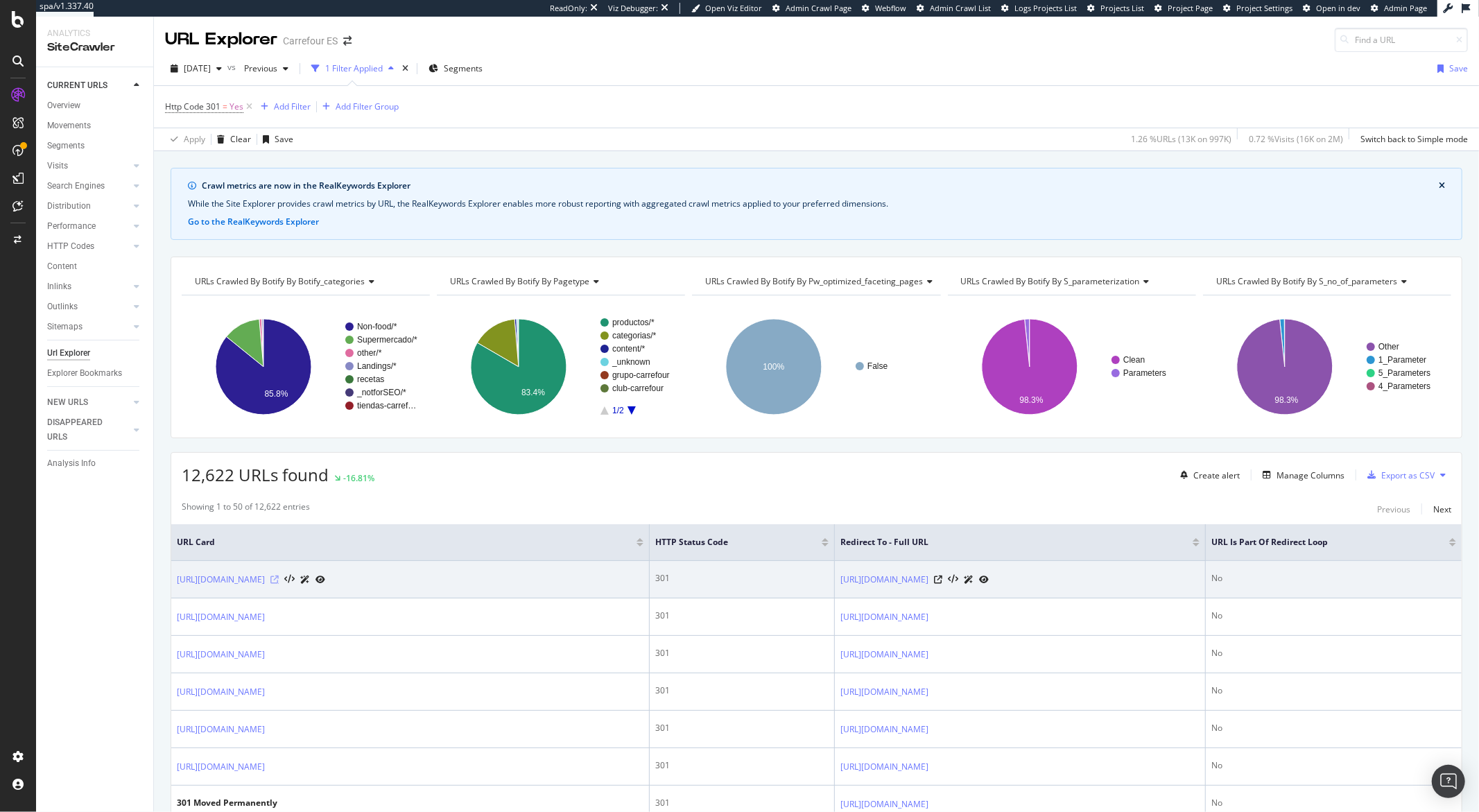
click at [279, 583] on icon at bounding box center [275, 580] width 8 height 8
